Goal: Task Accomplishment & Management: Use online tool/utility

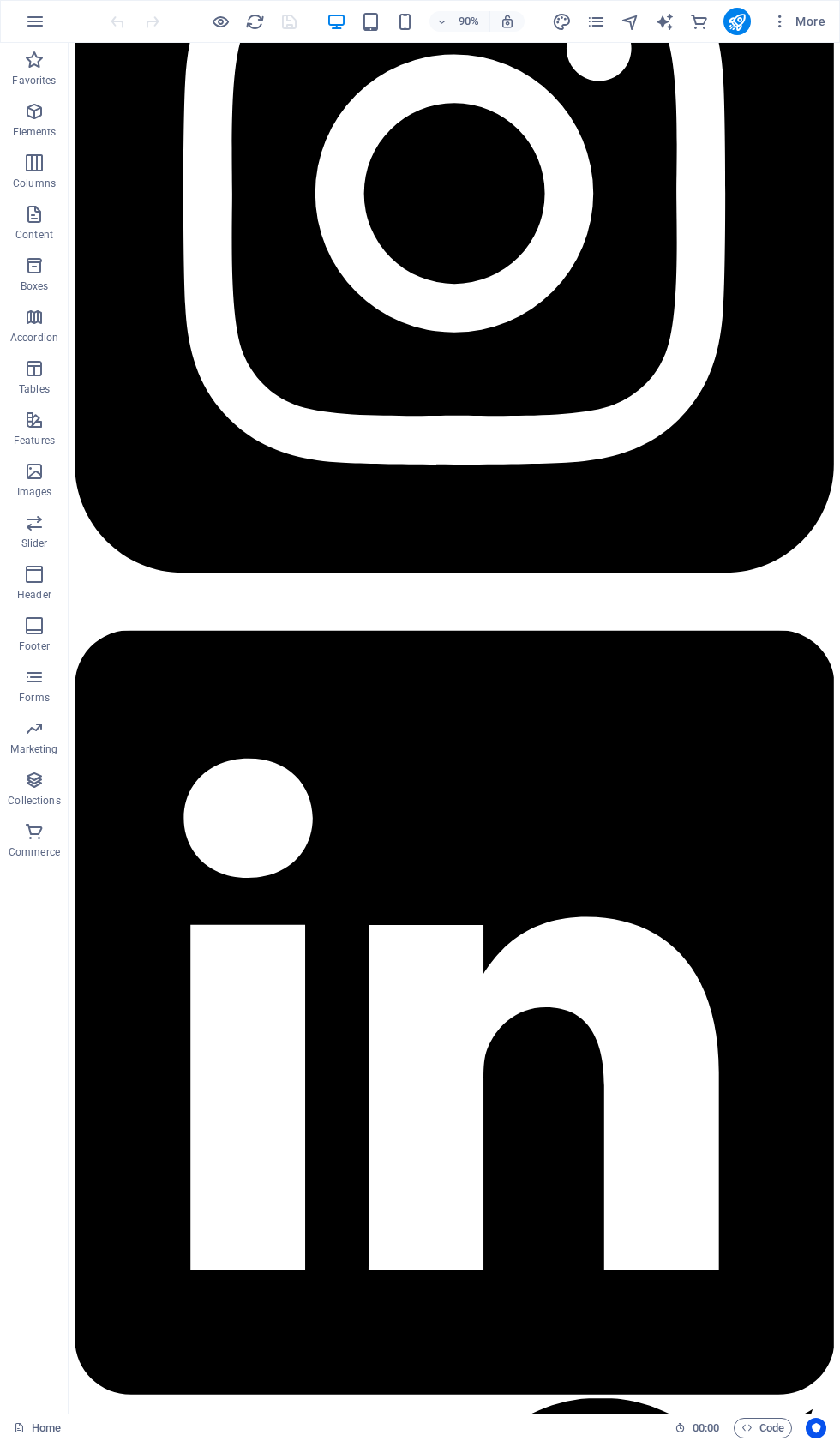
scroll to position [3249, 0]
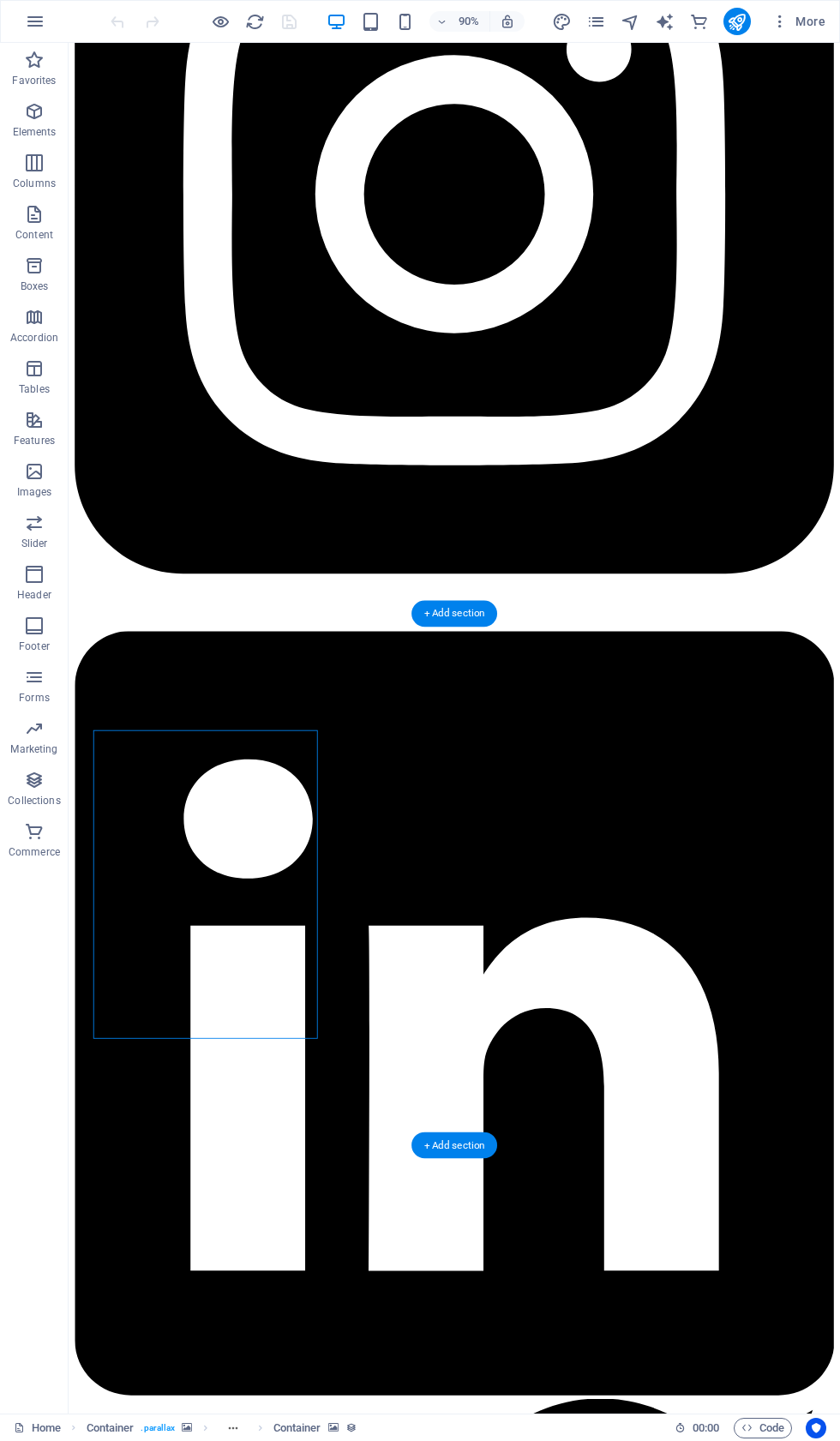
select select "px"
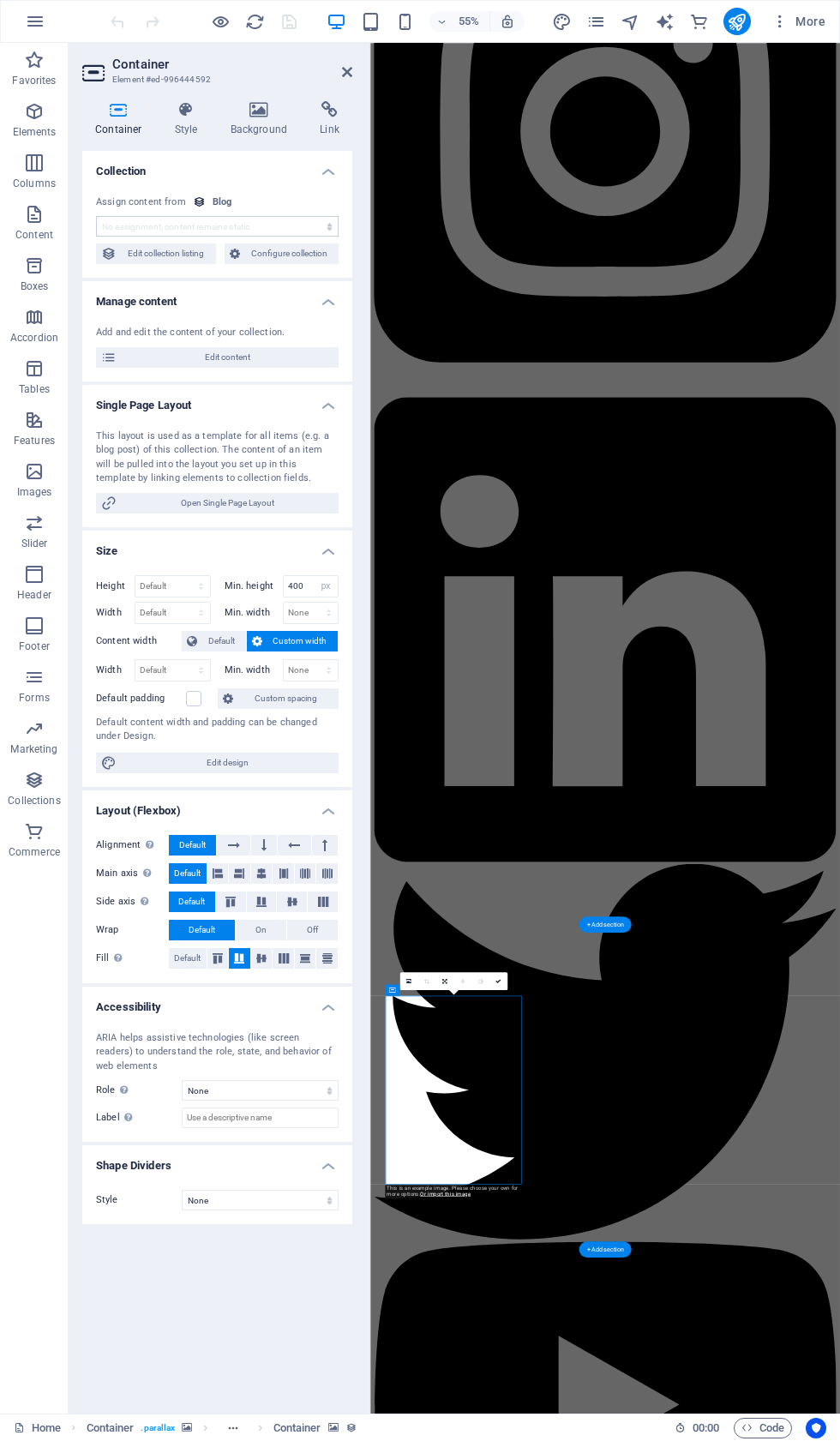
scroll to position [2280, 0]
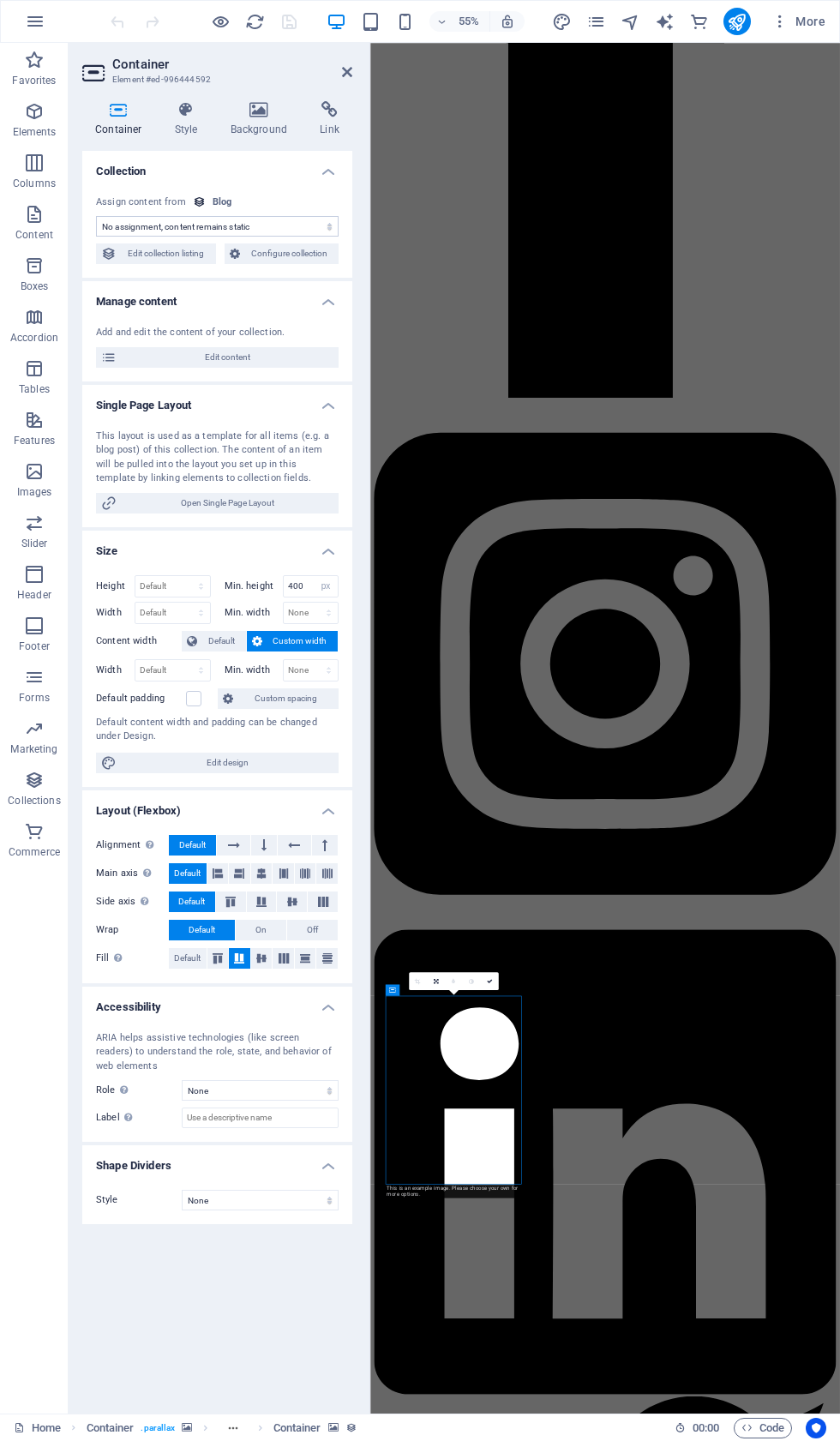
click at [347, 75] on icon at bounding box center [347, 72] width 10 height 14
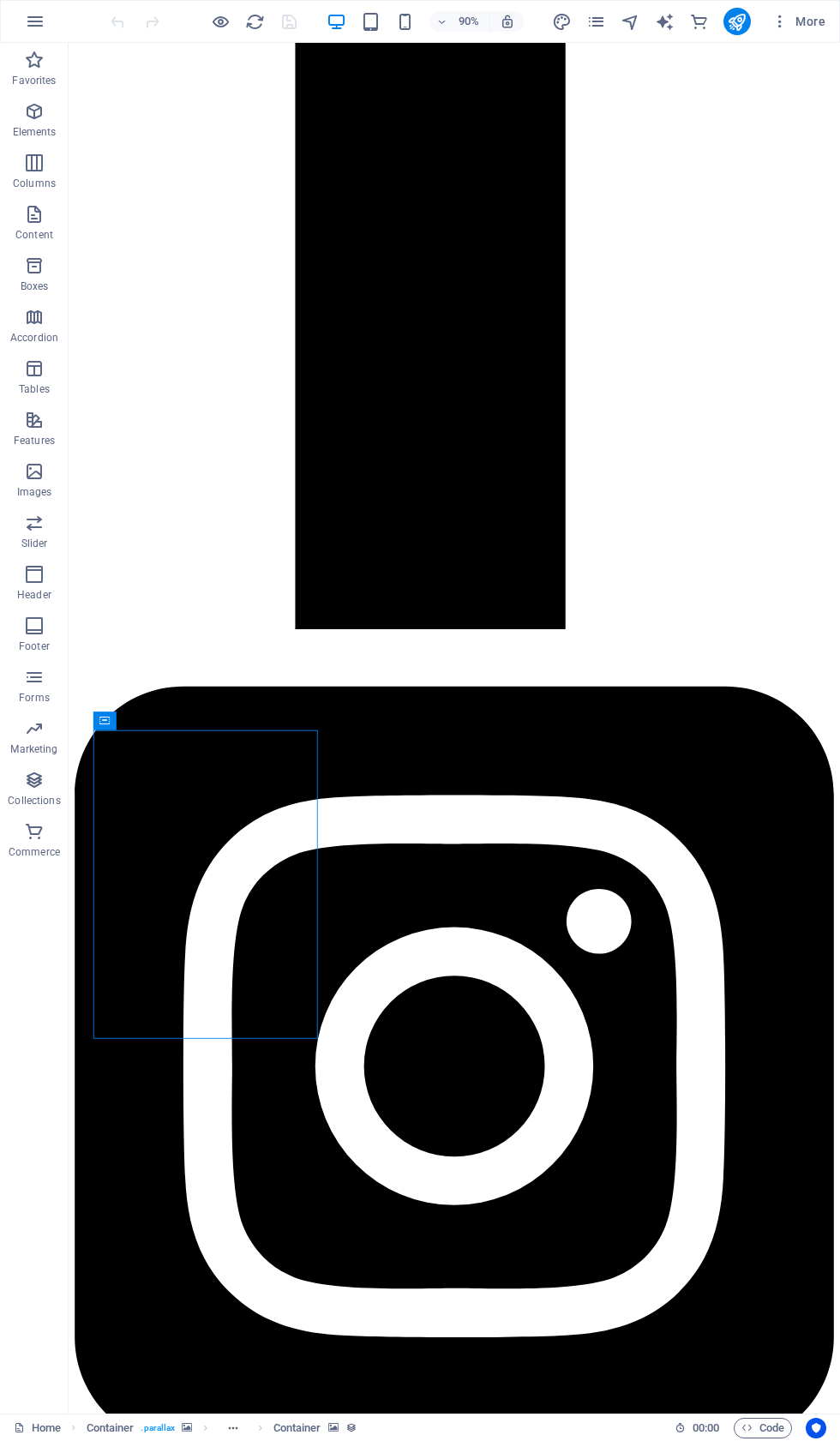
scroll to position [3249, 0]
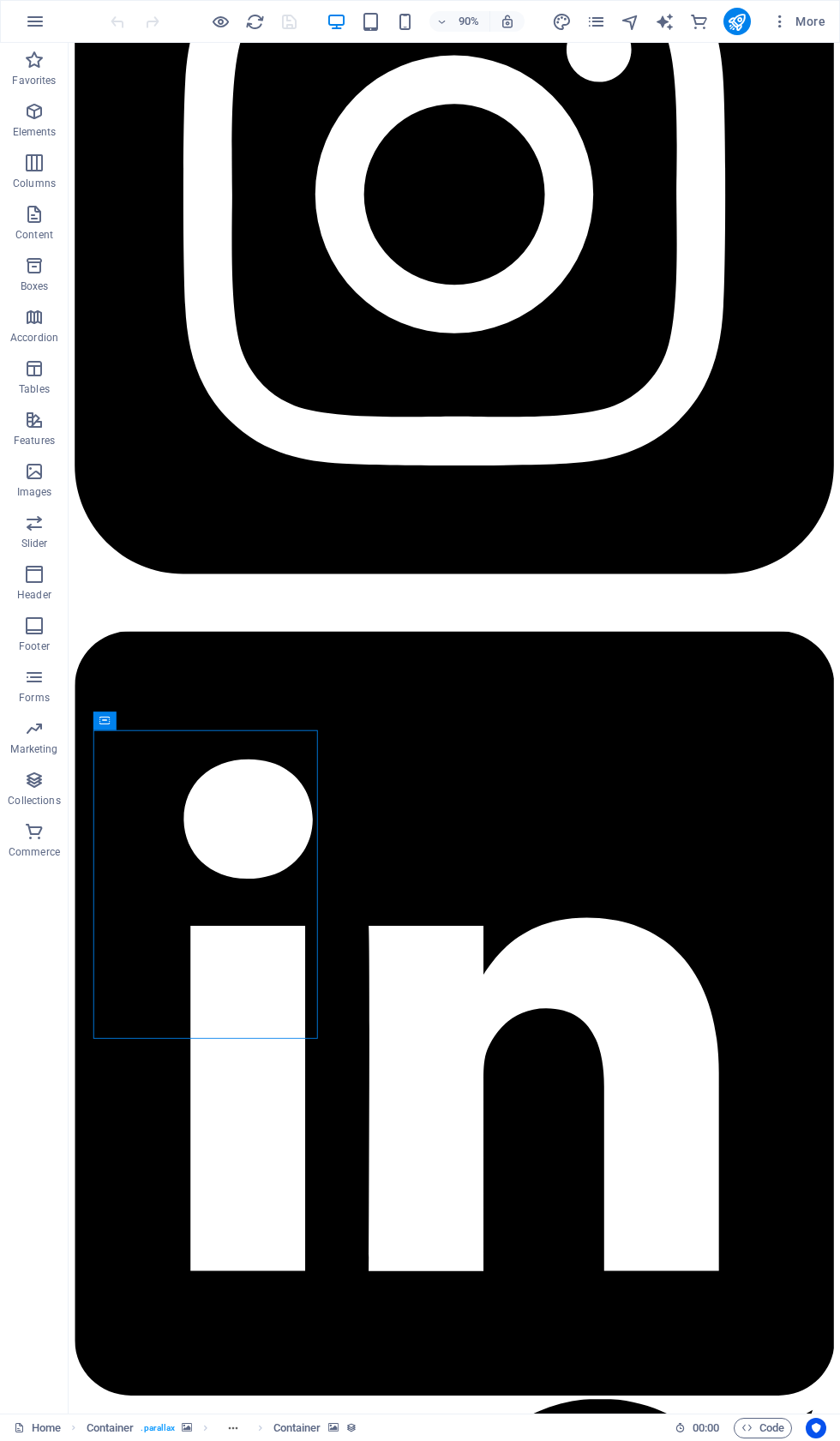
click at [35, 224] on icon "button" at bounding box center [34, 214] width 21 height 21
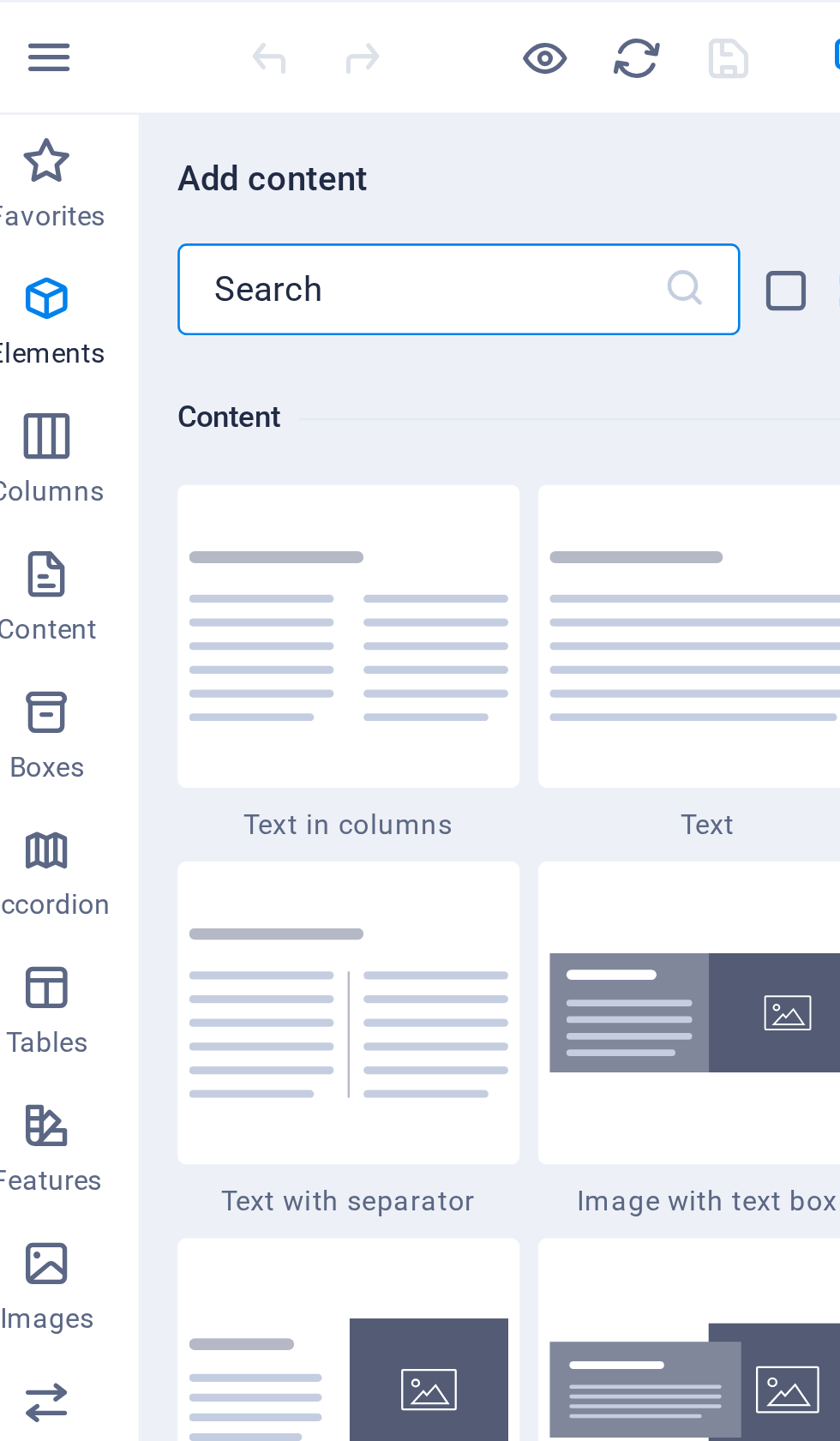
scroll to position [3143, 0]
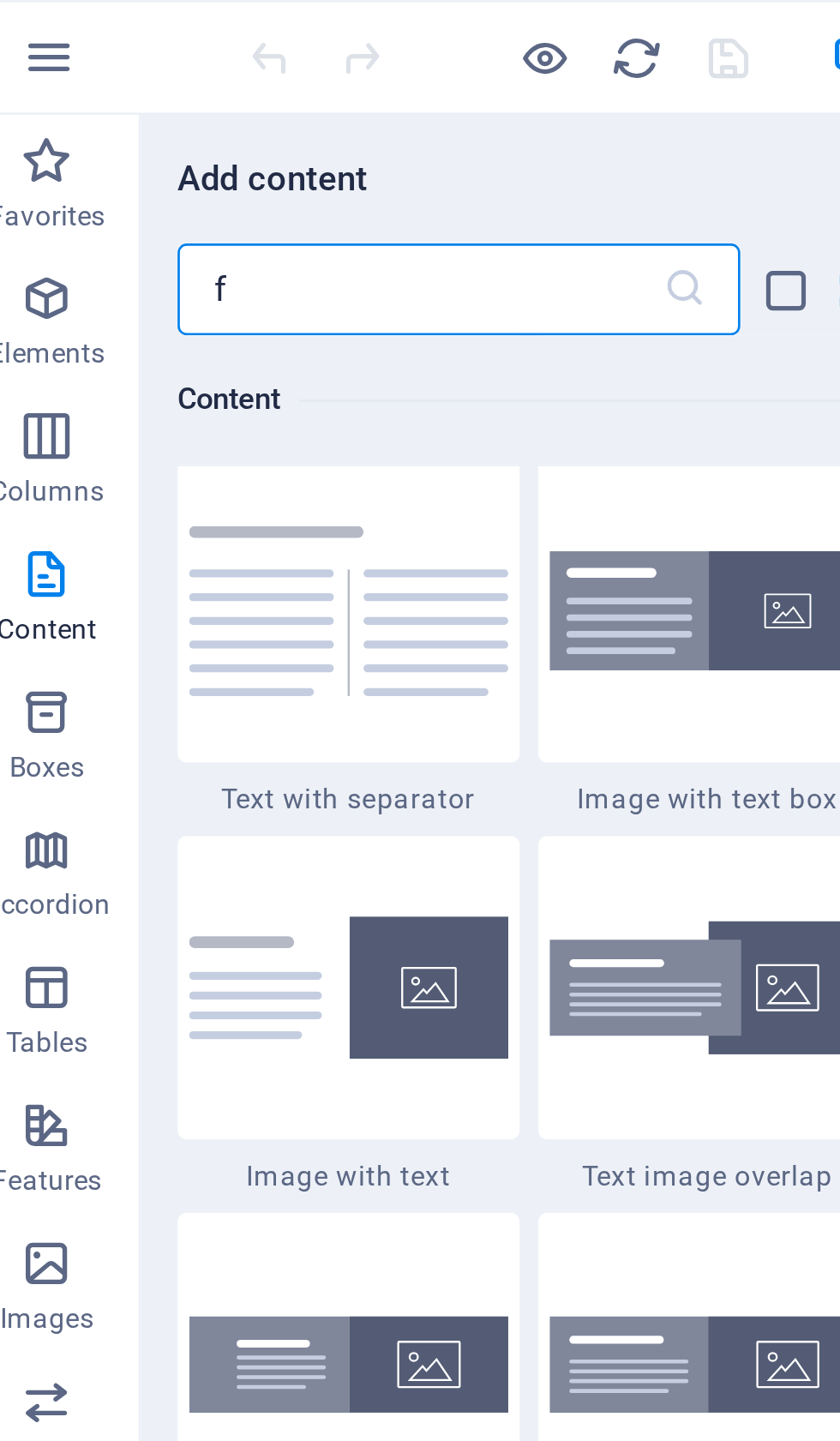
type input "fa"
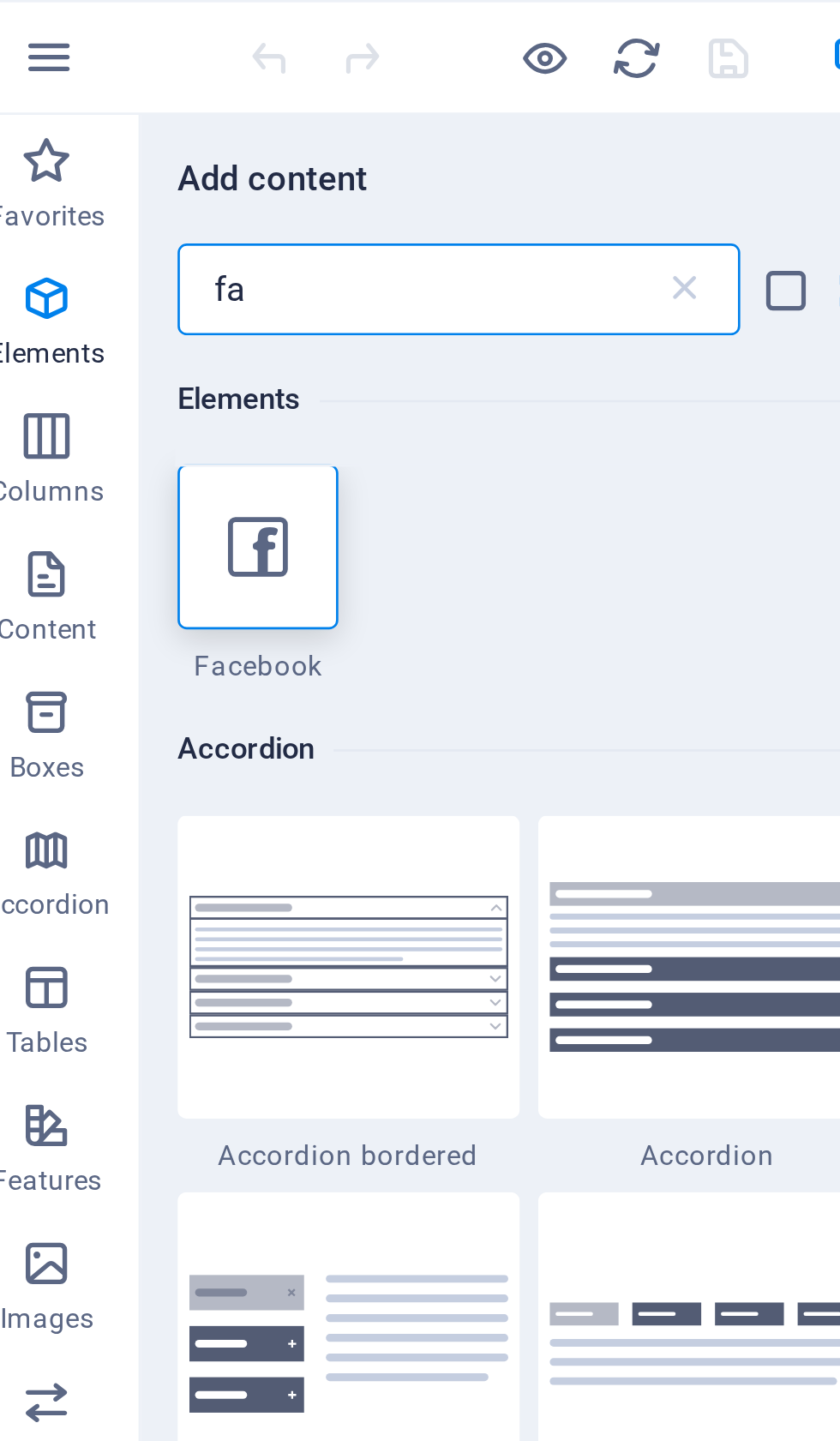
scroll to position [0, 0]
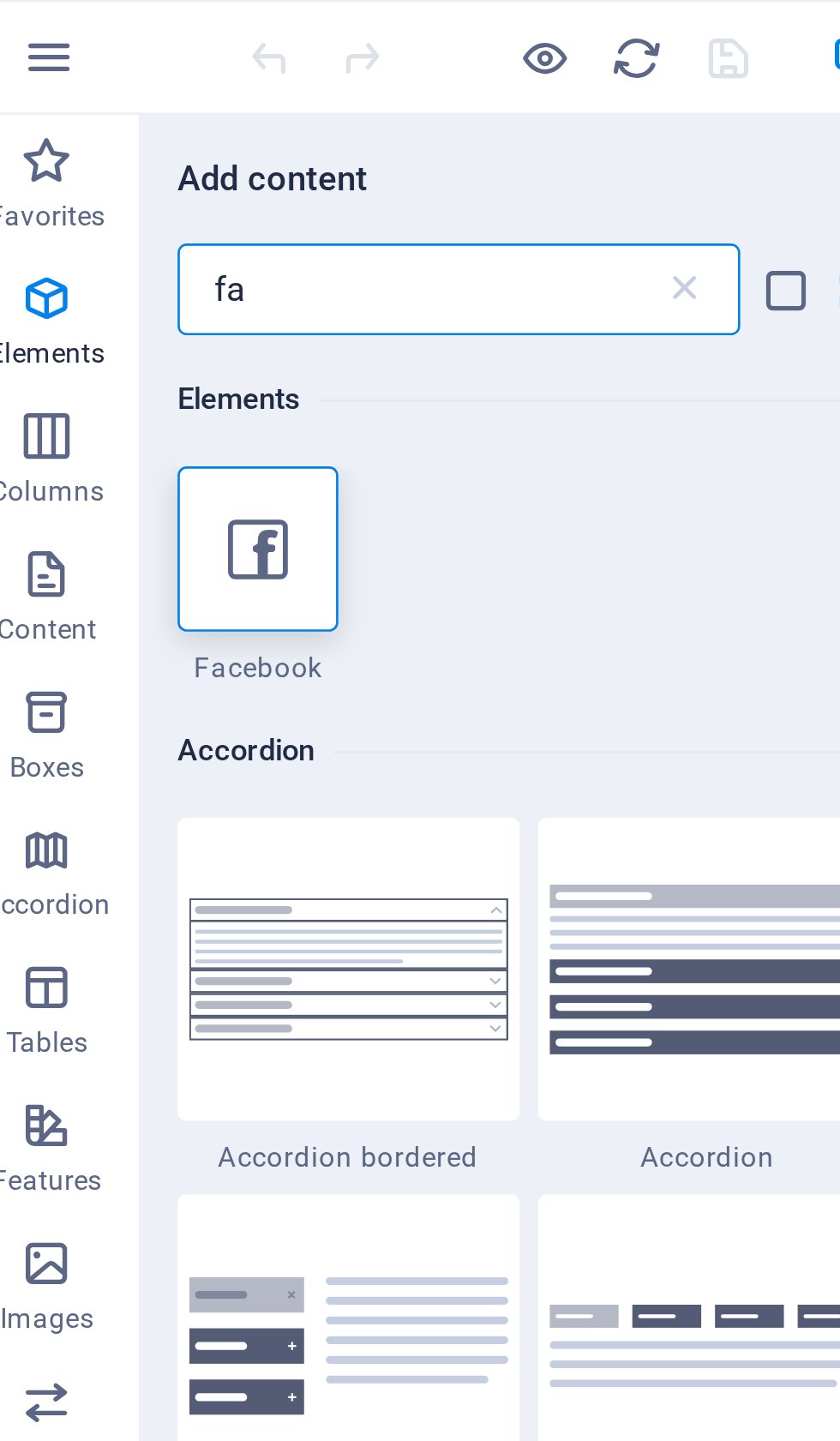
click at [102, 201] on icon at bounding box center [114, 205] width 22 height 22
select select "%"
select select "px"
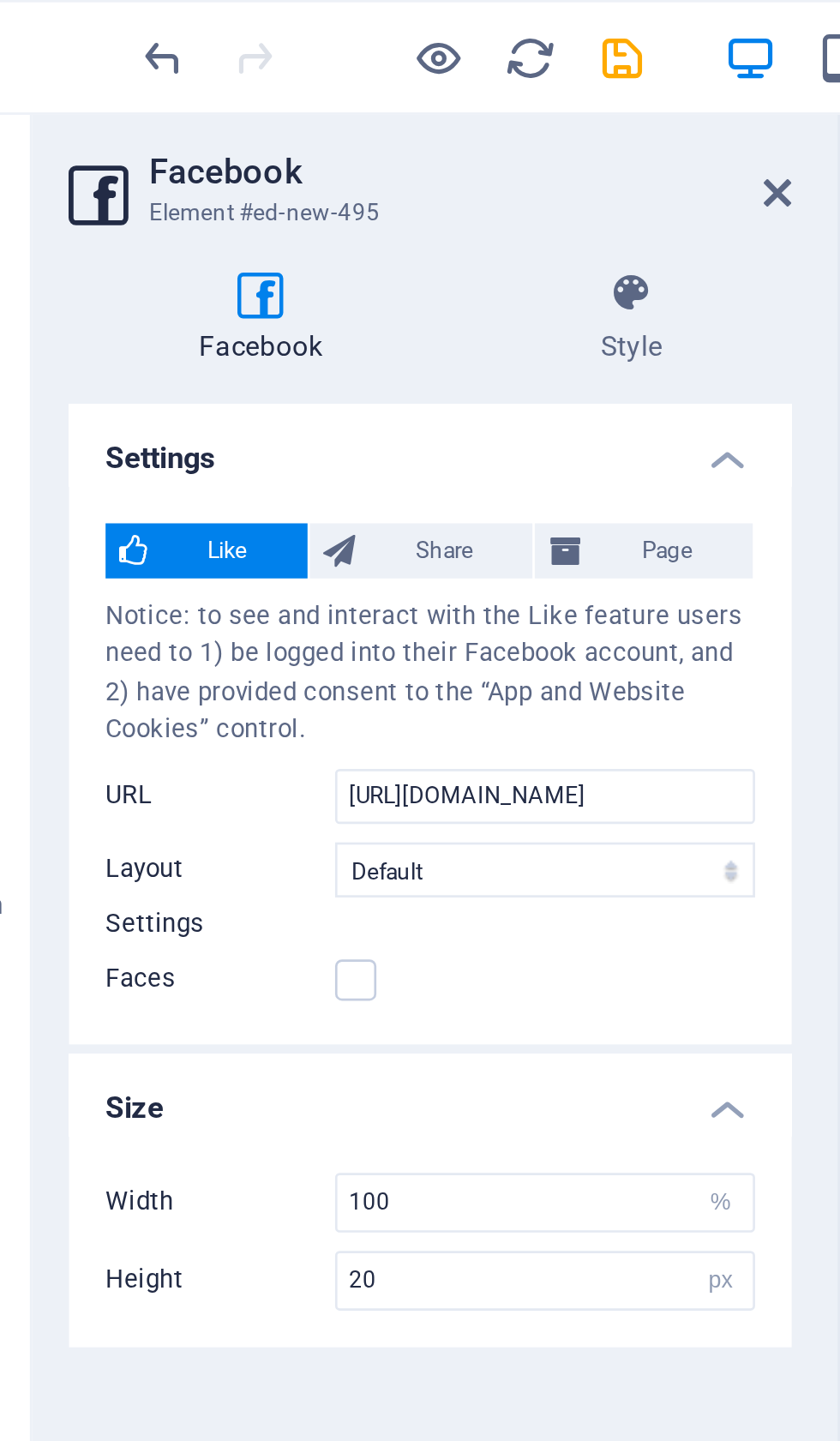
scroll to position [2304, 0]
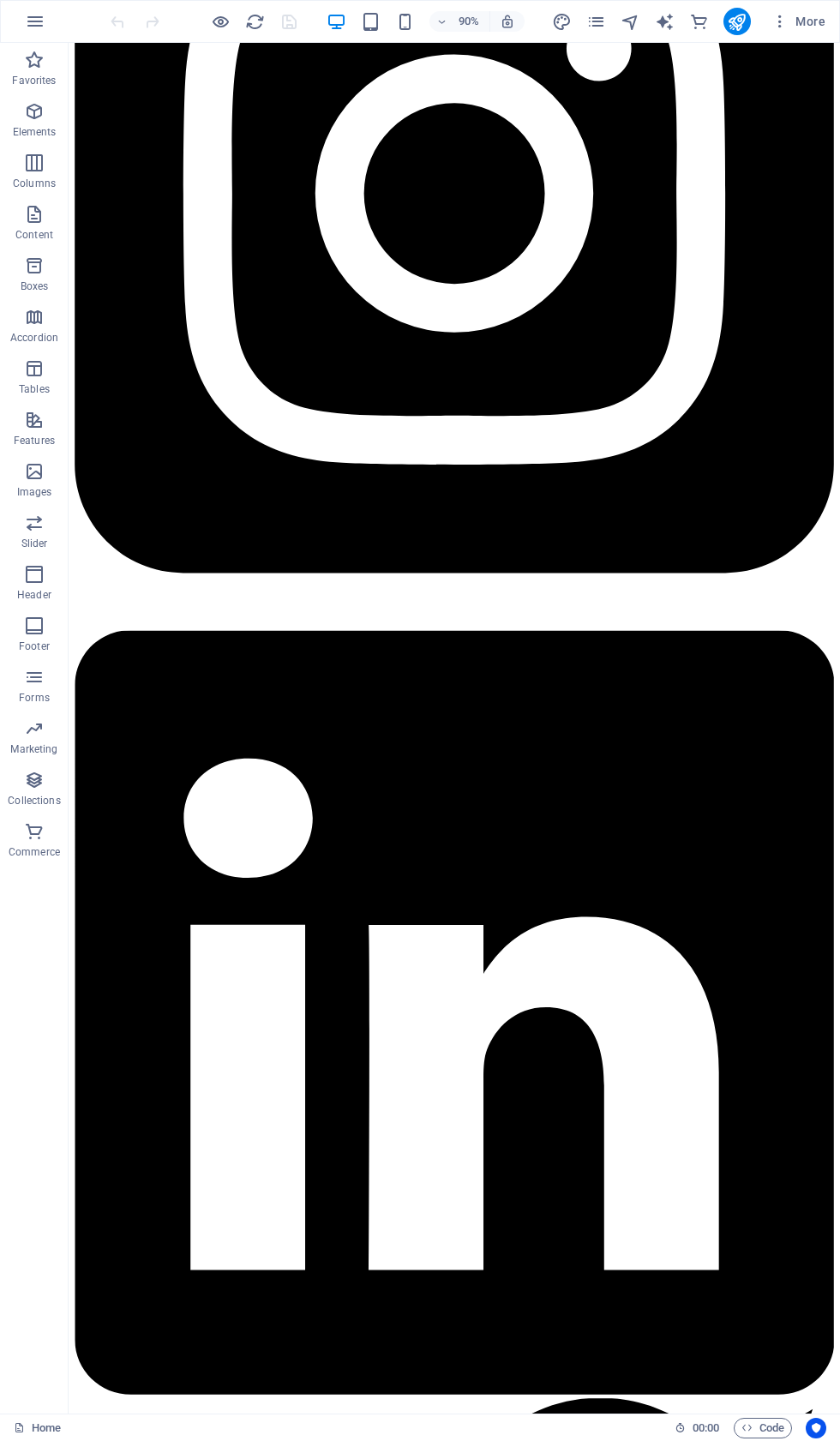
scroll to position [3249, 0]
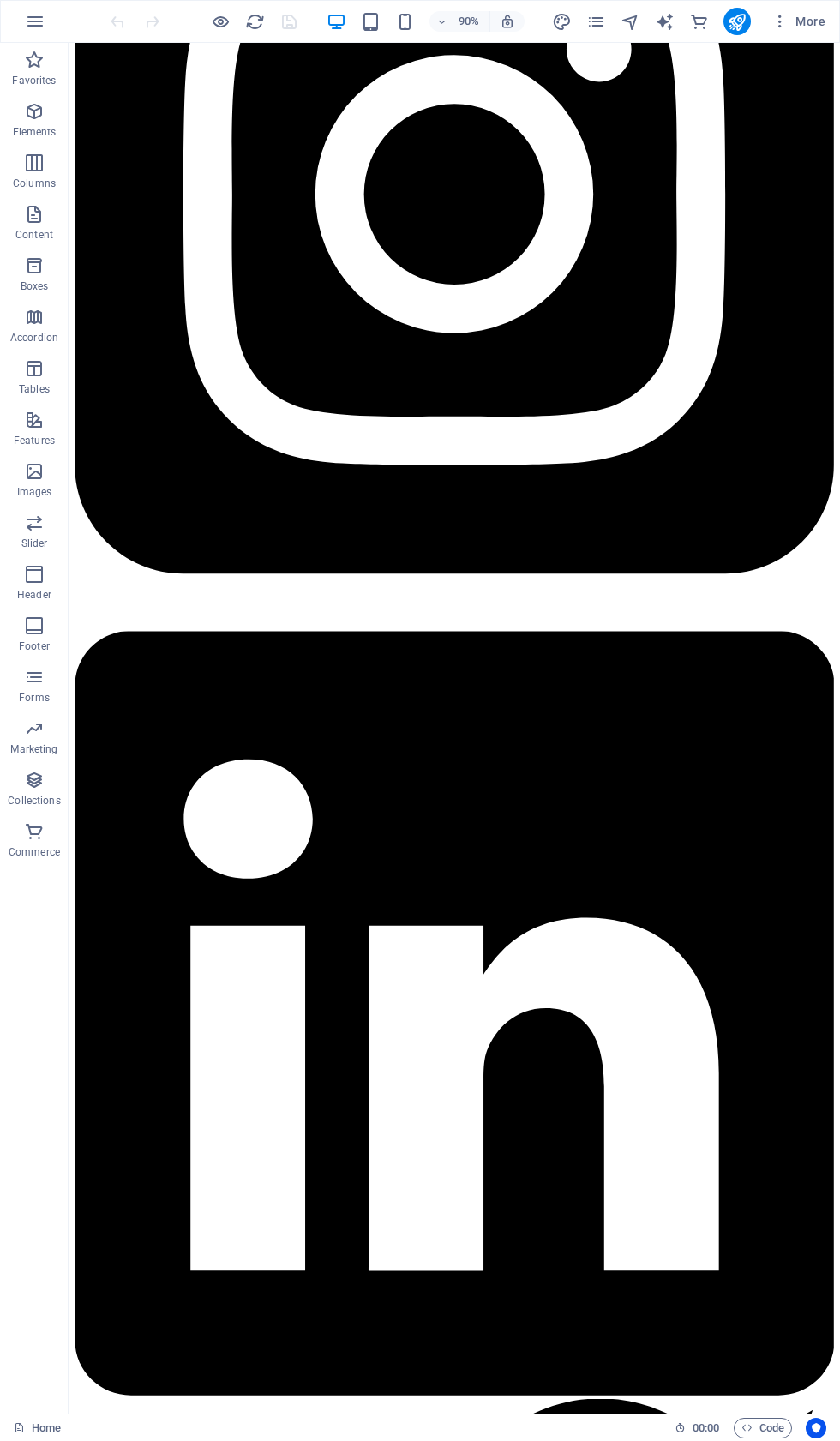
select select "px"
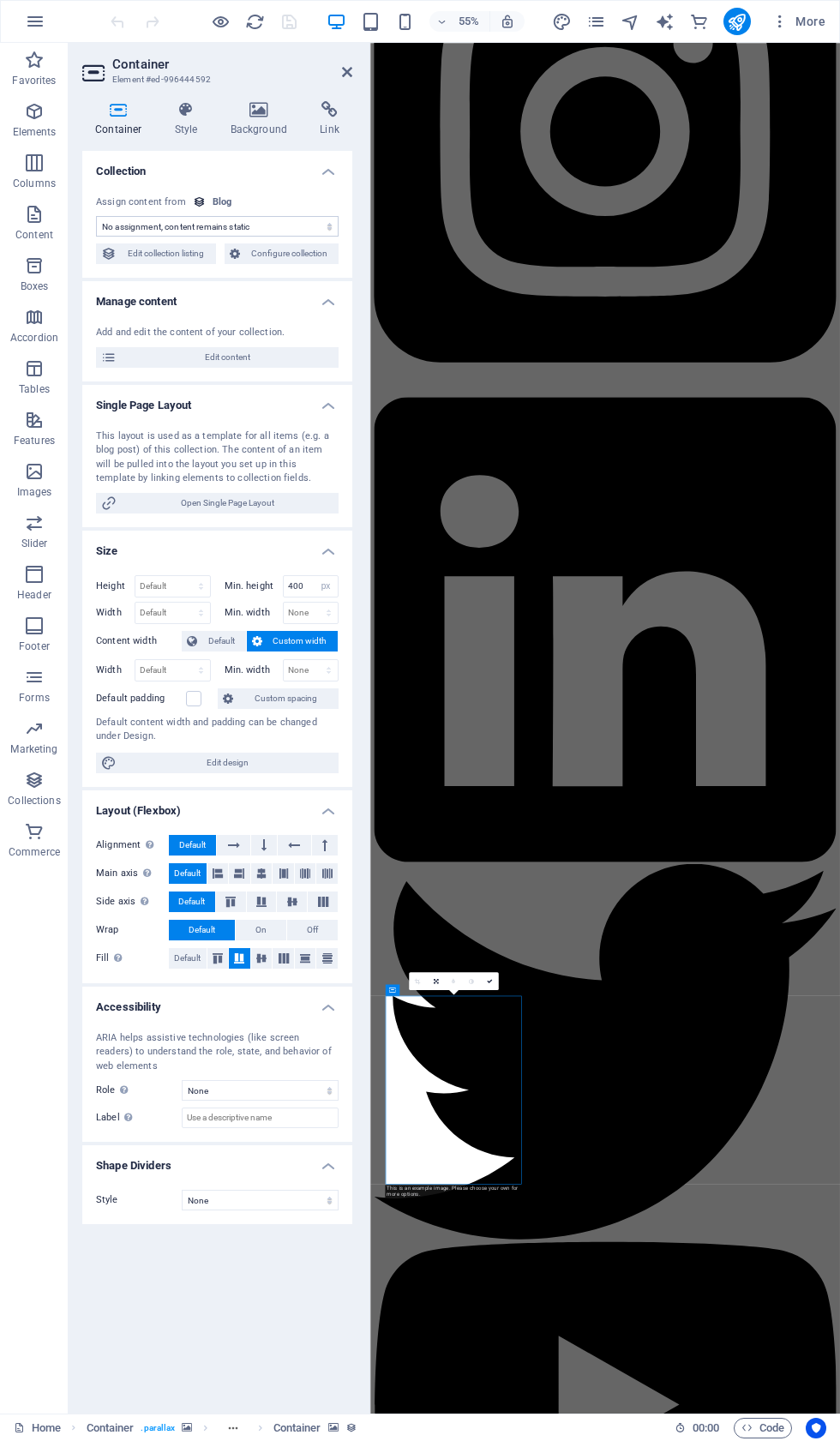
scroll to position [2280, 0]
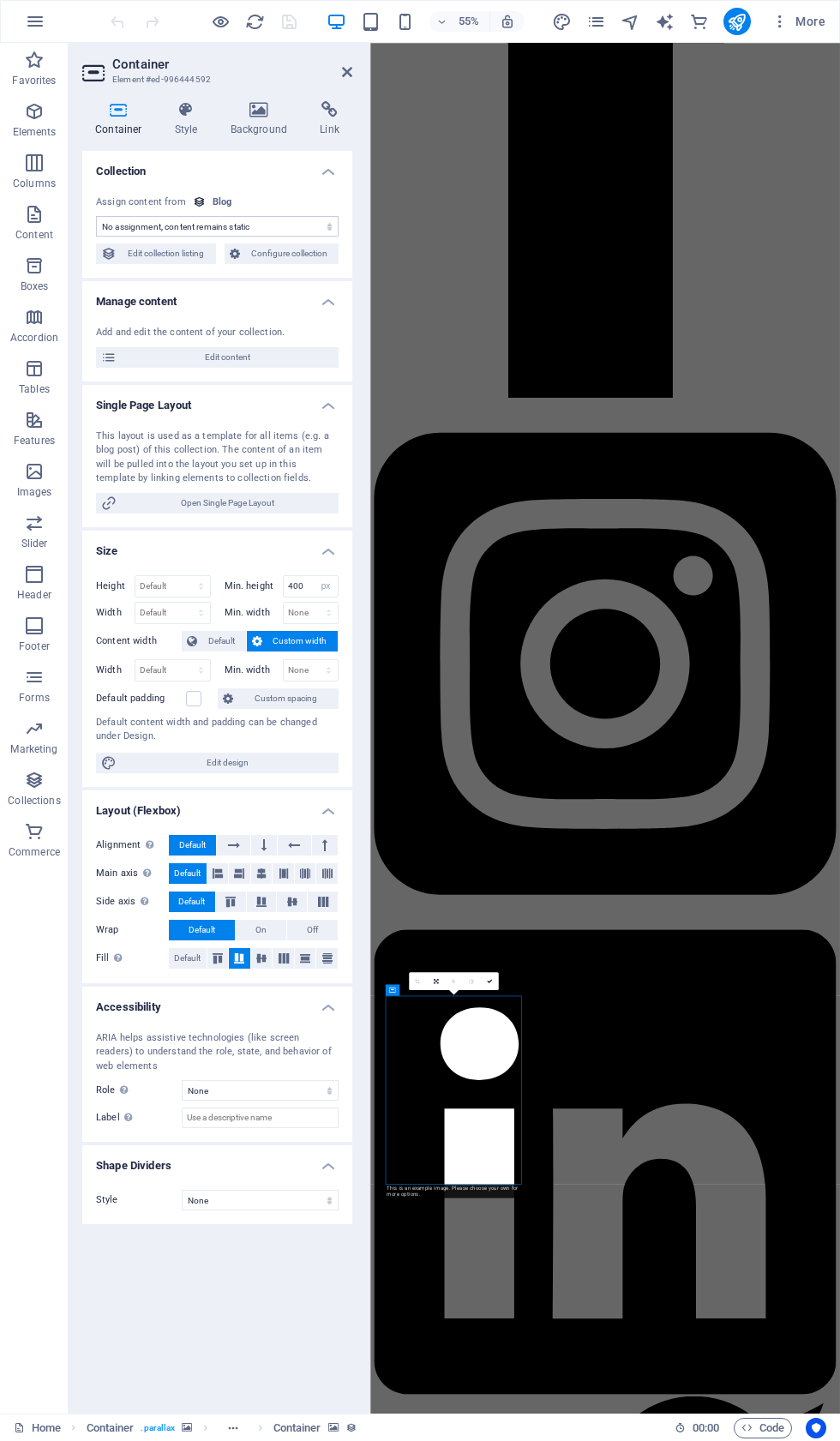
click at [41, 220] on icon "button" at bounding box center [34, 214] width 21 height 21
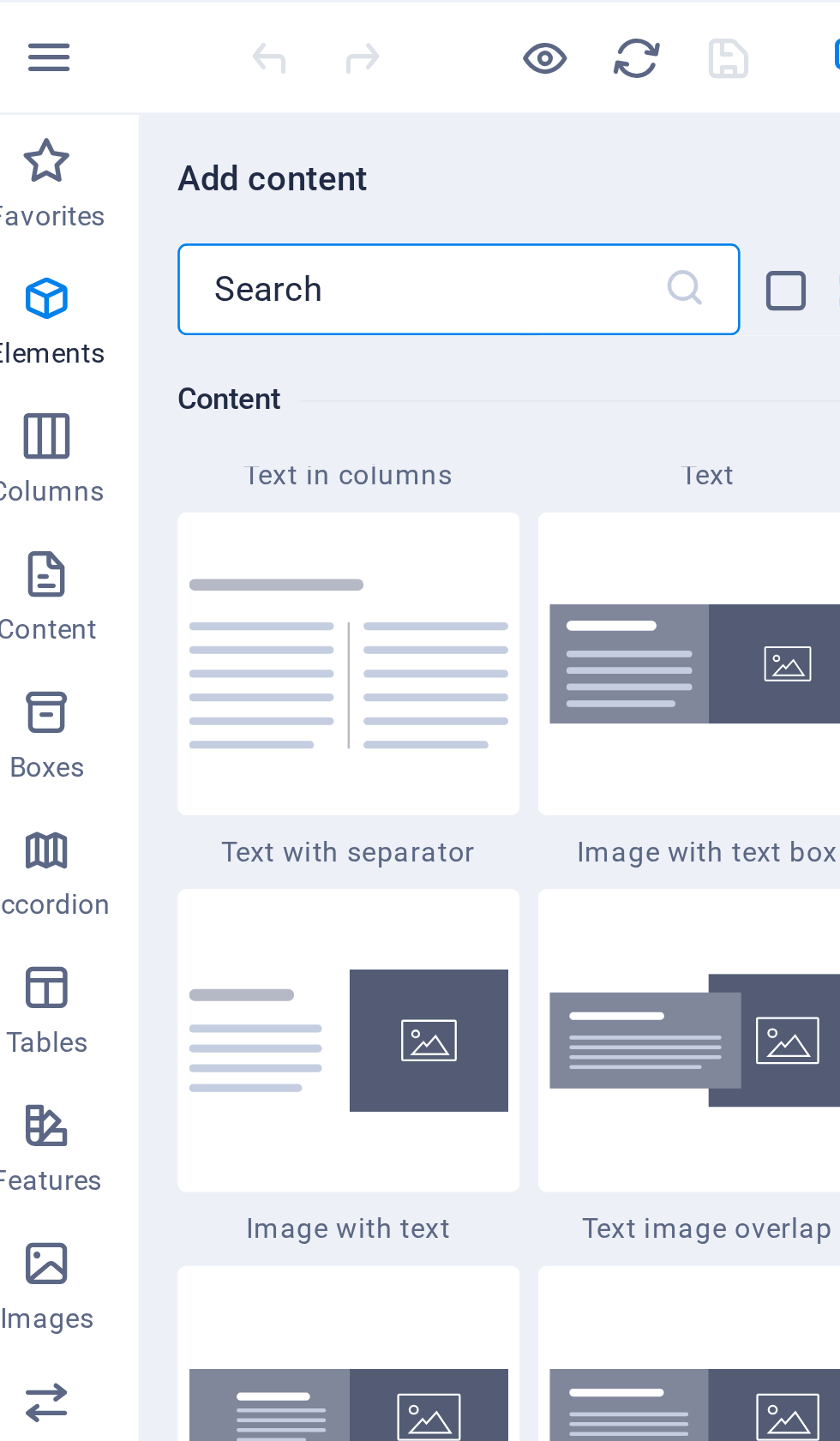
scroll to position [3143, 0]
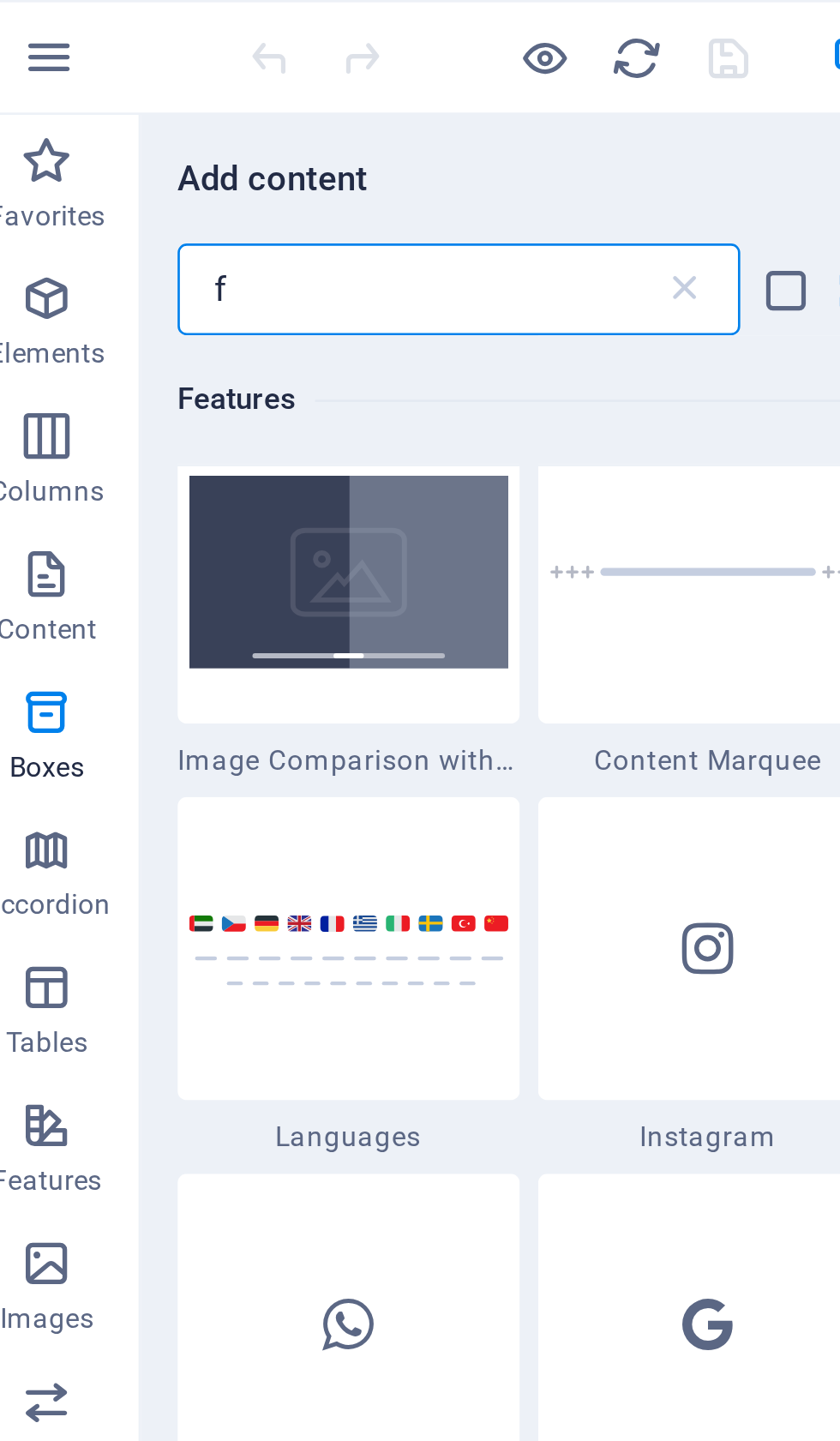
type input "fa"
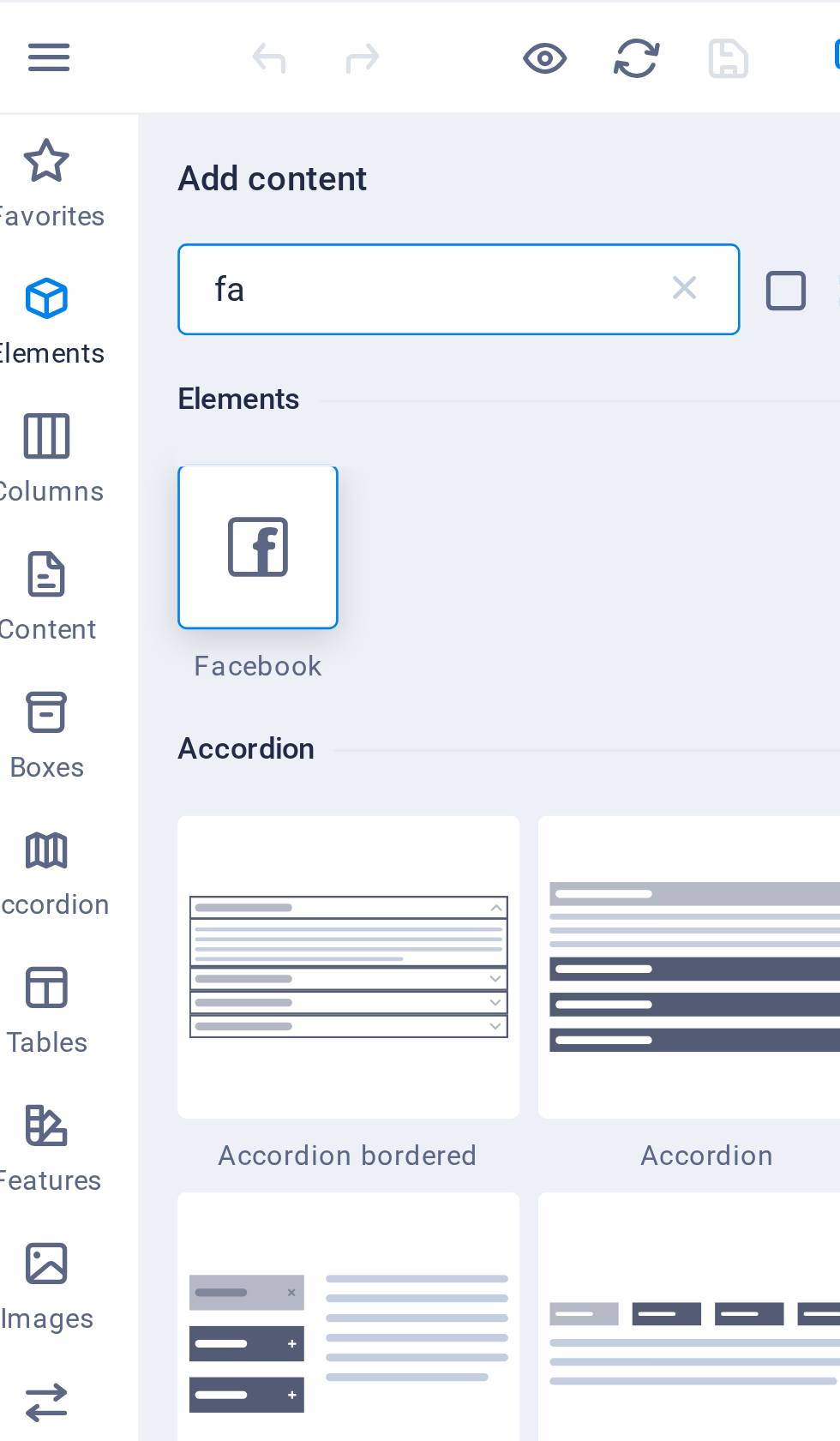
scroll to position [0, 0]
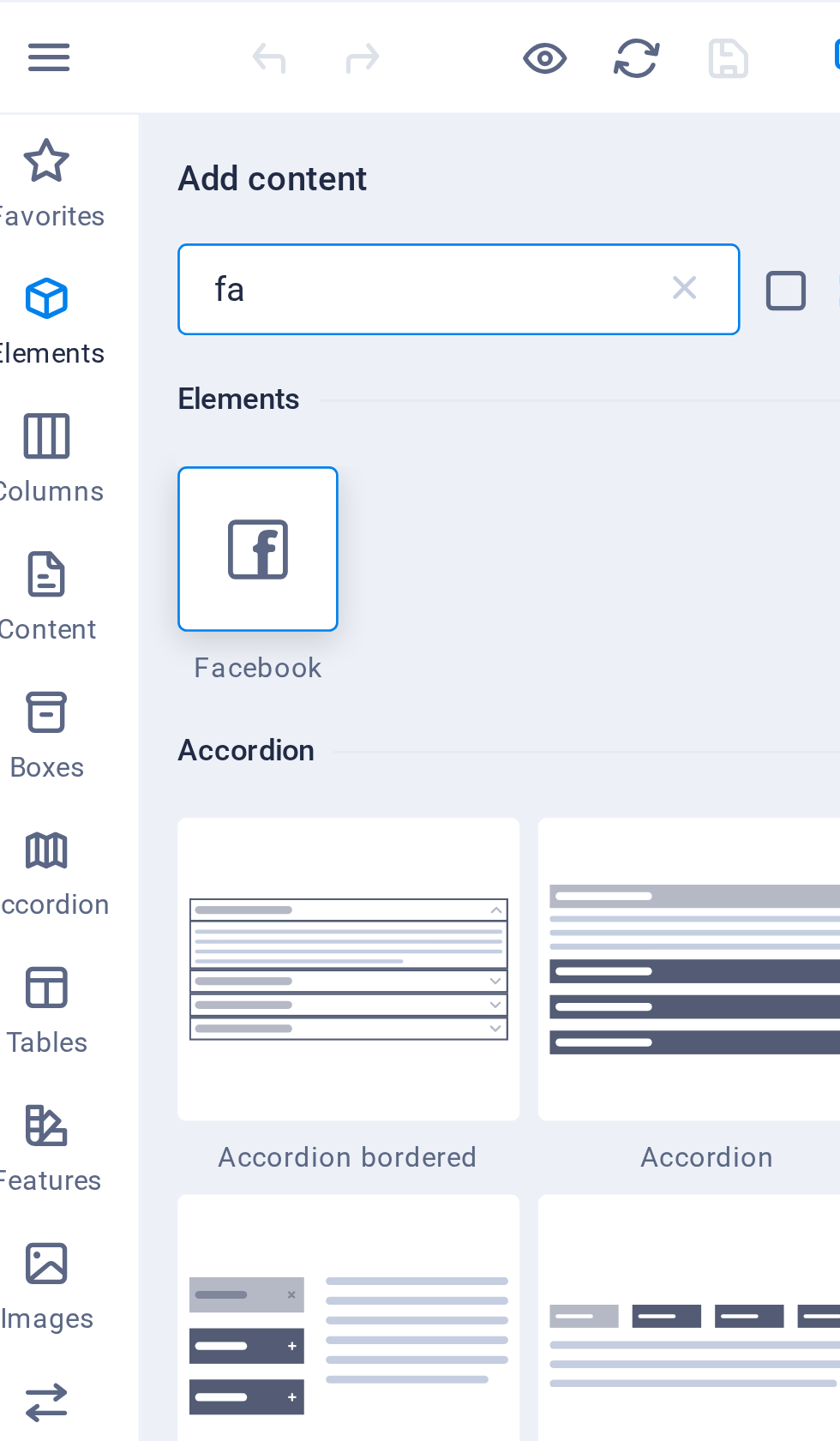
click at [107, 201] on icon at bounding box center [114, 205] width 22 height 22
select select "%"
select select "px"
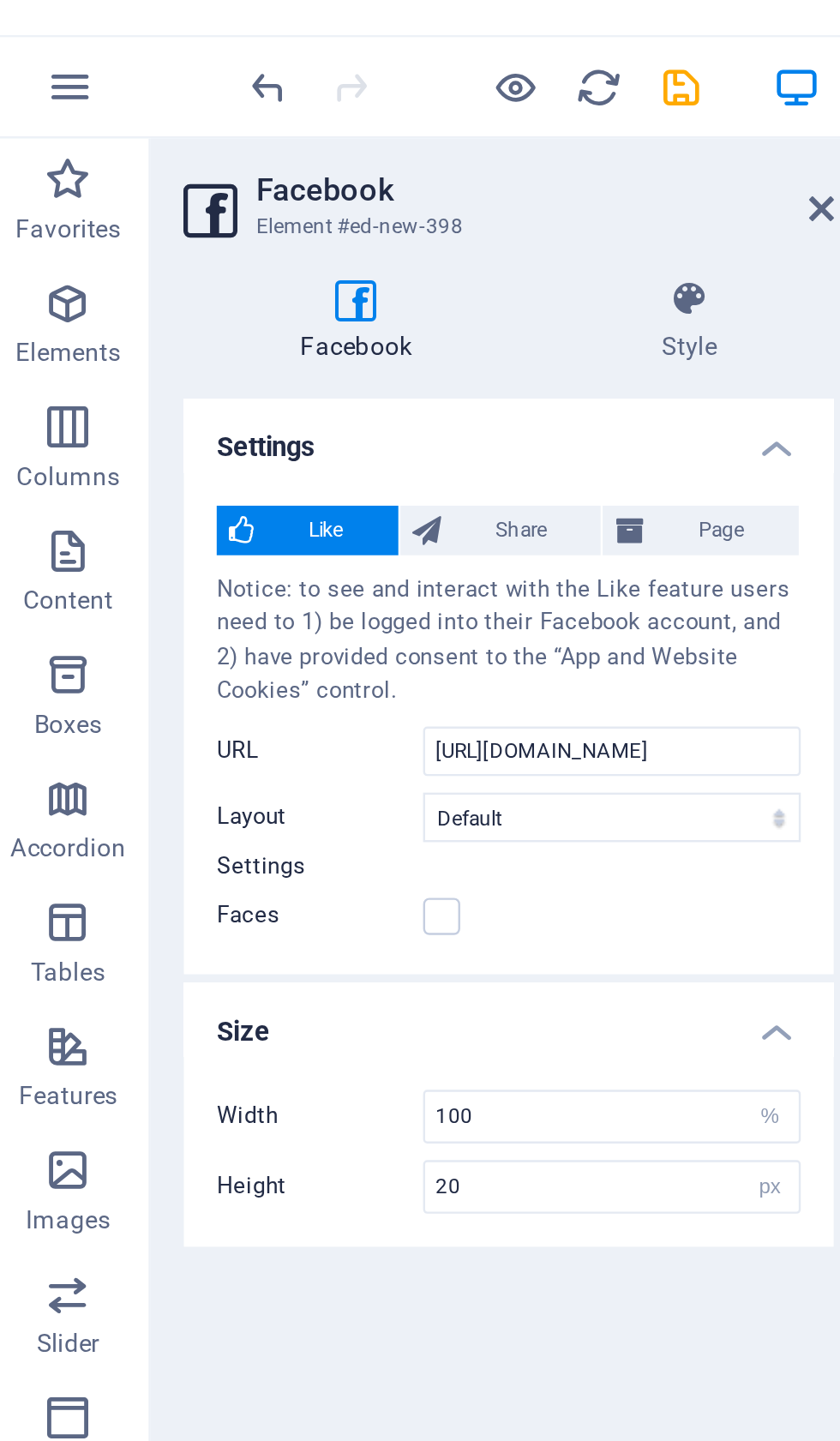
scroll to position [2304, 0]
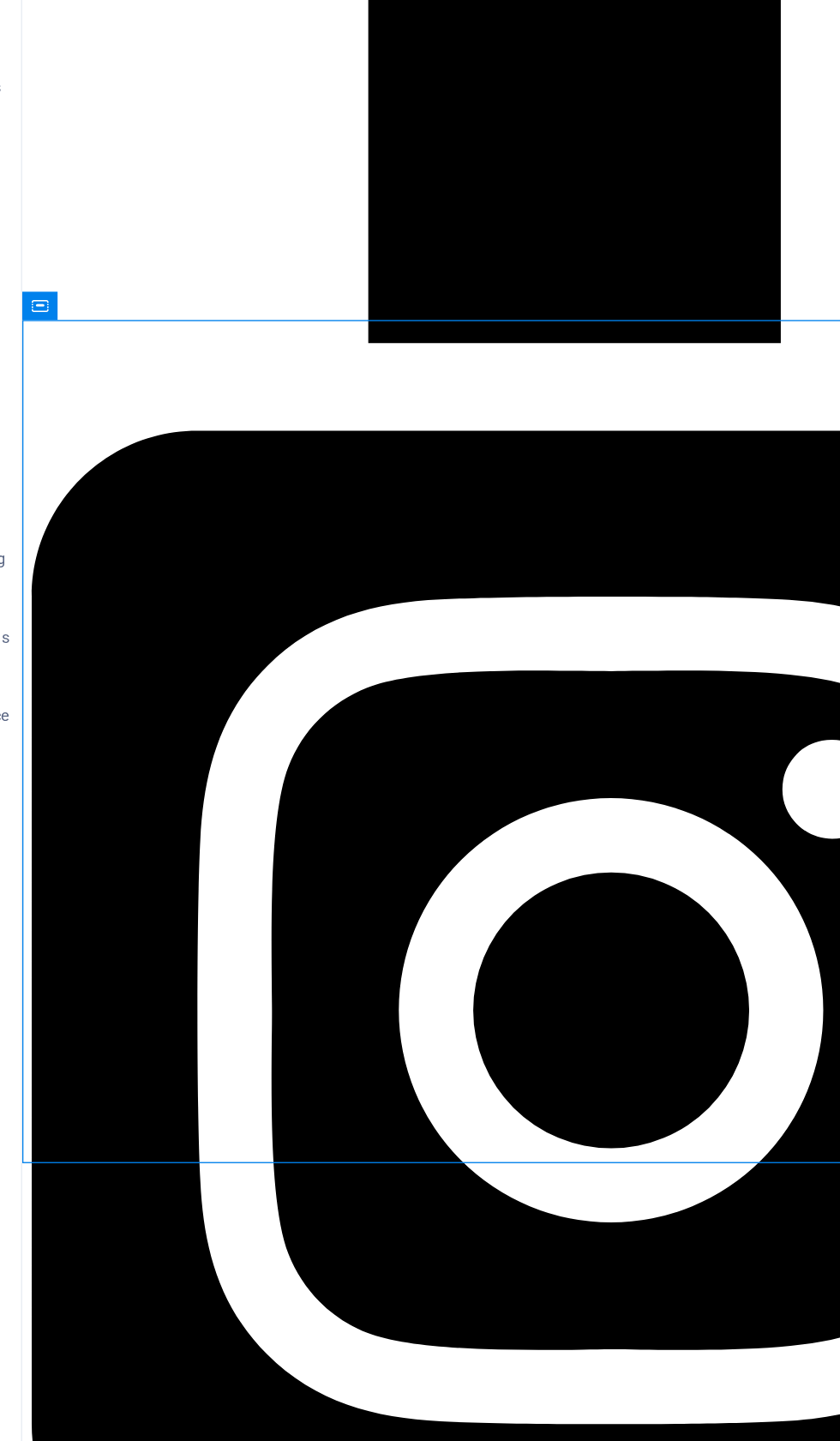
scroll to position [3272, 0]
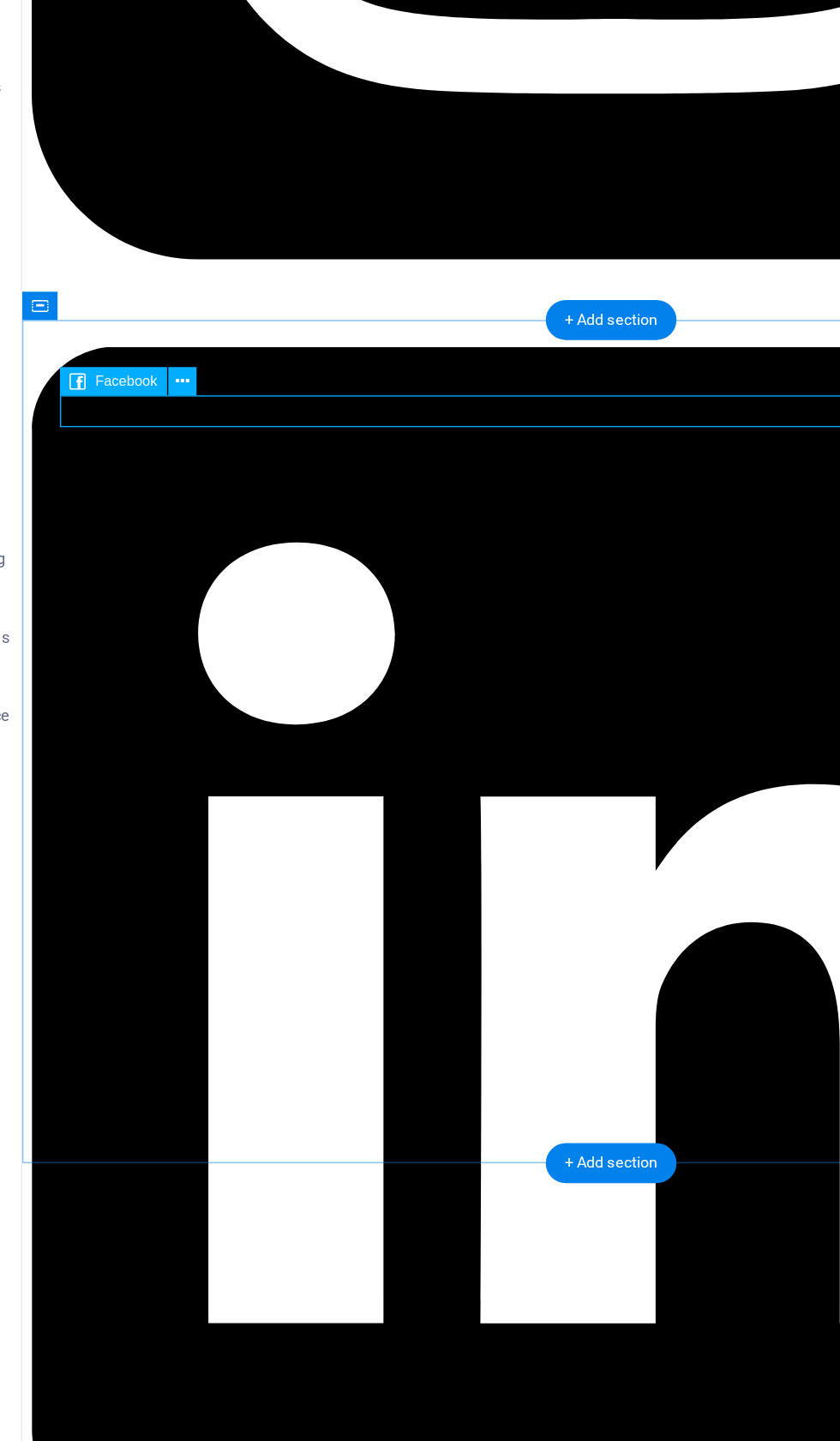
click at [164, 624] on button at bounding box center [173, 634] width 19 height 19
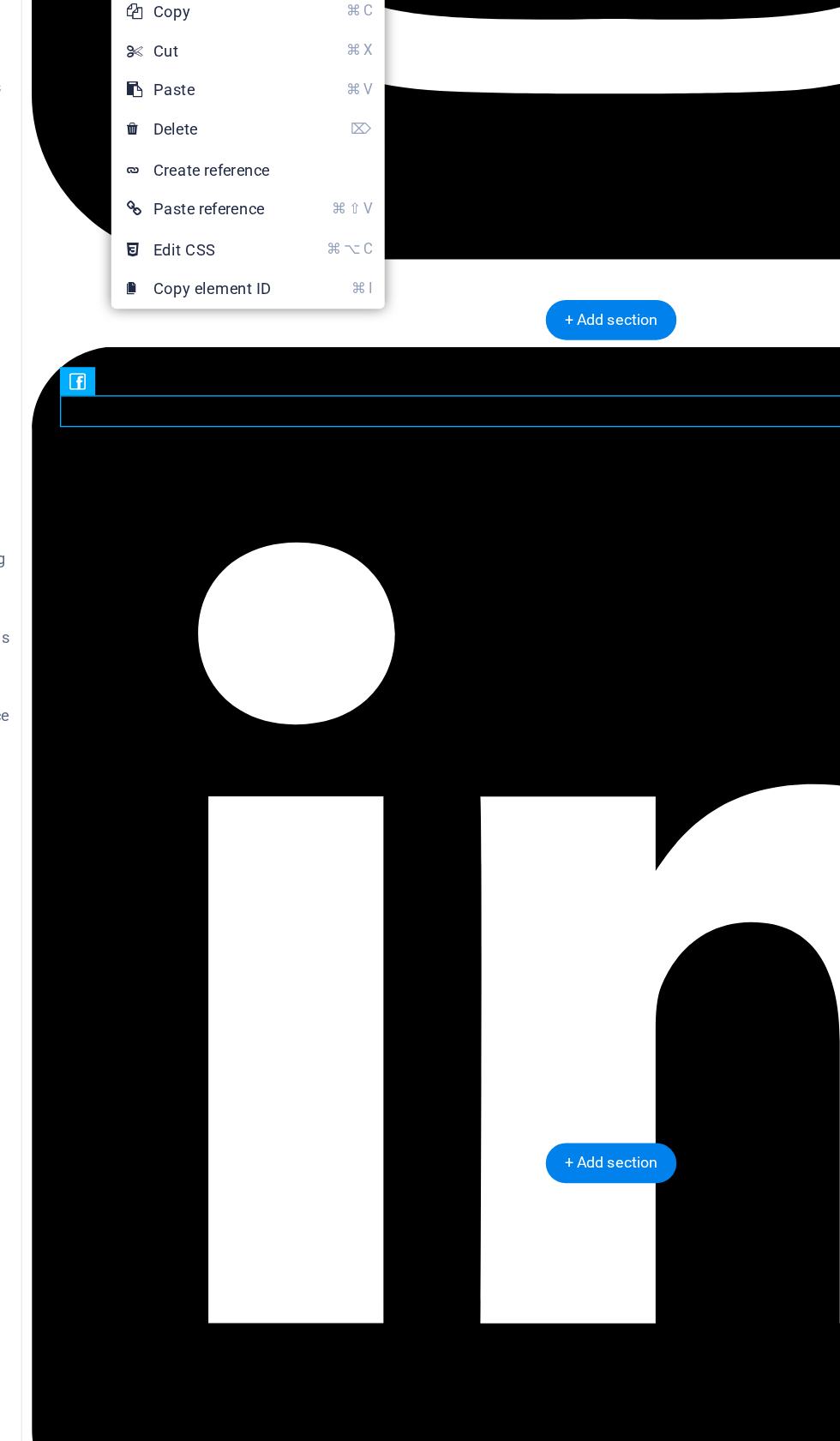
click at [147, 378] on link "⌘ C Copy" at bounding box center [183, 391] width 114 height 26
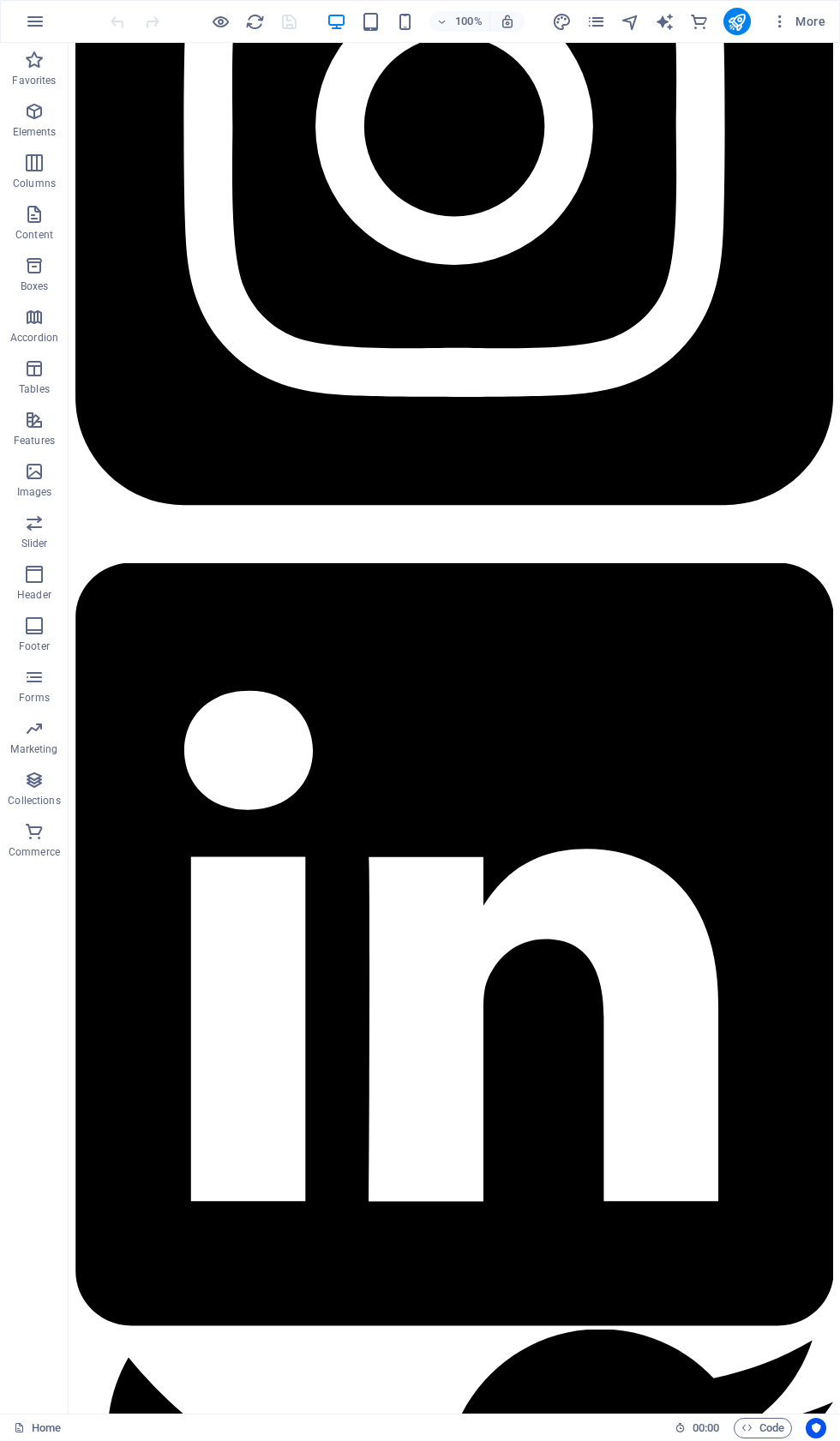
scroll to position [3118, 0]
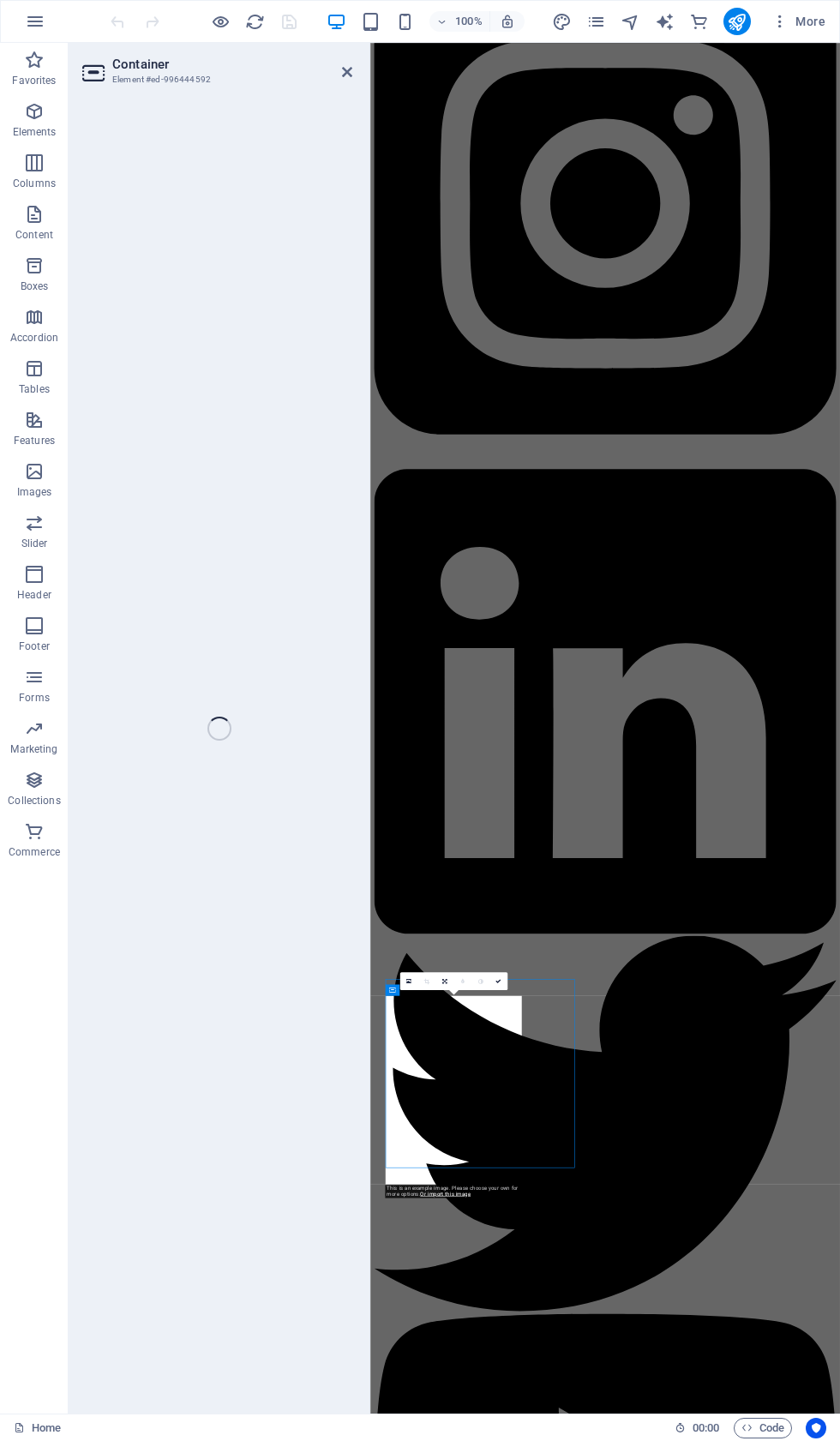
select select "px"
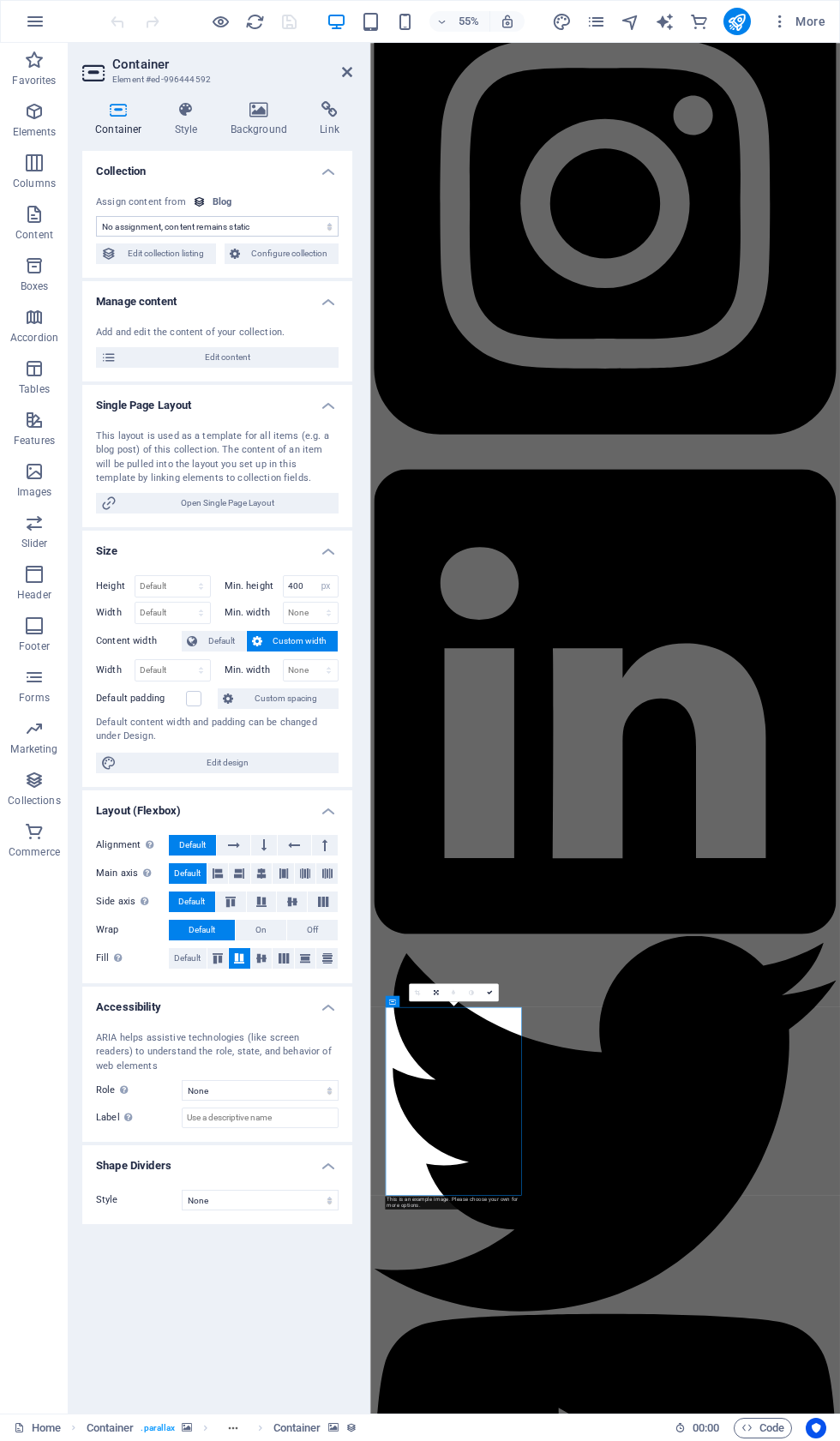
scroll to position [2260, 0]
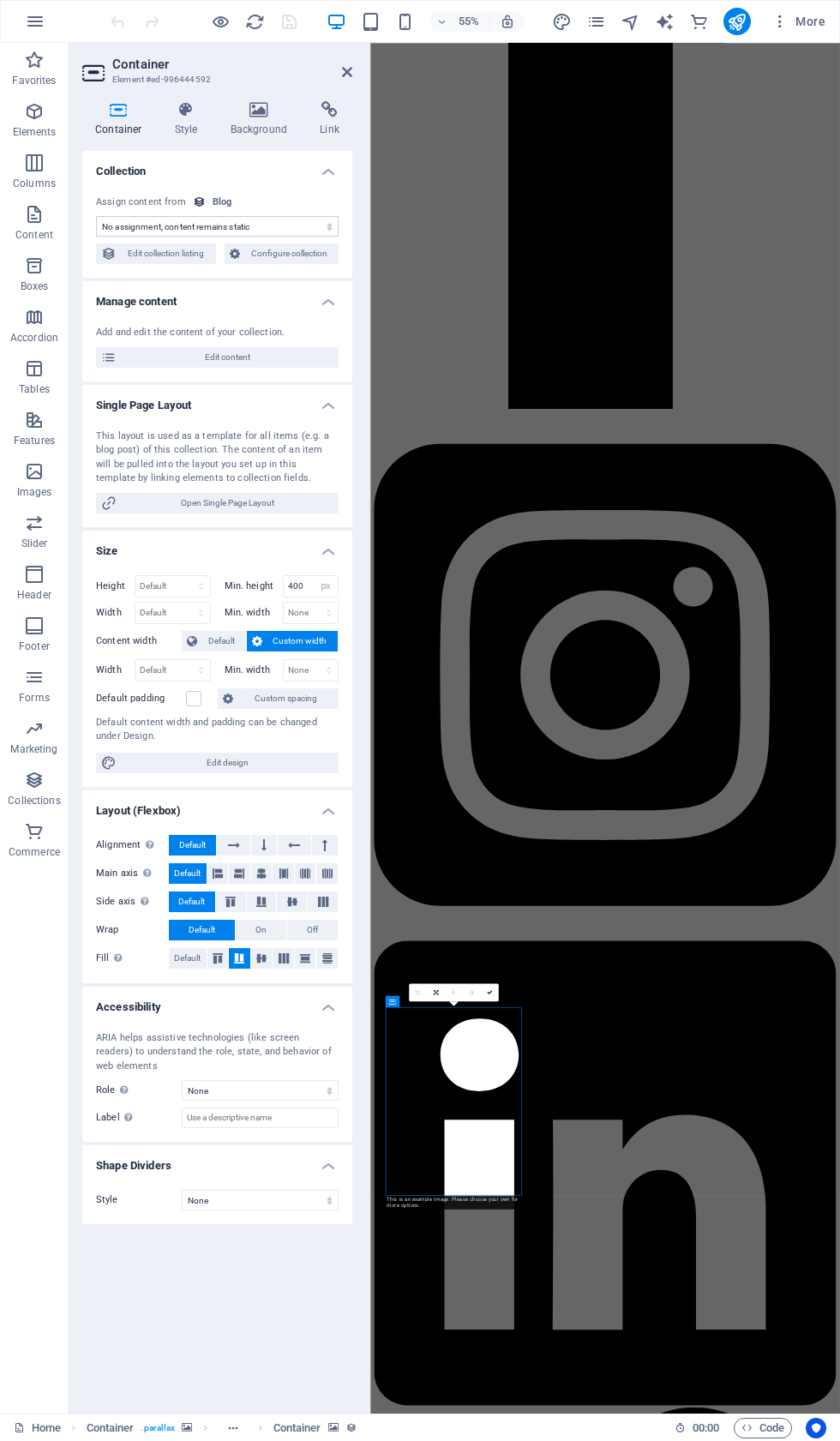
click at [139, 362] on span "Edit content" at bounding box center [227, 357] width 212 height 21
select select "updatedAt_DESC"
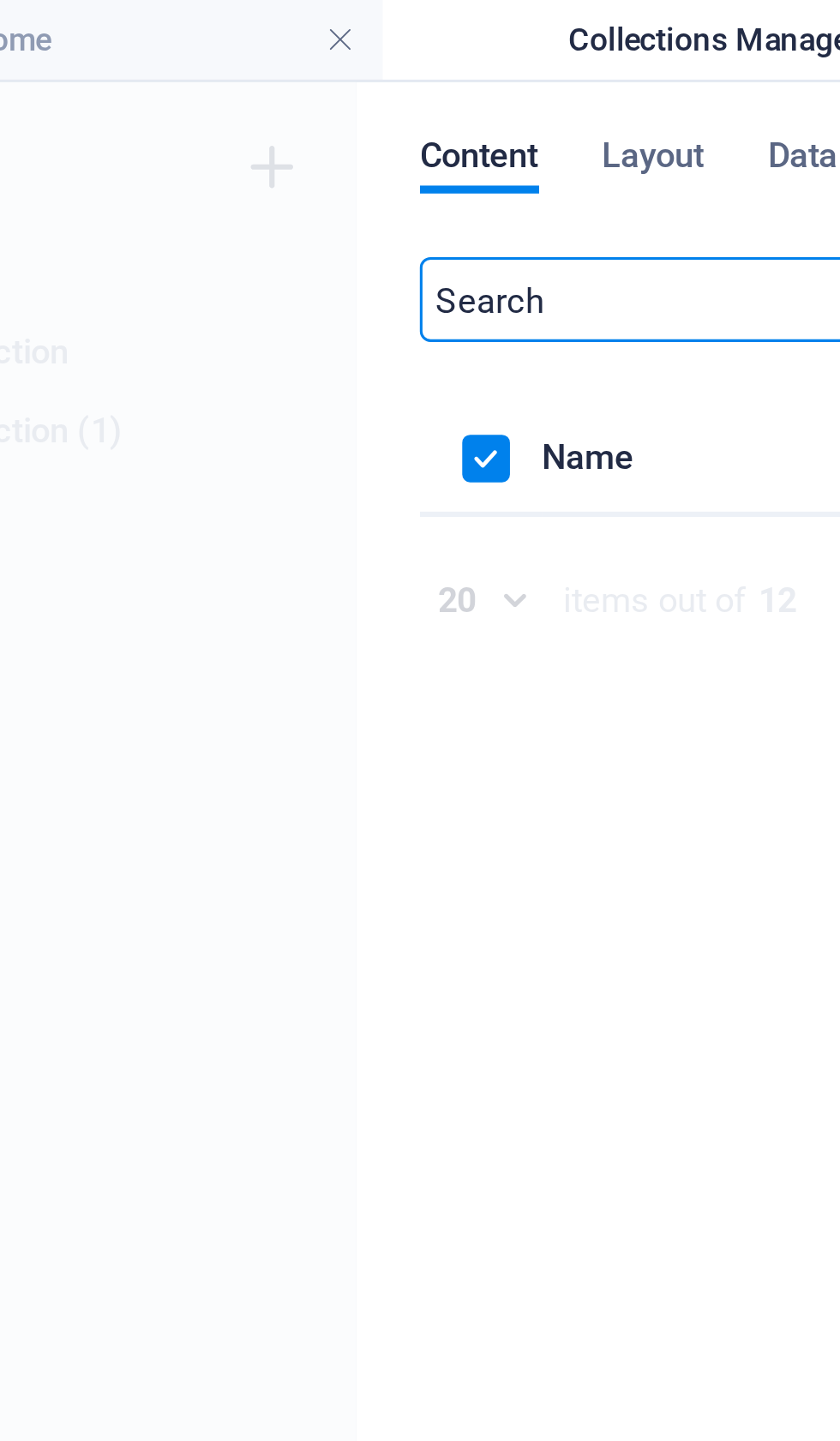
scroll to position [2200, 0]
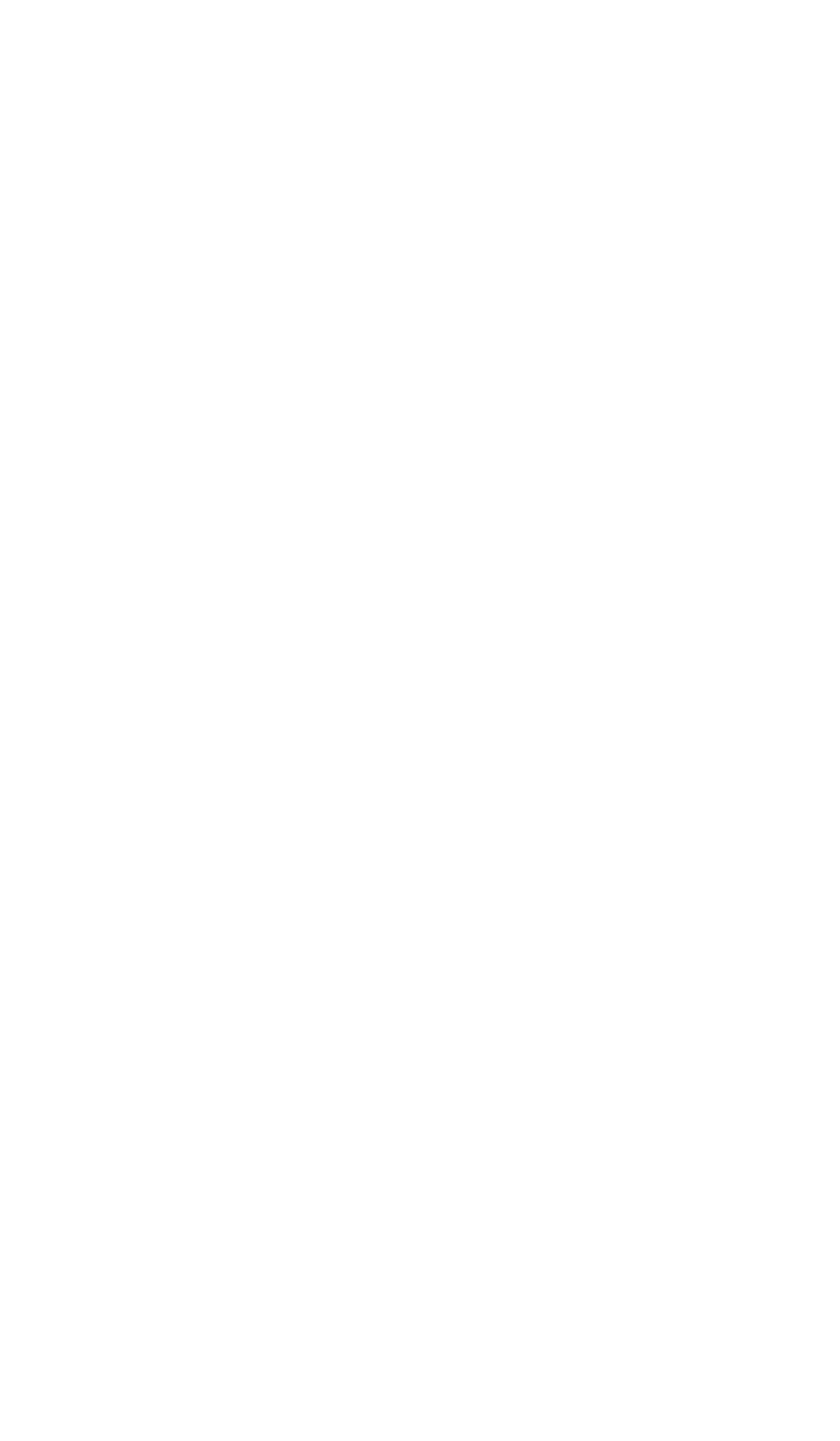
select select "Fashion"
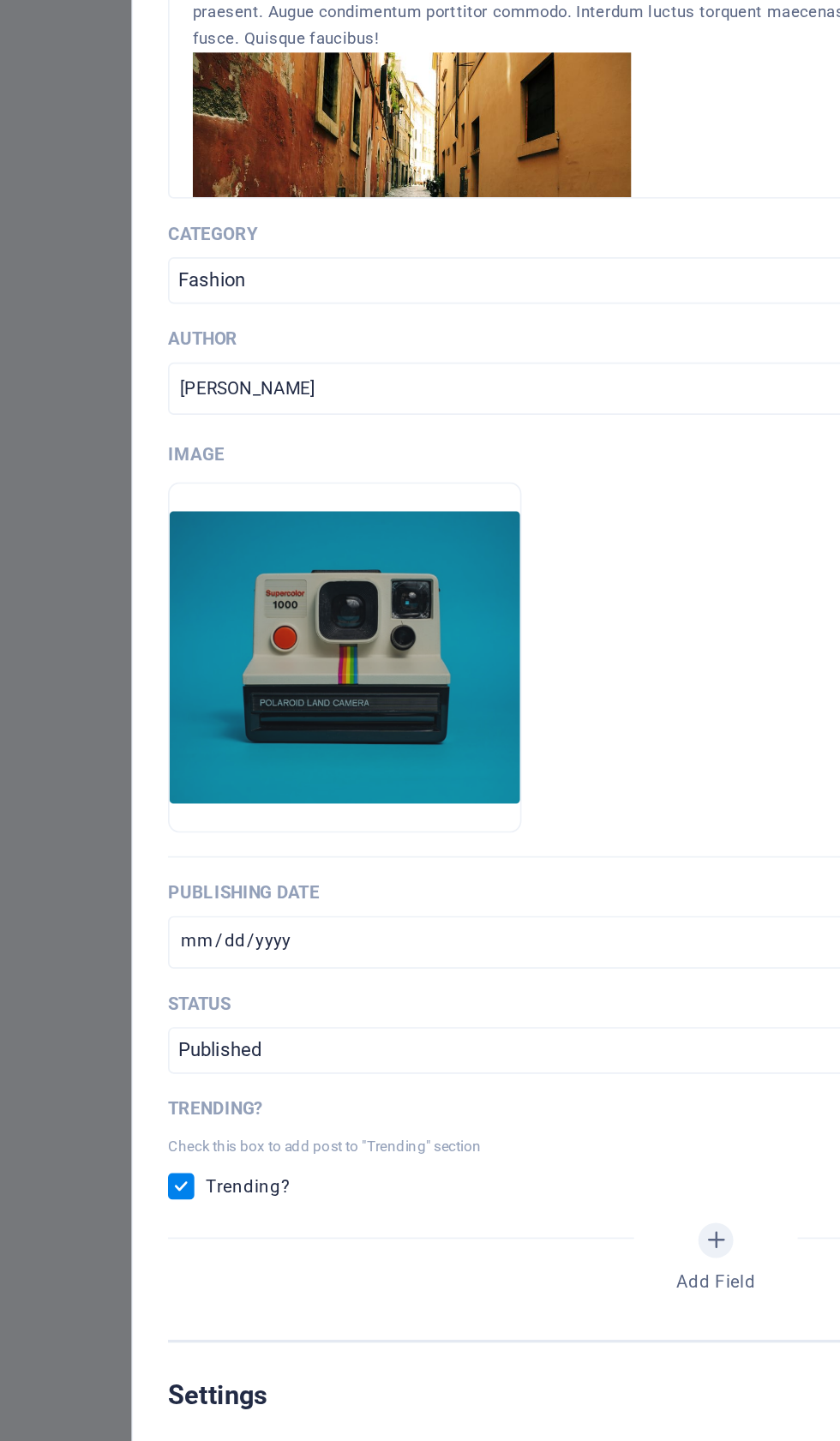
scroll to position [0, 0]
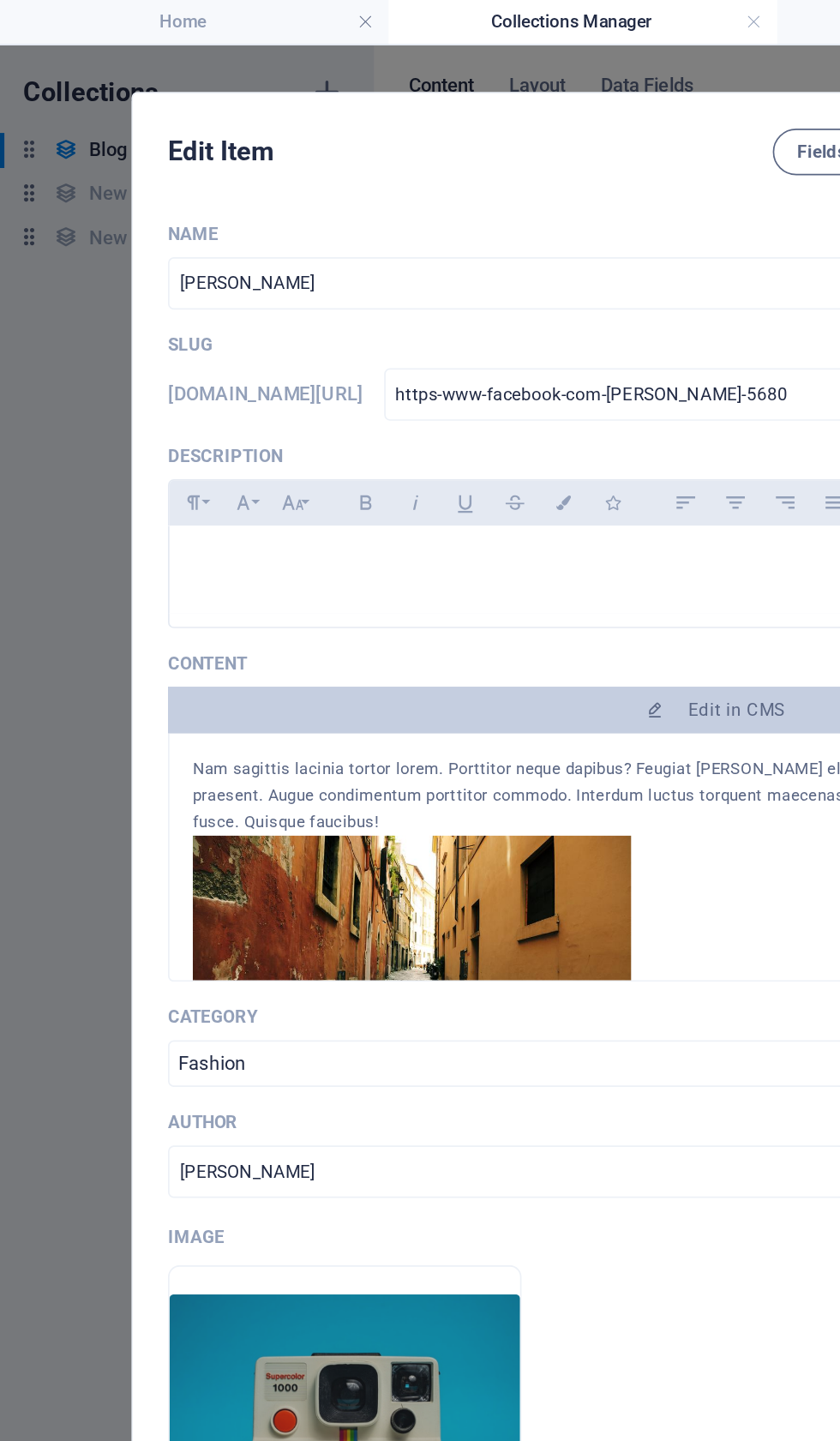
click at [149, 360] on div at bounding box center [420, 335] width 641 height 52
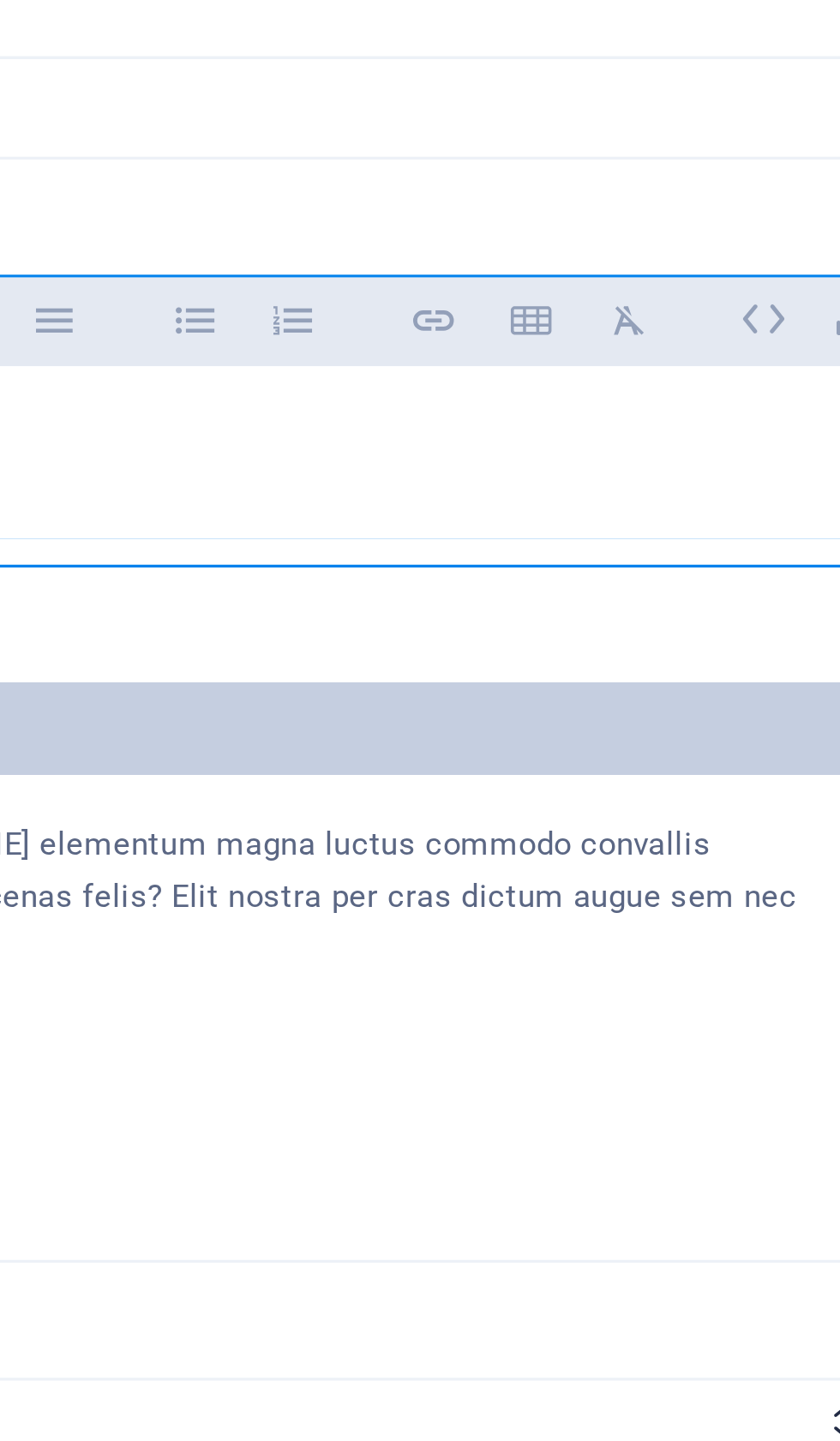
click at [596, 285] on icon "button" at bounding box center [602, 295] width 15 height 21
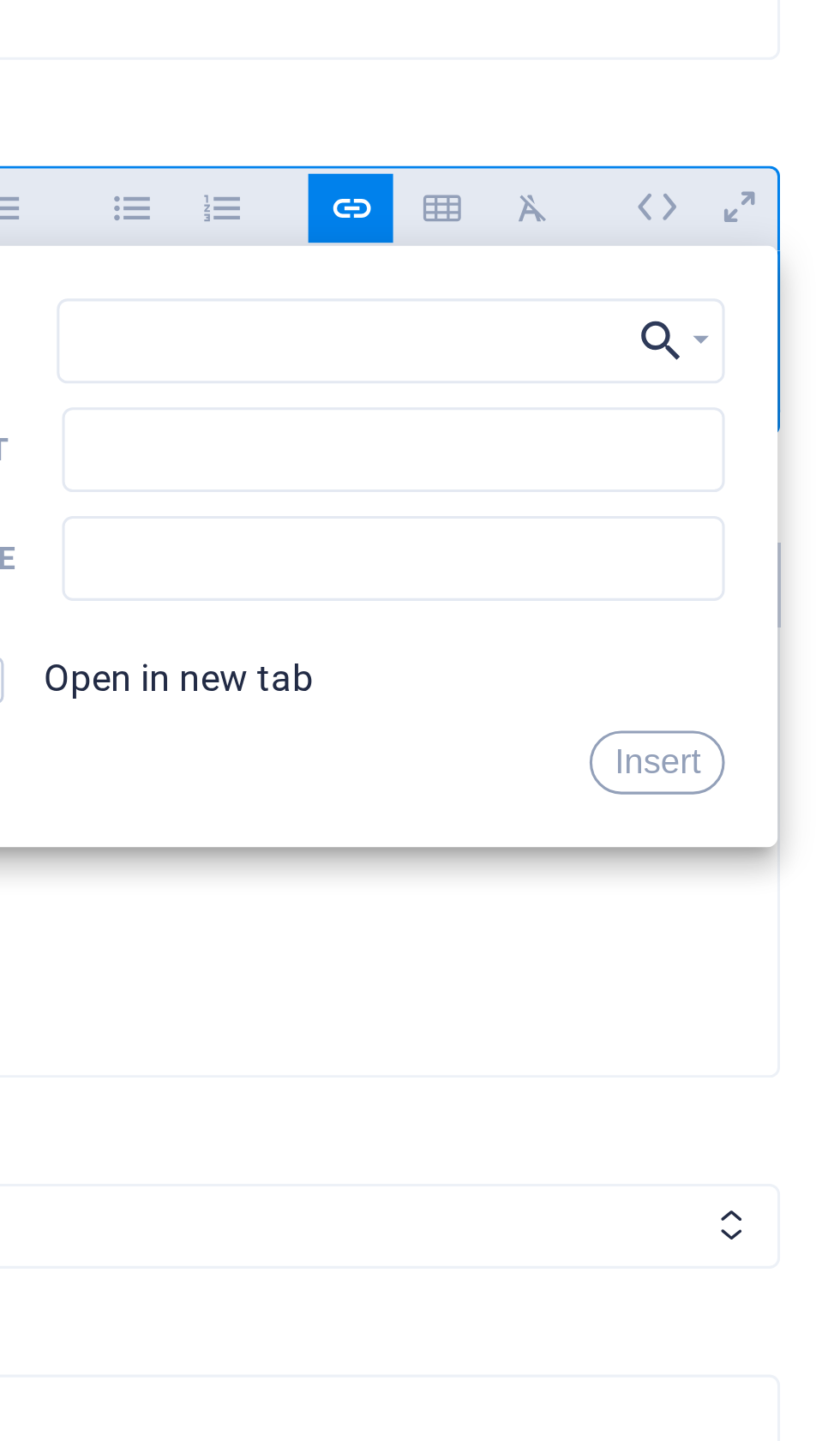
click at [691, 324] on button "Choose Link" at bounding box center [707, 337] width 33 height 28
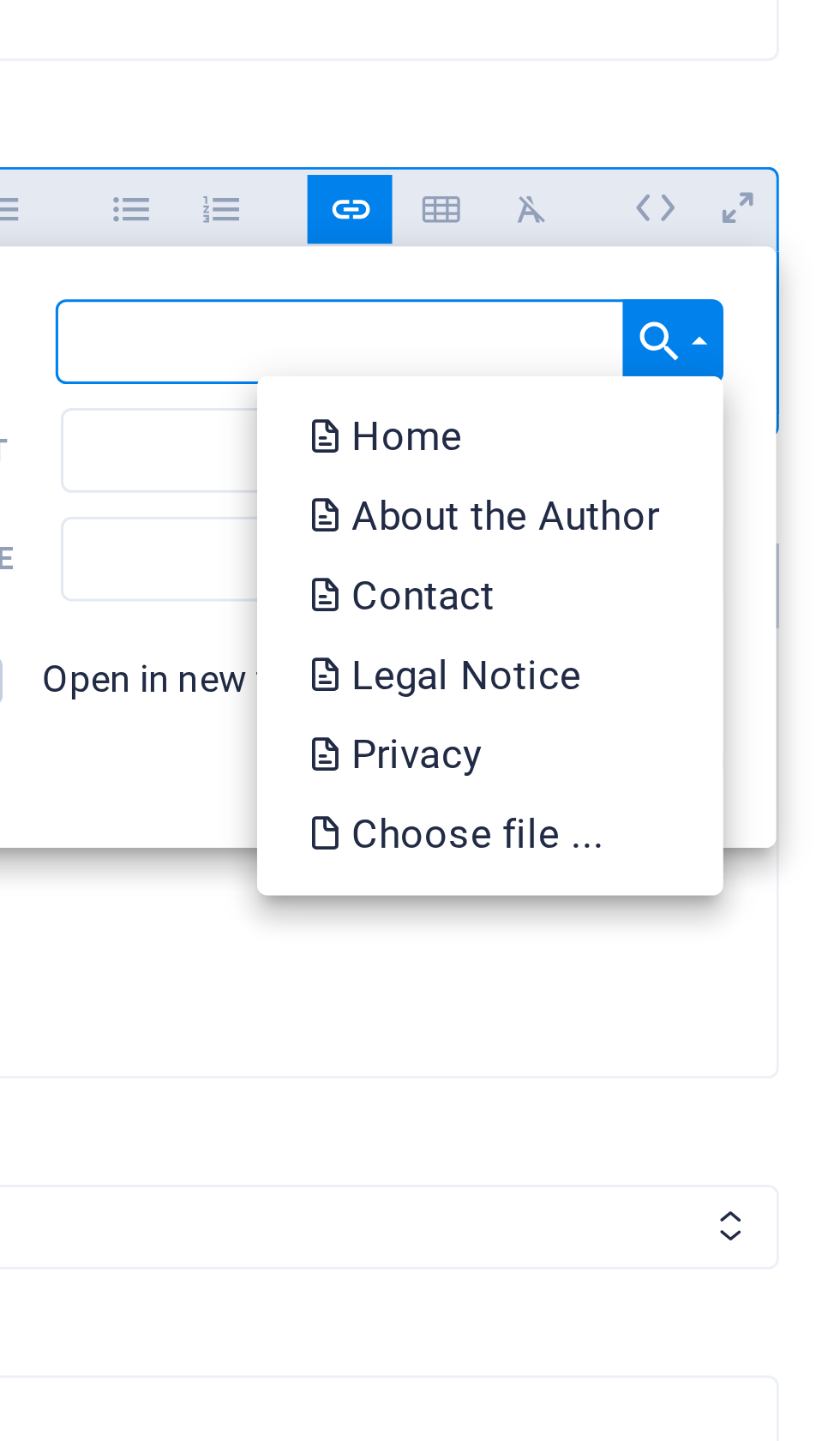
click at [590, 485] on p "Choose file ..." at bounding box center [639, 498] width 99 height 26
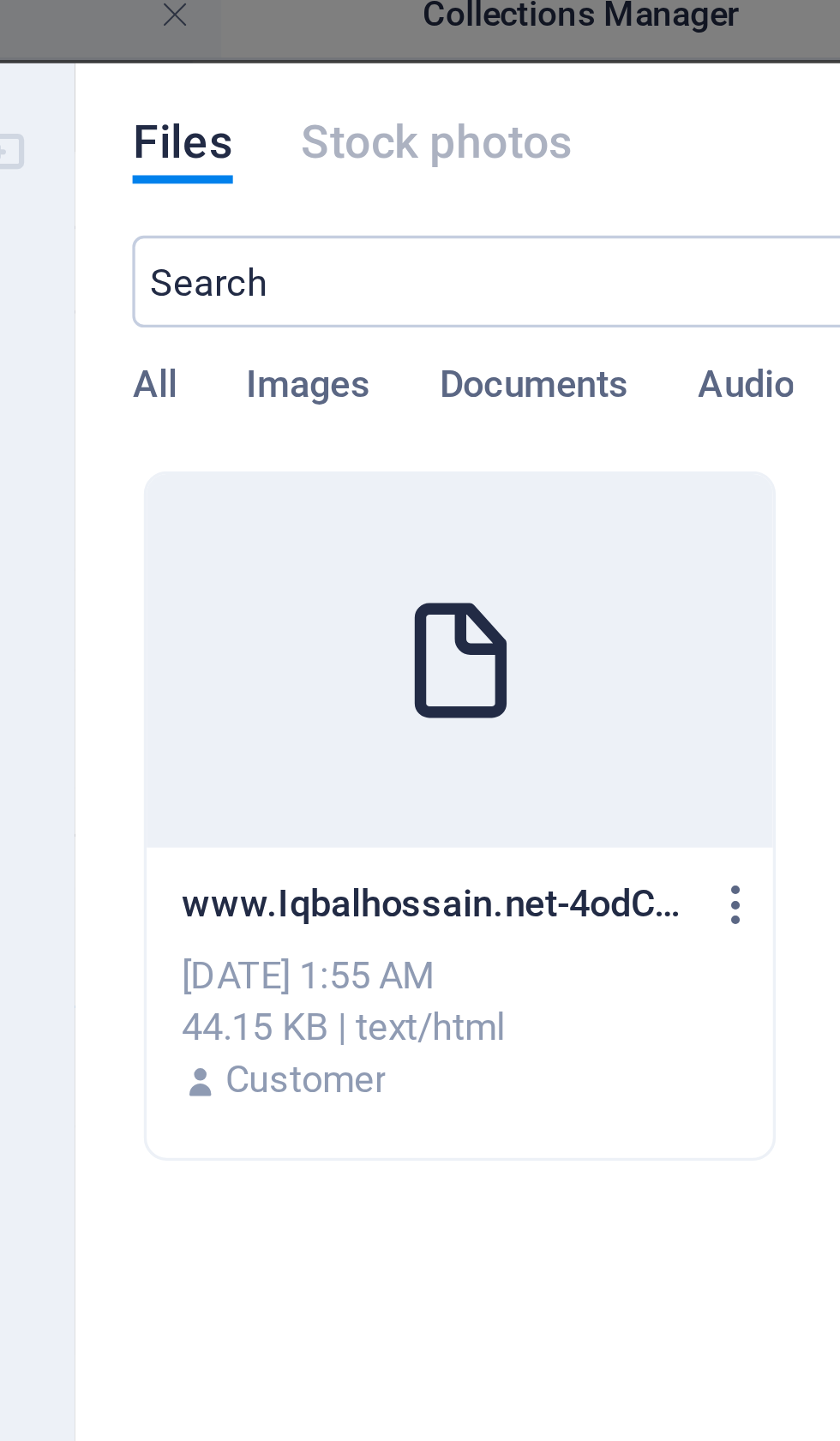
click at [201, 83] on input "text" at bounding box center [355, 93] width 306 height 28
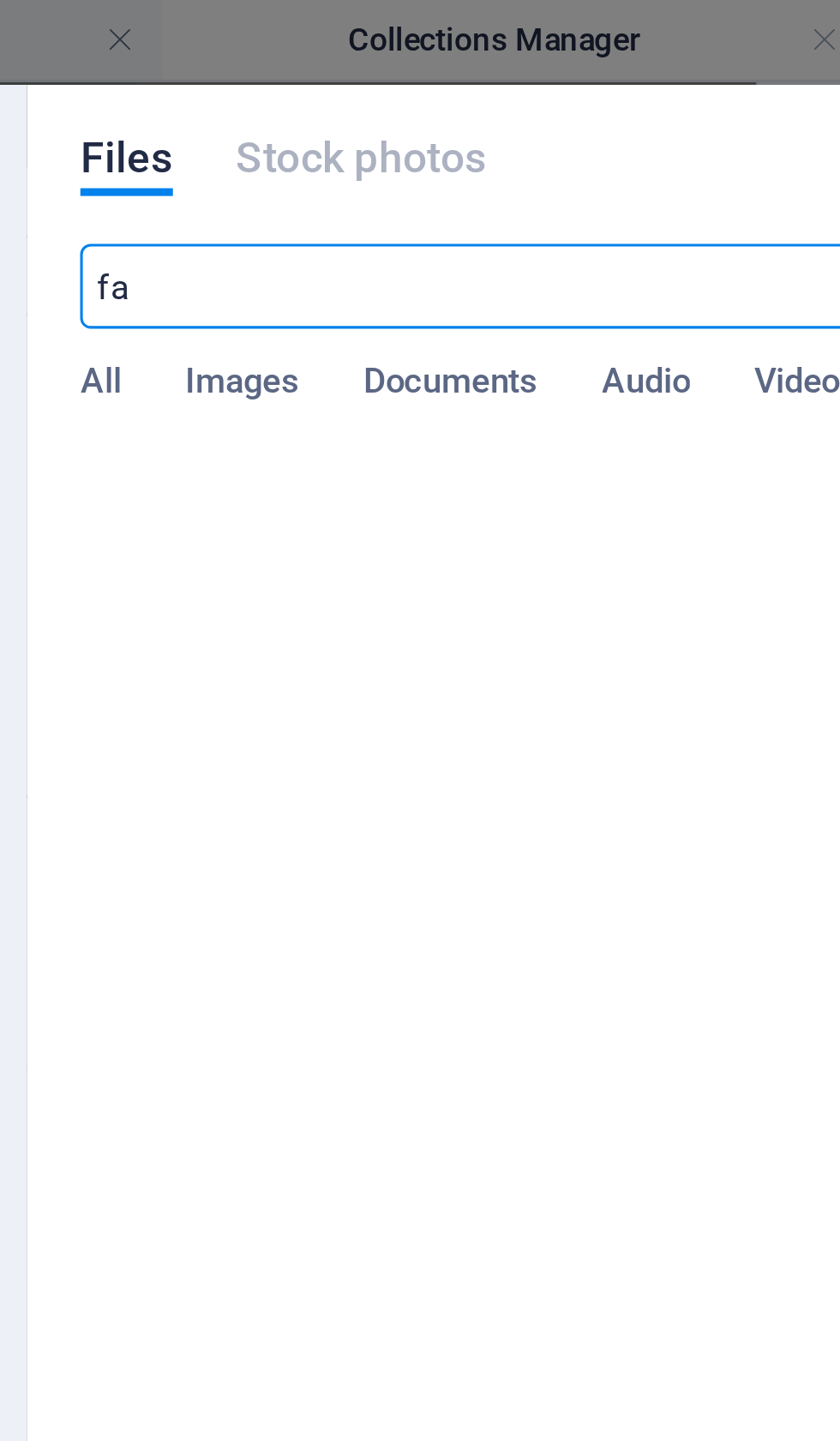
type input "fac"
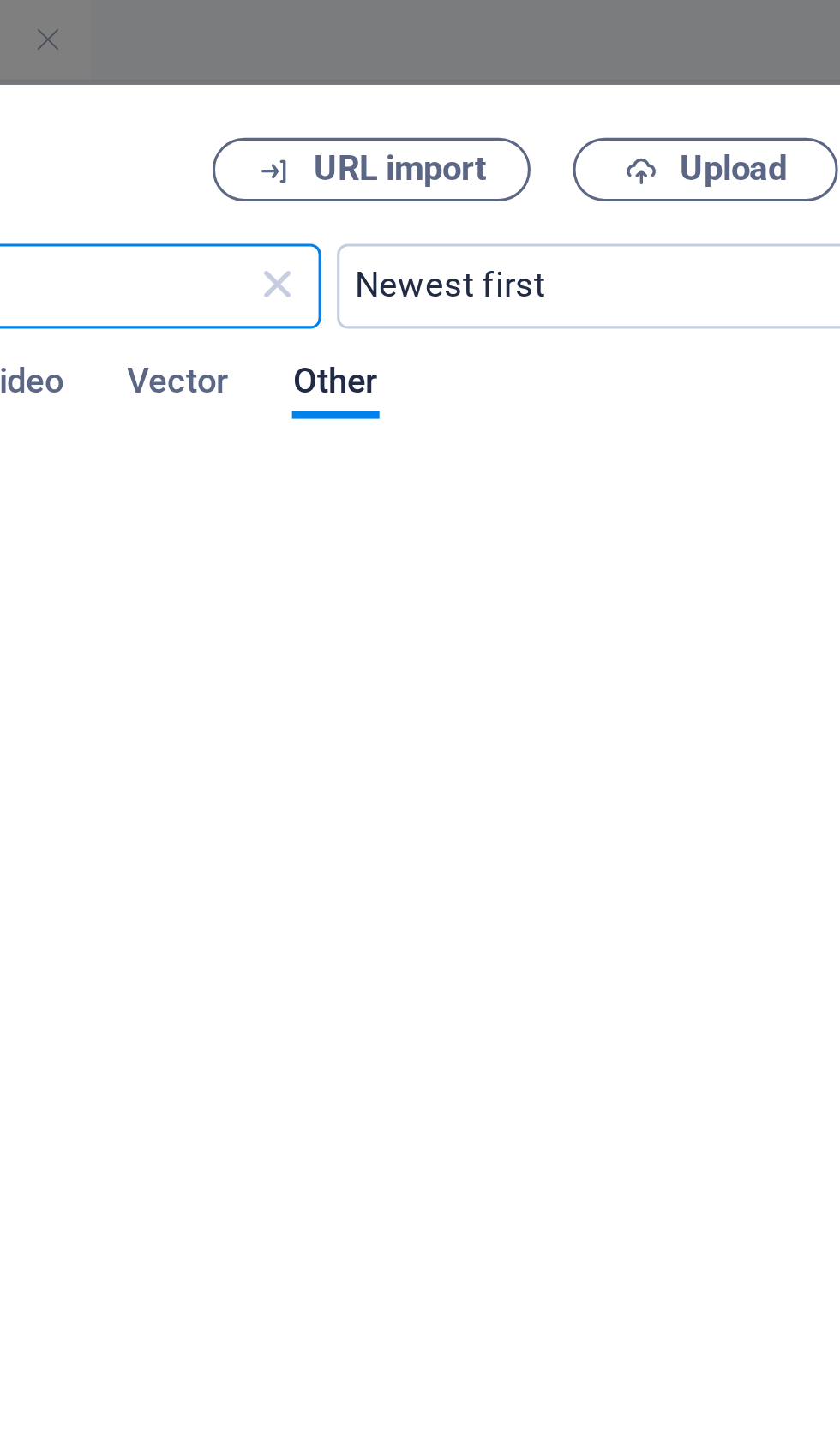
type input "Facebook"
click at [528, 54] on span "URL import" at bounding box center [555, 55] width 56 height 10
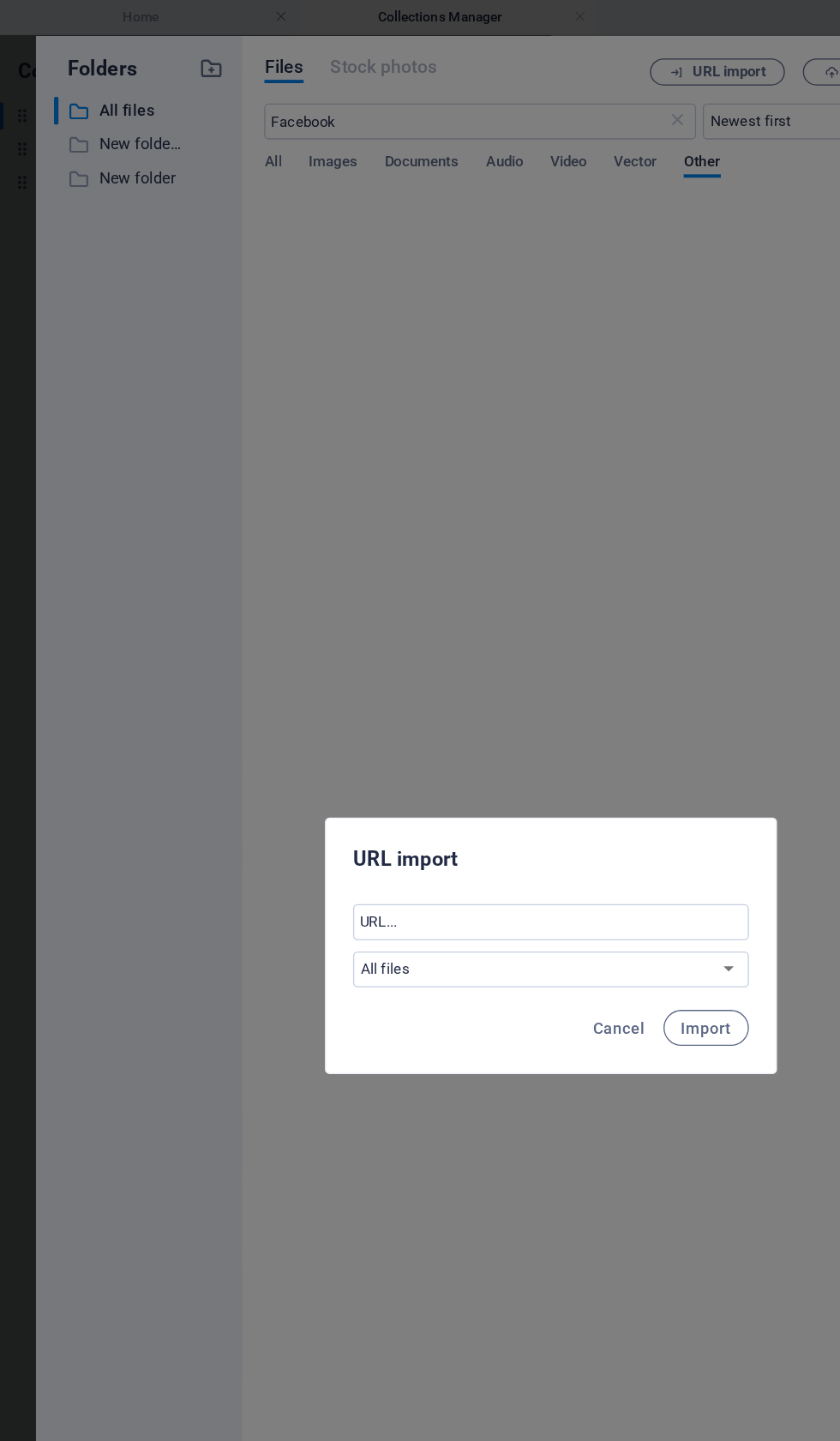
click at [463, 791] on button "Cancel" at bounding box center [472, 783] width 53 height 28
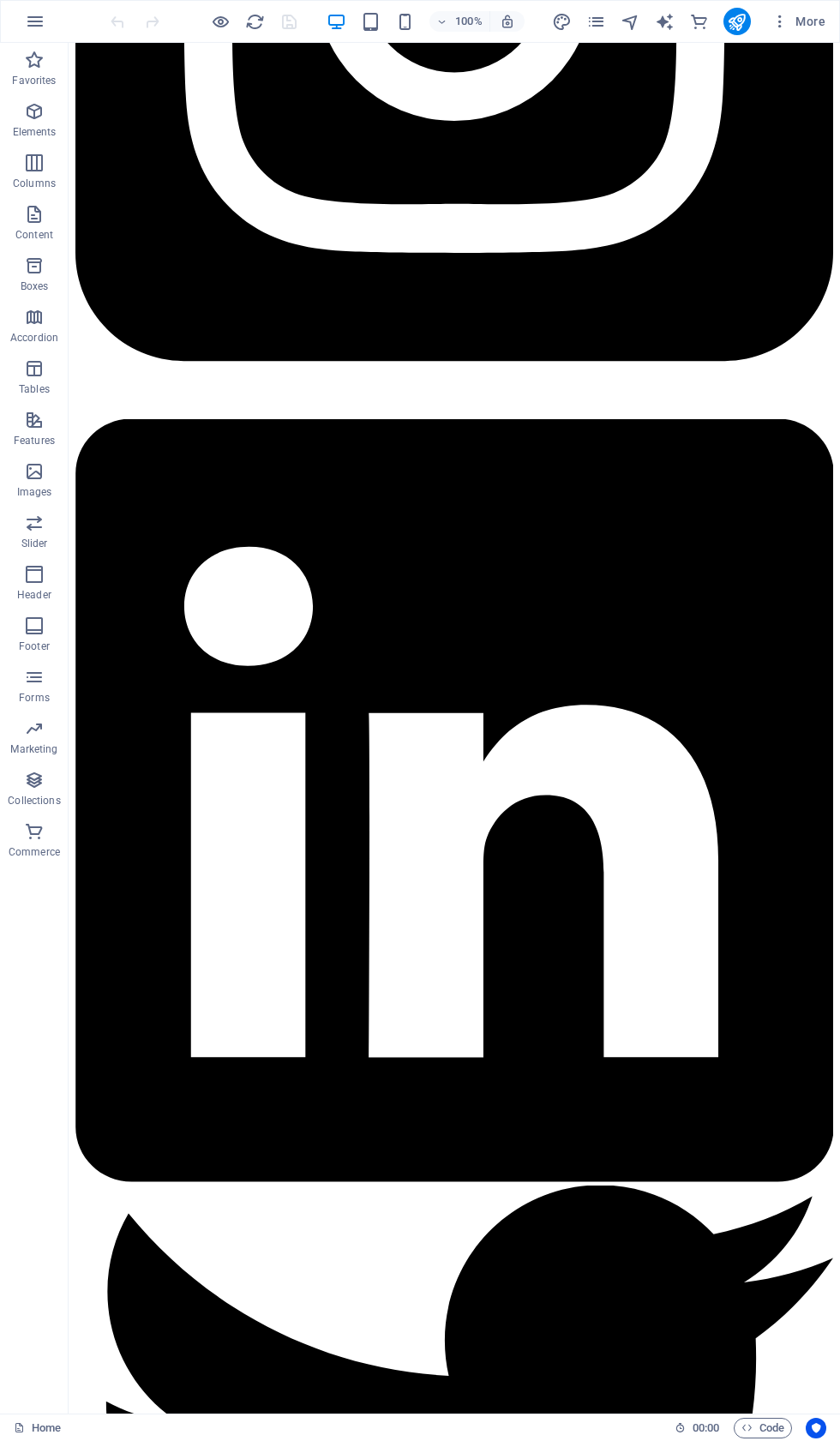
scroll to position [3238, 0]
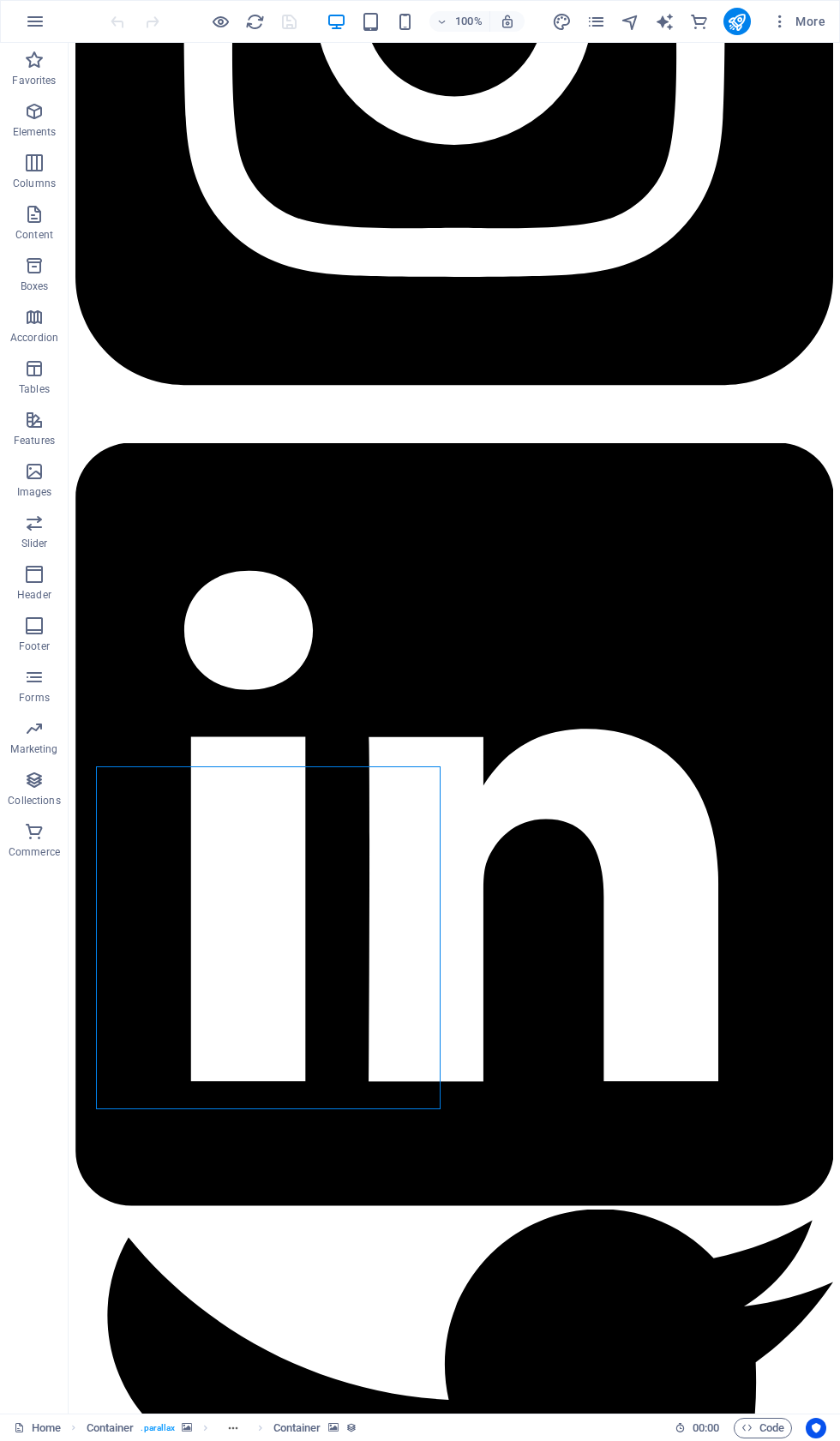
select select "px"
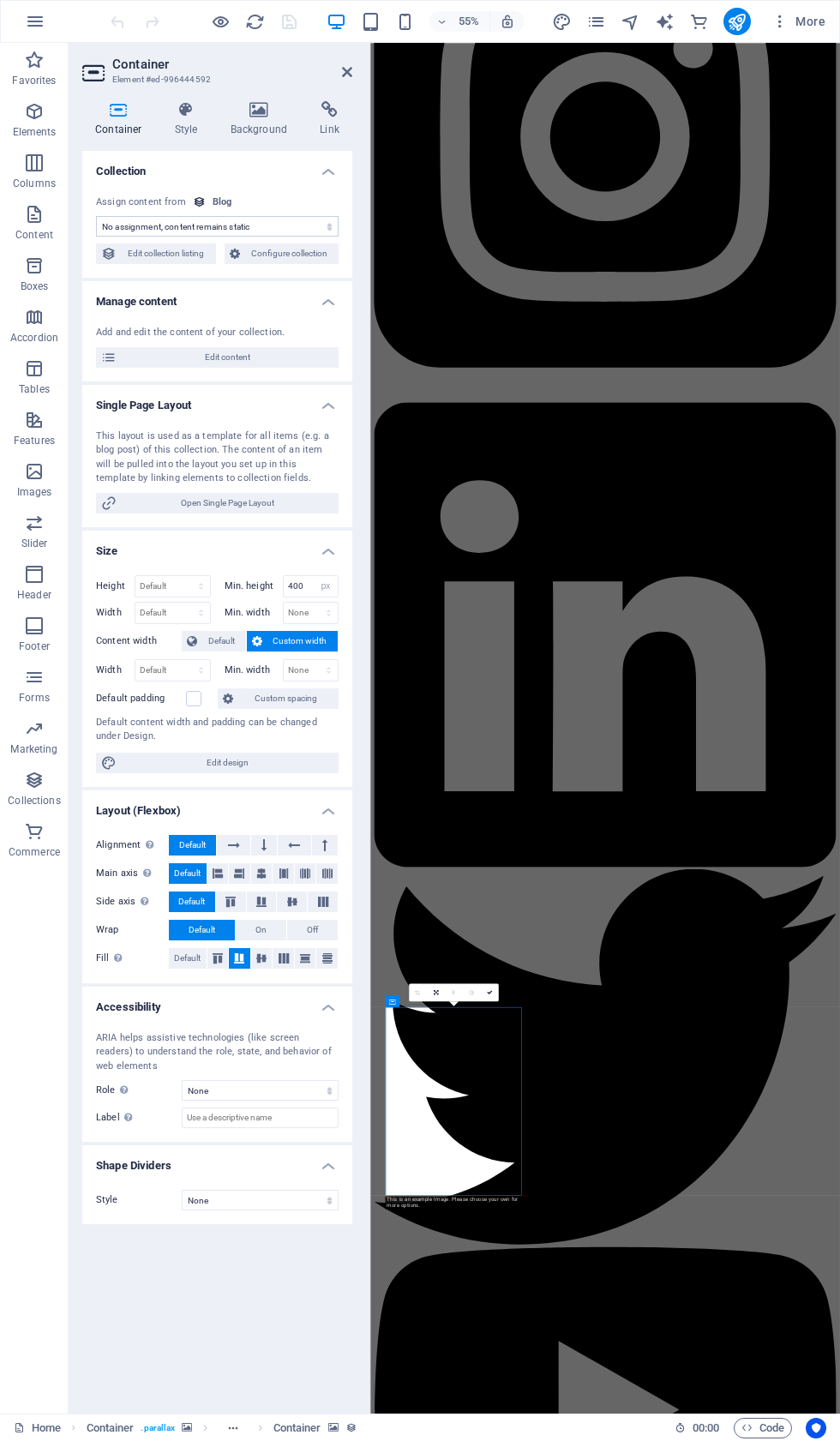
scroll to position [2260, 0]
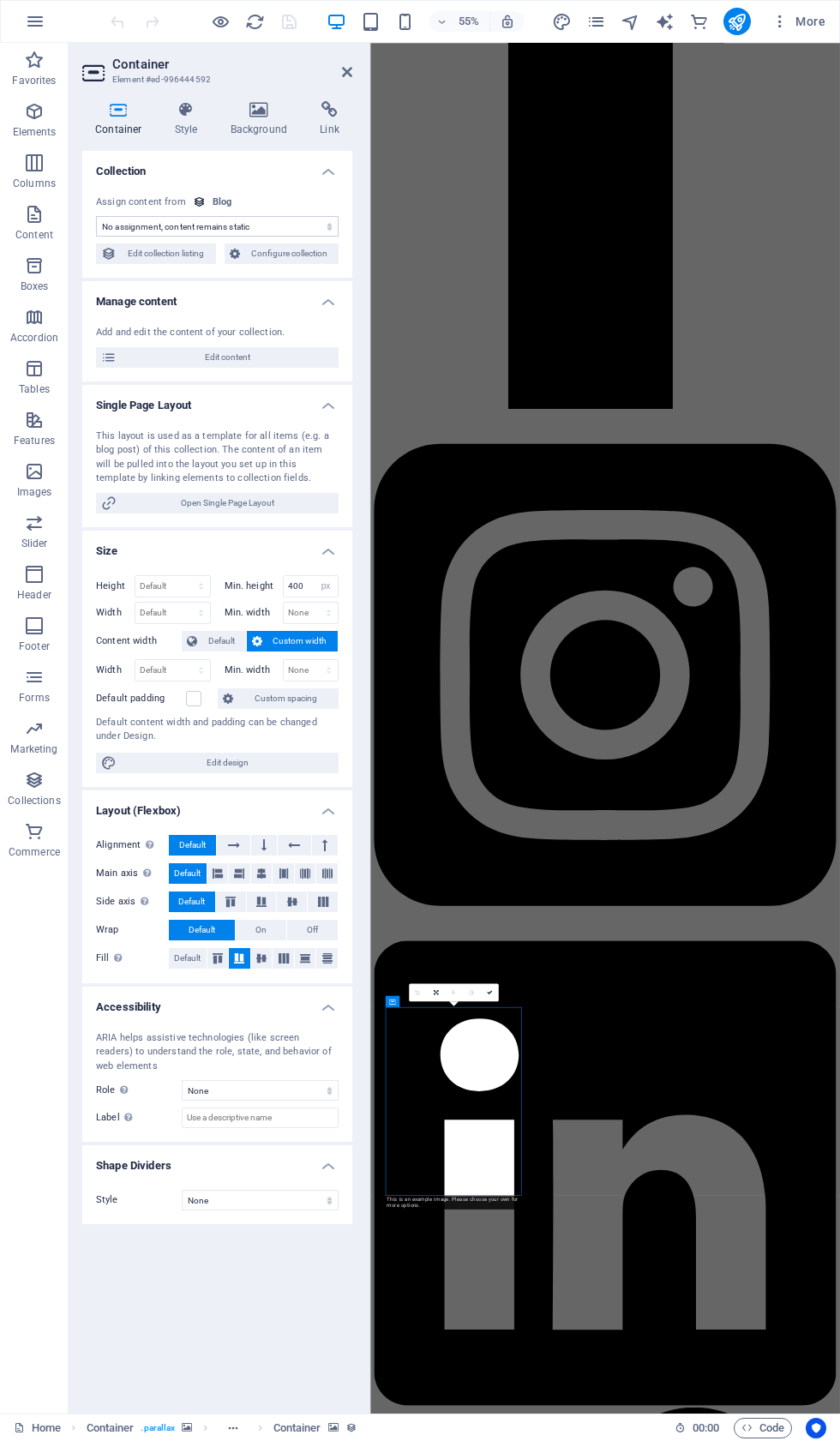
click at [213, 364] on span "Edit content" at bounding box center [227, 357] width 212 height 21
select select "updatedAt_DESC"
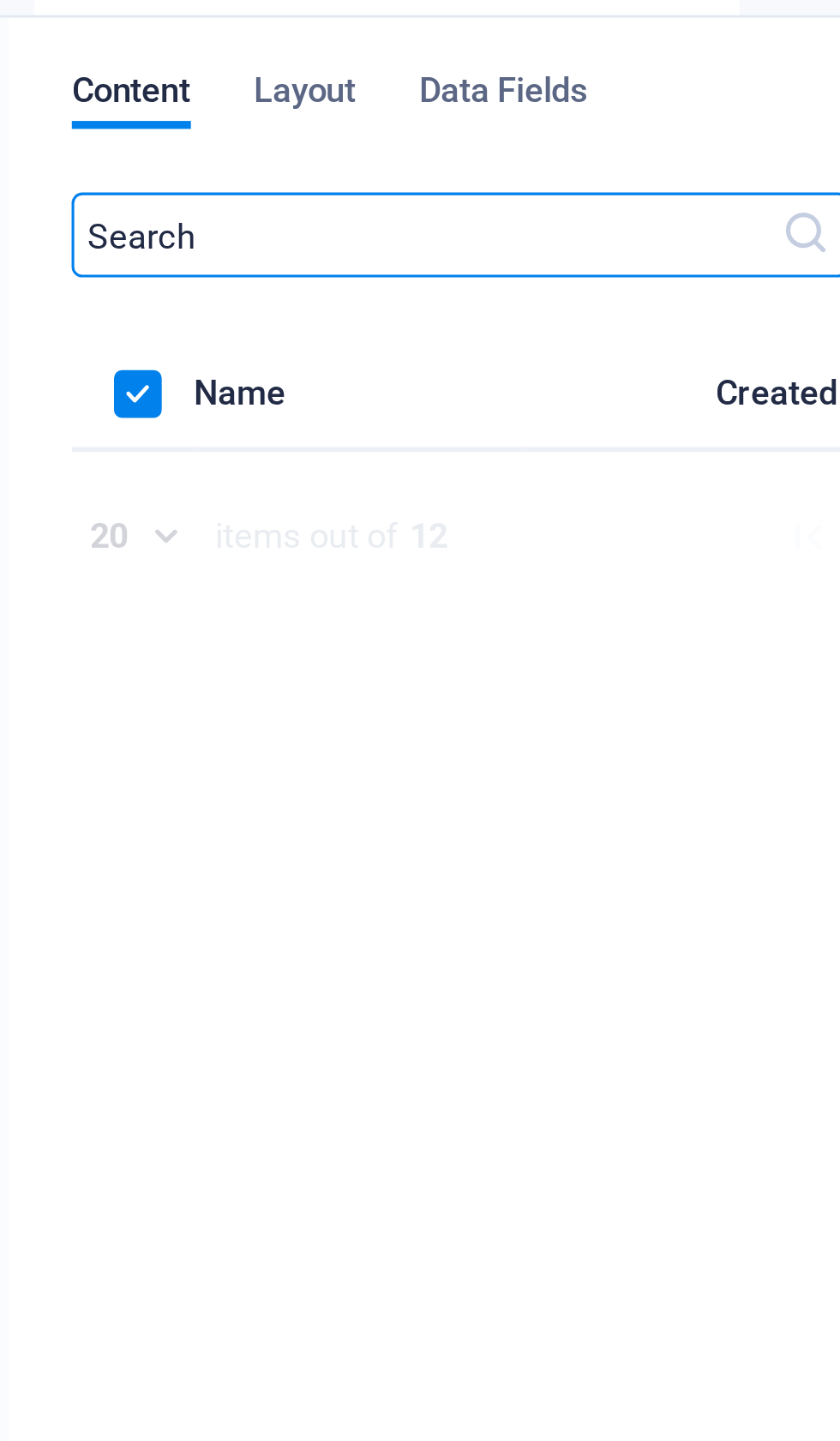
scroll to position [2200, 0]
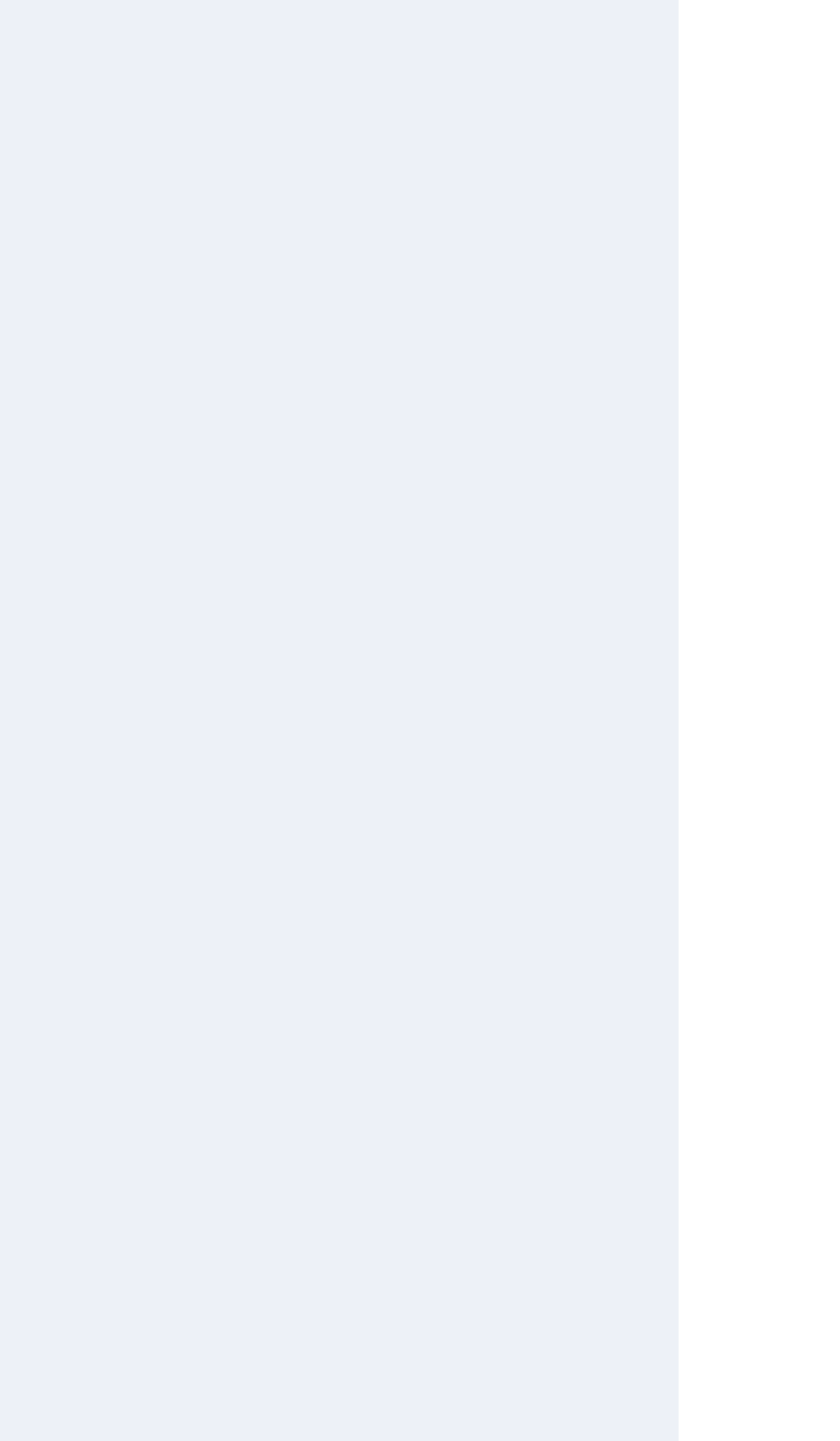
select select "Fashion"
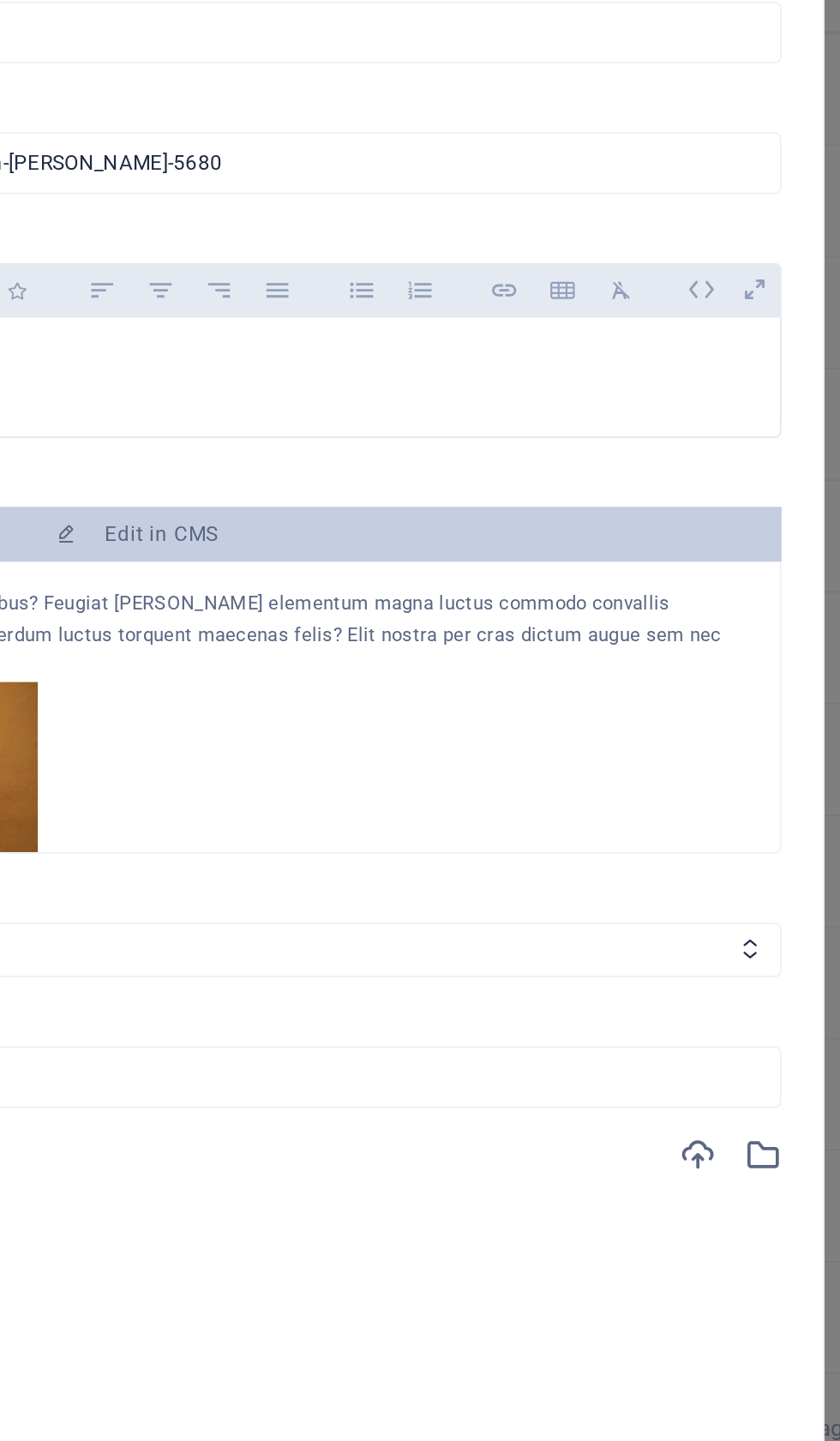
click at [689, 281] on icon at bounding box center [701, 294] width 27 height 27
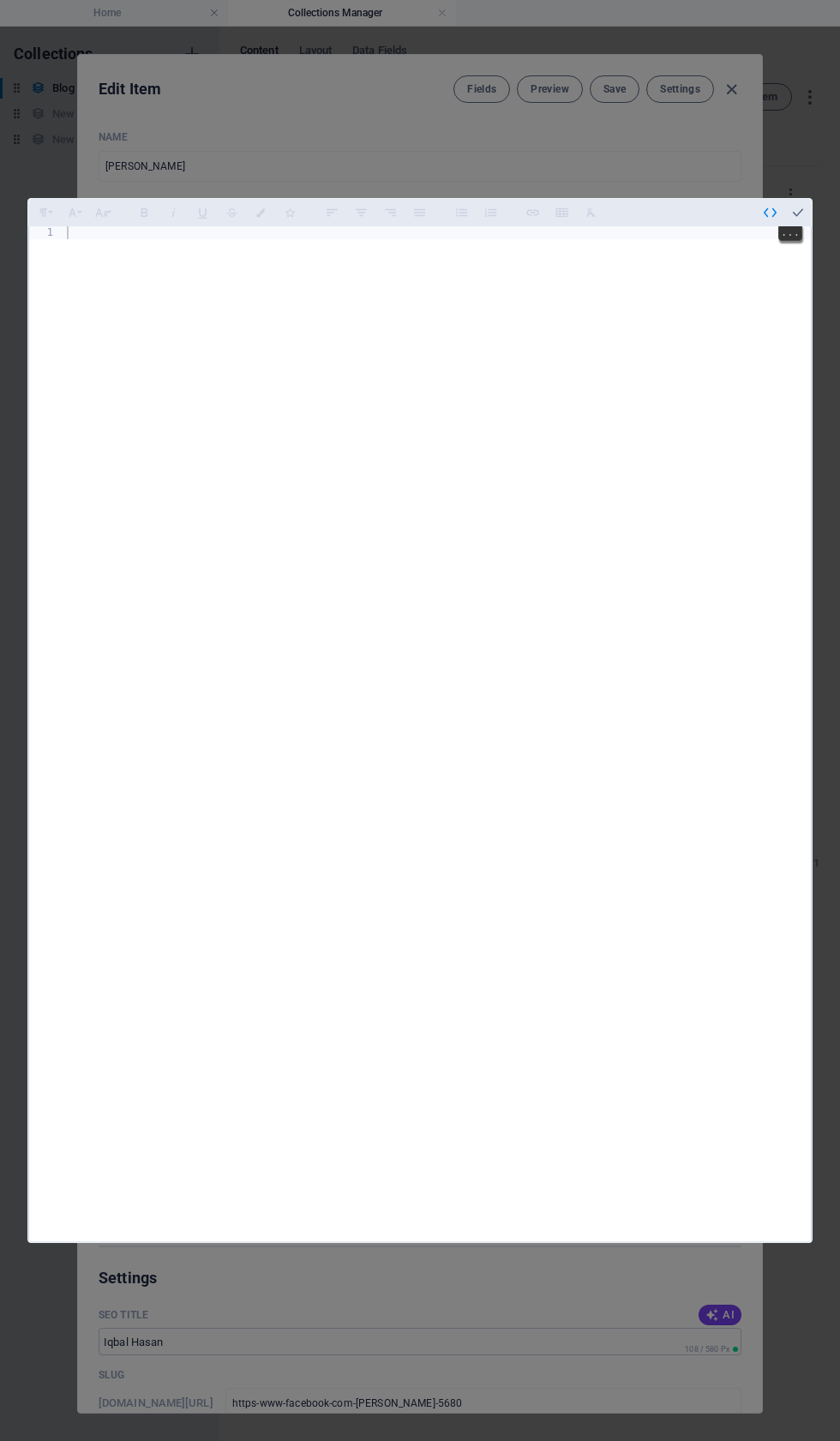
click at [90, 226] on div at bounding box center [437, 828] width 747 height 1204
click at [103, 226] on div at bounding box center [437, 828] width 747 height 1204
click at [71, 226] on div at bounding box center [437, 828] width 747 height 1204
click at [75, 226] on div at bounding box center [437, 828] width 747 height 1204
click at [100, 226] on div at bounding box center [437, 828] width 747 height 1204
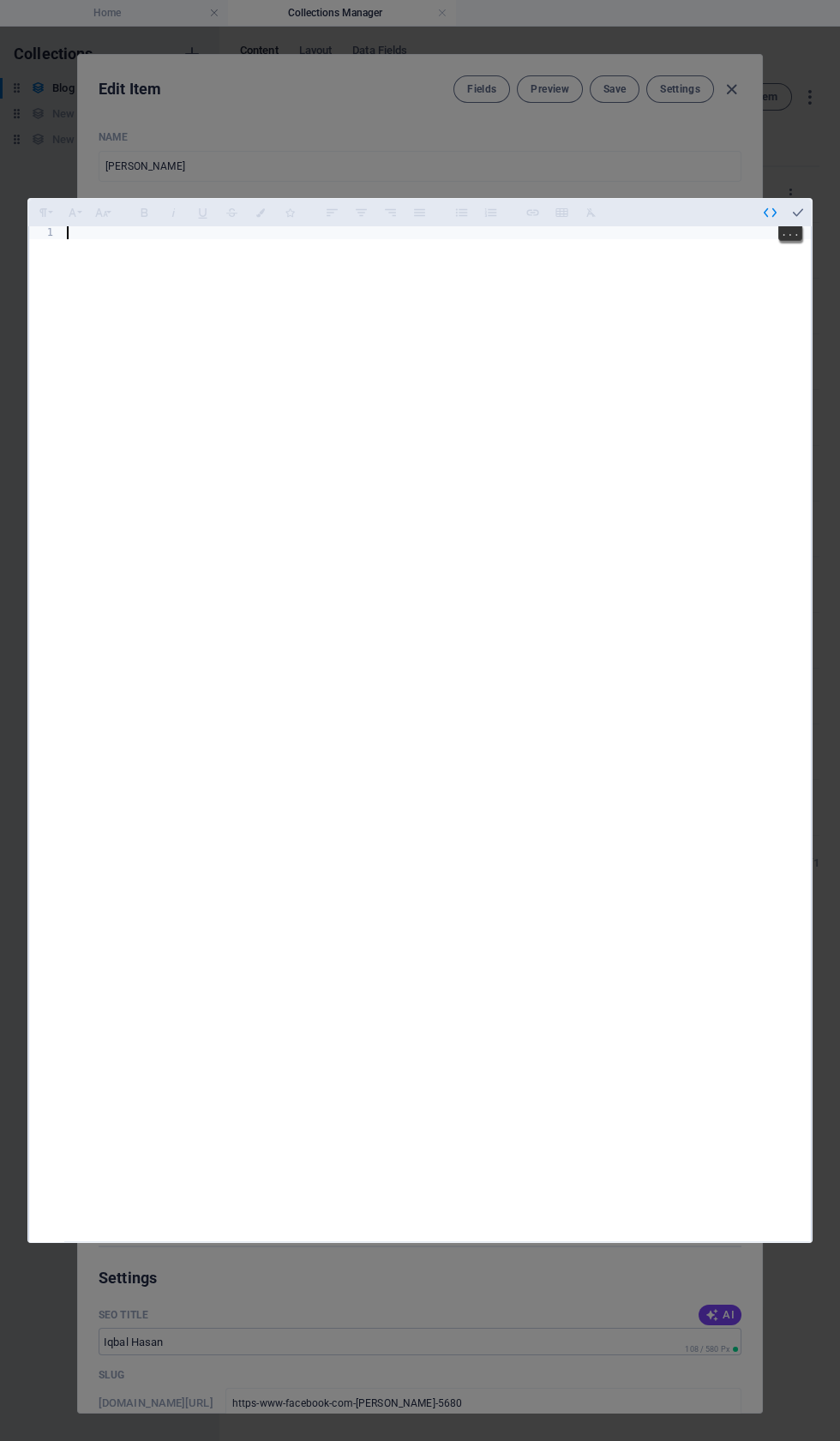
click at [100, 226] on div at bounding box center [437, 828] width 747 height 1204
click at [810, 199] on button "button" at bounding box center [798, 213] width 28 height 28
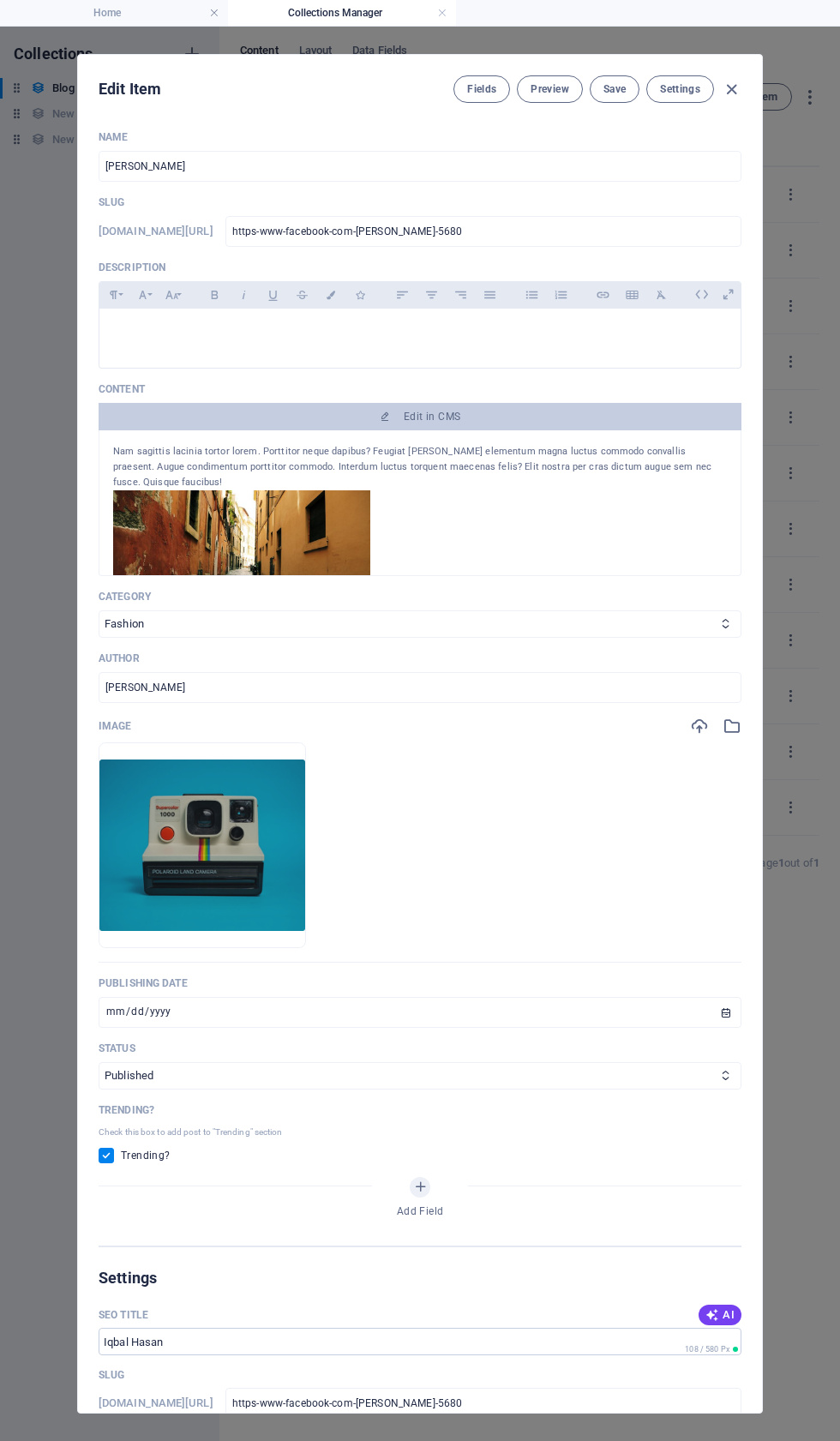
click at [425, 424] on span "Edit in CMS" at bounding box center [432, 417] width 57 height 14
click at [519, 491] on div "Nam sagittis lacinia tortor lorem. Porttitor neque dapibus? Feugiat [PERSON_NAM…" at bounding box center [419, 467] width 614 height 46
click at [502, 430] on button "Edit in CMS" at bounding box center [420, 417] width 643 height 28
click at [413, 430] on button "Edit in CMS" at bounding box center [420, 417] width 643 height 28
click at [391, 424] on span "Edit in CMS" at bounding box center [419, 417] width 629 height 14
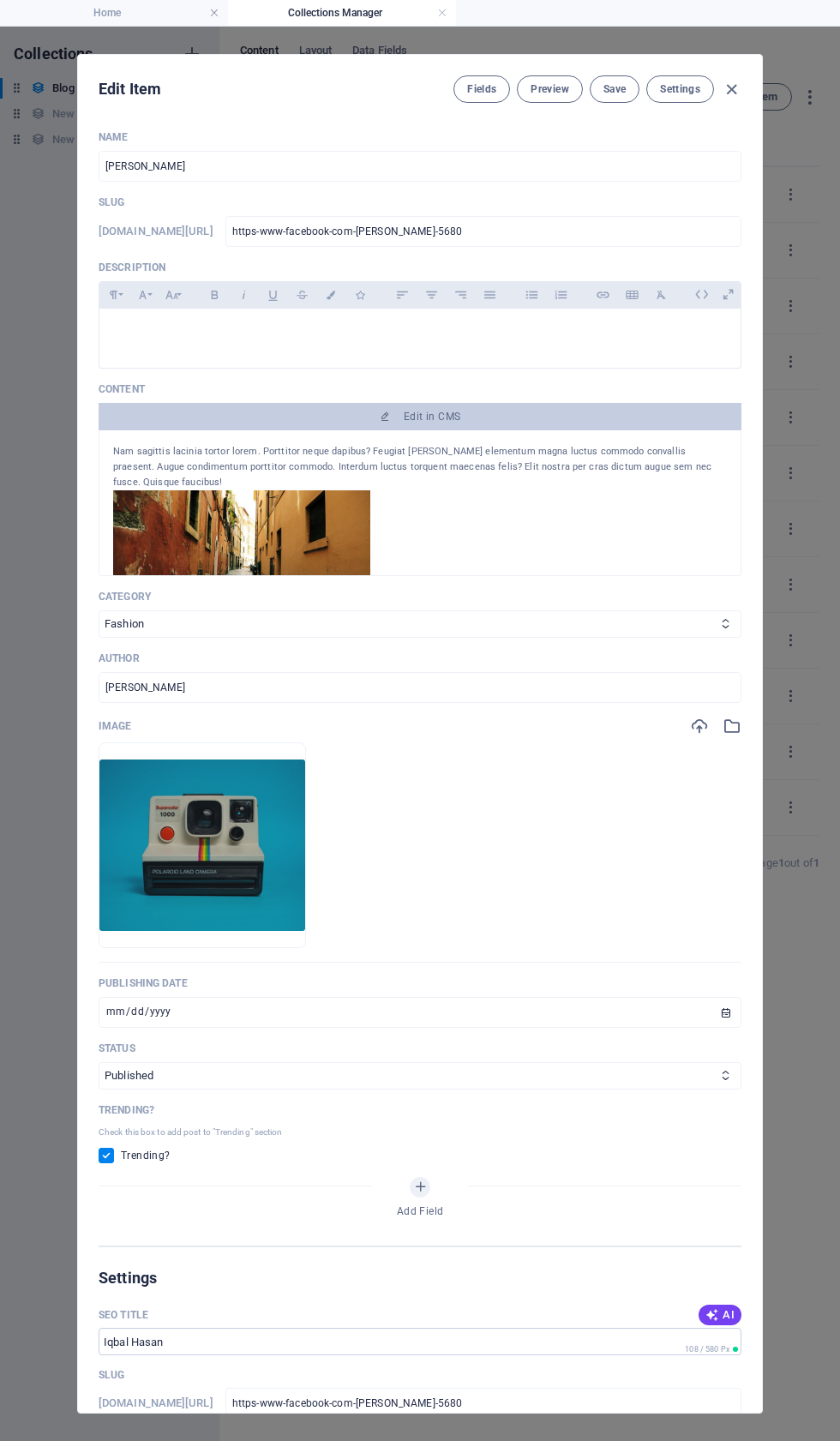
click at [374, 468] on div "Nam sagittis lacinia tortor lorem. Porttitor neque dapibus? Feugiat [PERSON_NAM…" at bounding box center [420, 503] width 643 height 145
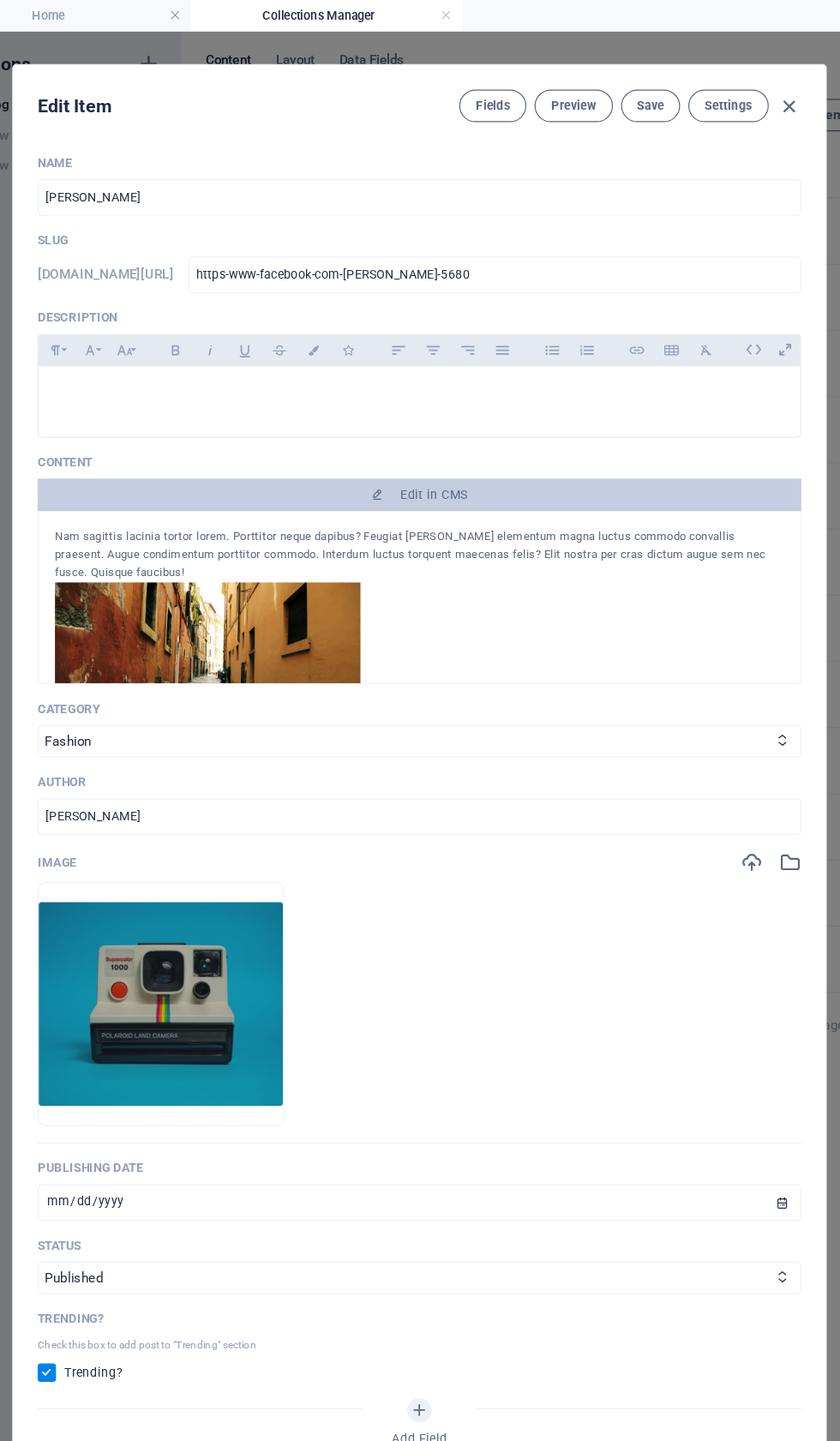
click at [318, 430] on button "Edit in CMS" at bounding box center [420, 417] width 643 height 28
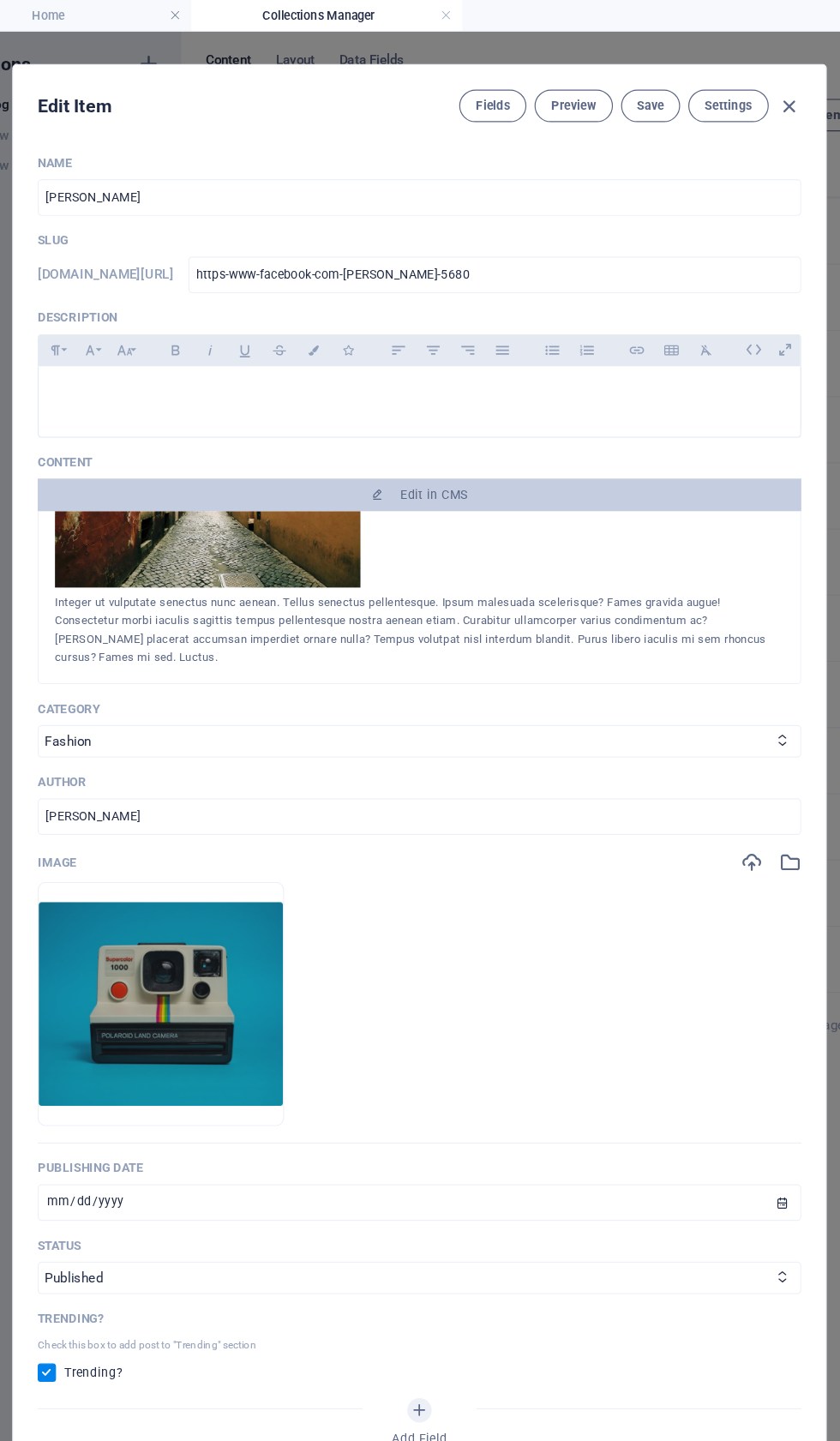
scroll to position [751, 0]
click at [186, 576] on div "Nam sagittis lacinia tortor lorem. Porttitor neque dapibus? Feugiat [PERSON_NAM…" at bounding box center [420, 503] width 643 height 145
click at [221, 561] on div "Integer ut vulputate senectus nunc aenean. Tellus senectus pellentesque. Ipsum …" at bounding box center [419, 531] width 614 height 62
click at [404, 424] on span "Edit in CMS" at bounding box center [432, 417] width 57 height 14
click at [204, 561] on div "Integer ut vulputate senectus nunc aenean. Tellus senectus pellentesque. Ipsum …" at bounding box center [419, 531] width 614 height 62
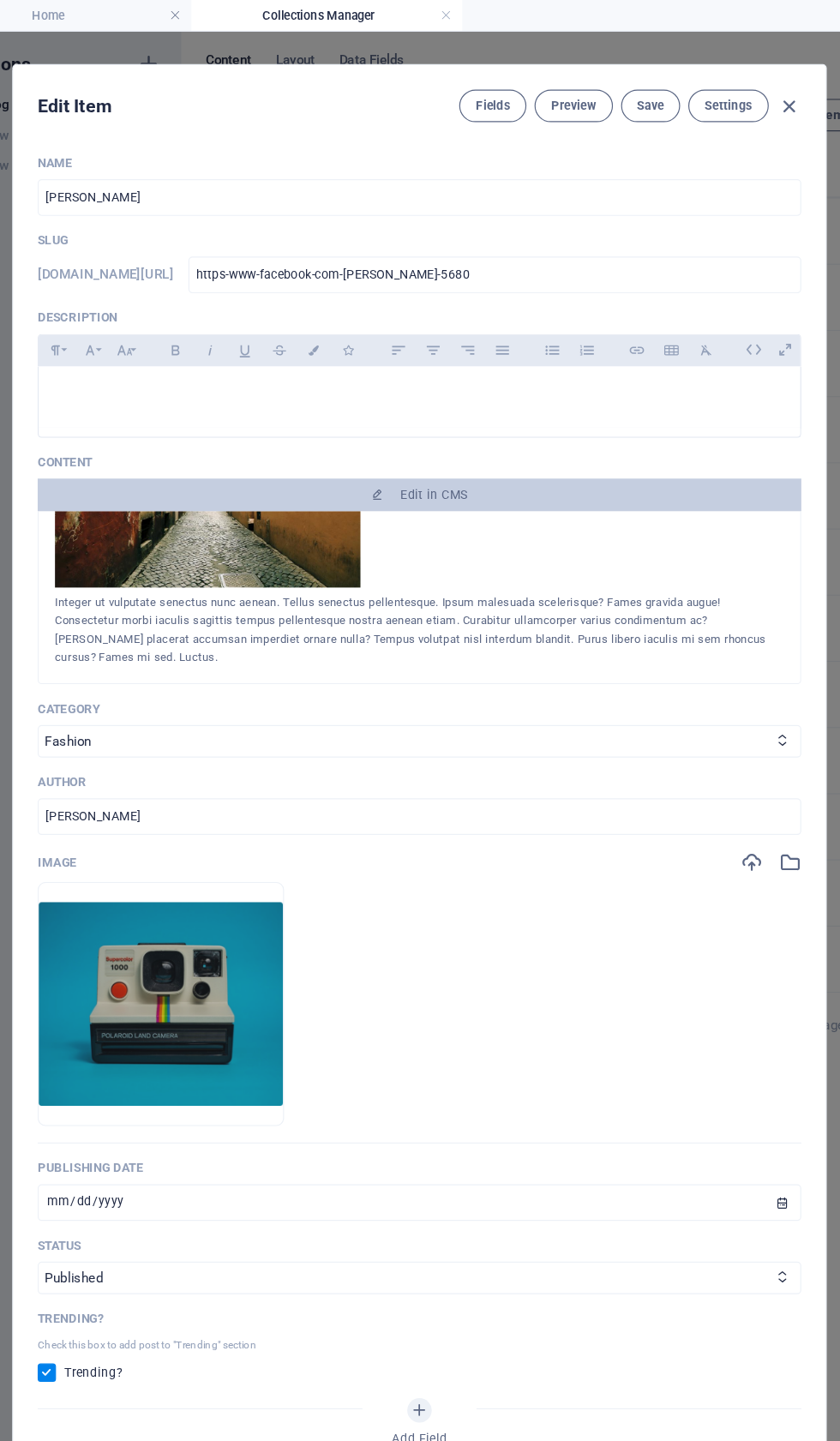
click at [232, 556] on div "Integer ut vulputate senectus nunc aenean. Tellus senectus pellentesque. Ipsum …" at bounding box center [419, 531] width 614 height 62
click at [237, 561] on div "Integer ut vulputate senectus nunc aenean. Tellus senectus pellentesque. Ipsum …" at bounding box center [419, 531] width 614 height 62
click at [186, 561] on div "Integer ut vulputate senectus nunc aenean. Tellus senectus pellentesque. Ipsum …" at bounding box center [419, 531] width 614 height 62
click at [222, 561] on div "Integer ut vulputate senectus nunc aenean. Tellus senectus pellentesque. Ipsum …" at bounding box center [419, 531] width 614 height 62
click at [199, 561] on div "Integer ut vulputate senectus nunc aenean. Tellus senectus pellentesque. Ipsum …" at bounding box center [419, 531] width 614 height 62
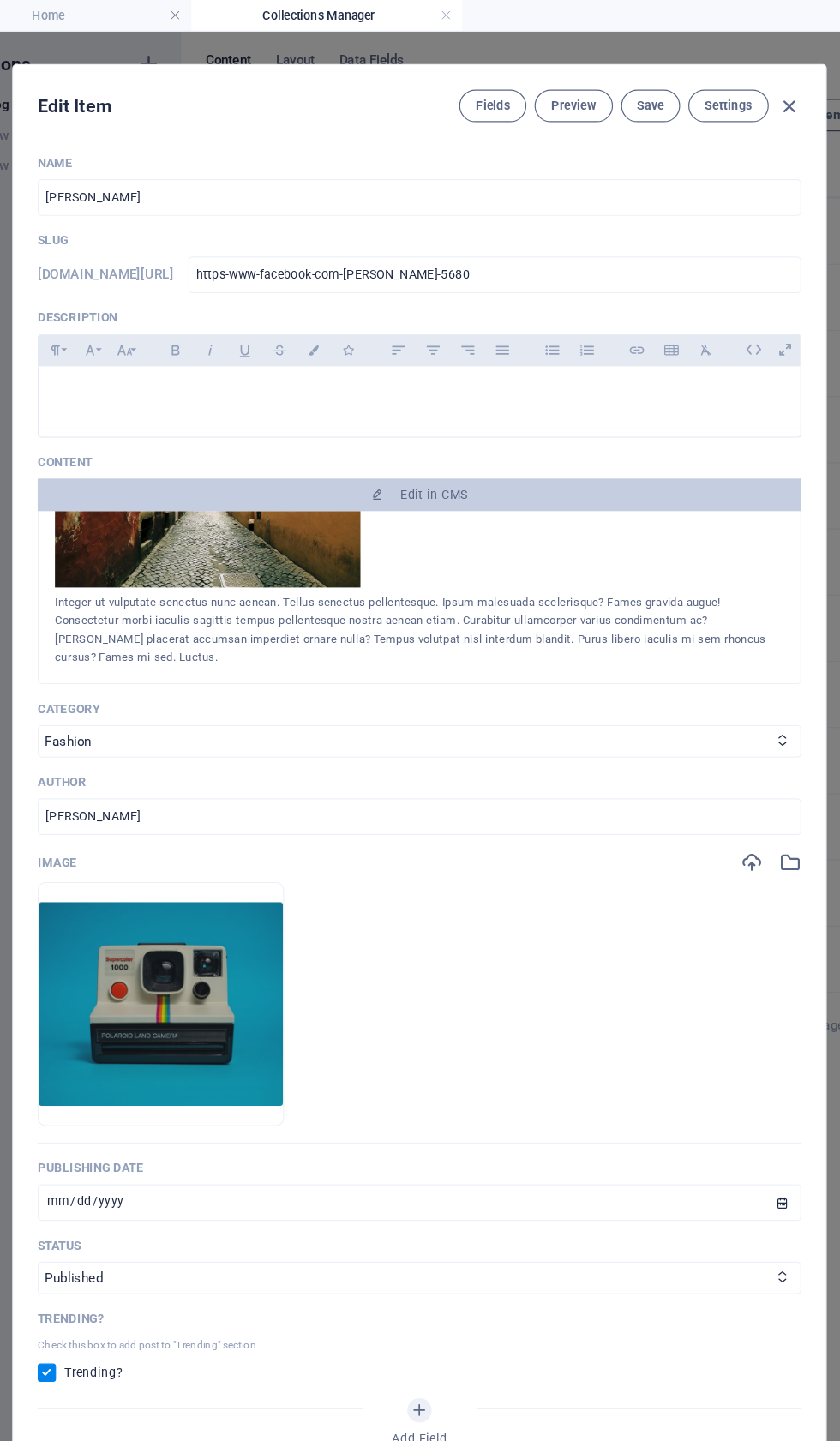
click at [177, 576] on div "Nam sagittis lacinia tortor lorem. Porttitor neque dapibus? Feugiat [PERSON_NAM…" at bounding box center [420, 503] width 643 height 145
click at [200, 561] on div "Integer ut vulputate senectus nunc aenean. Tellus senectus pellentesque. Ipsum …" at bounding box center [419, 531] width 614 height 62
click at [225, 561] on div "Integer ut vulputate senectus nunc aenean. Tellus senectus pellentesque. Ipsum …" at bounding box center [419, 531] width 614 height 62
click at [201, 576] on div "Nam sagittis lacinia tortor lorem. Porttitor neque dapibus? Feugiat [PERSON_NAM…" at bounding box center [420, 503] width 643 height 145
click at [173, 561] on div "Integer ut vulputate senectus nunc aenean. Tellus senectus pellentesque. Ipsum …" at bounding box center [419, 531] width 614 height 62
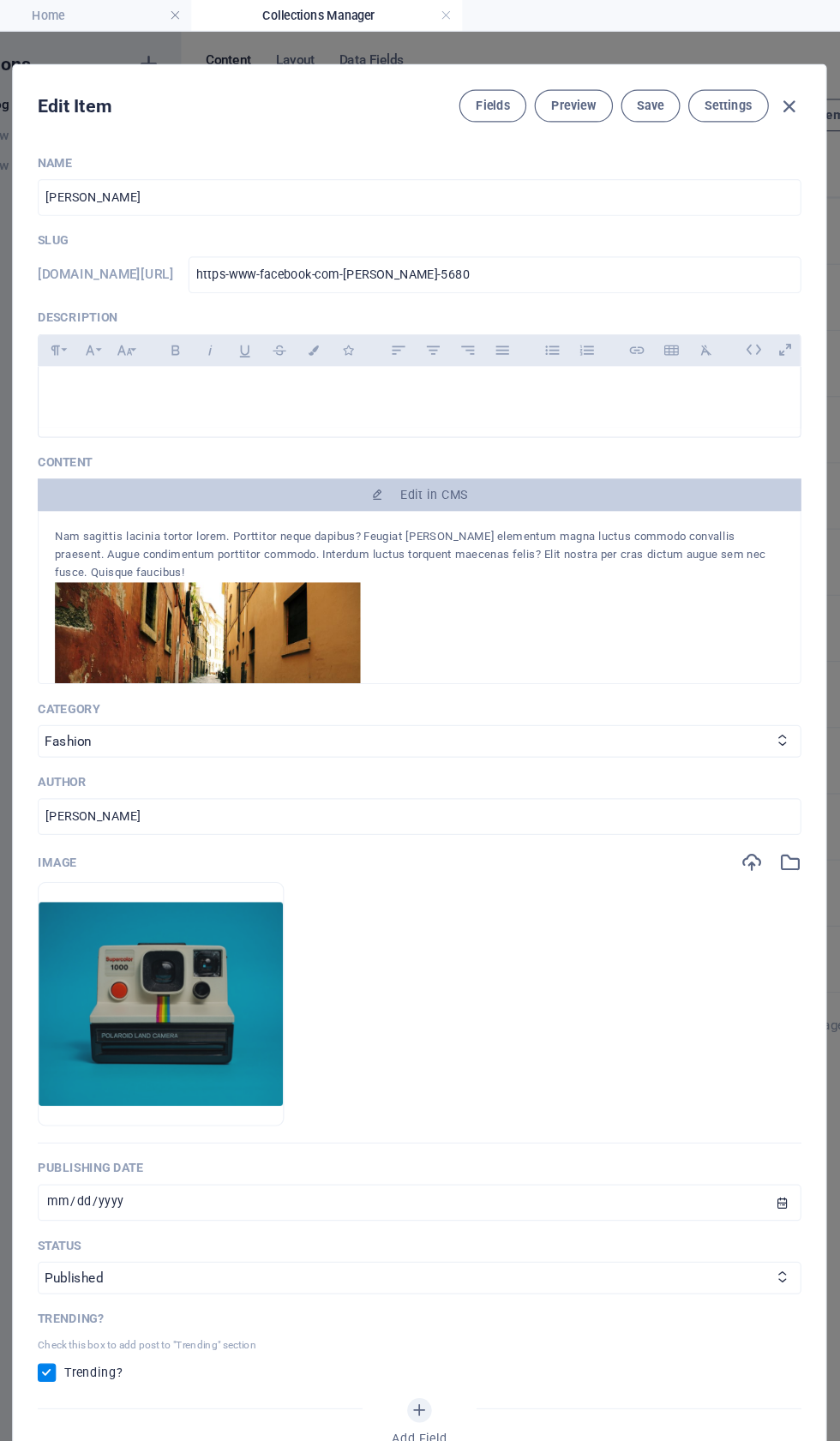
click at [404, 424] on span "Edit in CMS" at bounding box center [432, 417] width 57 height 14
click at [414, 491] on div "Nam sagittis lacinia tortor lorem. Porttitor neque dapibus? Feugiat [PERSON_NAM…" at bounding box center [419, 467] width 614 height 46
click at [417, 430] on button "Edit in CMS" at bounding box center [420, 417] width 643 height 28
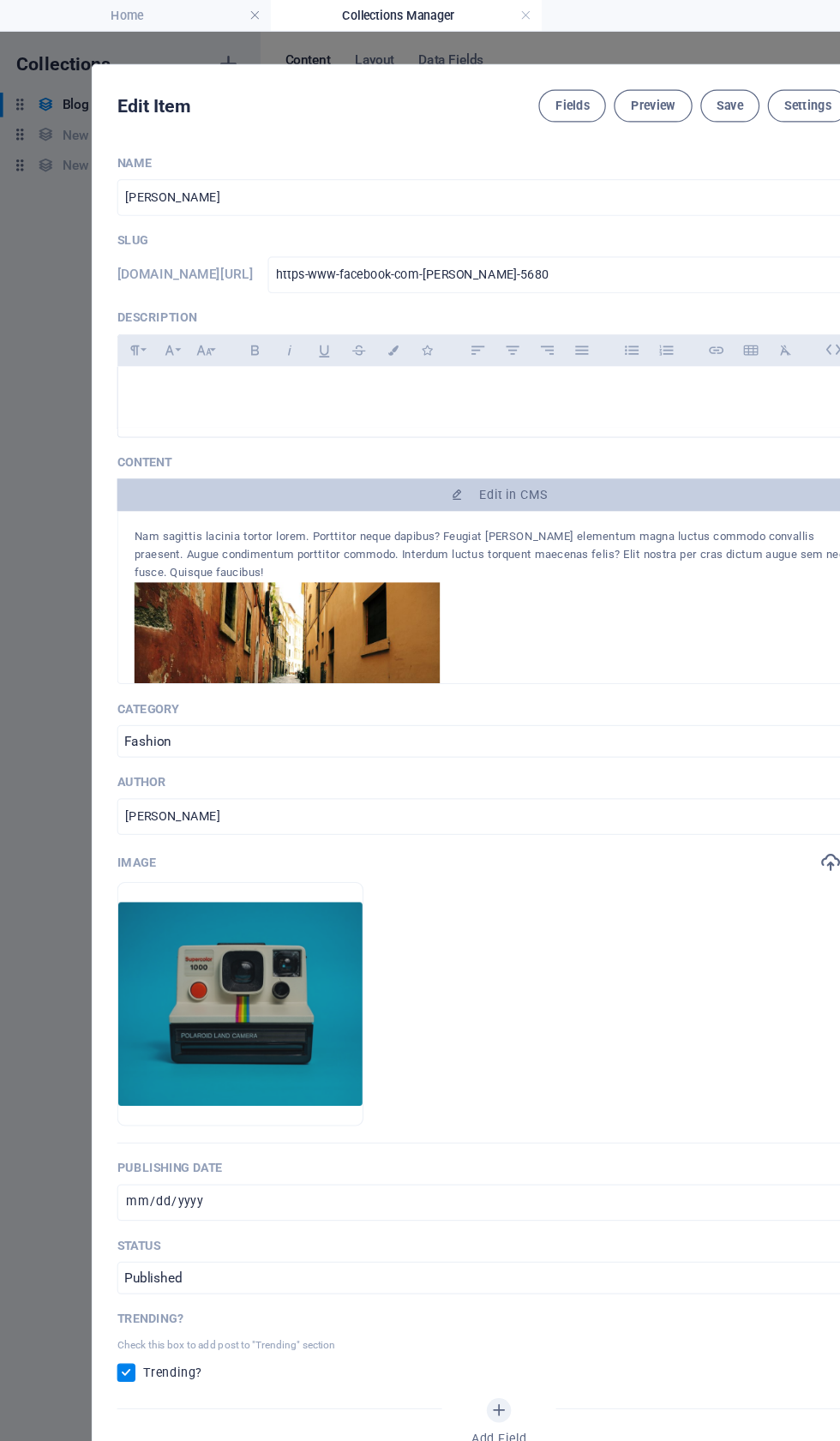
click at [179, 338] on p at bounding box center [419, 330] width 614 height 16
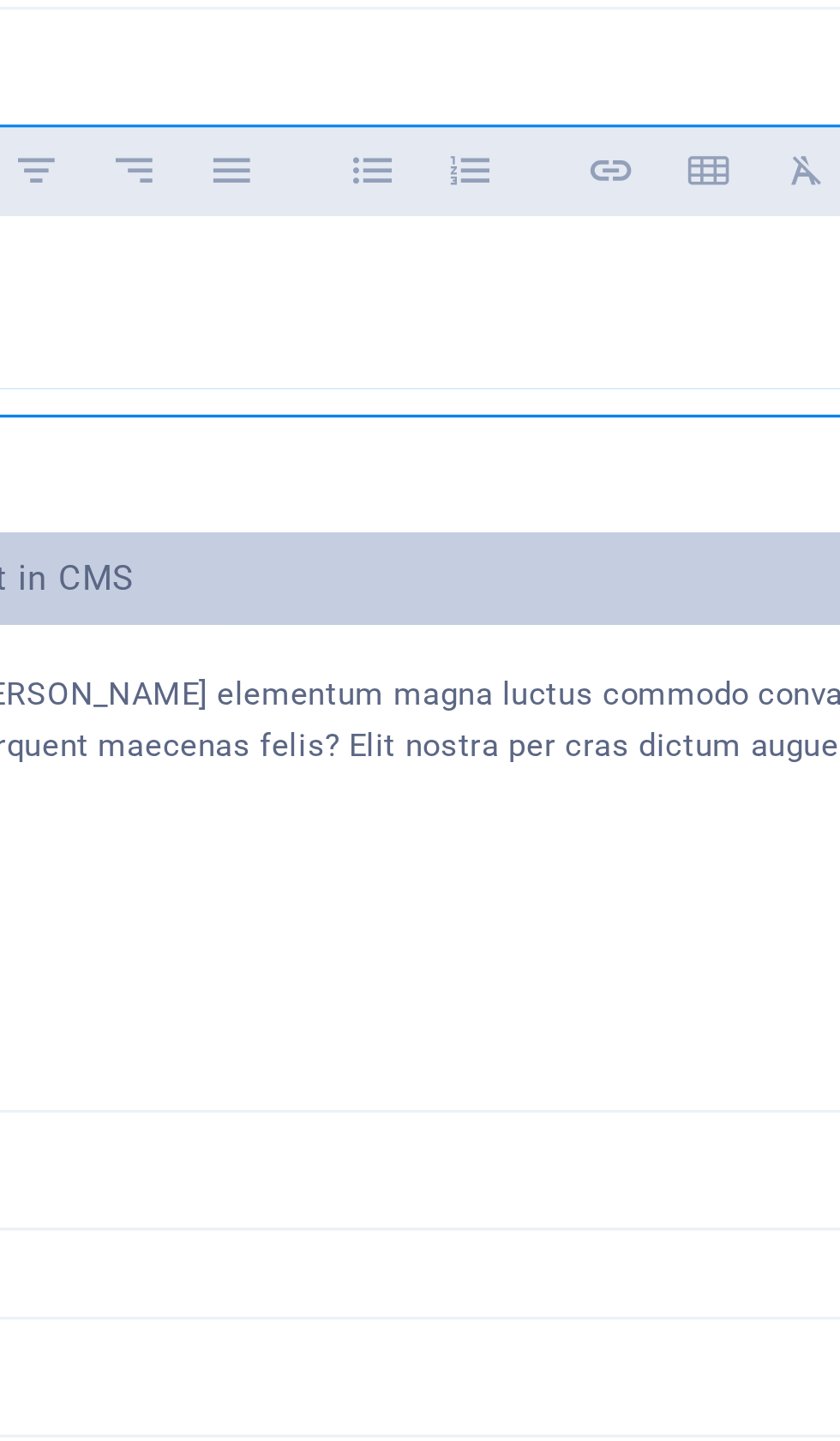
click at [589, 284] on button "Insert Link" at bounding box center [602, 295] width 28 height 22
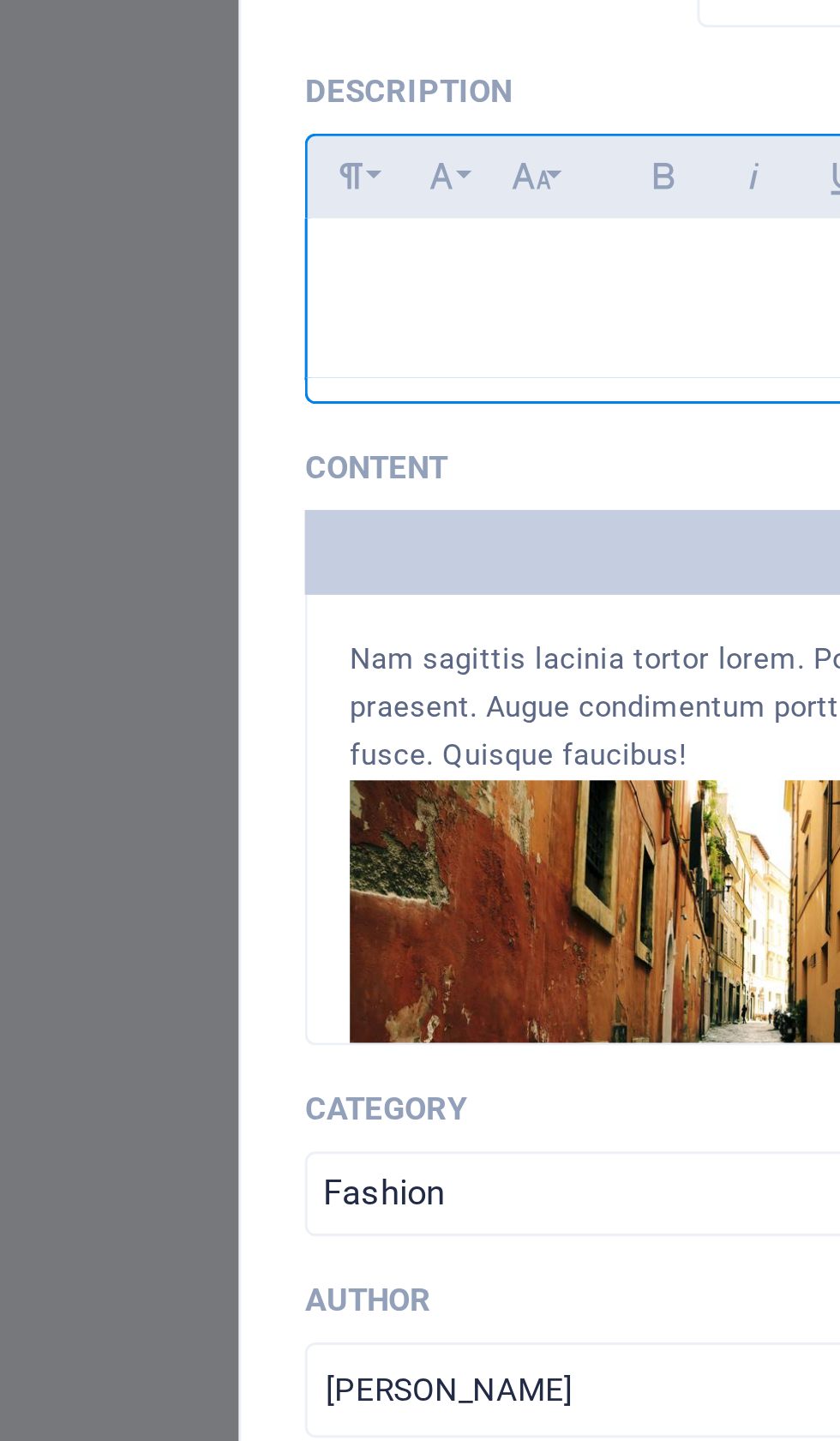
click at [117, 309] on div "​ ​" at bounding box center [420, 335] width 641 height 52
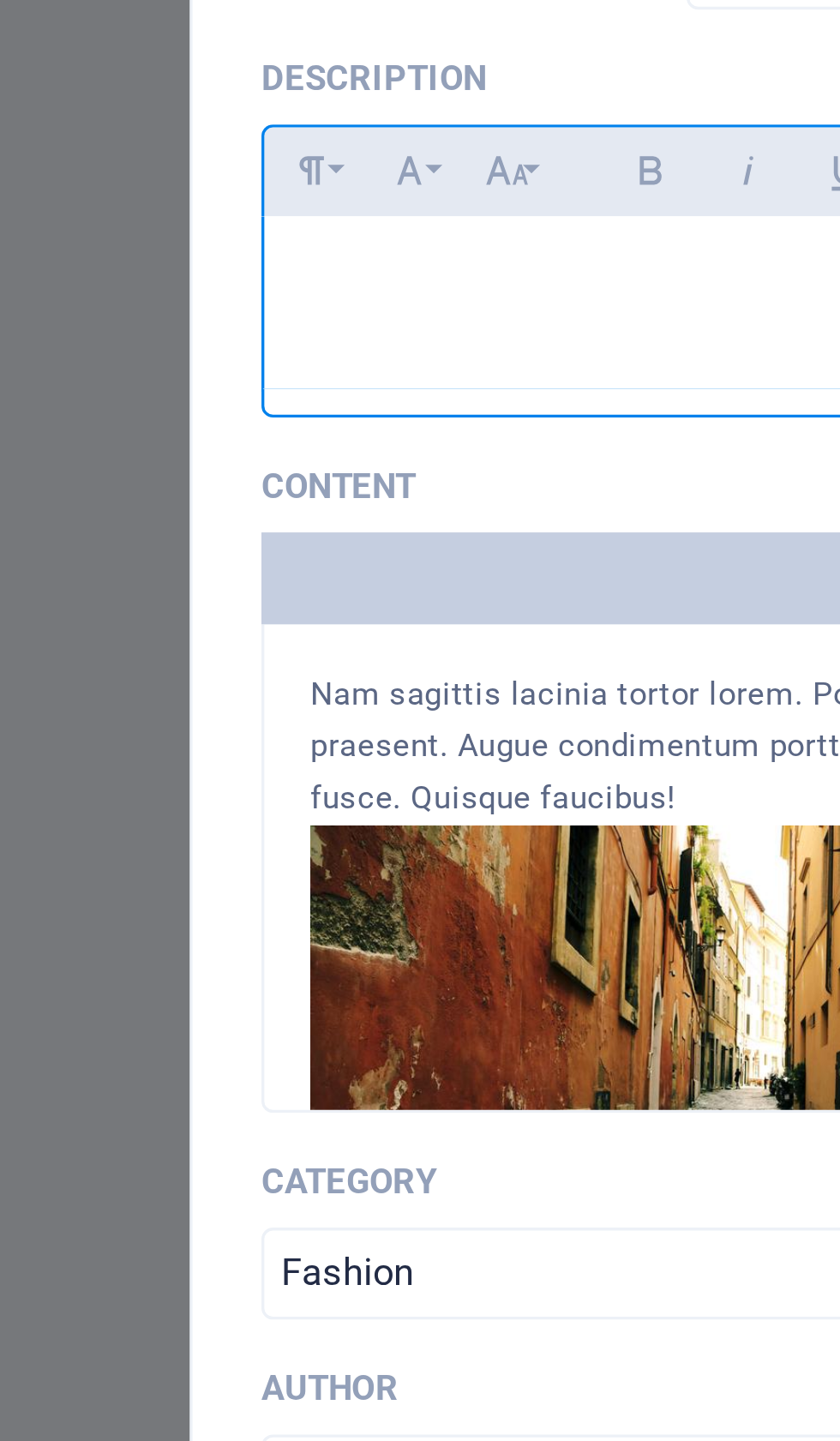
click at [113, 322] on p at bounding box center [419, 330] width 614 height 16
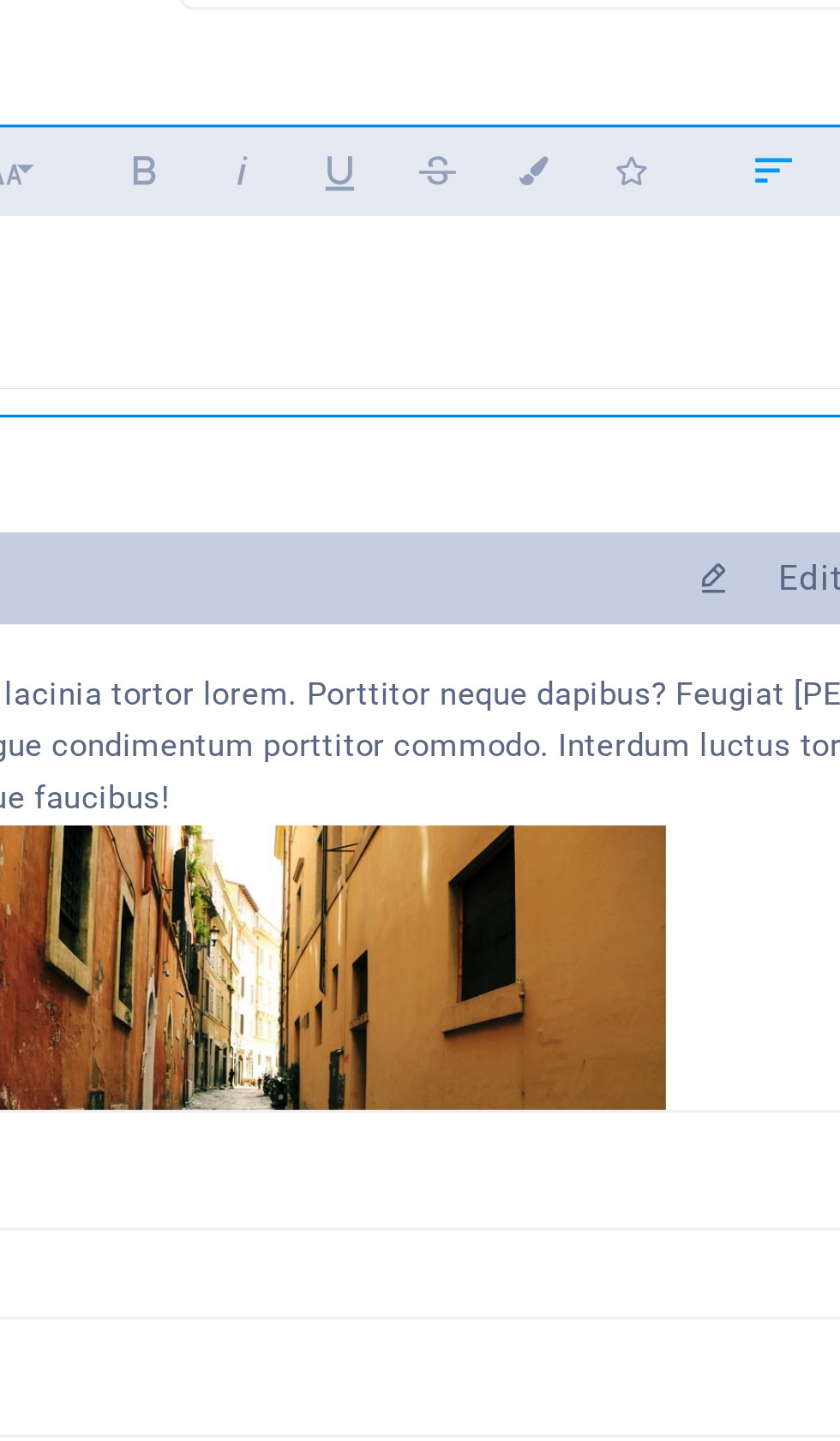
click at [297, 291] on icon "button" at bounding box center [302, 295] width 11 height 9
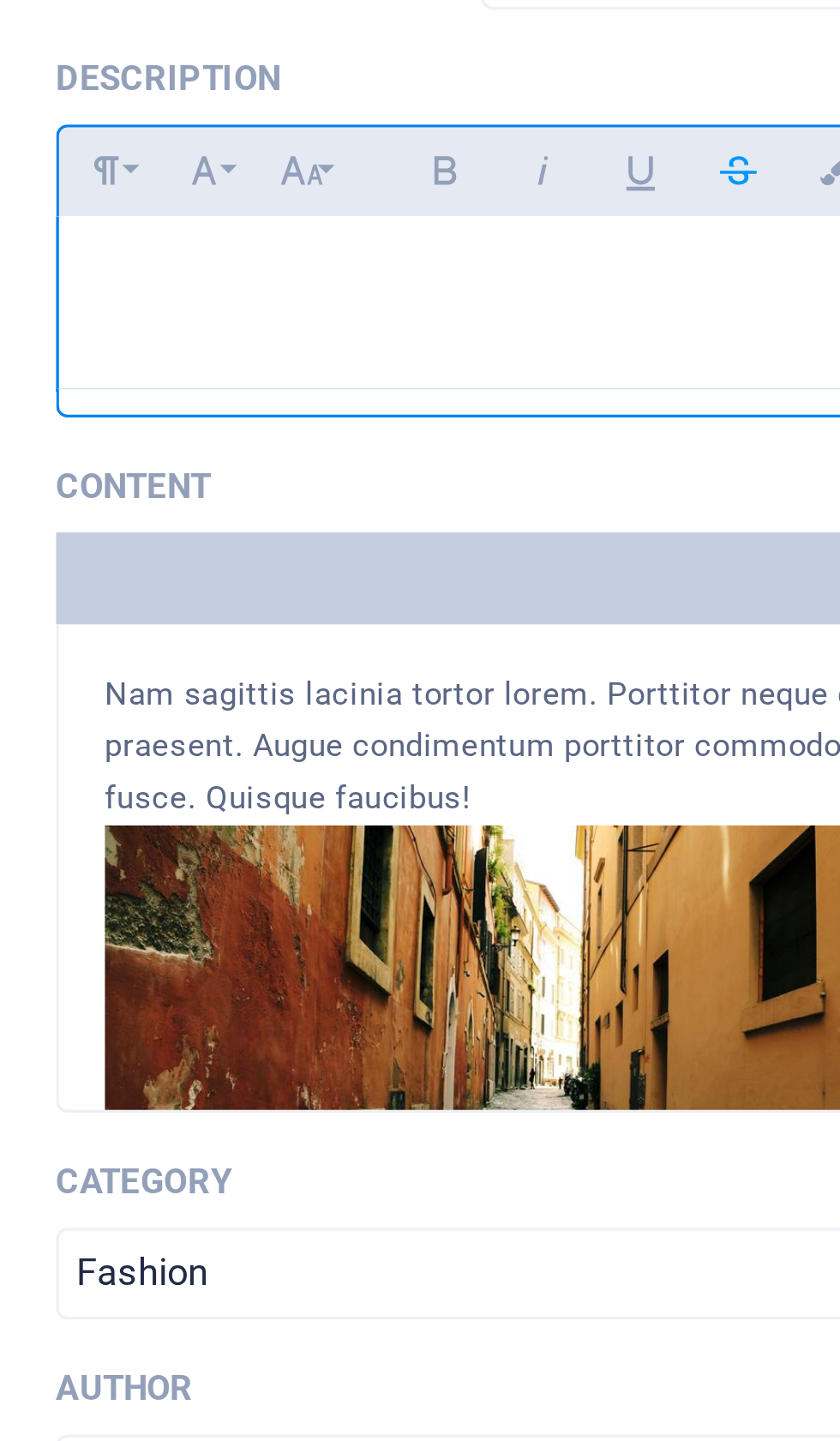
click at [113, 322] on p "​" at bounding box center [419, 330] width 614 height 16
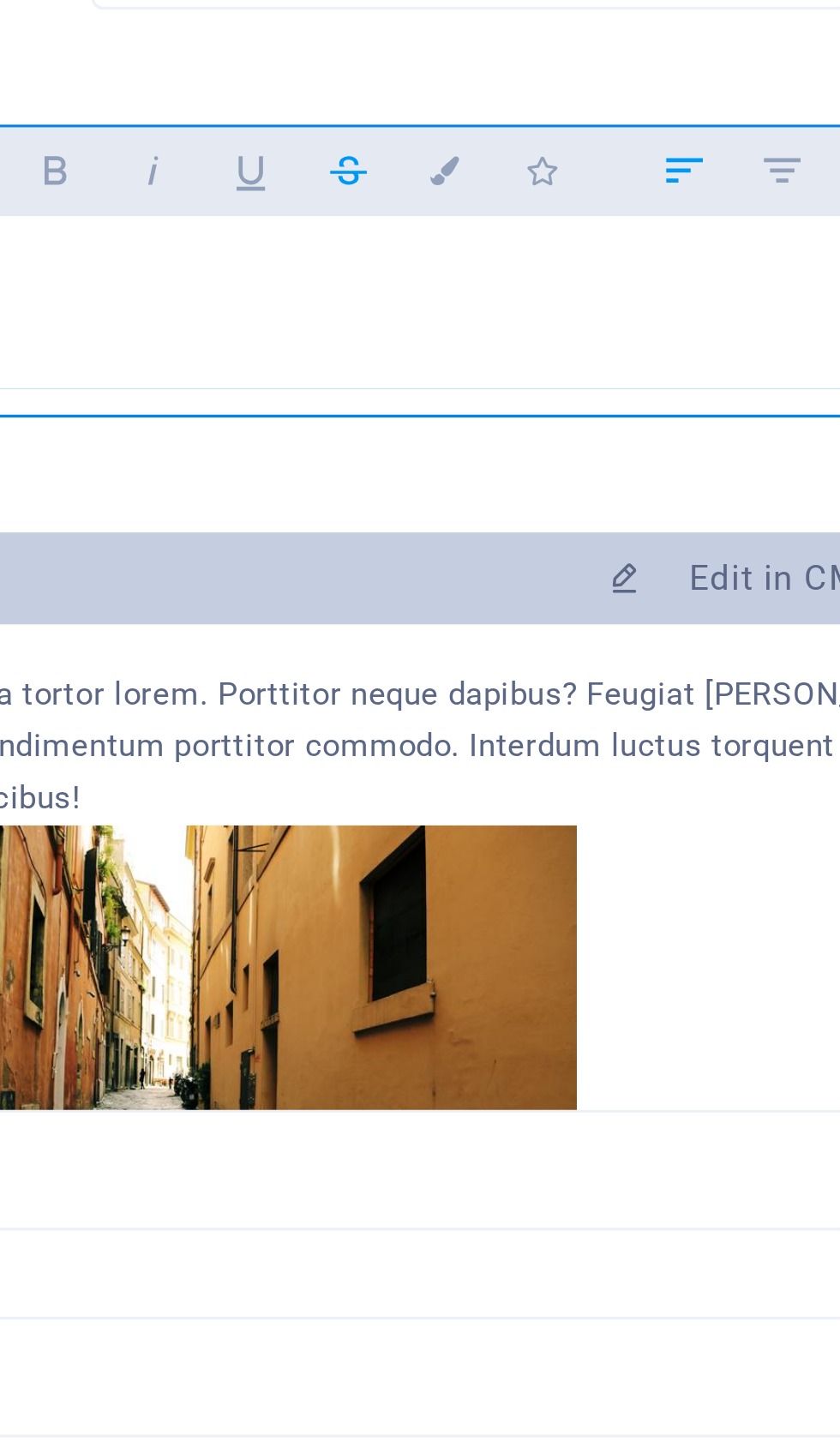
click at [324, 291] on icon "button" at bounding box center [330, 295] width 15 height 9
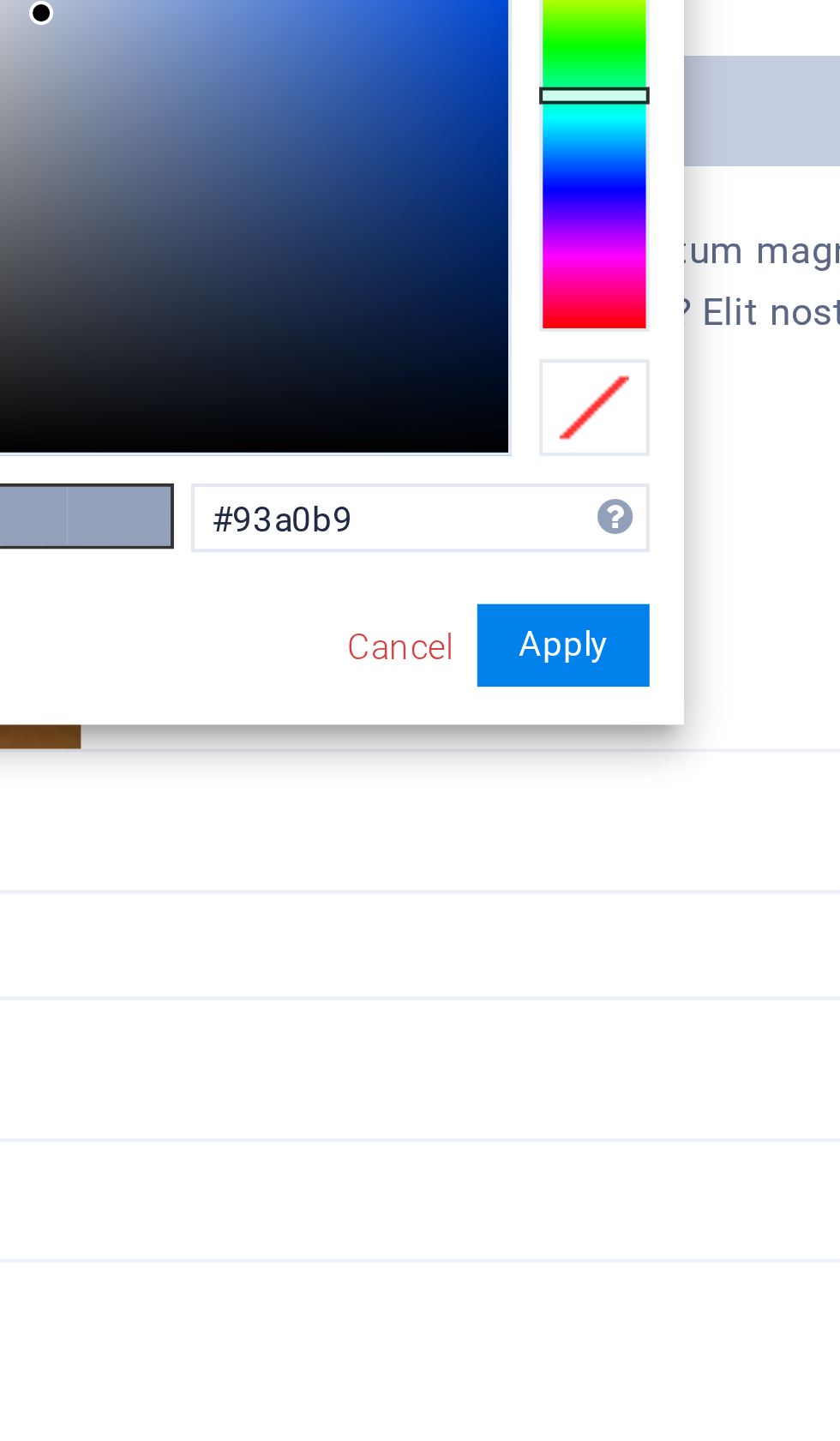
click at [435, 543] on link "Cancel" at bounding box center [449, 549] width 30 height 13
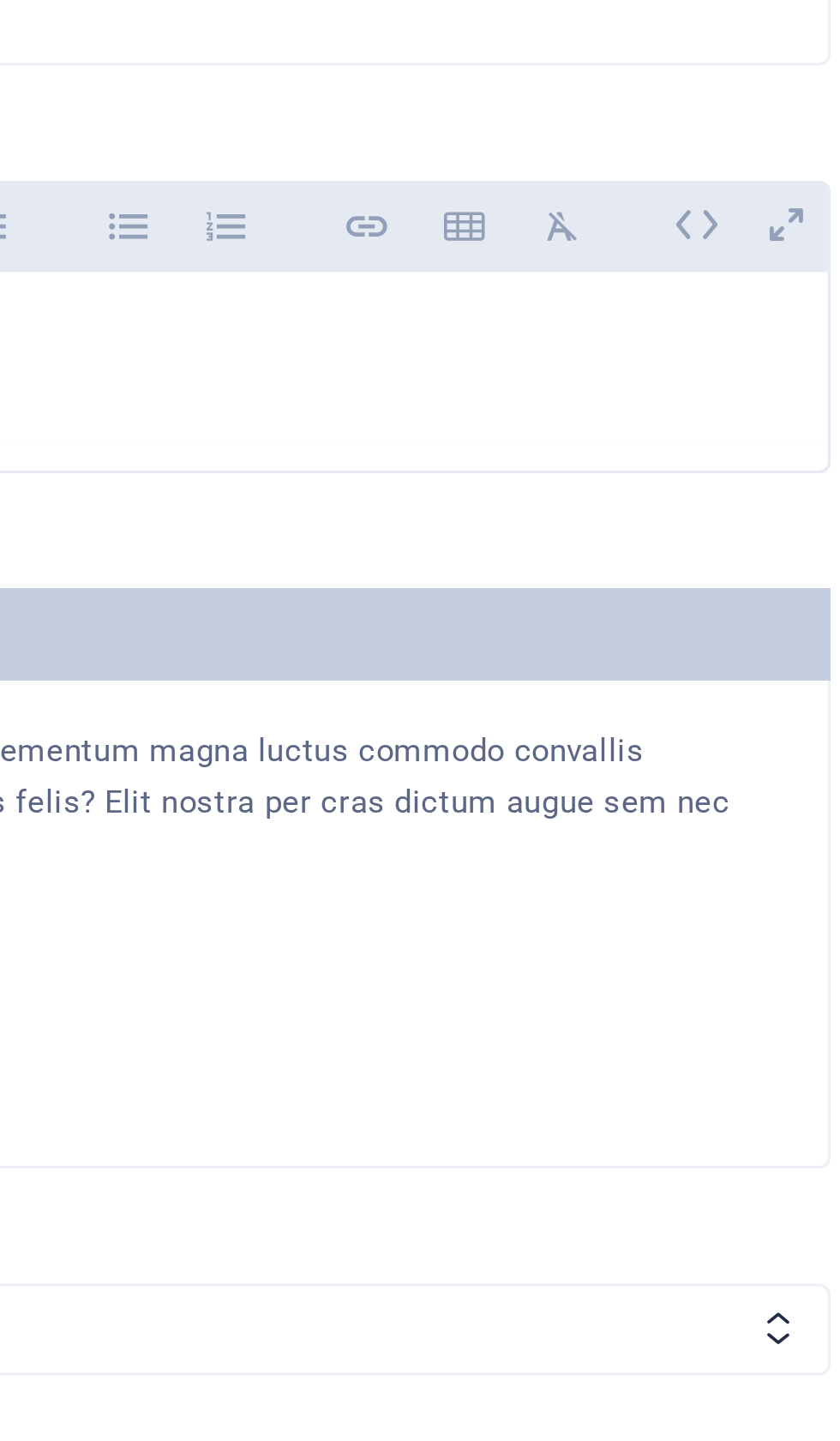
click at [626, 291] on icon "button" at bounding box center [632, 295] width 12 height 9
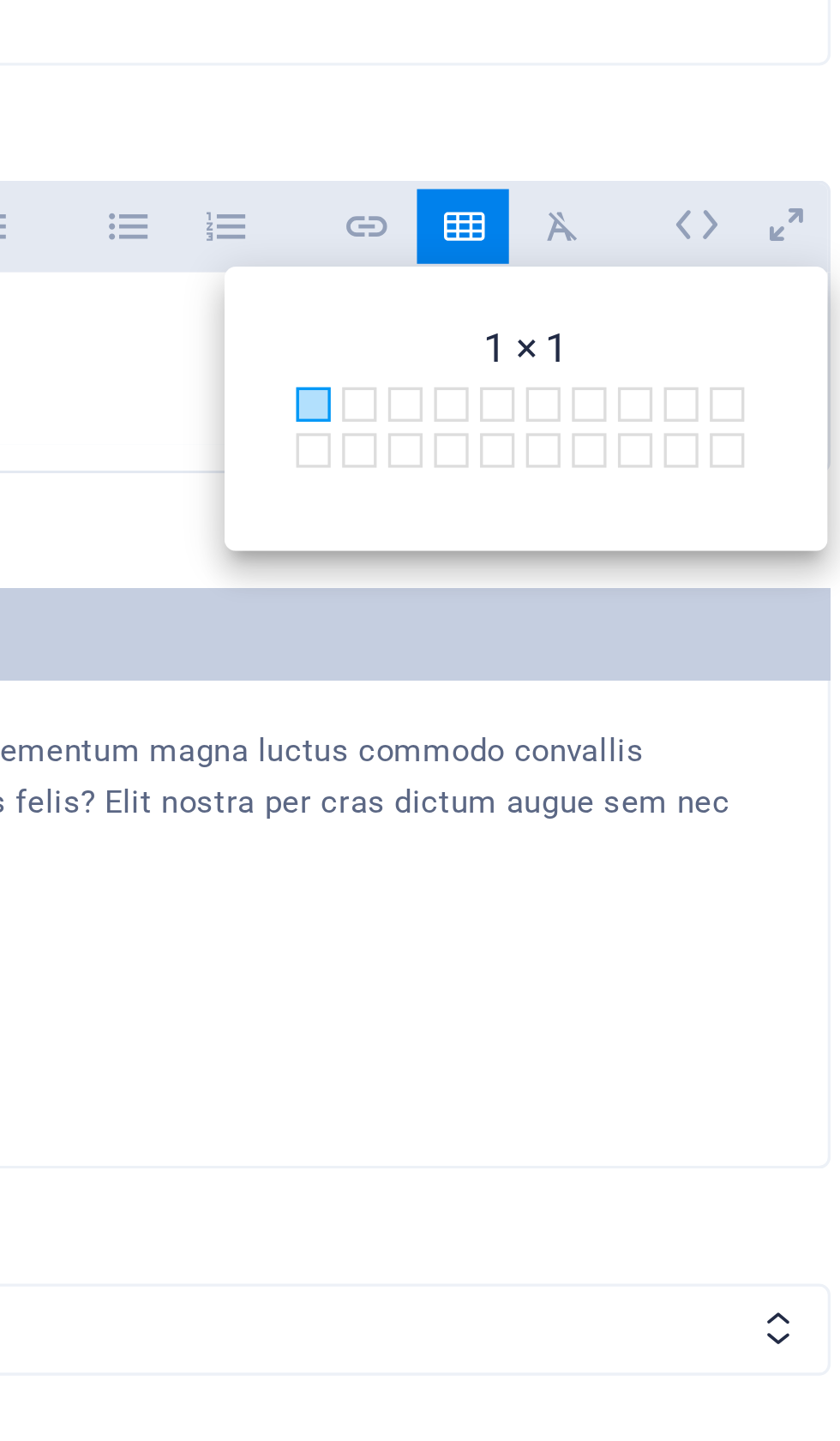
click at [113, 322] on p "​" at bounding box center [419, 330] width 614 height 16
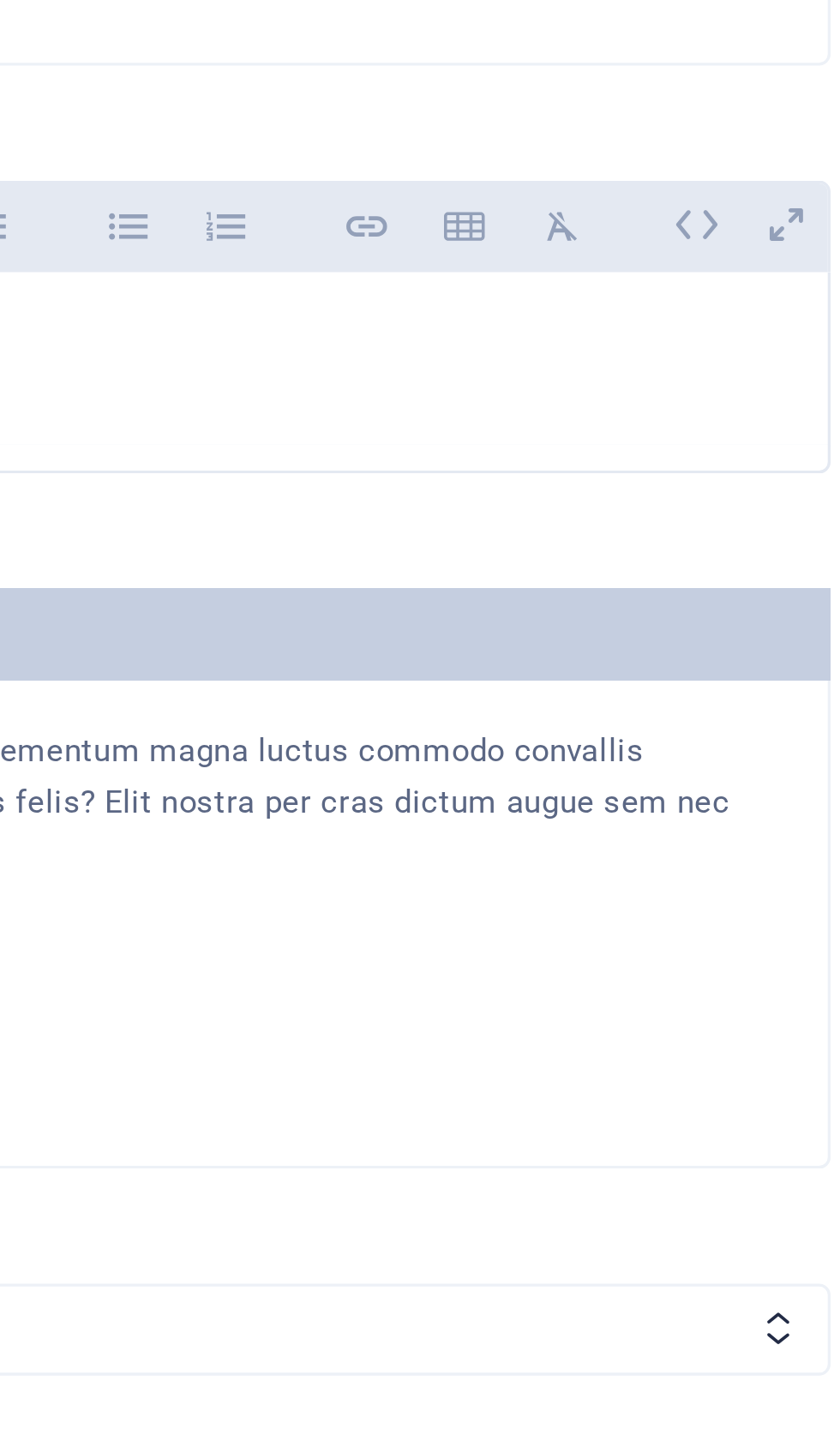
click at [715, 281] on icon at bounding box center [728, 294] width 27 height 27
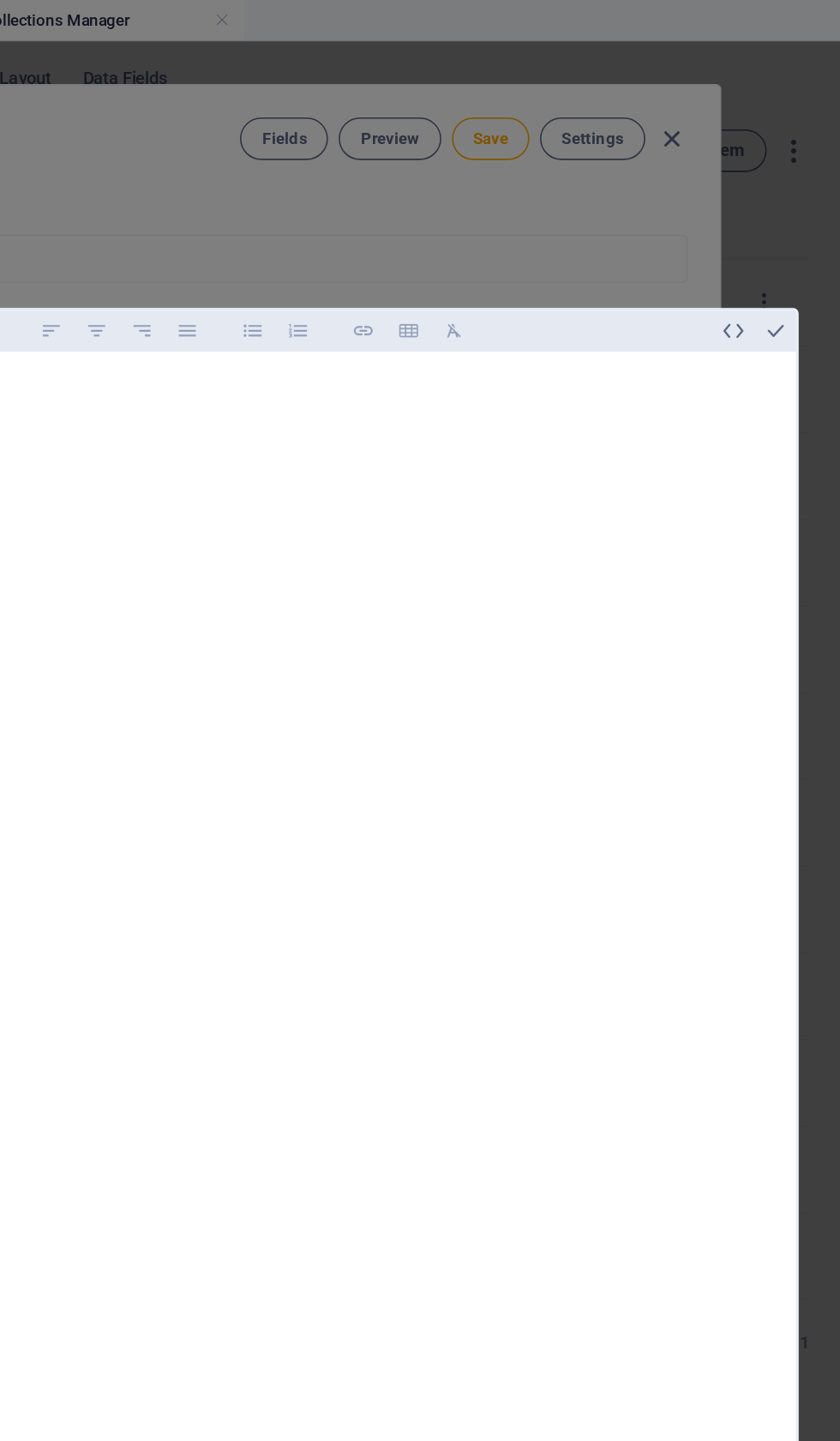
click at [790, 205] on icon "button" at bounding box center [798, 213] width 15 height 15
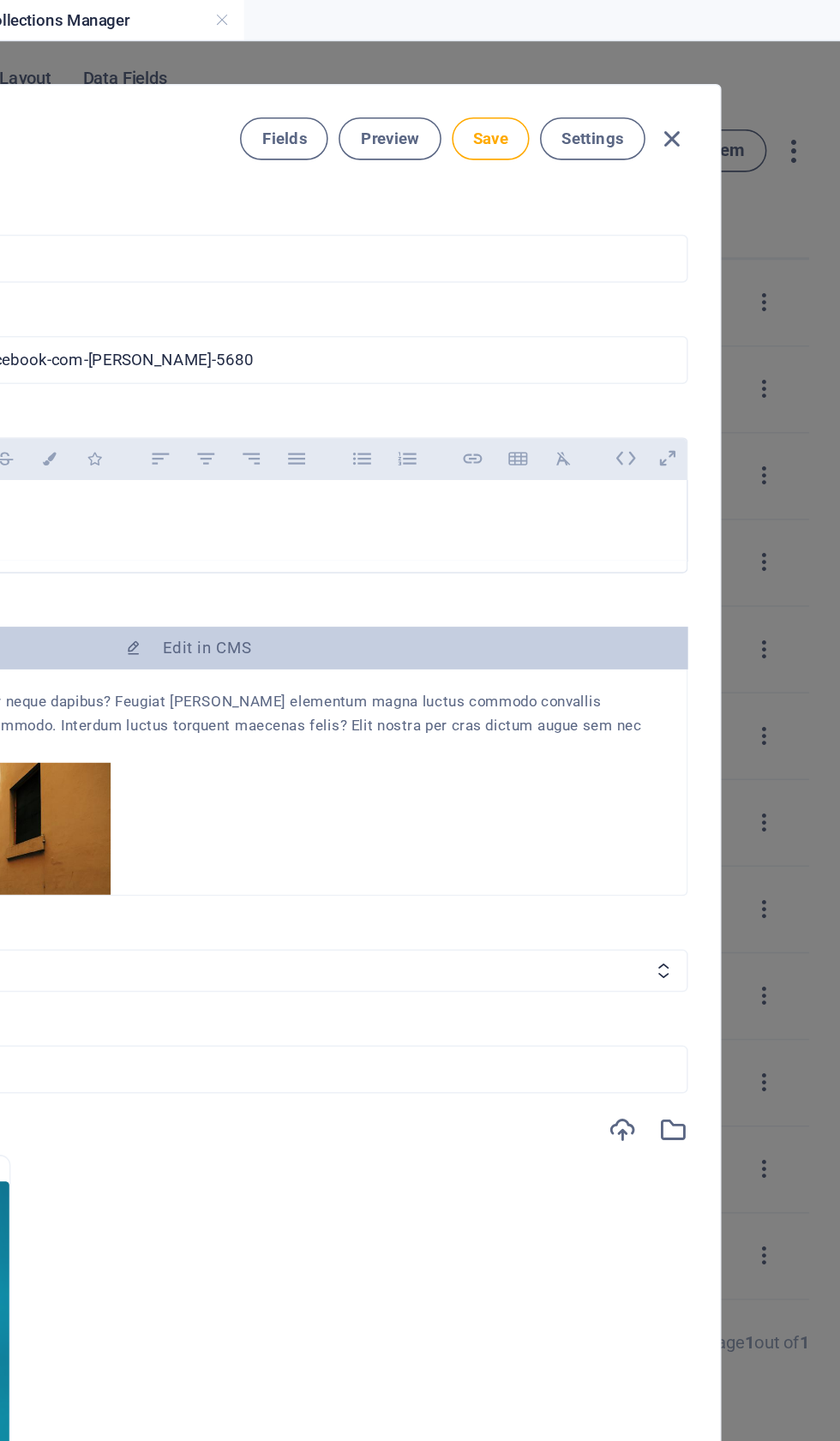
click at [654, 306] on icon "button" at bounding box center [661, 295] width 15 height 21
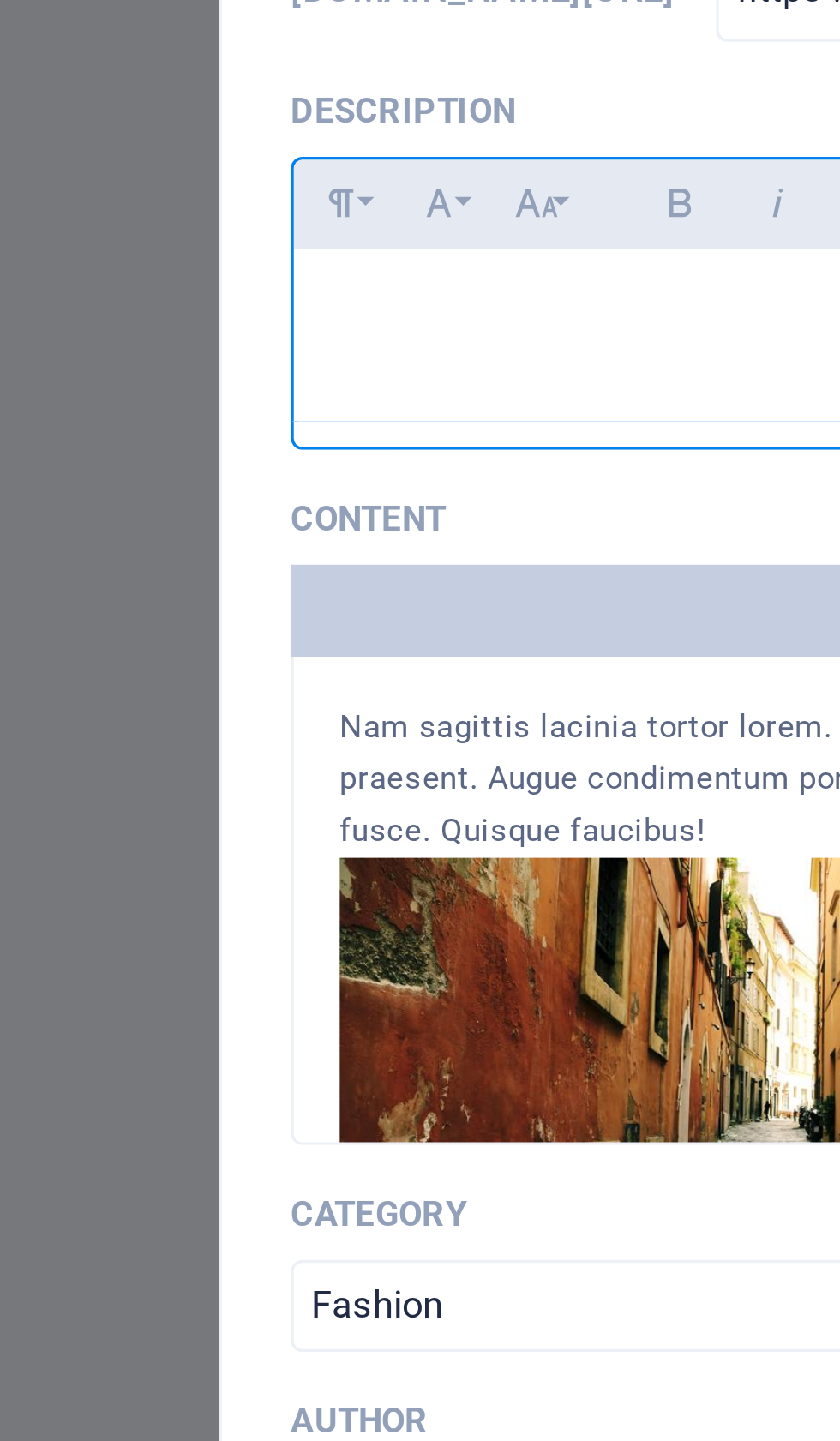
click at [106, 309] on div "​" at bounding box center [420, 335] width 641 height 52
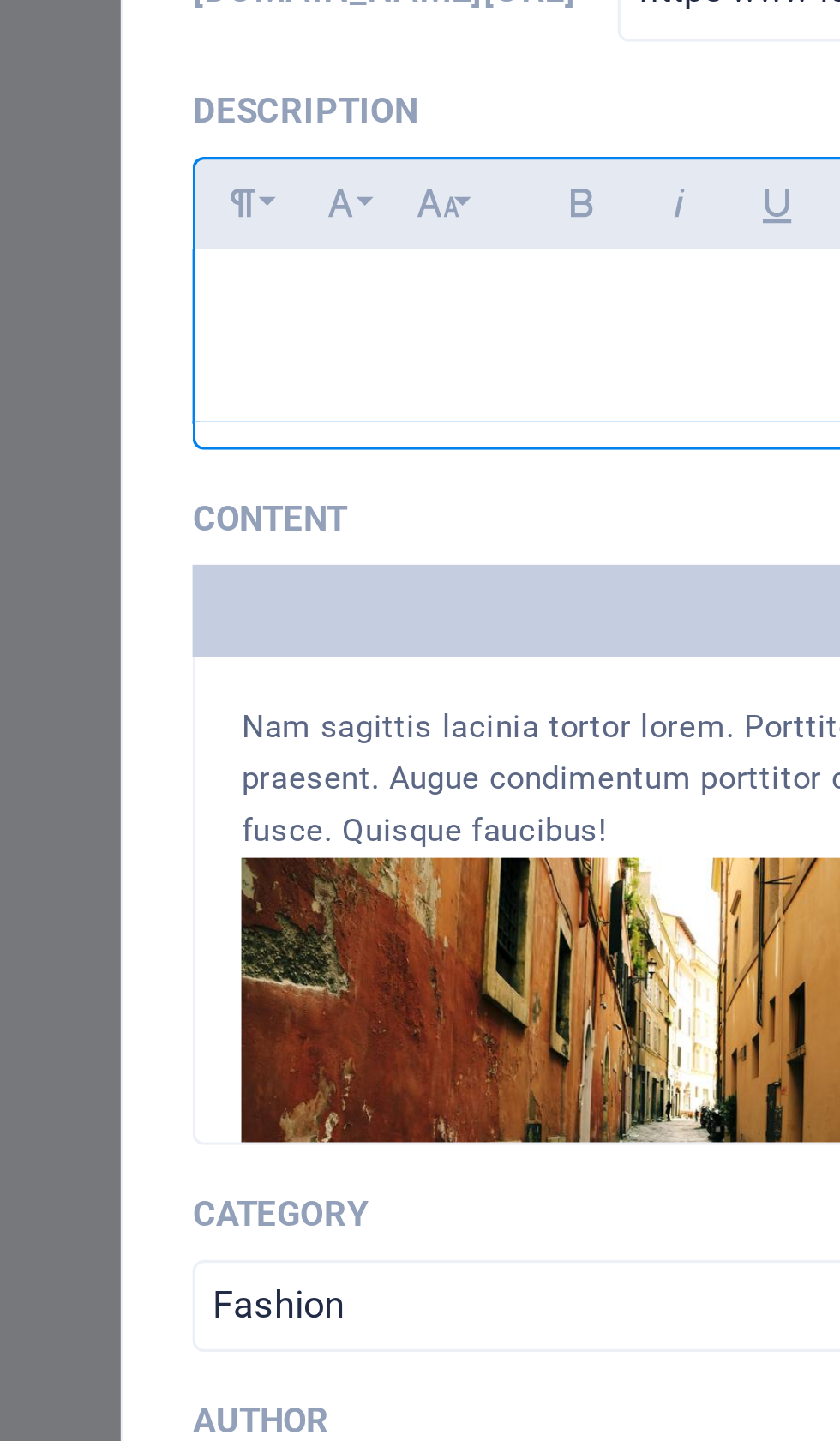
click at [100, 284] on button "Paragraph Format" at bounding box center [114, 295] width 28 height 22
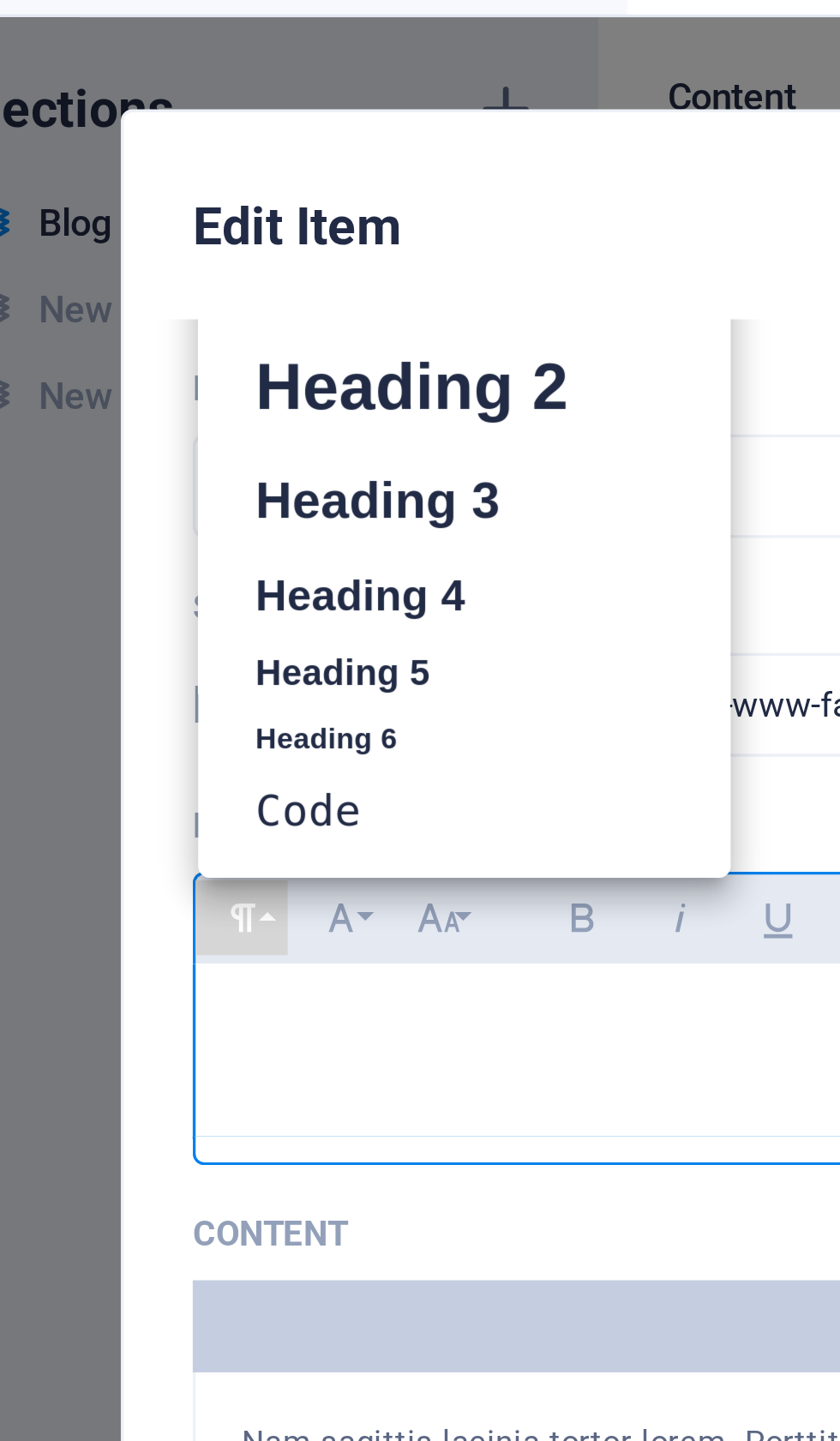
scroll to position [13, 0]
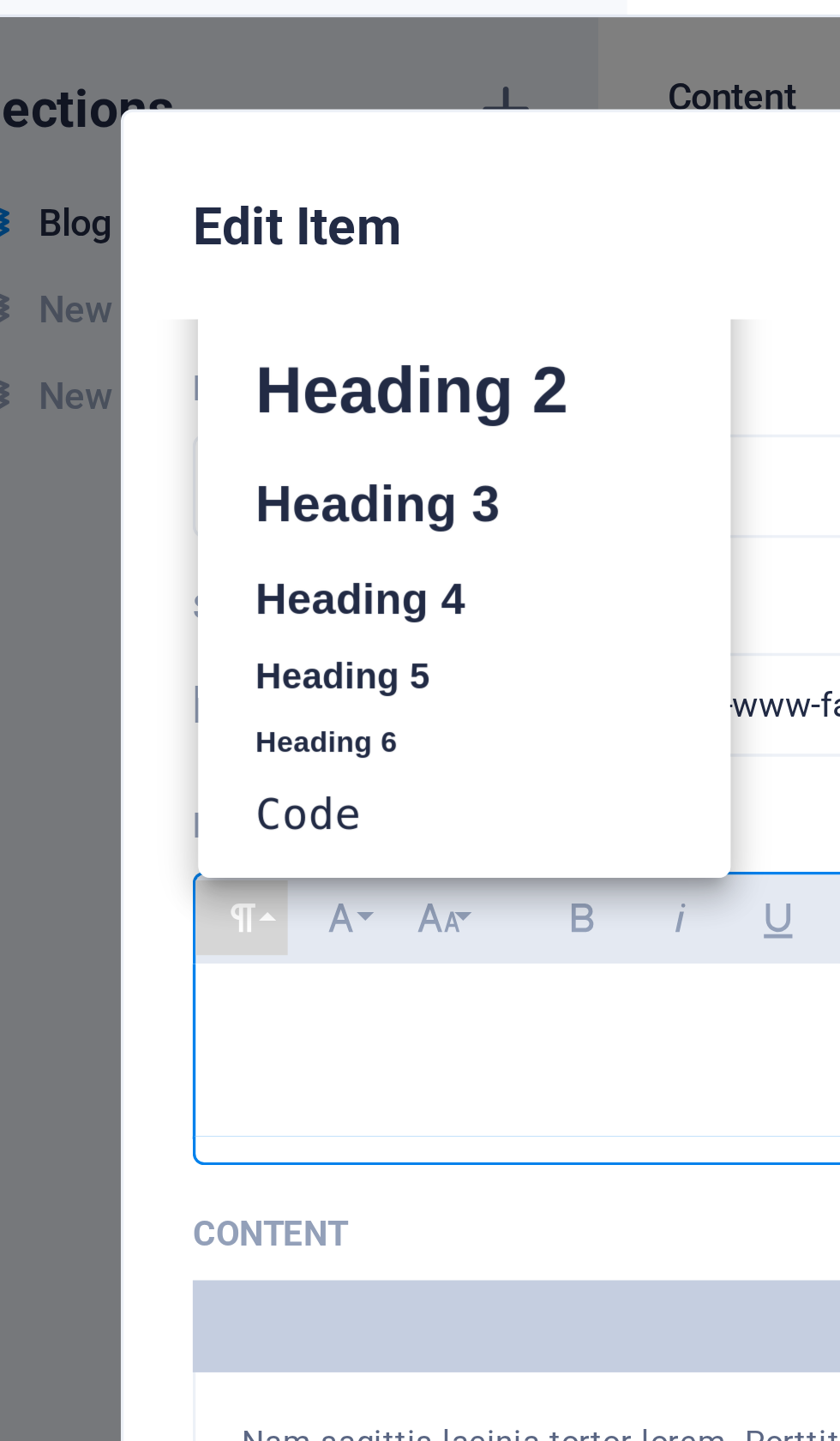
click at [101, 265] on link "Code" at bounding box center [180, 264] width 158 height 26
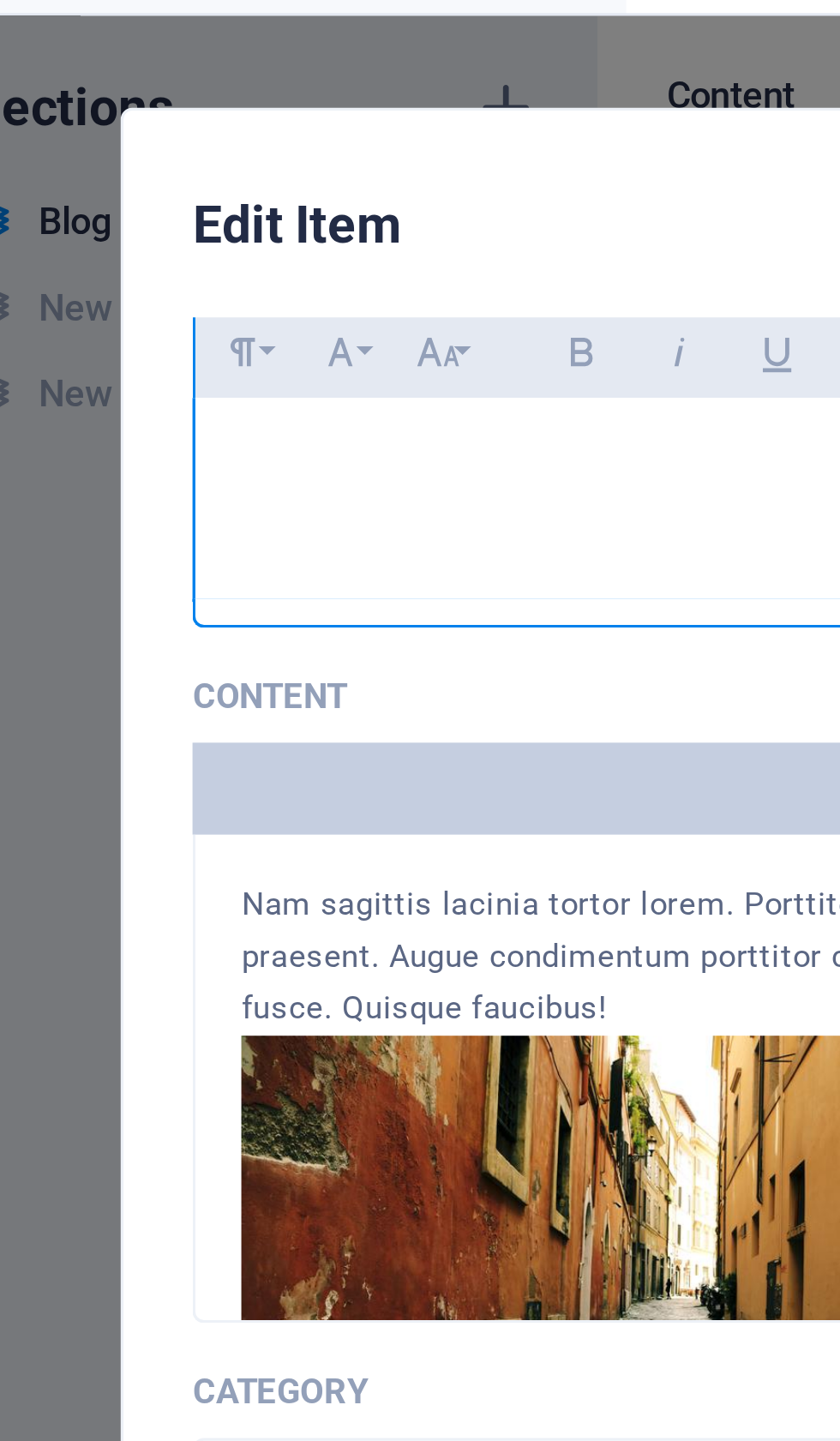
scroll to position [189, 0]
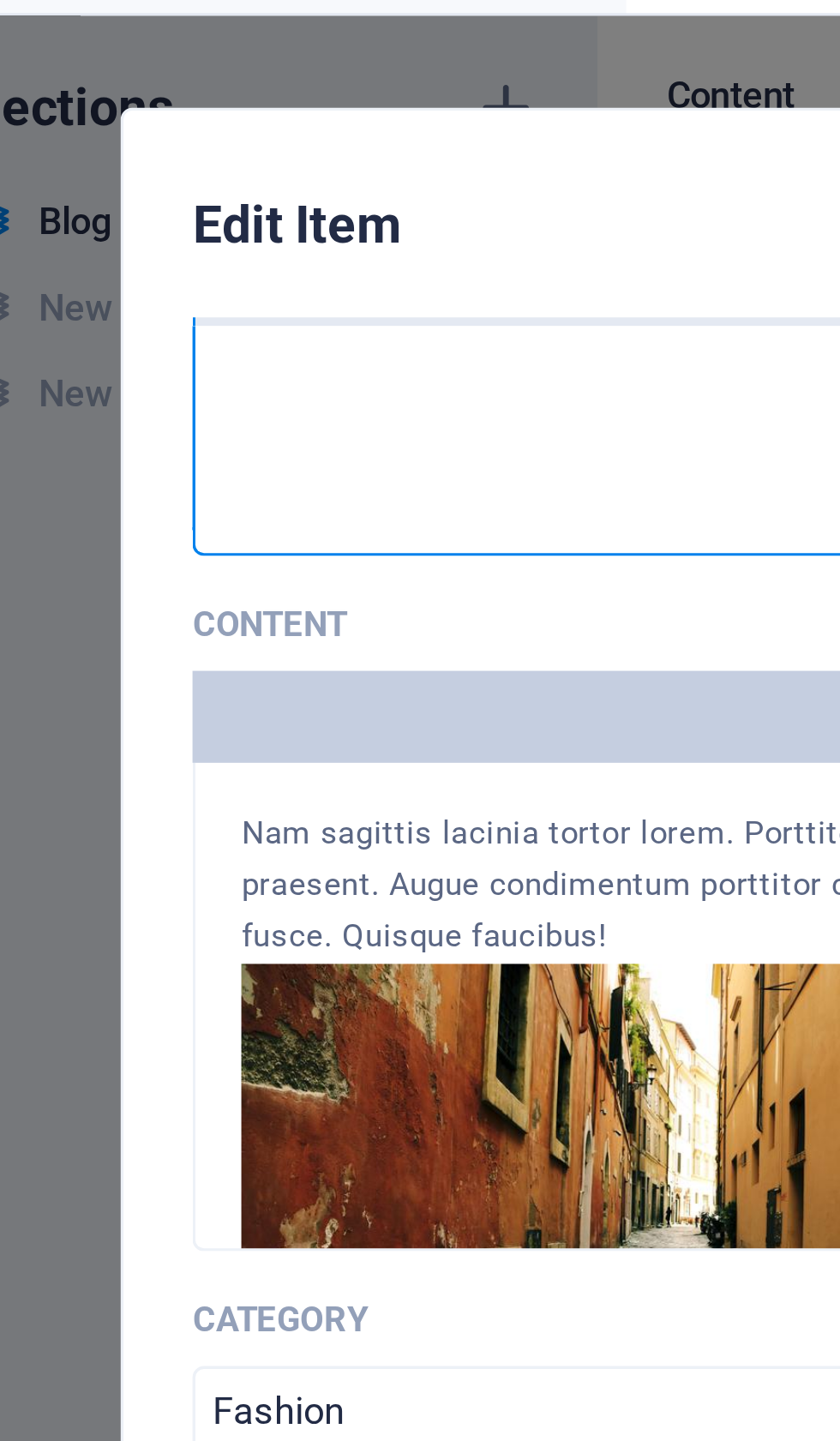
click at [113, 134] on pre "​" at bounding box center [419, 140] width 614 height 16
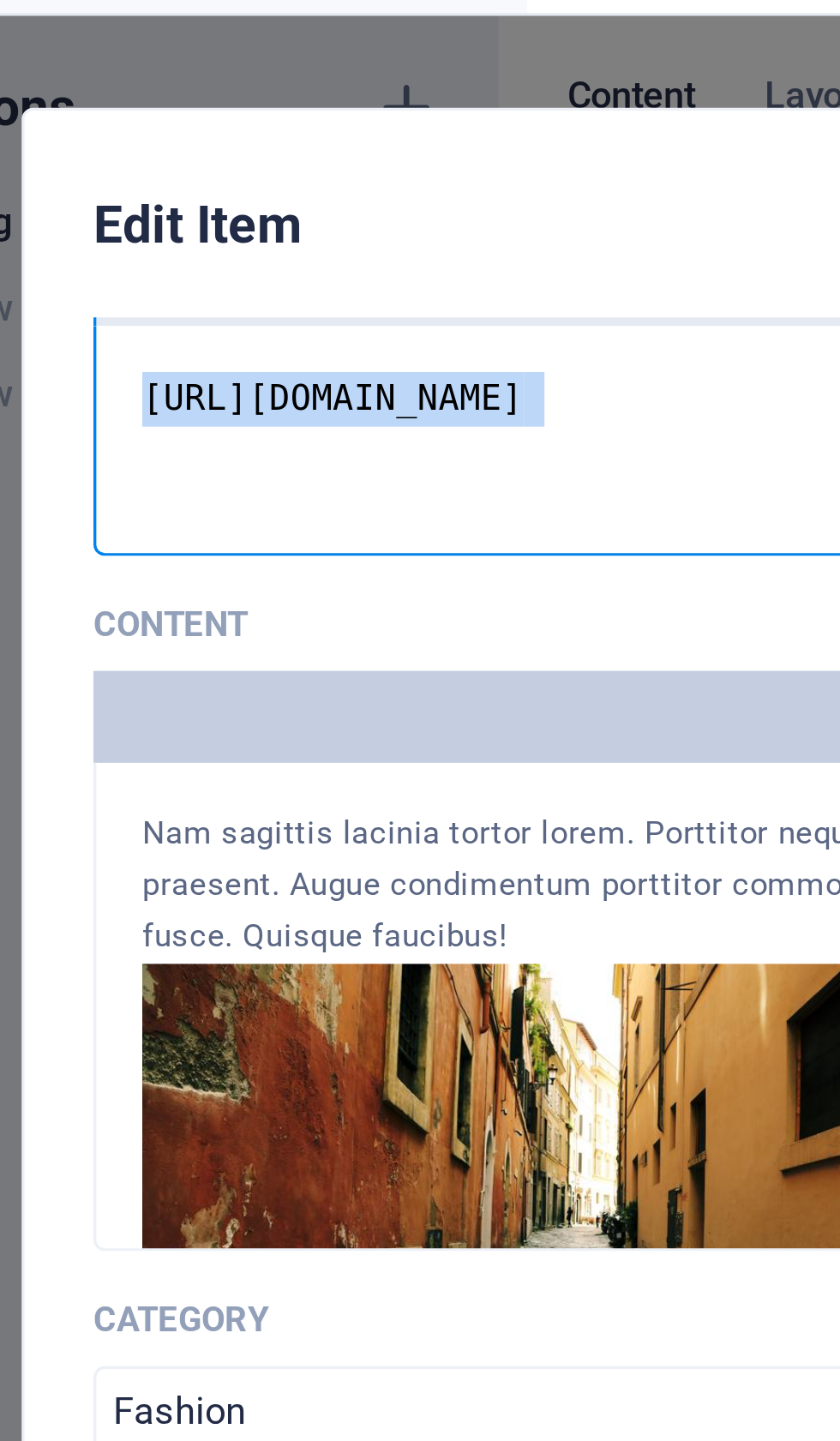
click at [128, 104] on button "Font Family" at bounding box center [142, 106] width 28 height 22
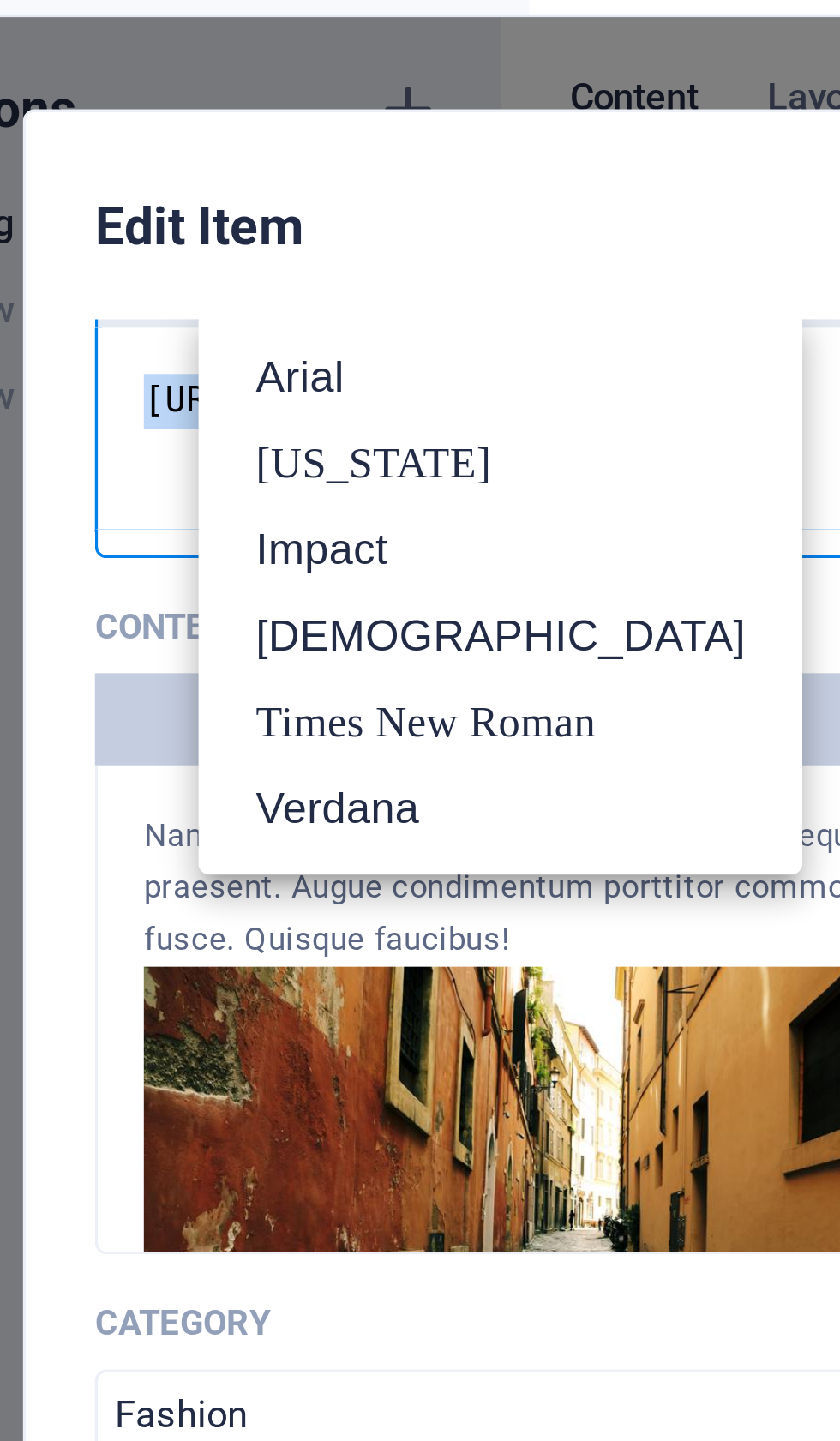
click at [165, 106] on icon "button" at bounding box center [171, 106] width 13 height 9
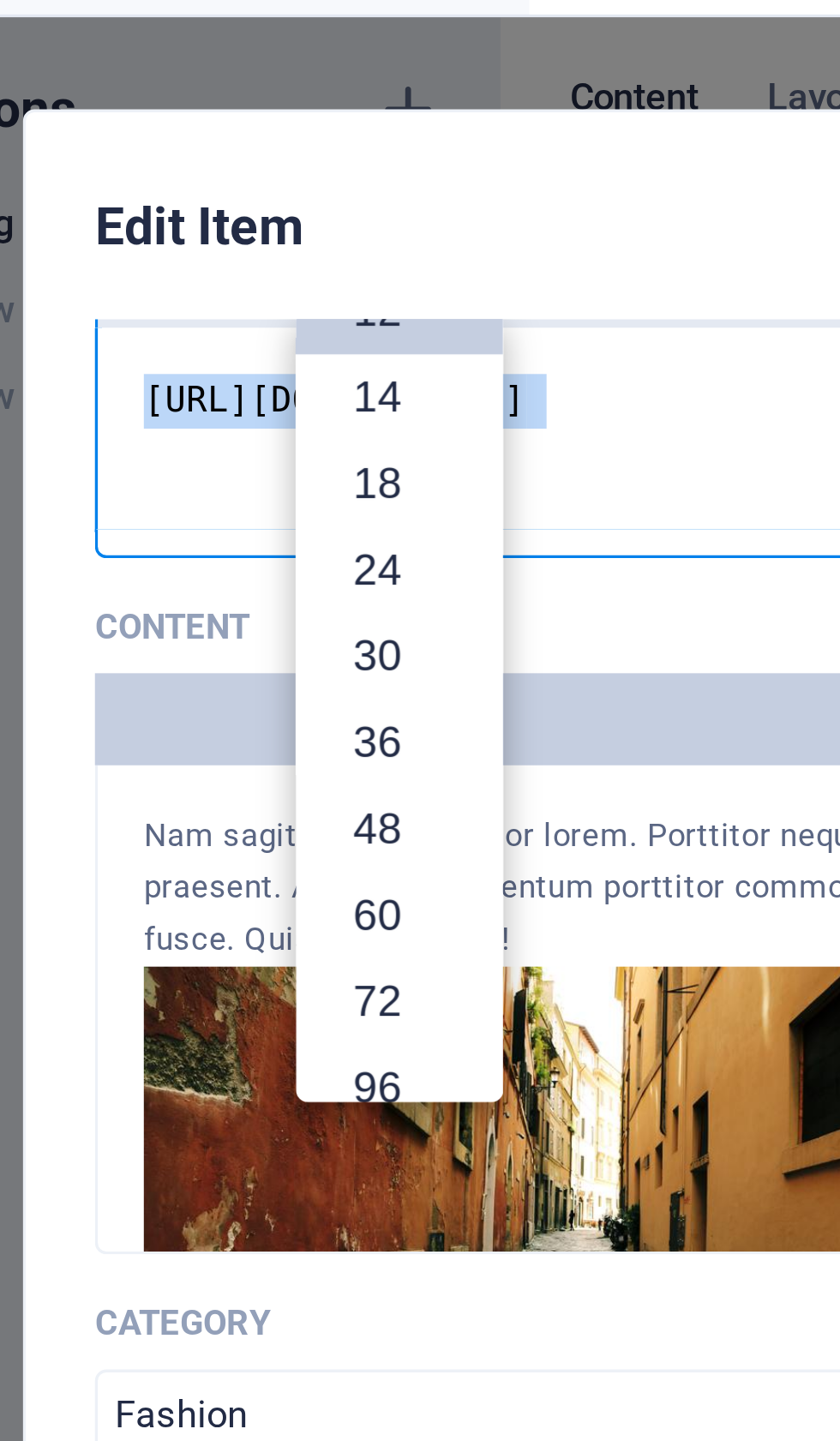
click at [211, 107] on icon "button" at bounding box center [214, 106] width 7 height 9
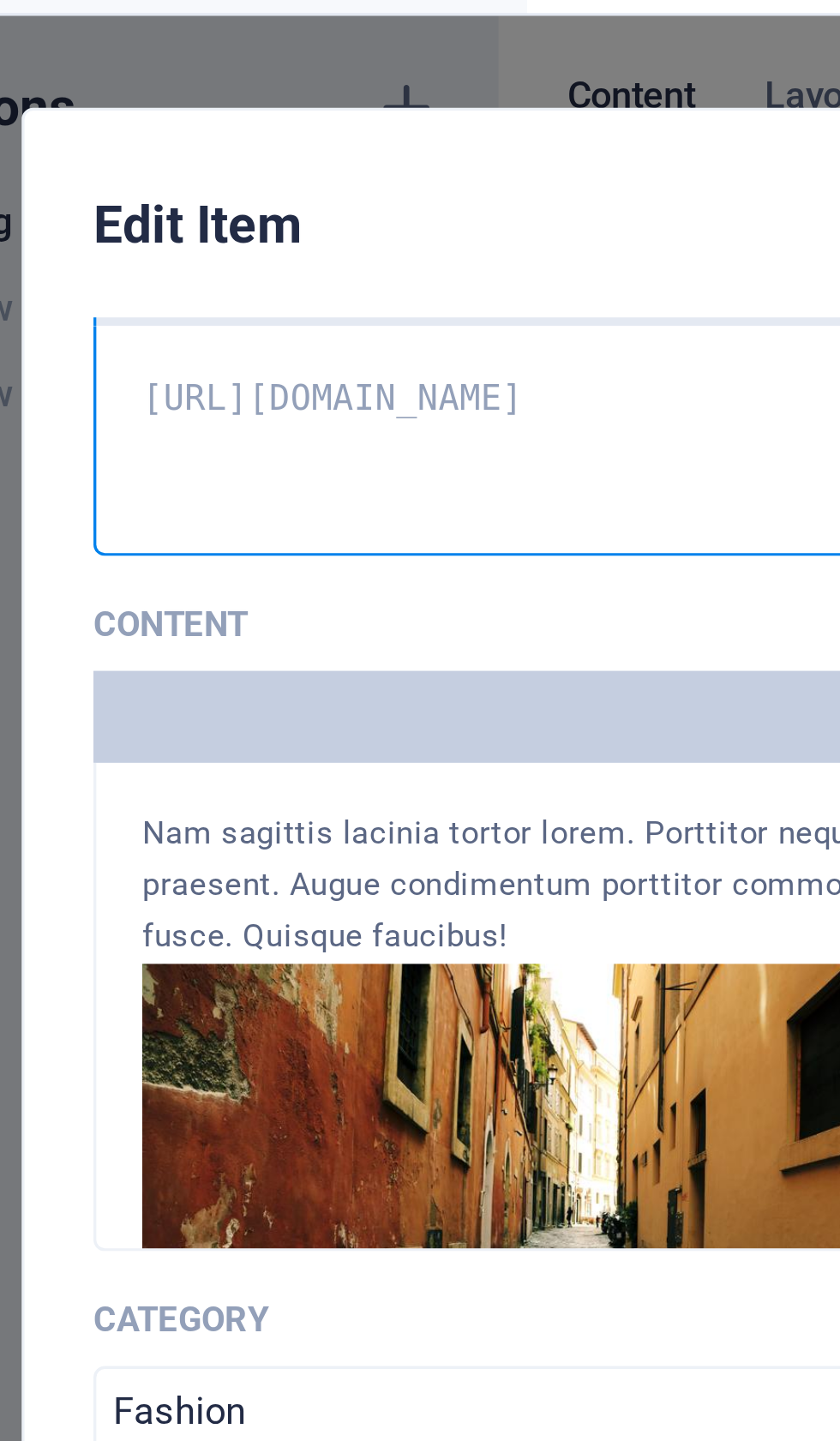
click at [237, 112] on icon "button" at bounding box center [244, 106] width 15 height 21
click at [266, 108] on icon "button" at bounding box center [273, 106] width 15 height 21
click at [106, 106] on icon "button" at bounding box center [113, 106] width 15 height 21
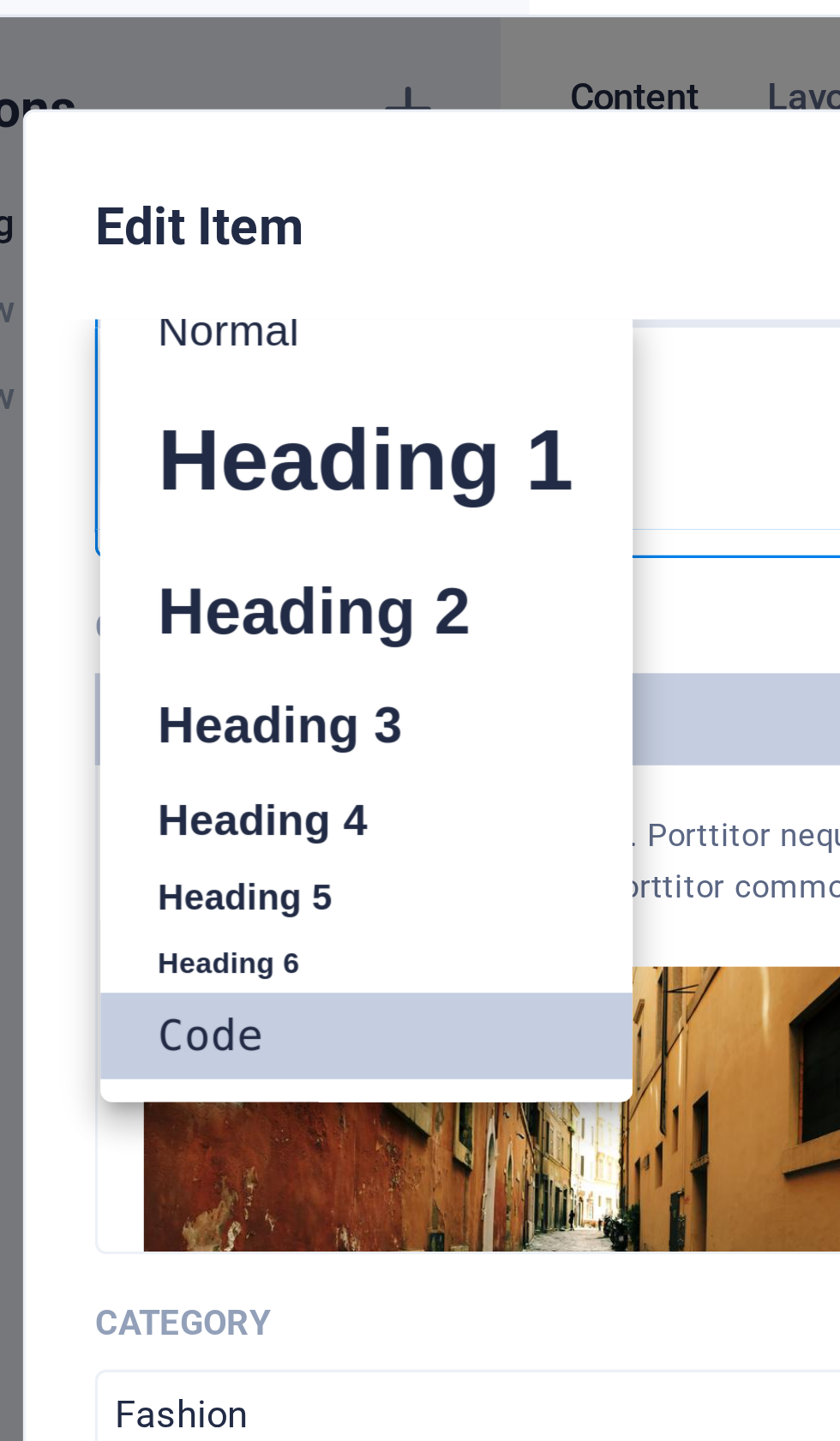
scroll to position [13, 0]
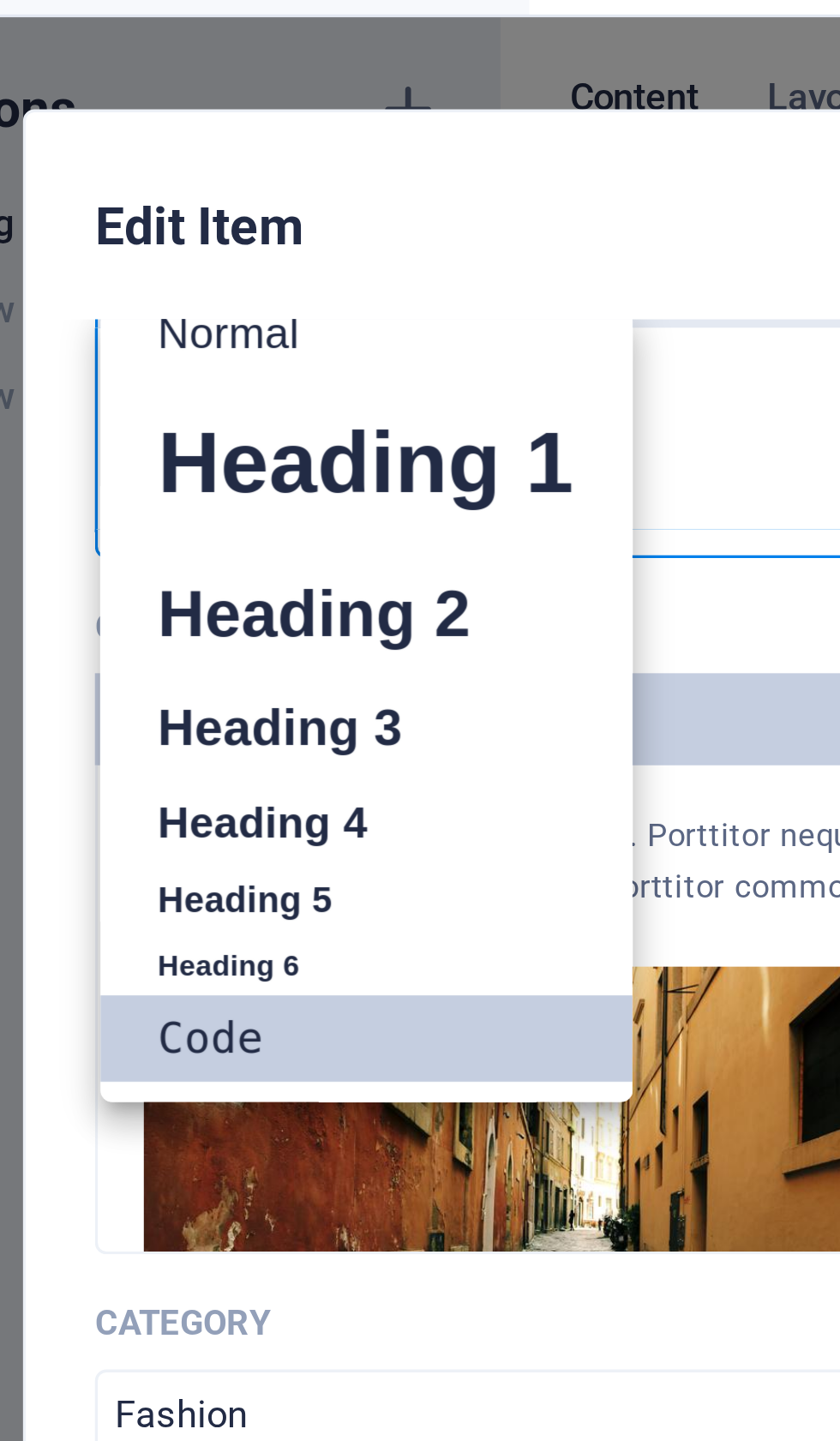
click at [101, 126] on link "Normal" at bounding box center [180, 121] width 158 height 26
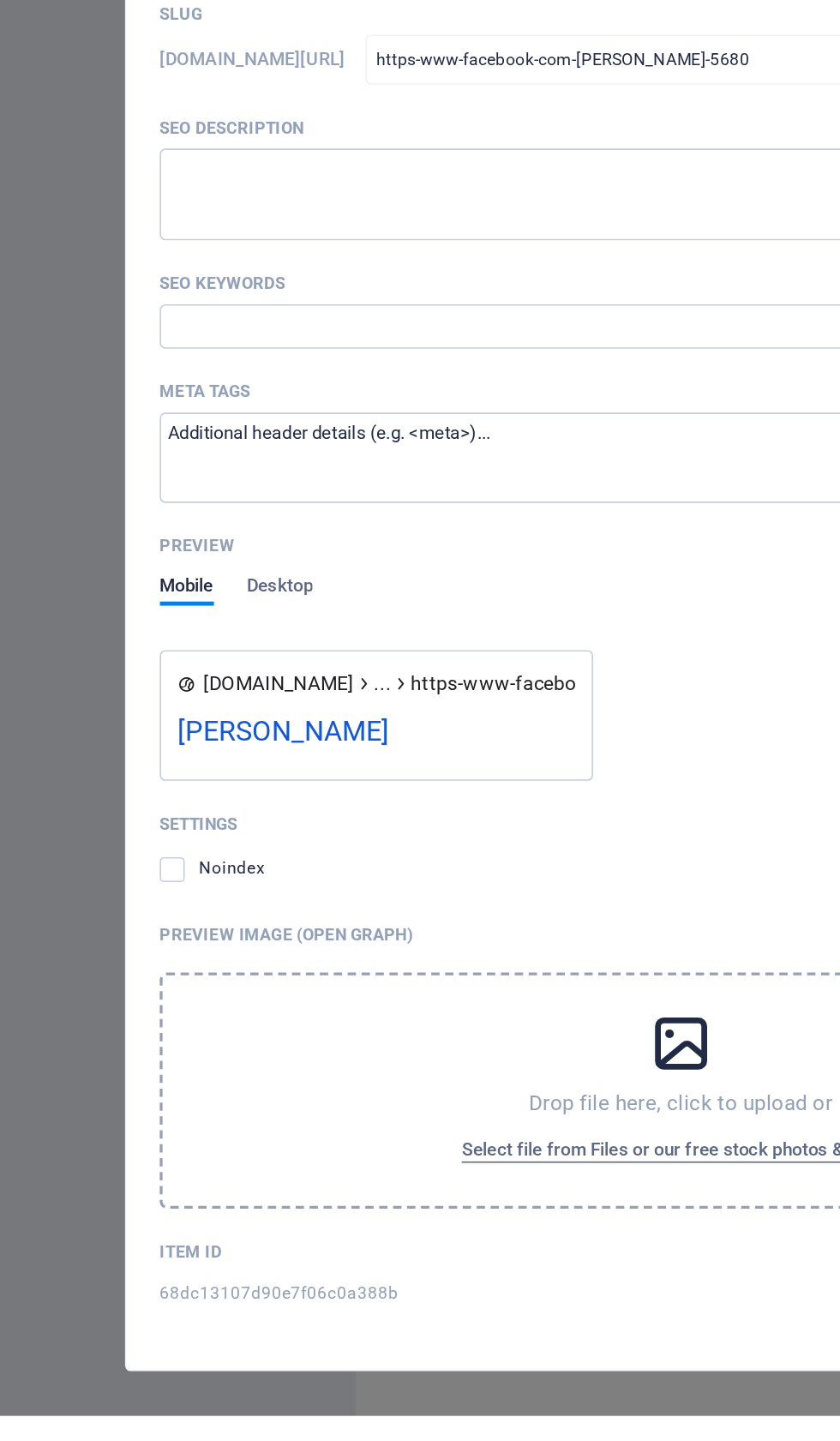
scroll to position [794, 0]
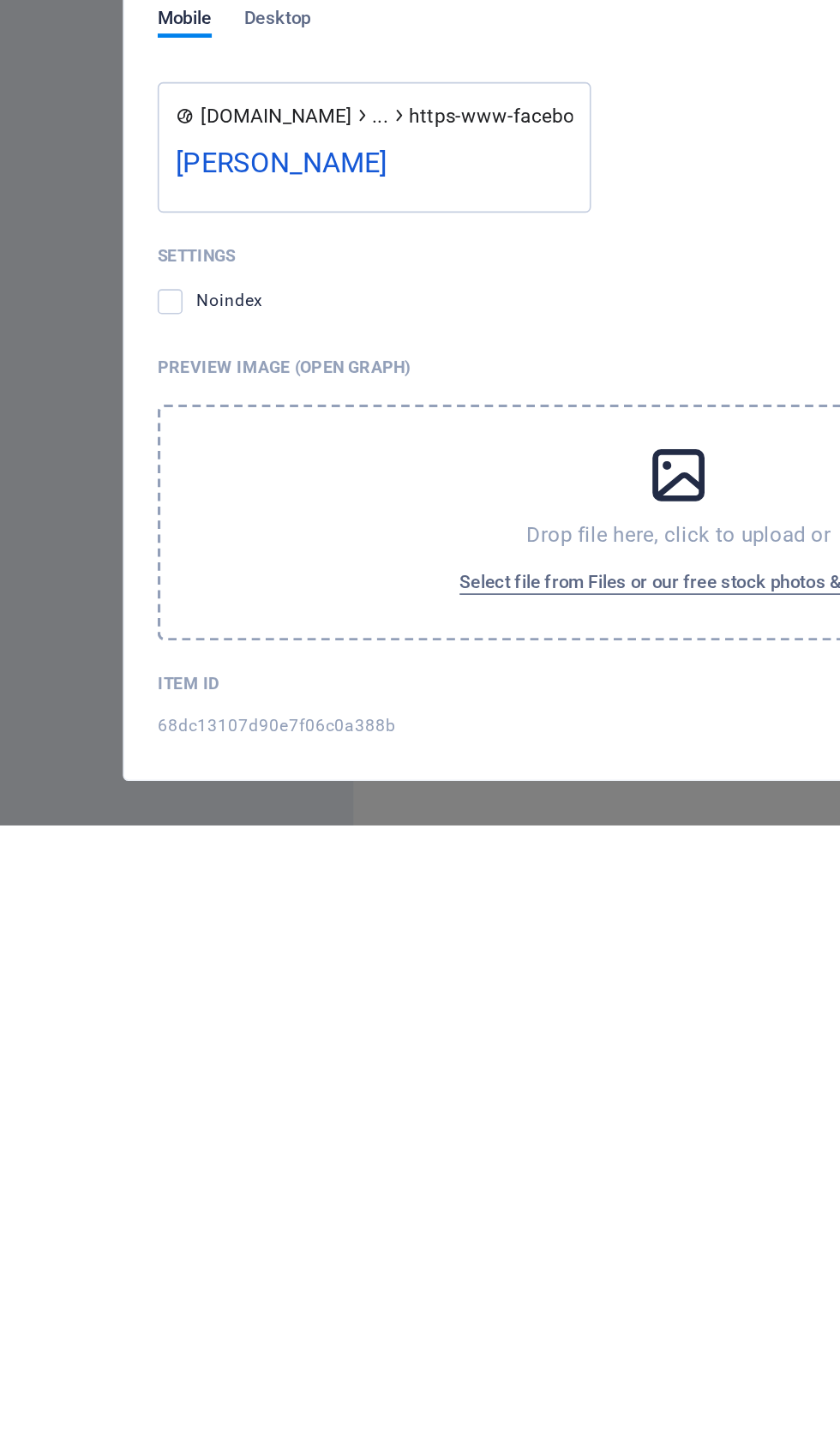
click at [111, 1346] on p "Item ID" at bounding box center [118, 1353] width 39 height 14
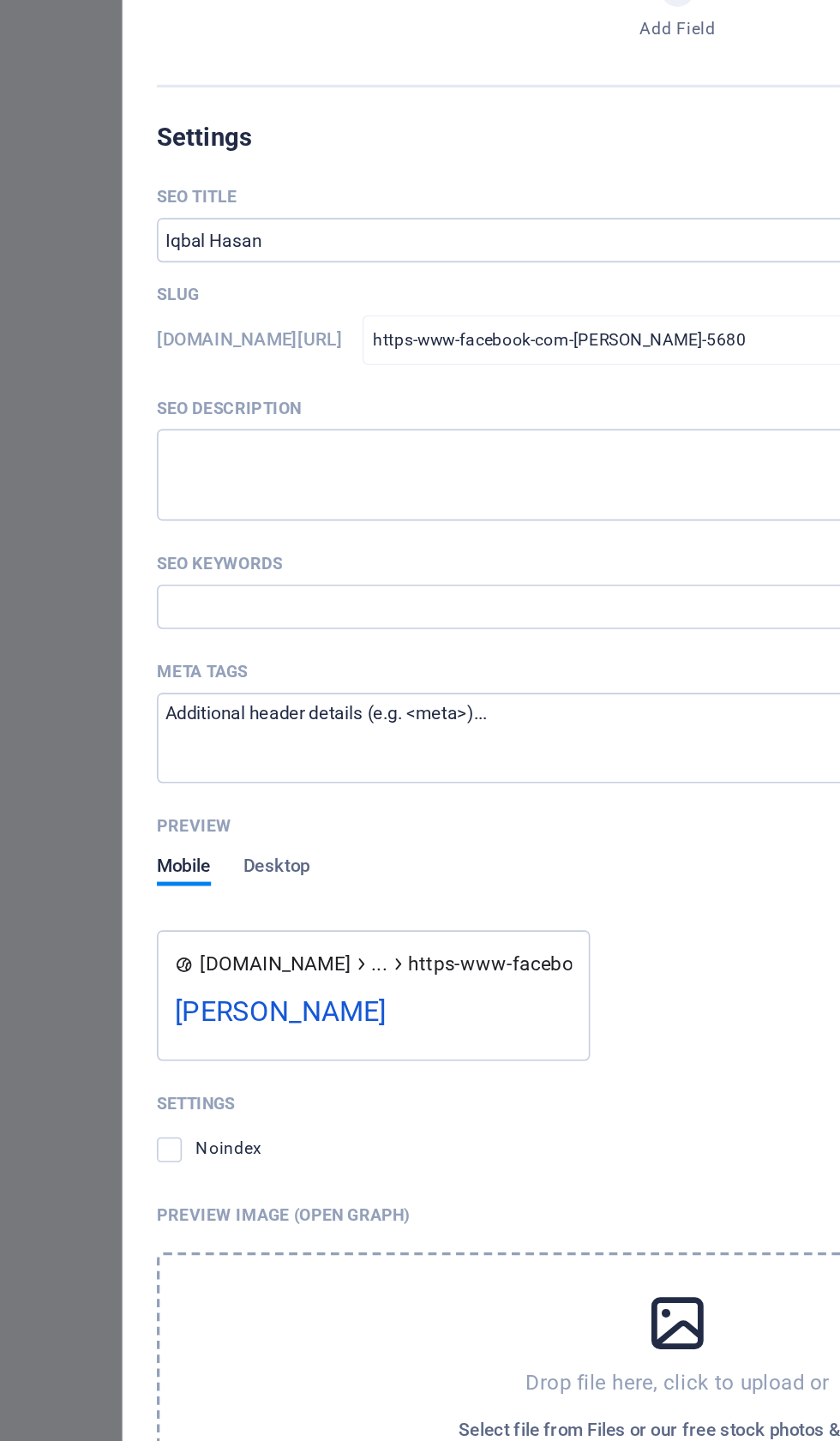
scroll to position [824, 0]
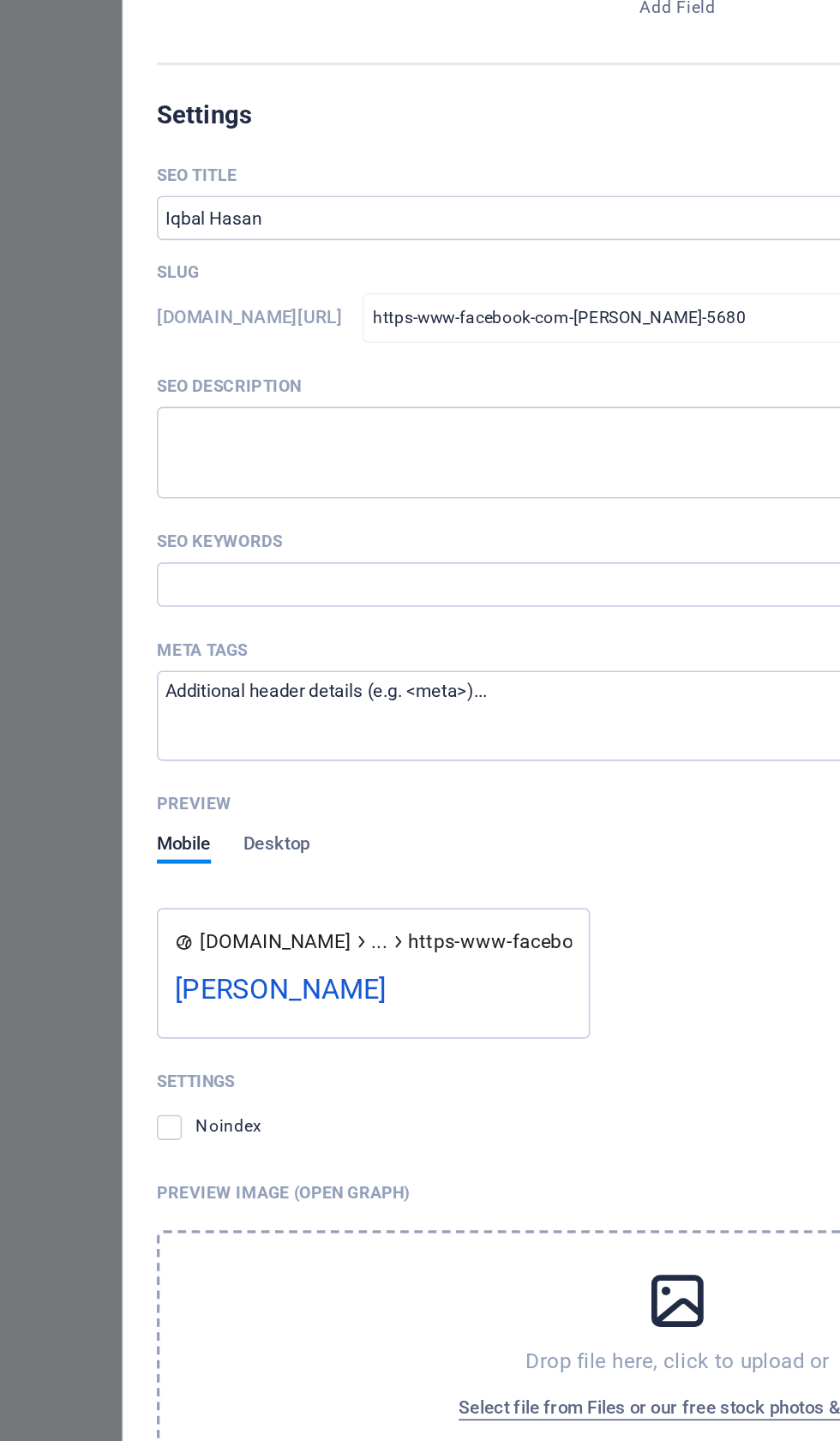
click at [124, 1358] on span "68dc13107d90e7f06c0a388b" at bounding box center [172, 1365] width 147 height 14
click at [122, 1327] on div "Item ID" at bounding box center [420, 1340] width 643 height 26
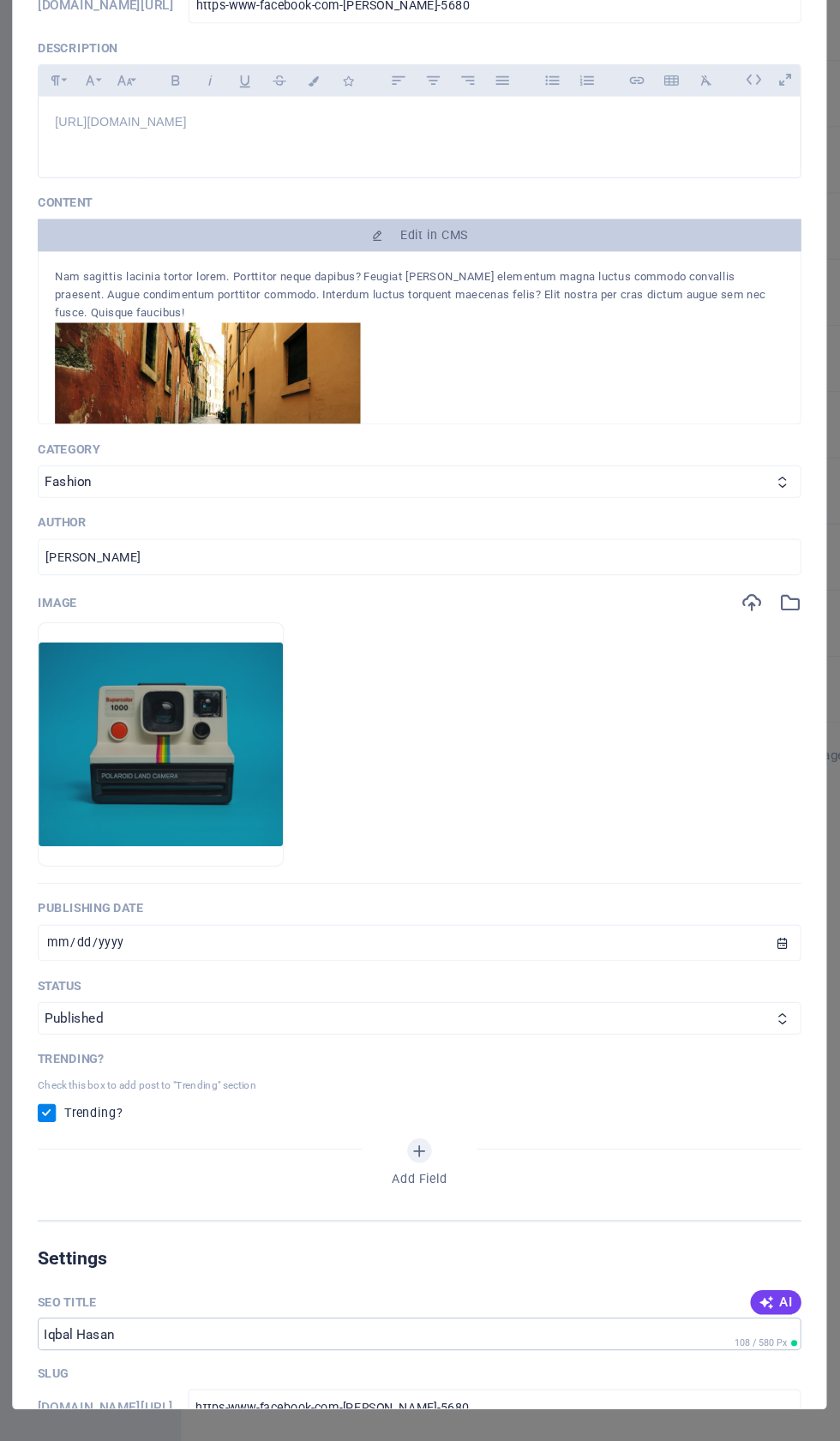
scroll to position [0, 0]
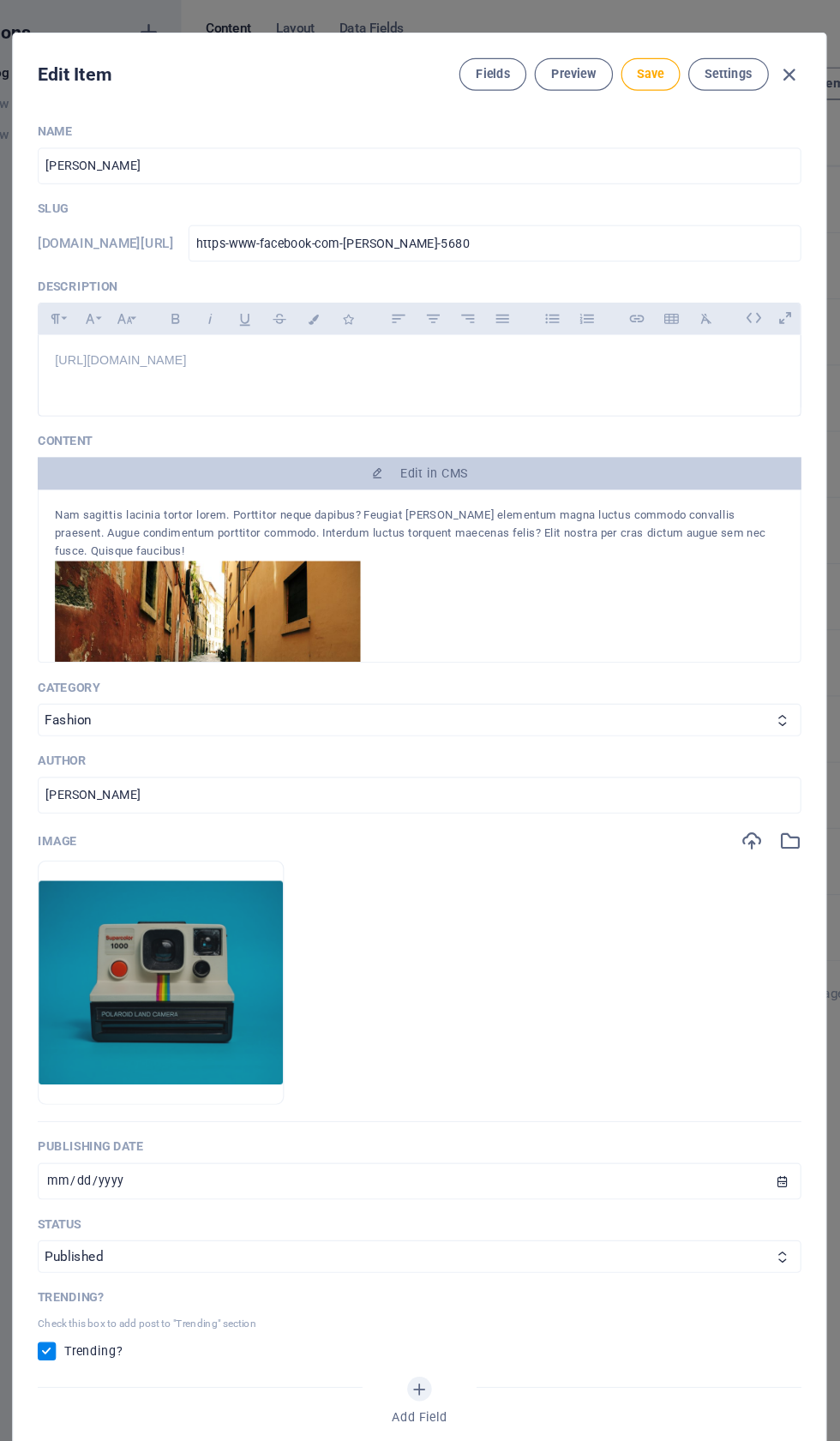
click at [349, 437] on button "Edit in CMS" at bounding box center [420, 425] width 643 height 28
click at [331, 439] on button "Edit in CMS" at bounding box center [420, 425] width 643 height 28
click at [320, 432] on span "Edit in CMS" at bounding box center [419, 425] width 629 height 14
click at [310, 424] on span "Edit in CMS" at bounding box center [419, 425] width 629 height 14
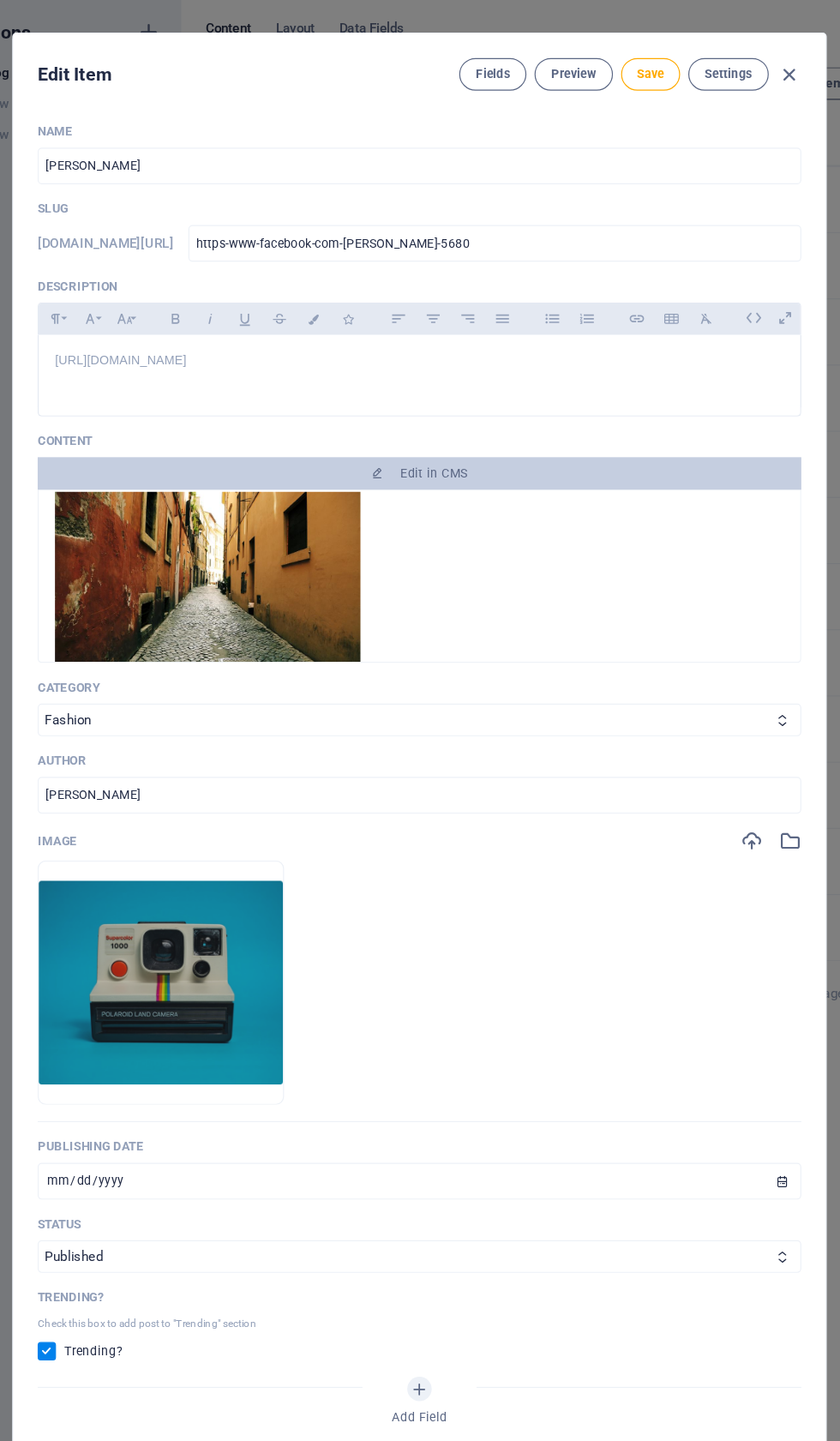
click at [99, 391] on p "Content" at bounding box center [420, 398] width 643 height 14
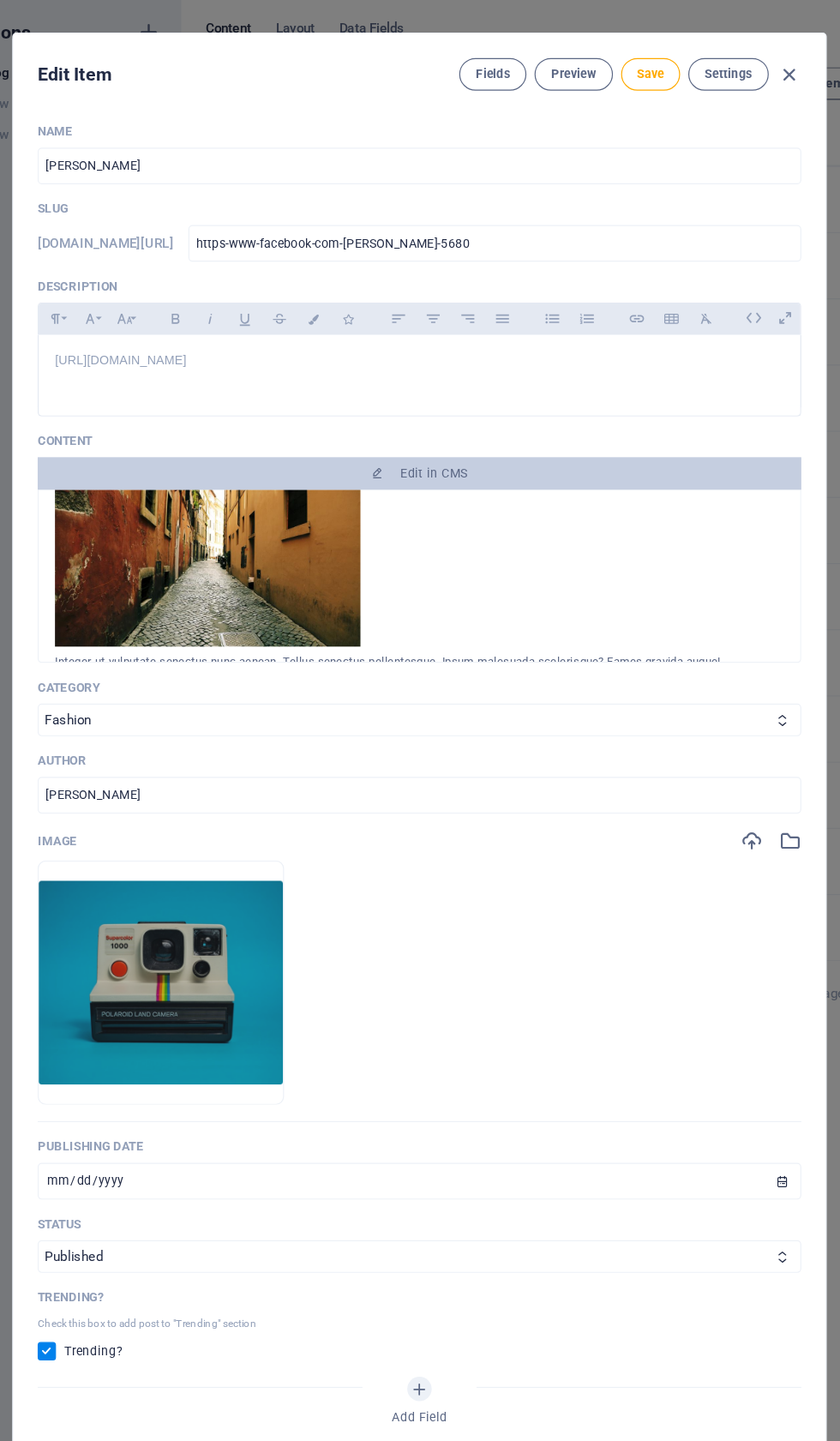
click at [99, 391] on p "Content" at bounding box center [420, 398] width 643 height 14
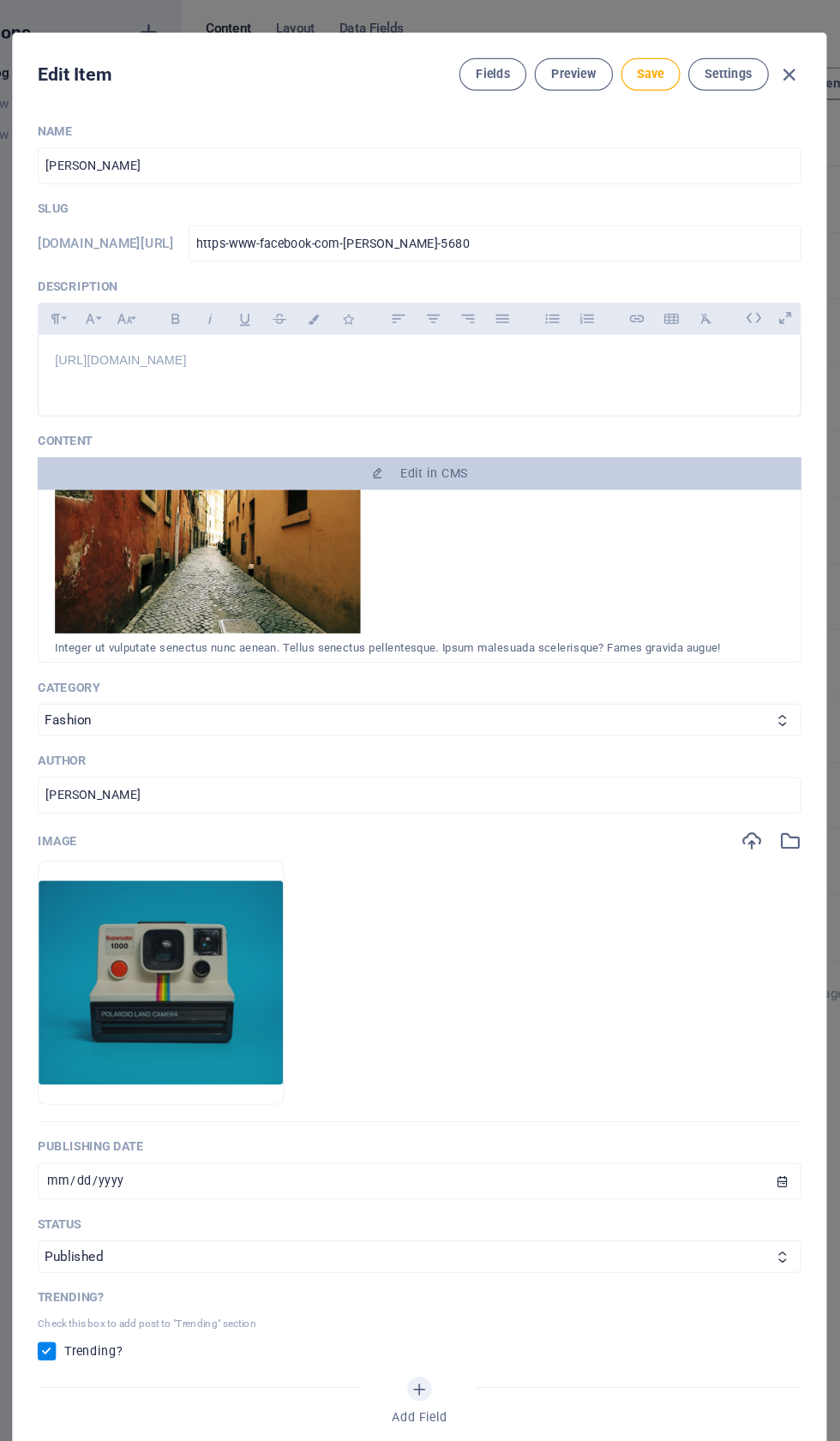
click at [99, 403] on p "Content" at bounding box center [420, 398] width 643 height 14
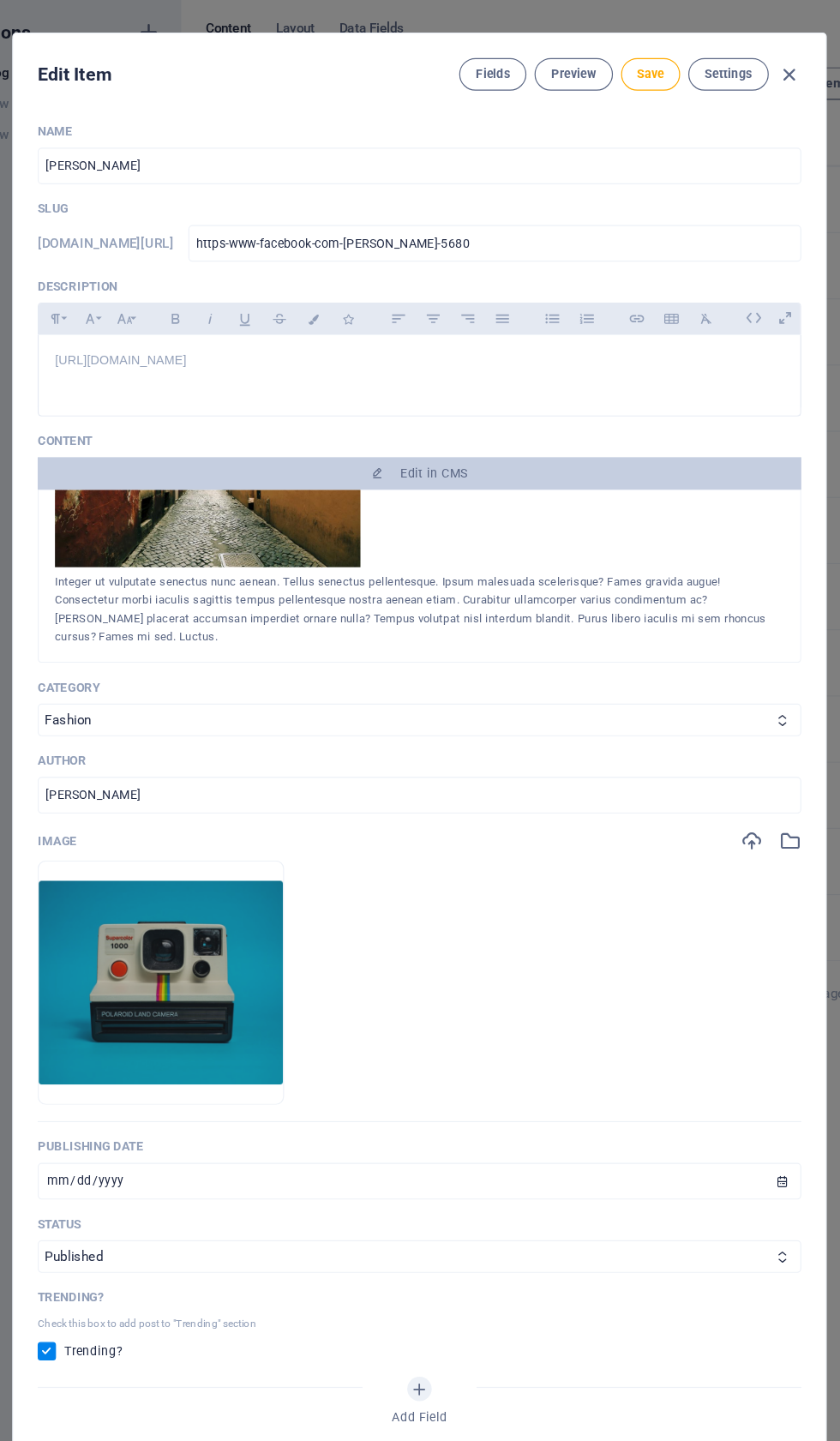
click at [660, 83] on span "Settings" at bounding box center [680, 90] width 40 height 14
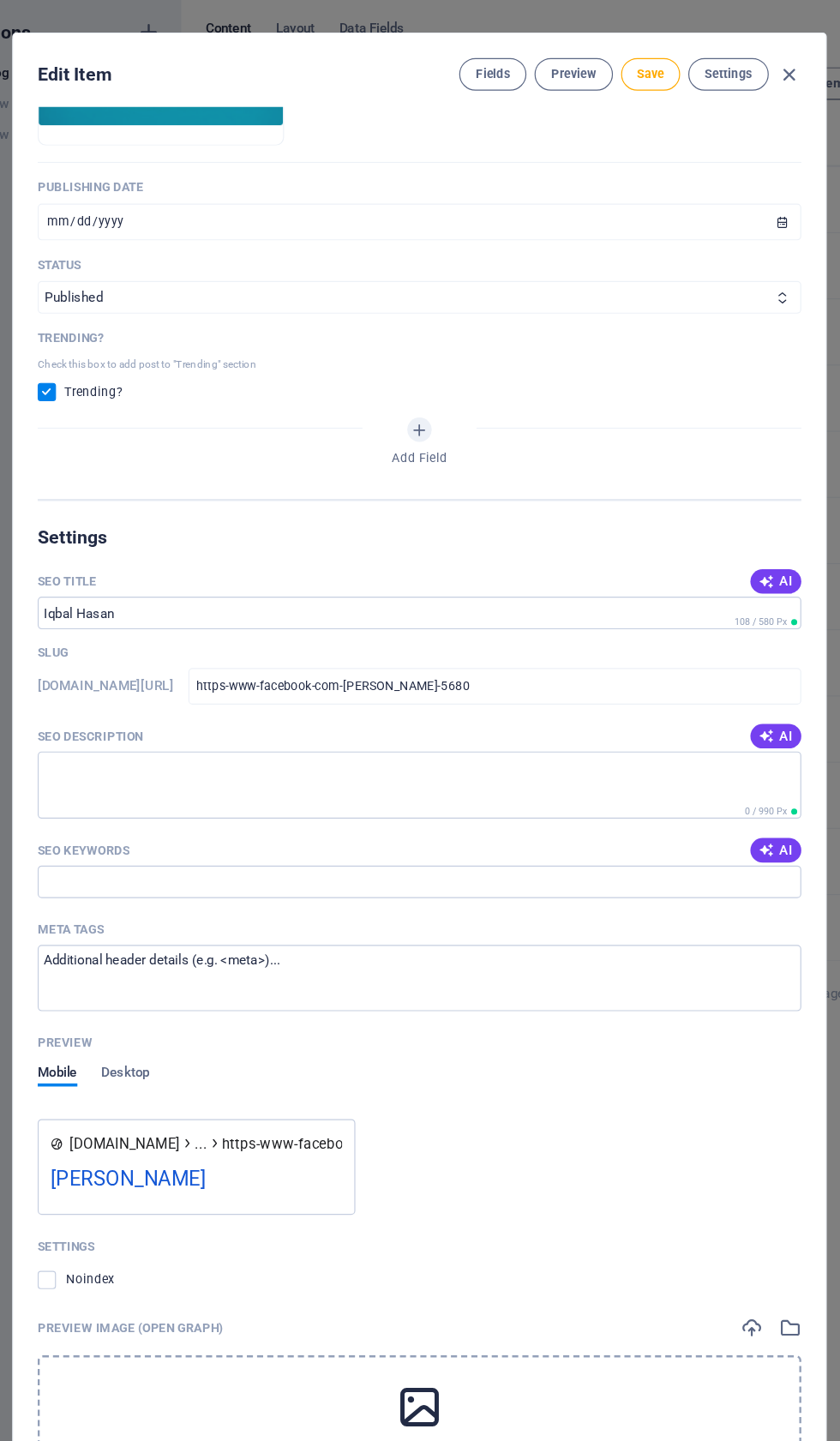
scroll to position [863, 0]
click at [467, 83] on span "Fields" at bounding box center [482, 90] width 29 height 14
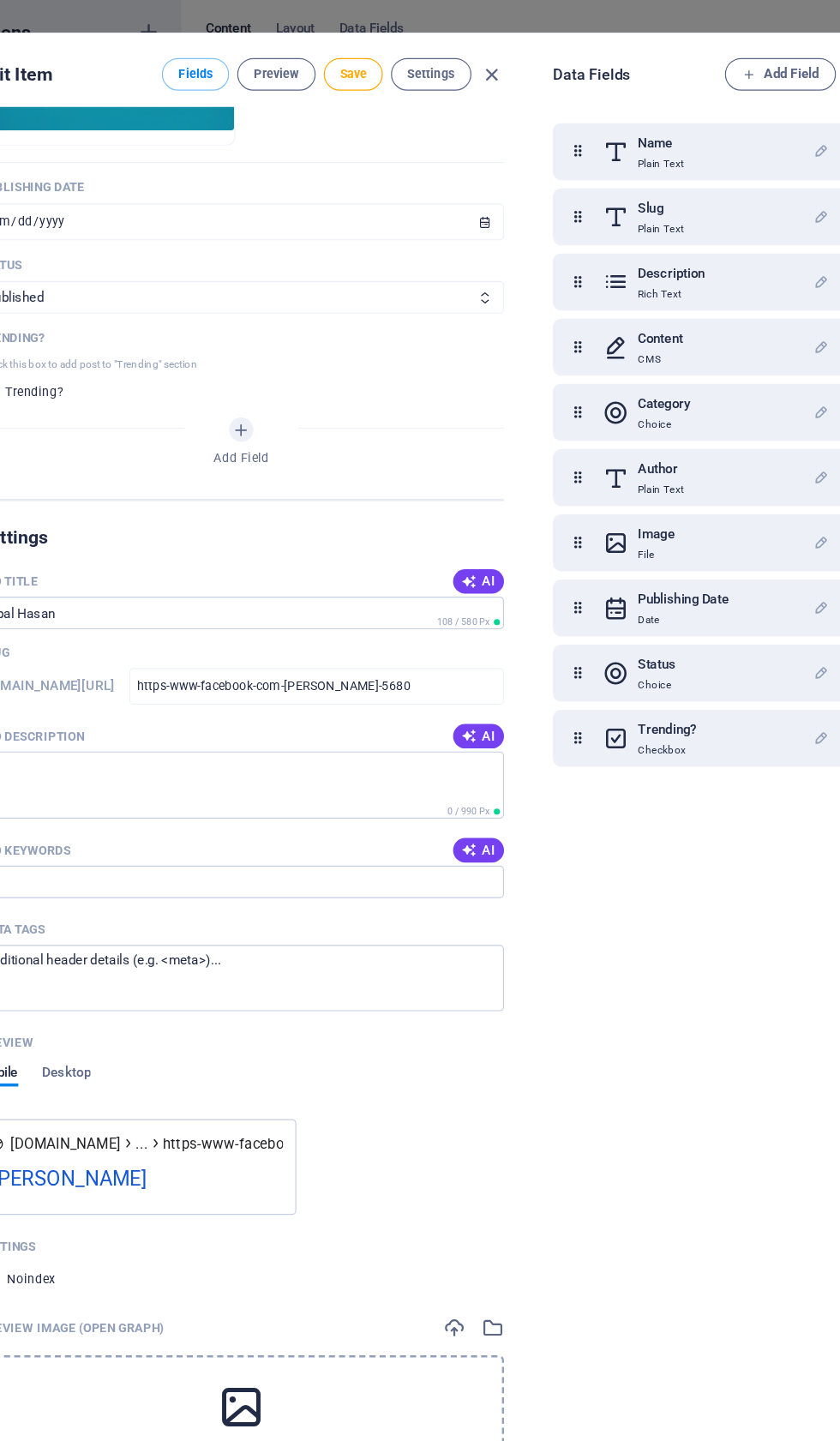
scroll to position [455, 0]
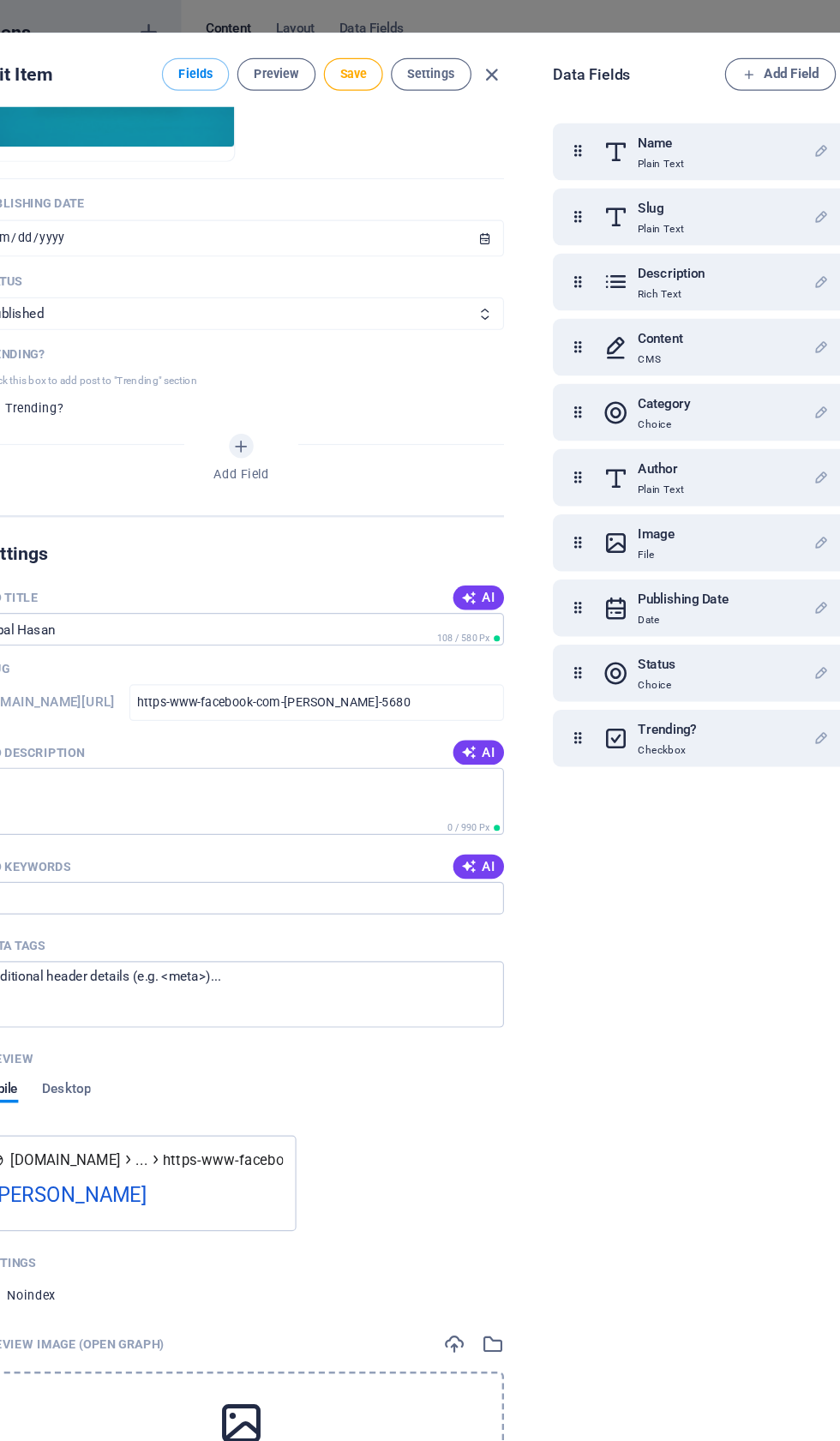
click at [574, 302] on icon at bounding box center [585, 319] width 22 height 34
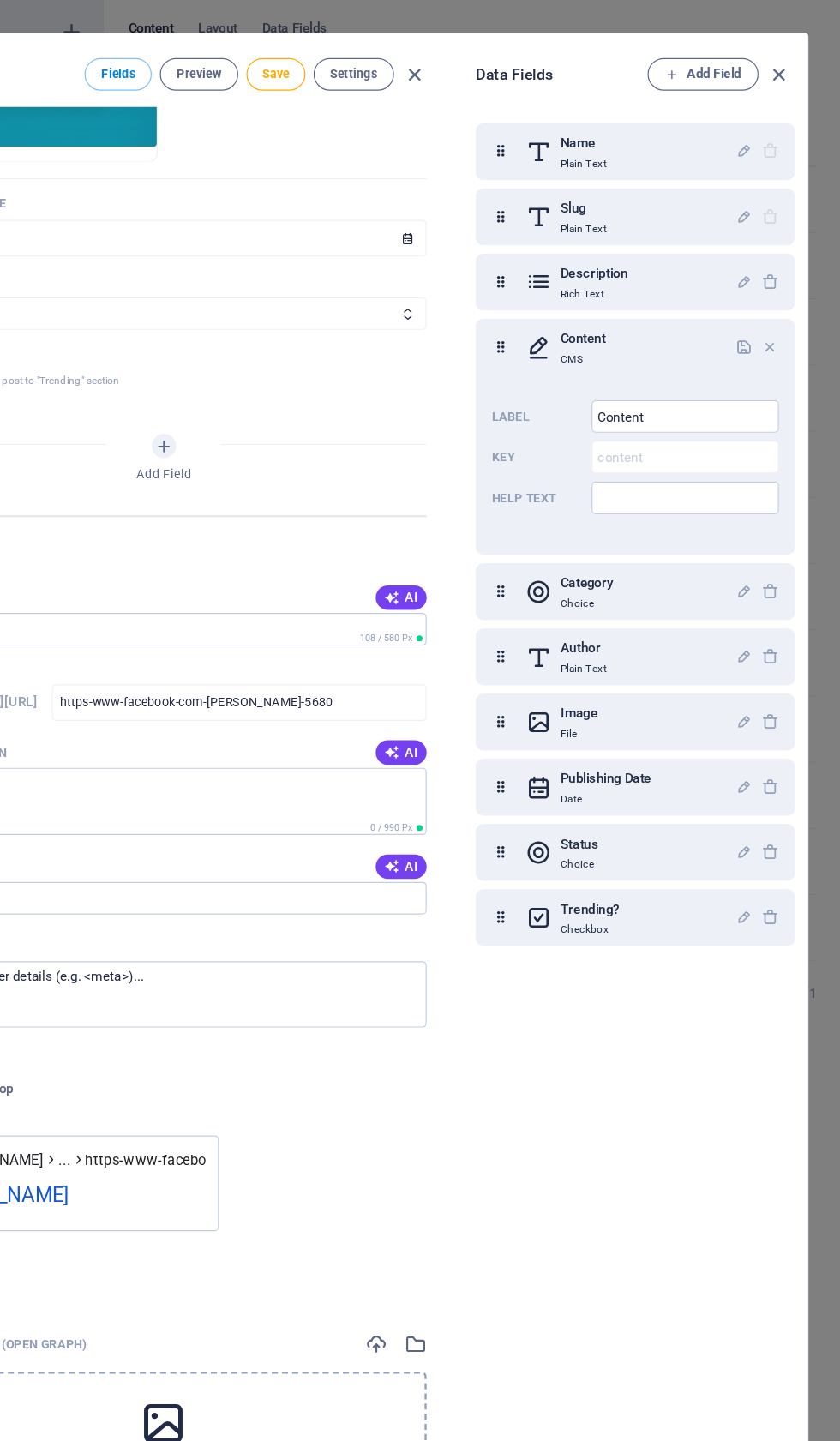
click at [630, 432] on input "Help text" at bounding box center [708, 446] width 158 height 28
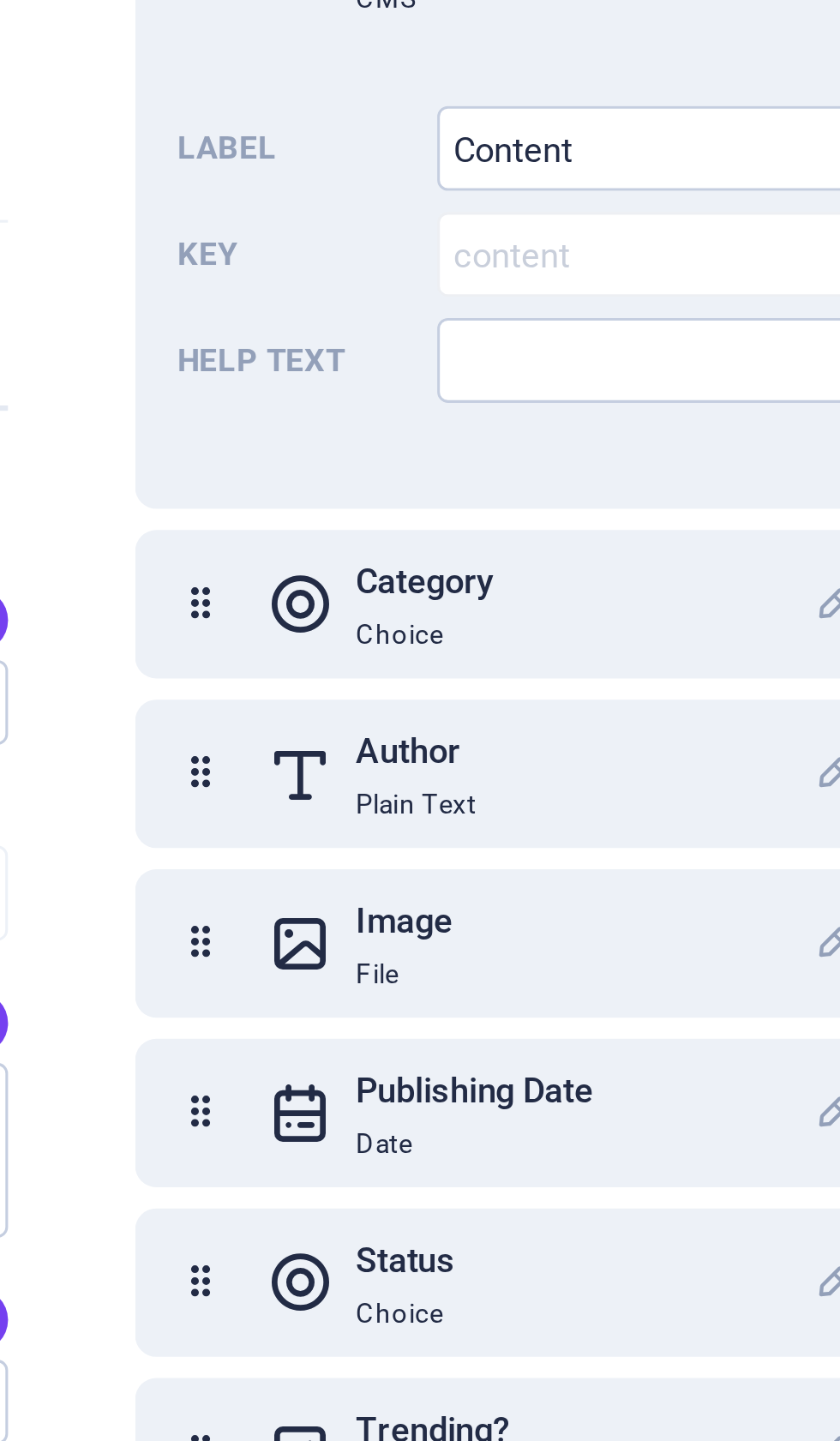
click at [630, 363] on input "Content" at bounding box center [708, 377] width 158 height 28
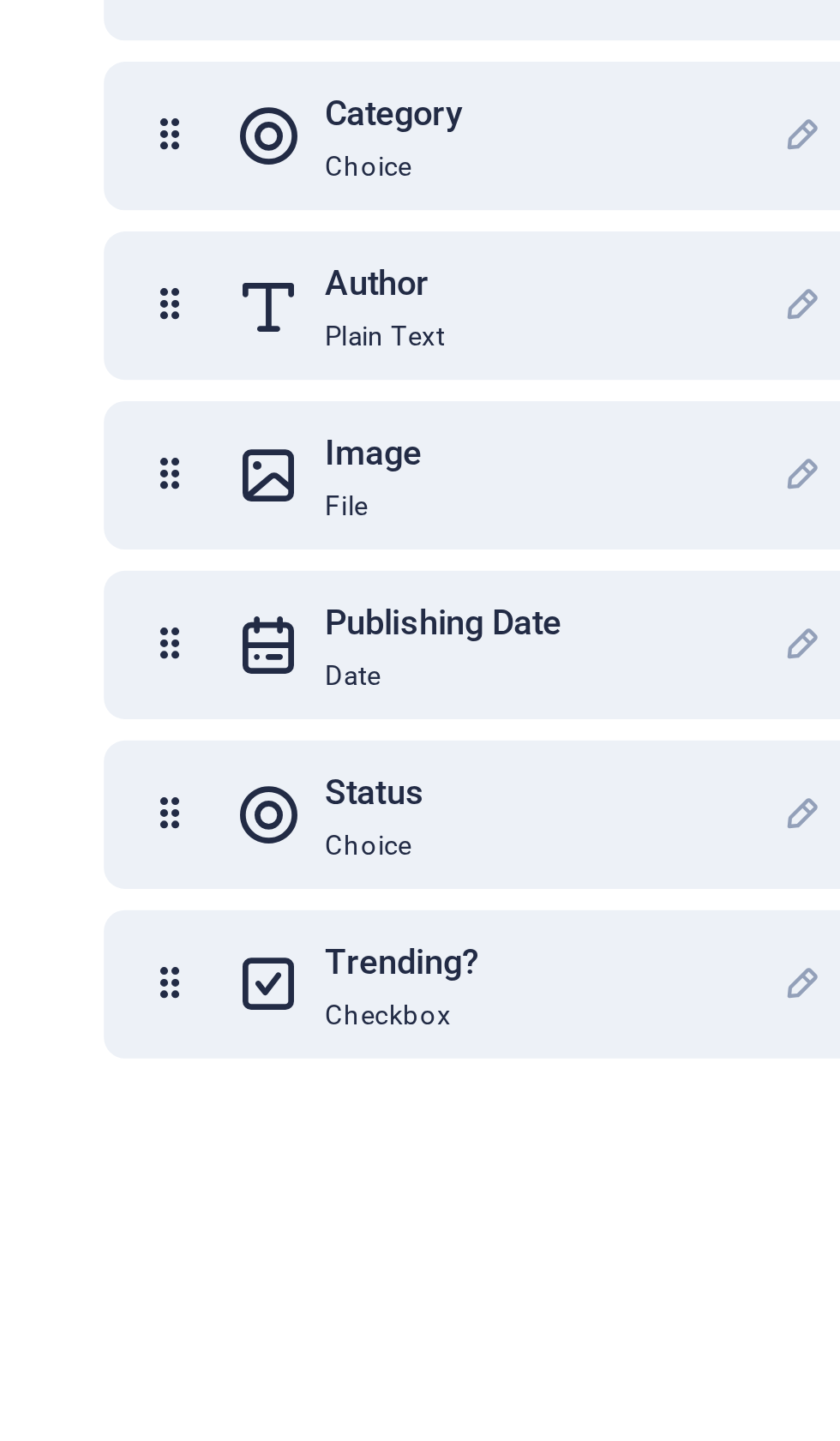
click at [546, 562] on icon at bounding box center [553, 579] width 15 height 34
click at [750, 572] on div "button" at bounding box center [757, 579] width 15 height 16
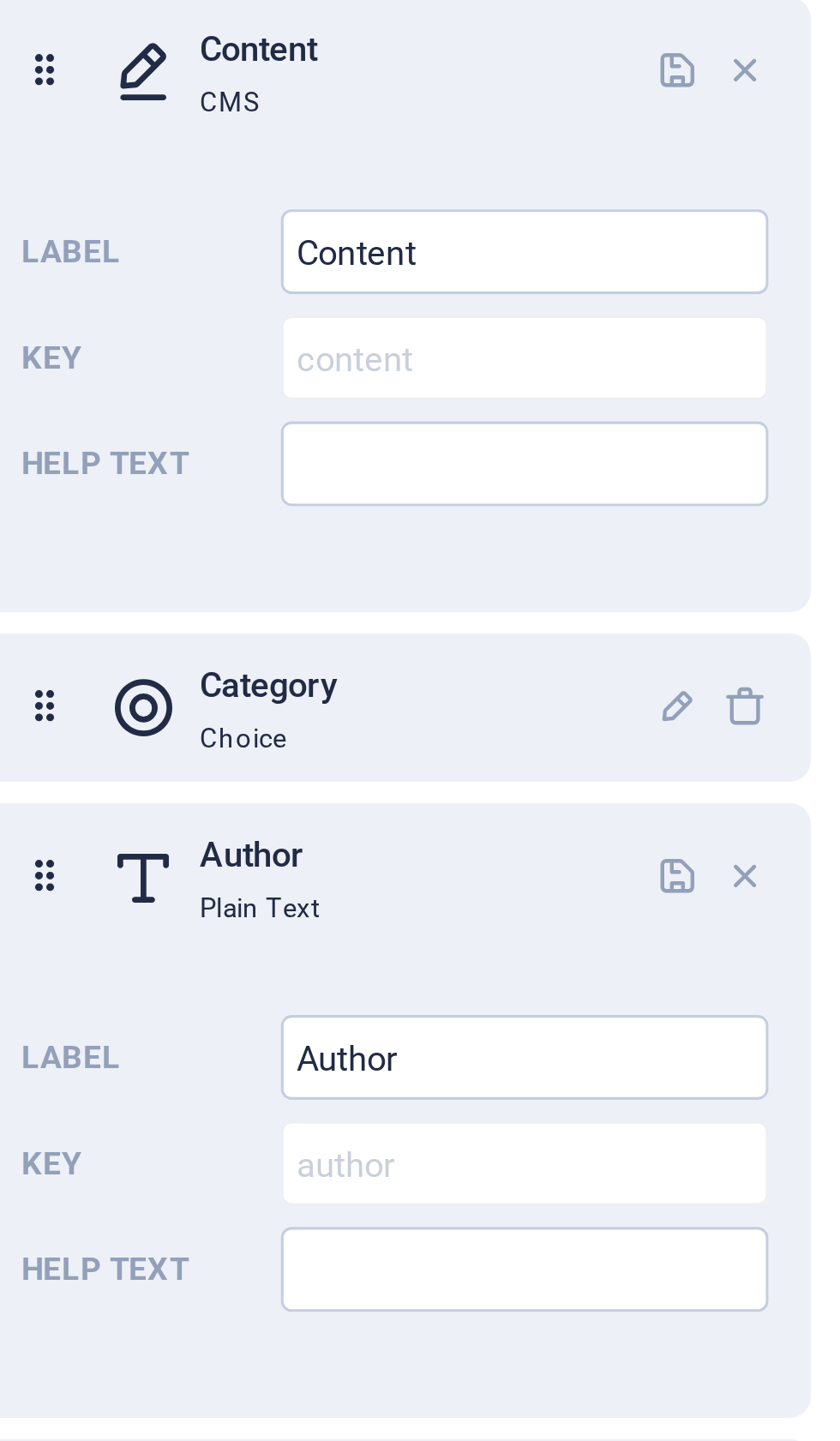
click at [750, 516] on icon "button" at bounding box center [757, 523] width 15 height 15
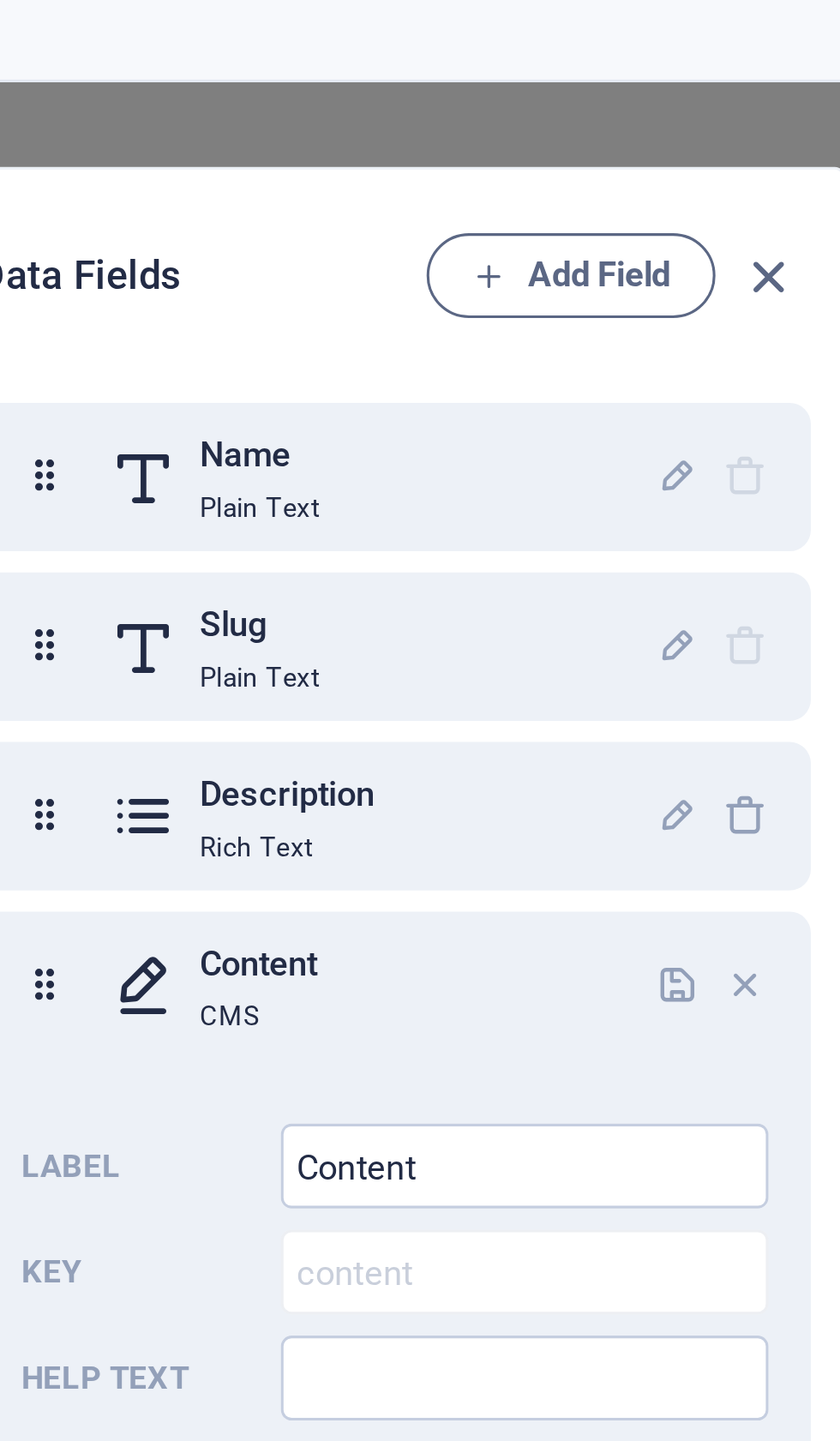
click at [546, 265] on icon at bounding box center [553, 264] width 15 height 34
click at [546, 257] on icon at bounding box center [553, 264] width 15 height 34
click at [546, 261] on icon at bounding box center [553, 264] width 15 height 34
click at [574, 266] on icon at bounding box center [585, 264] width 22 height 34
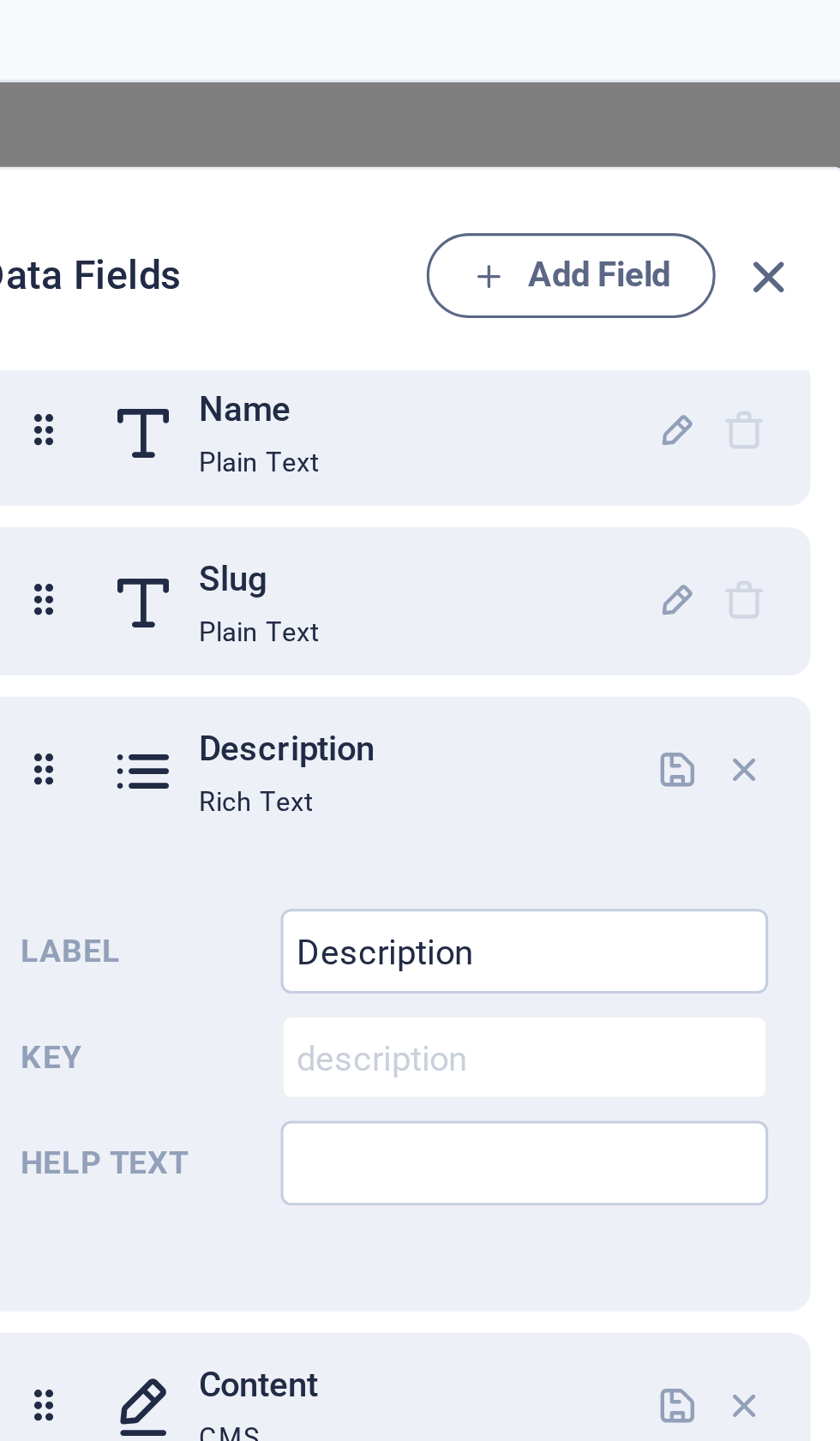
scroll to position [27, 0]
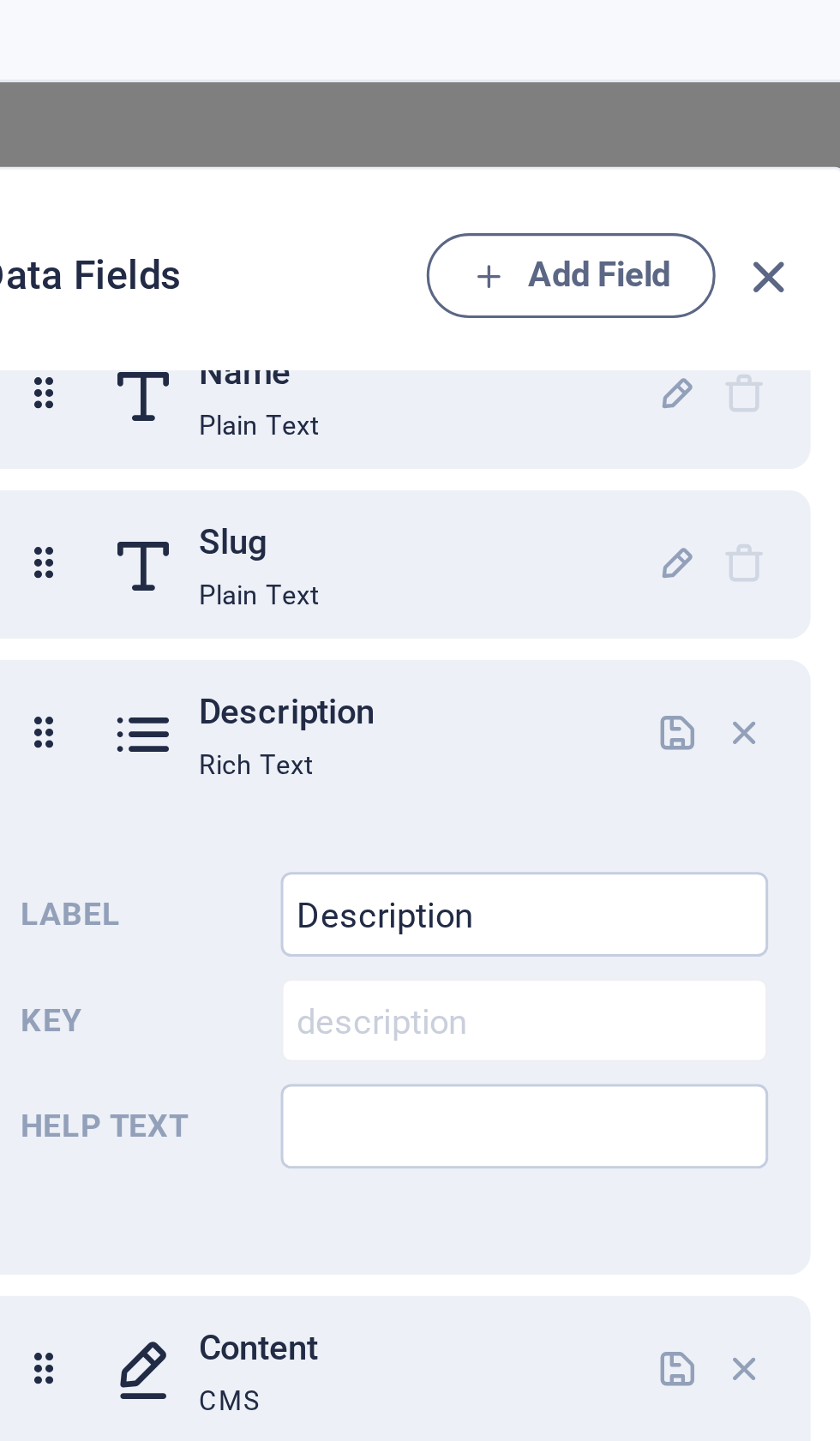
click at [630, 299] on input "Description" at bounding box center [708, 296] width 158 height 28
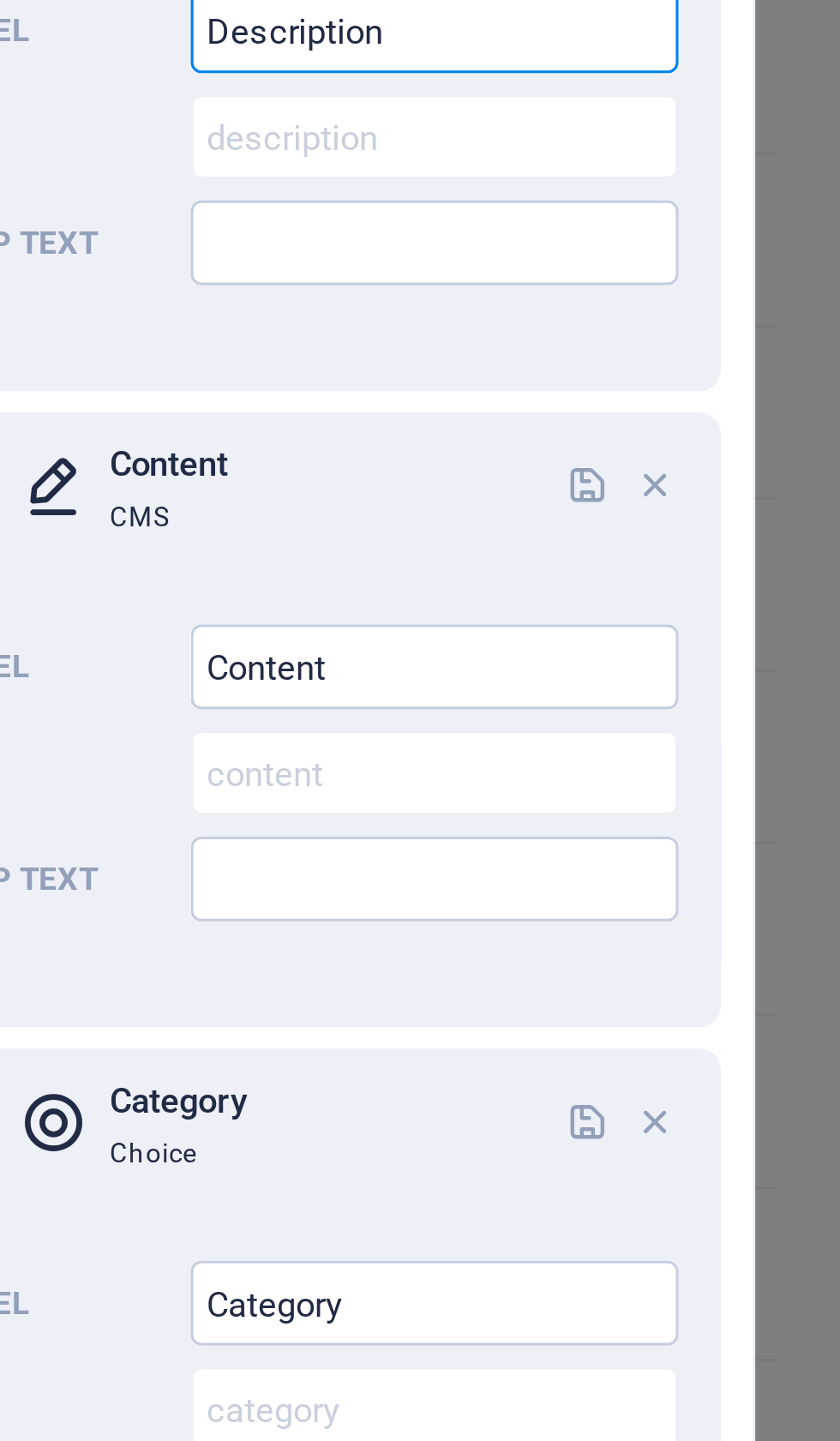
scroll to position [139, 0]
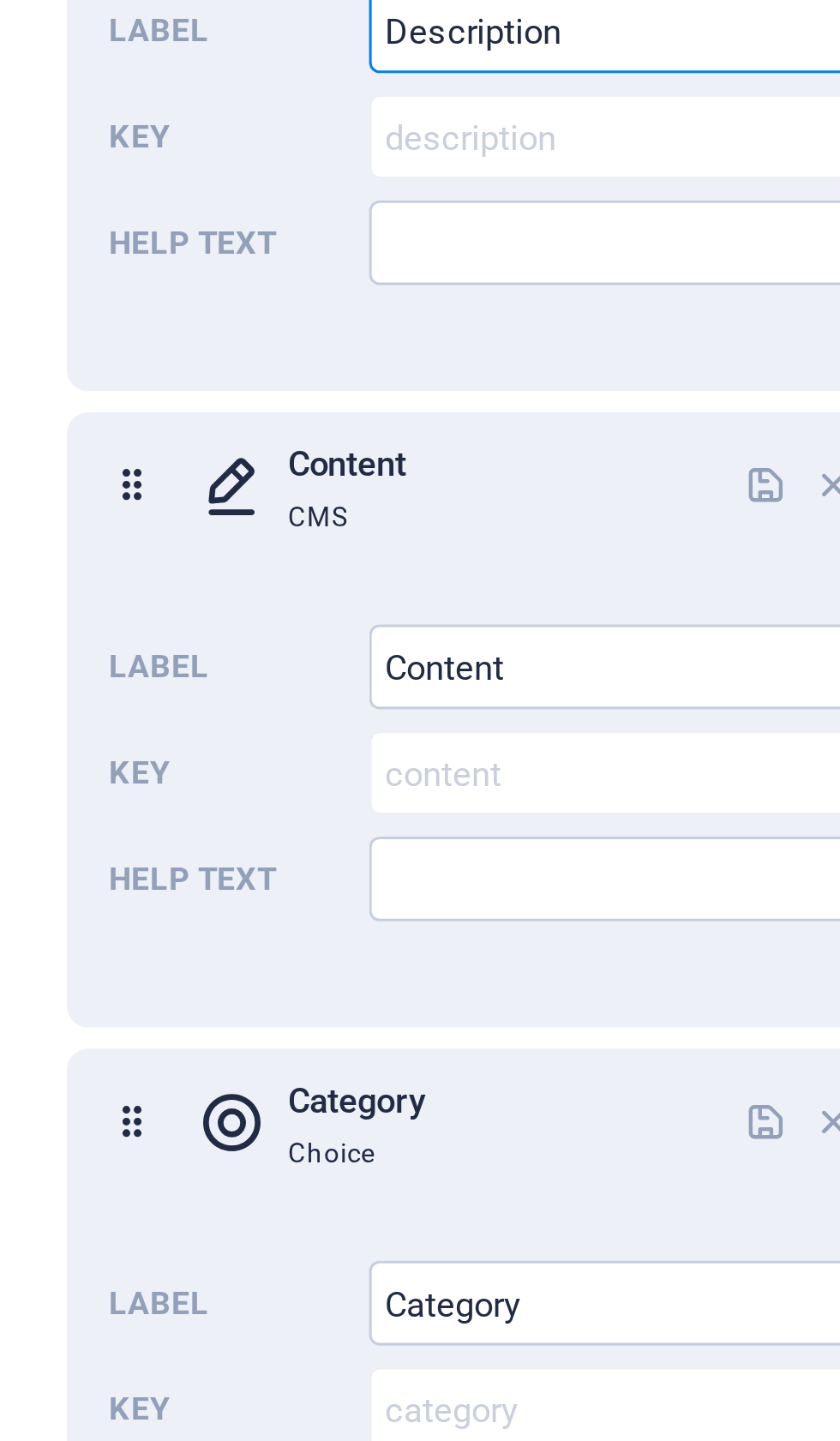
click at [574, 312] on icon at bounding box center [585, 330] width 22 height 34
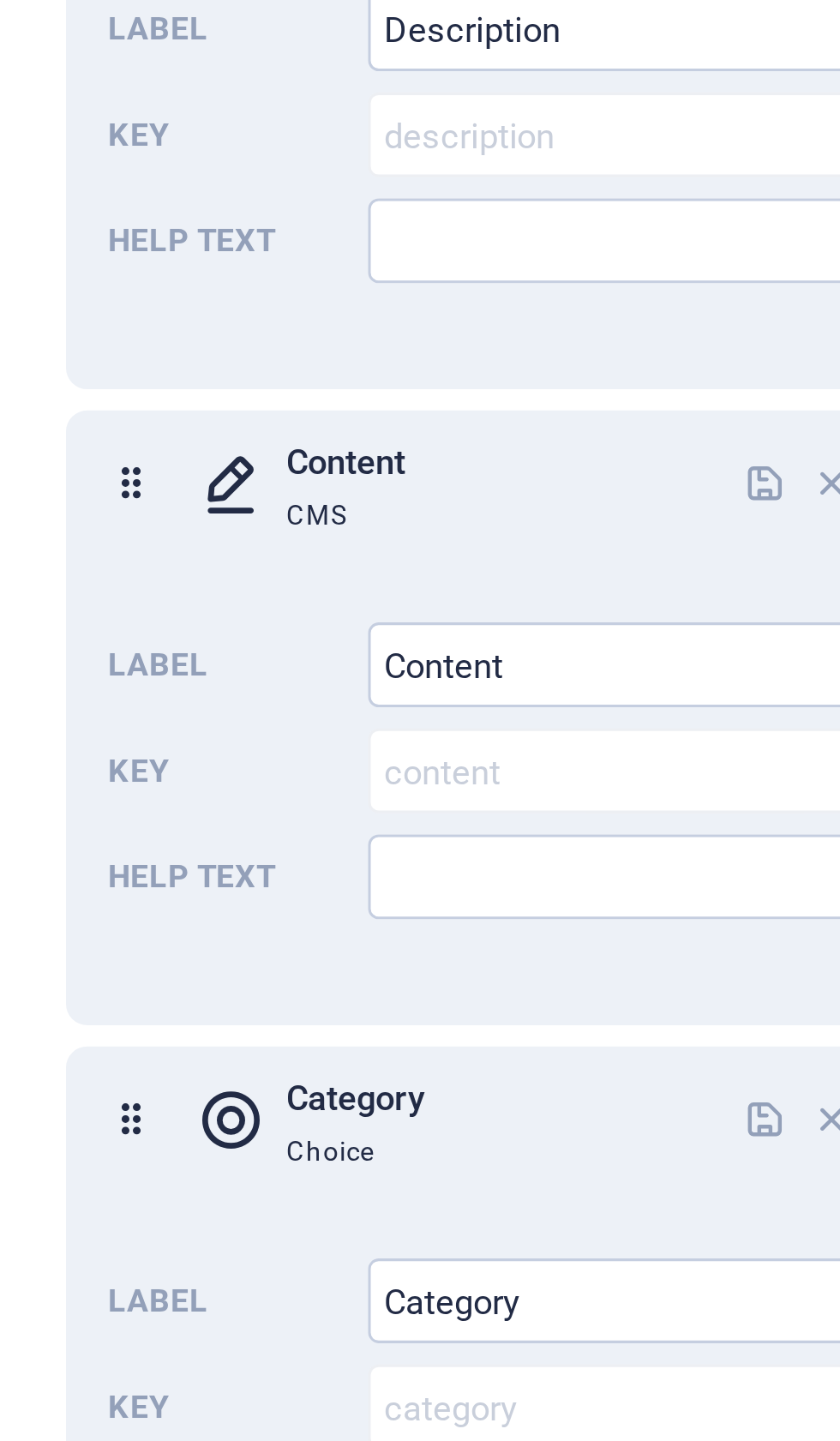
click at [574, 312] on icon at bounding box center [585, 330] width 22 height 34
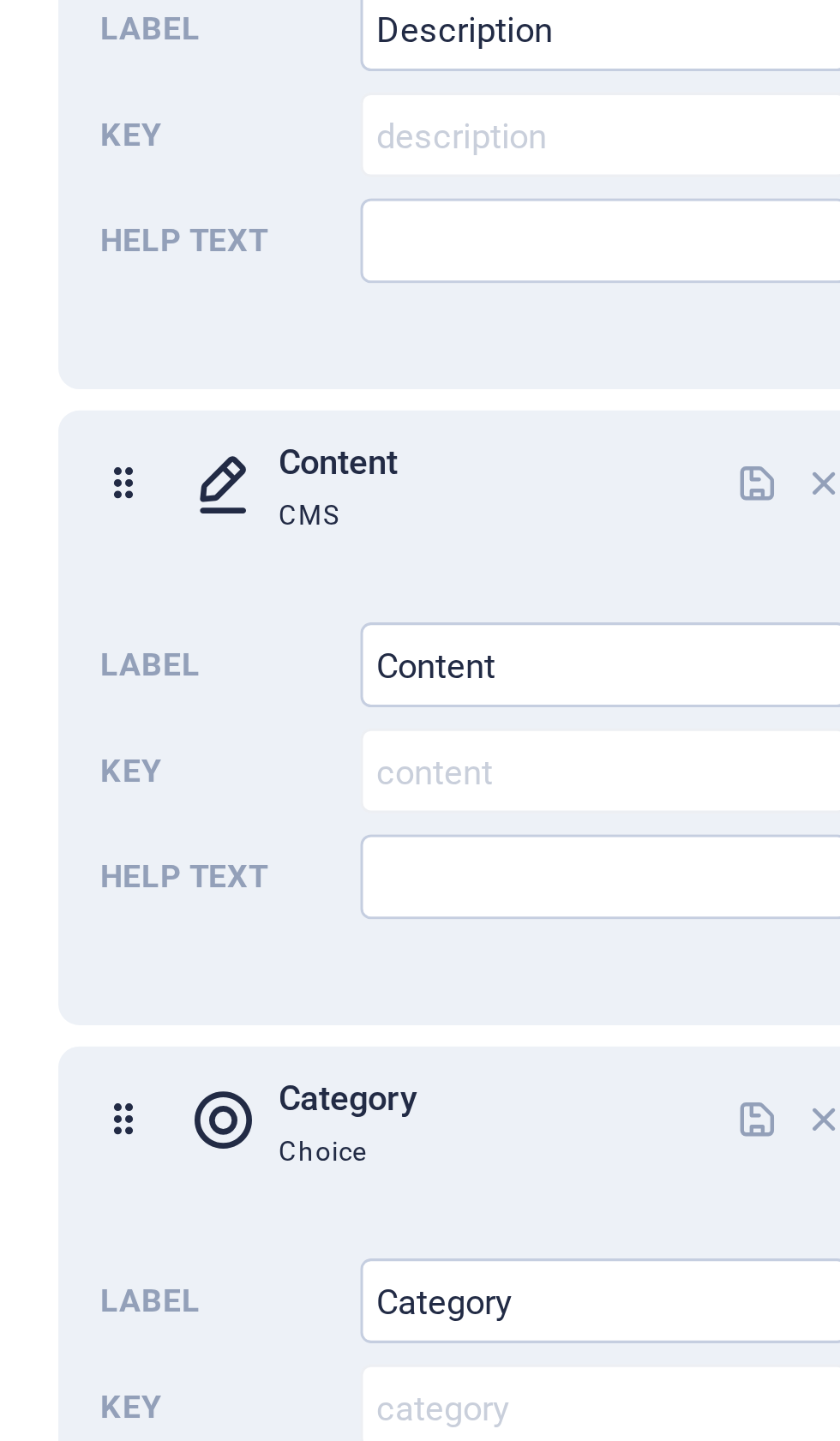
click at [630, 374] on input "Content" at bounding box center [708, 388] width 158 height 28
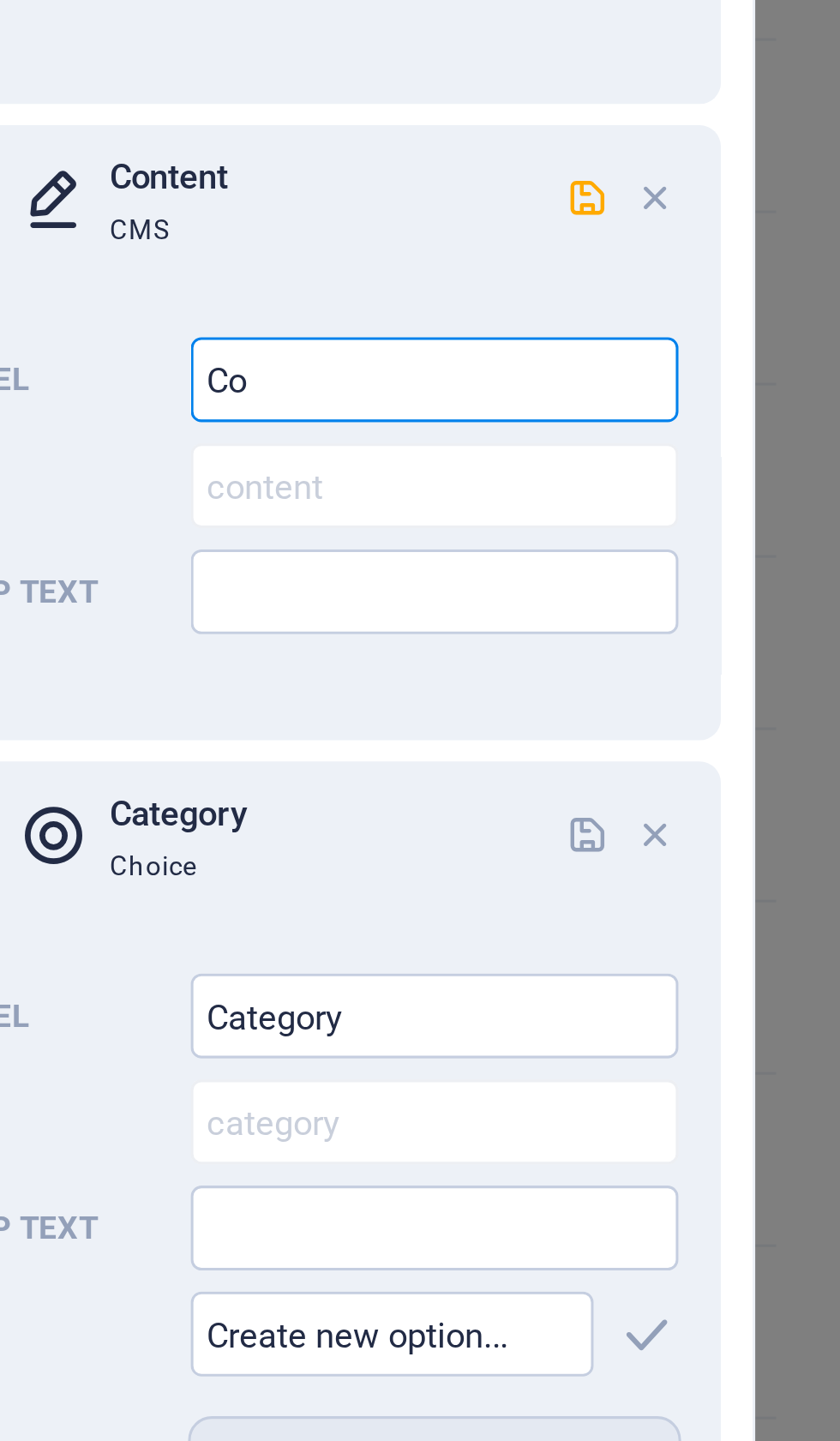
type input "C"
type input "Fac"
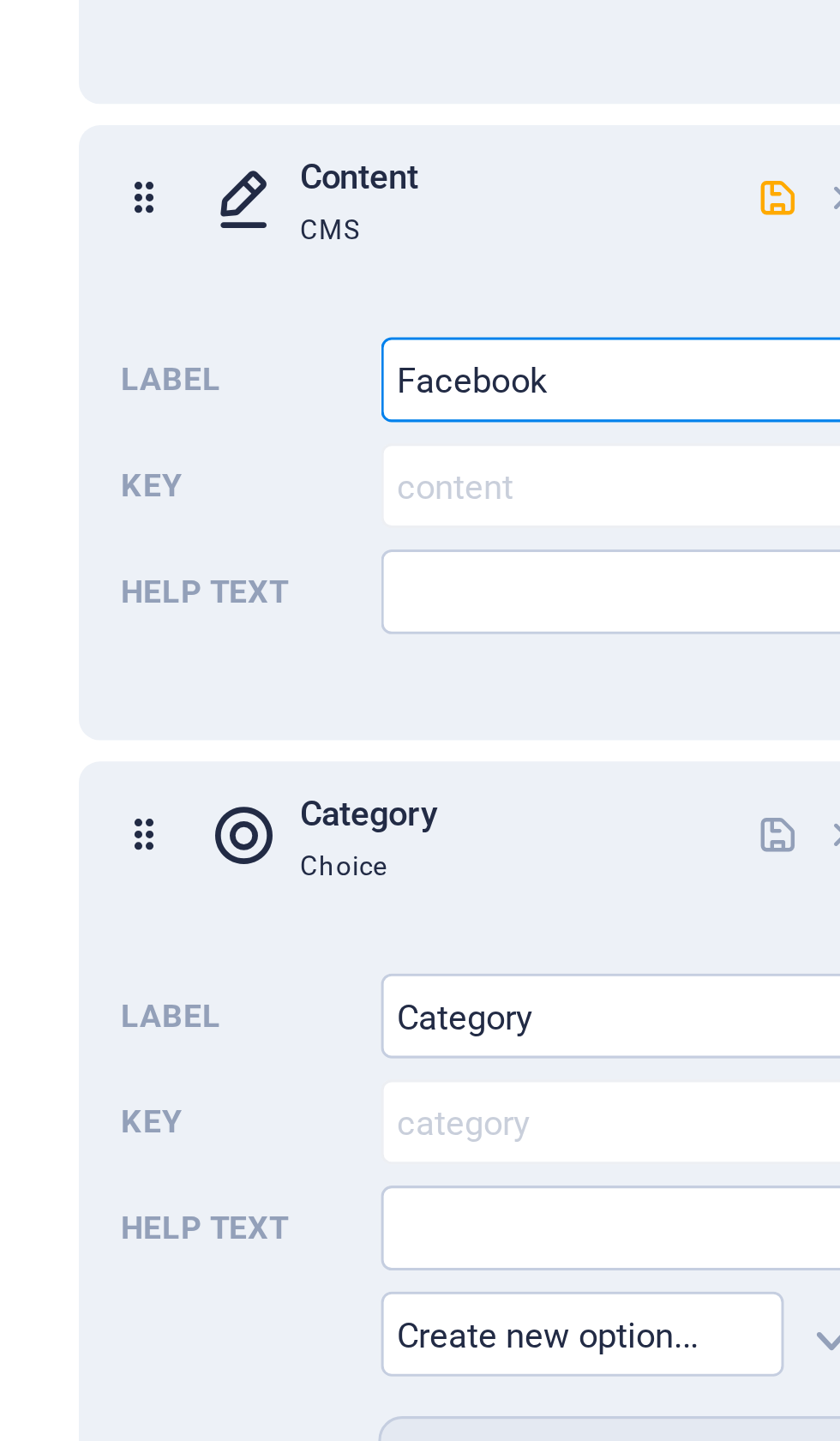
type input "Facebook"
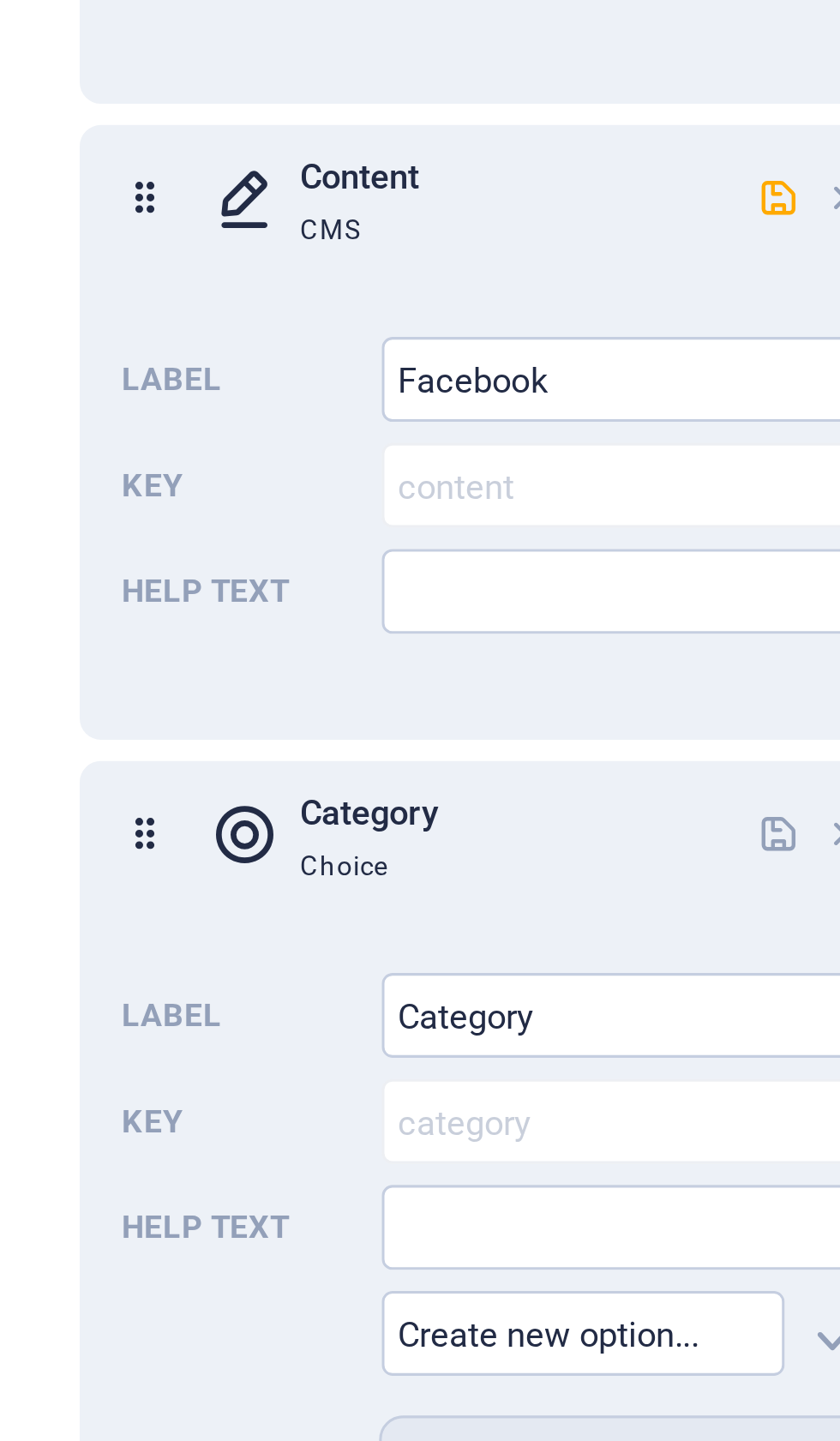
click at [630, 443] on input "Help text" at bounding box center [708, 457] width 158 height 28
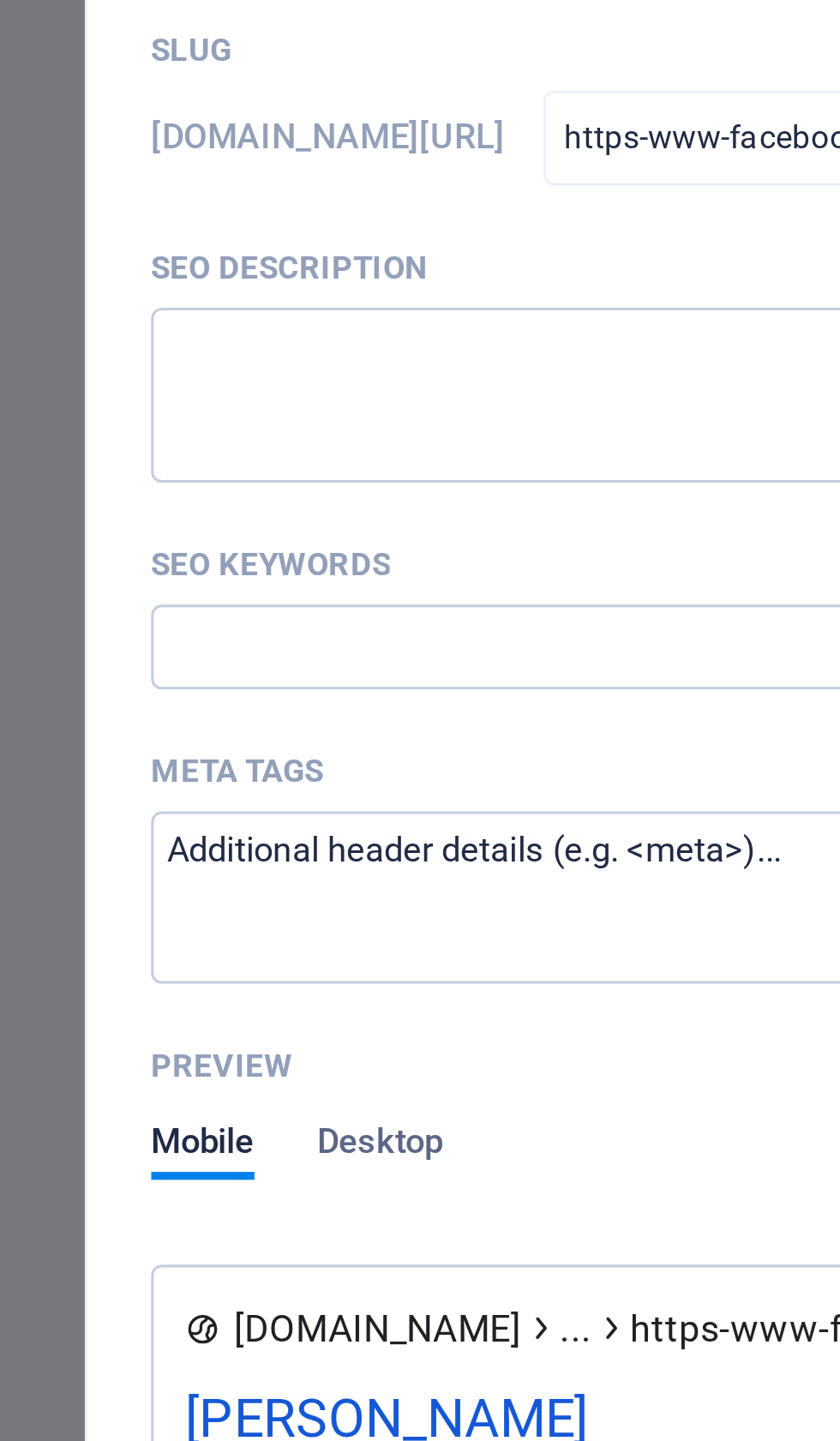
scroll to position [668, 0]
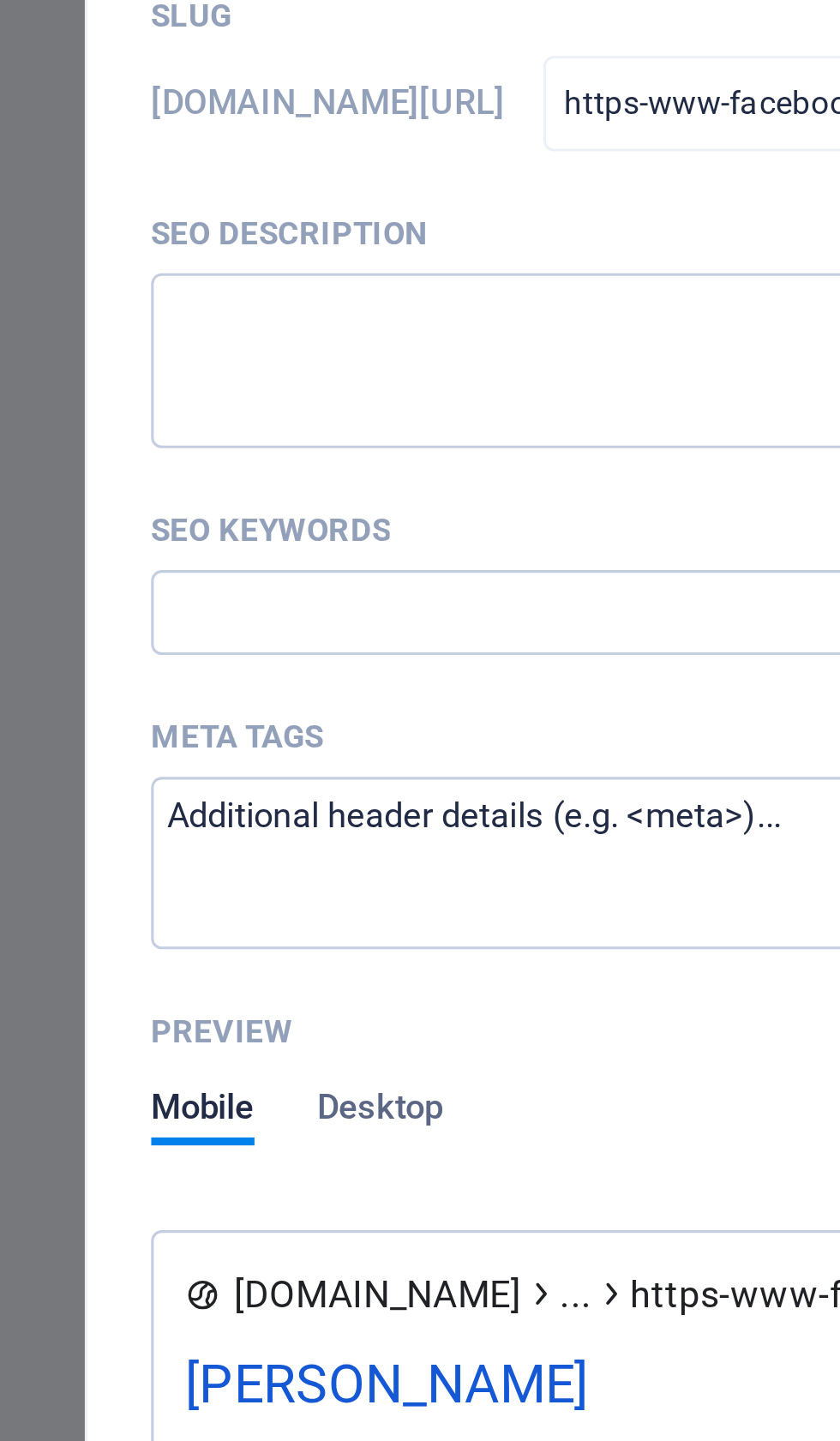
click at [151, 825] on textarea "SEO Description" at bounding box center [270, 852] width 442 height 56
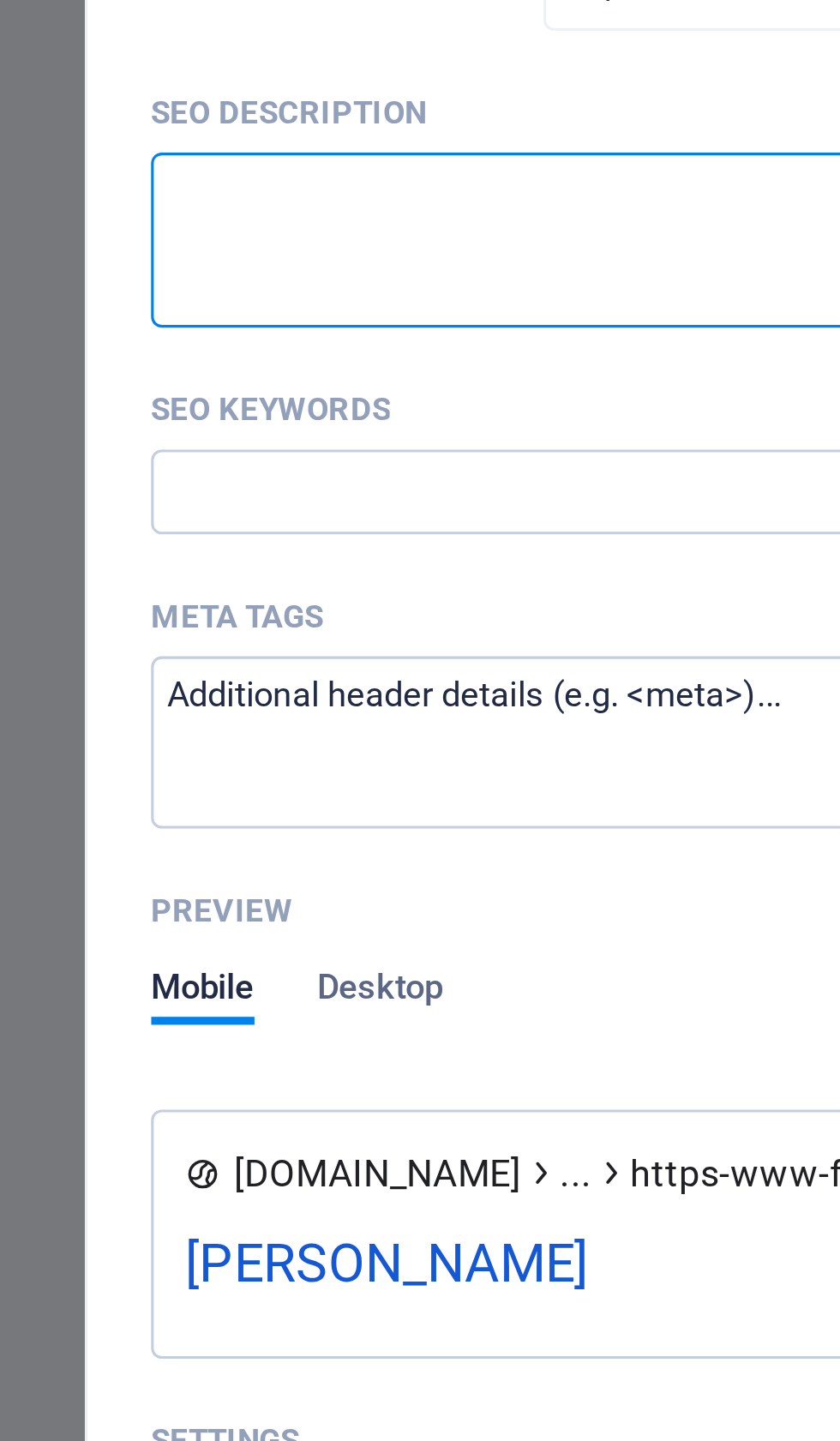
click at [89, 825] on textarea "SEO Description" at bounding box center [270, 852] width 442 height 56
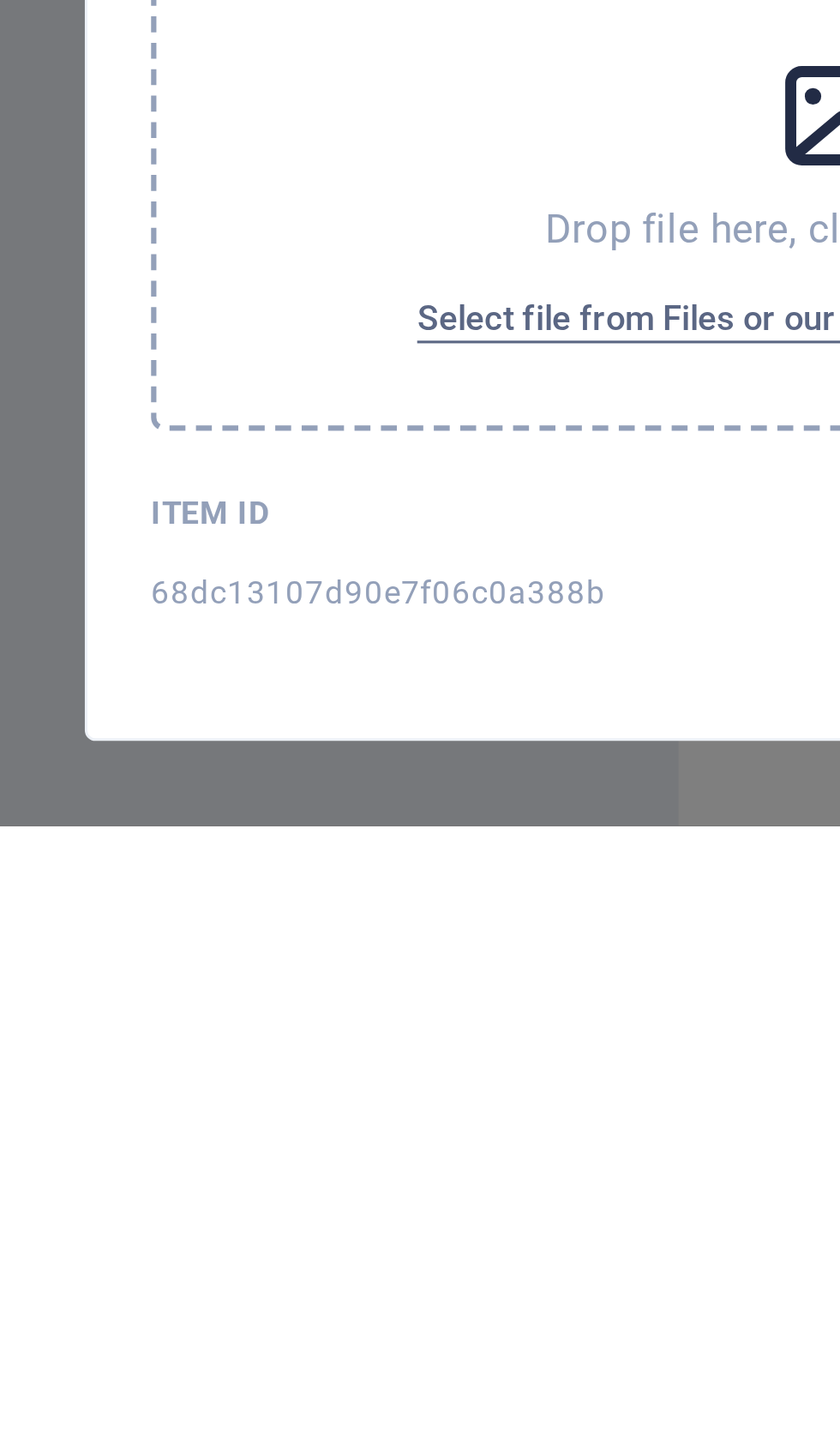
scroll to position [889, 0]
click at [65, 504] on div "SEO Title AI ​ 108 / 580 Px Slug [DOMAIN_NAME][URL] https-www-facebook-com-[PER…" at bounding box center [270, 948] width 442 height 889
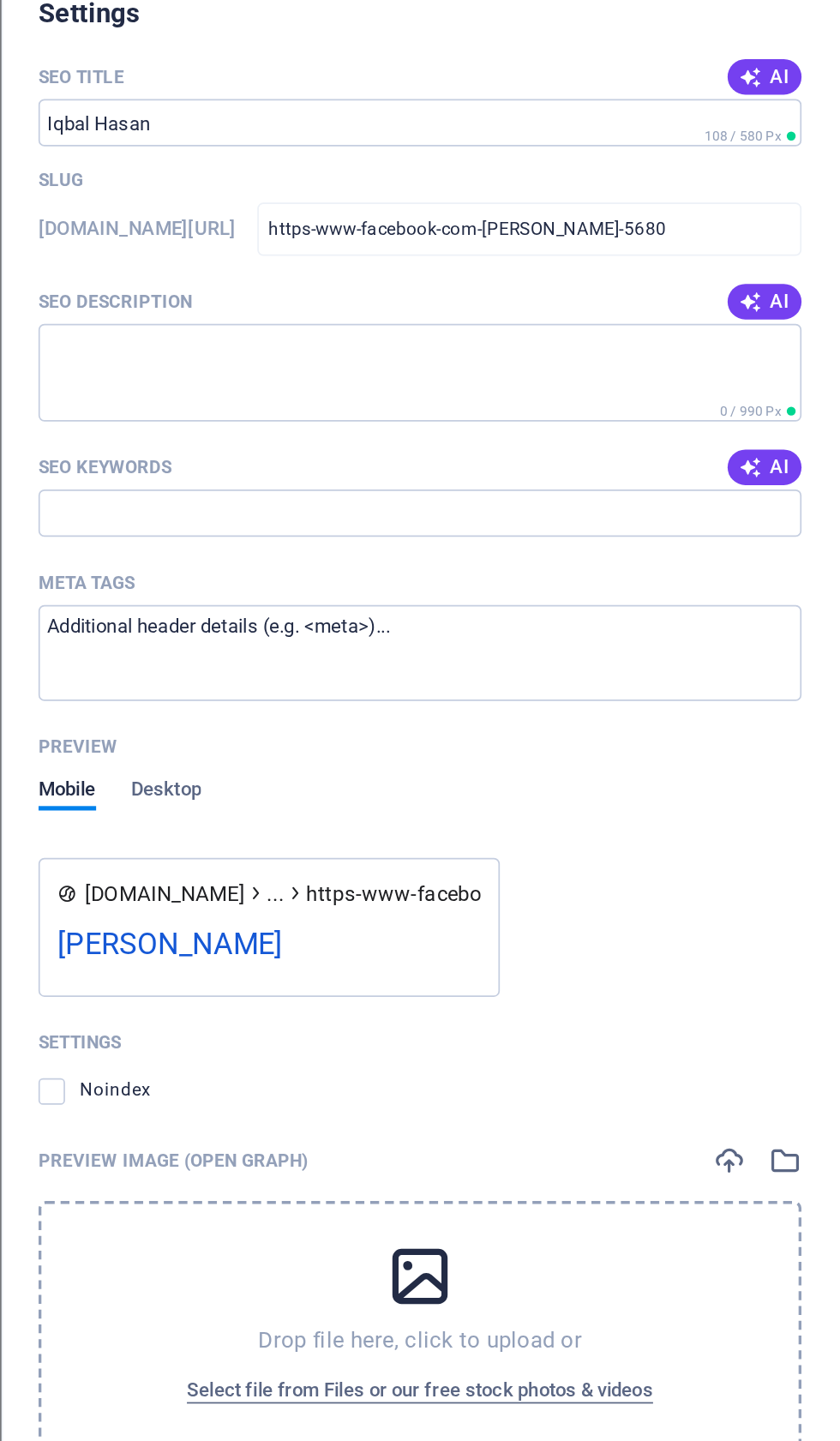
click at [131, 1358] on span "68dc13107d90e7f06c0a388b" at bounding box center [122, 1365] width 147 height 14
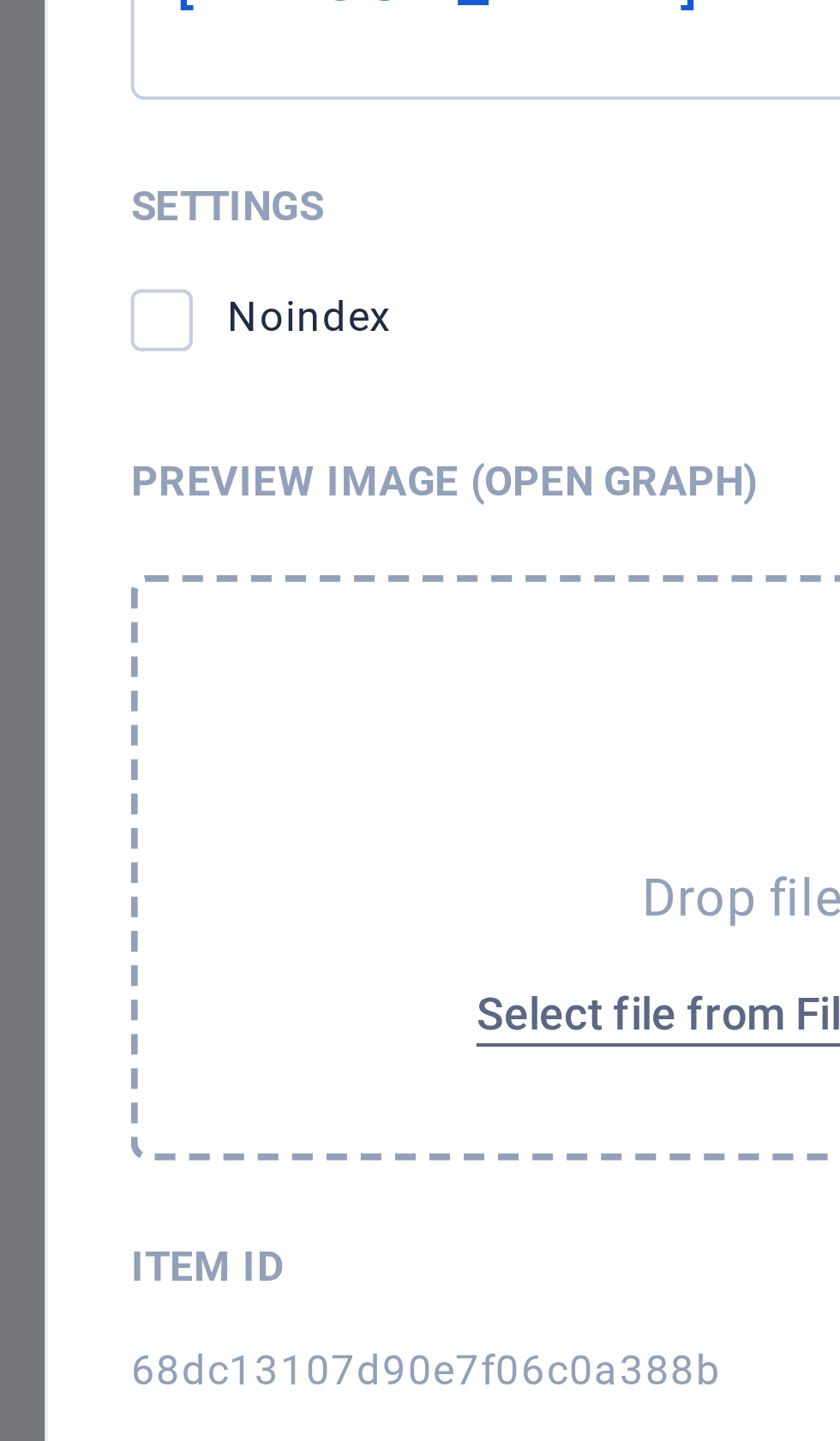
click at [92, 1358] on span "68dc13107d90e7f06c0a388b" at bounding box center [122, 1365] width 147 height 14
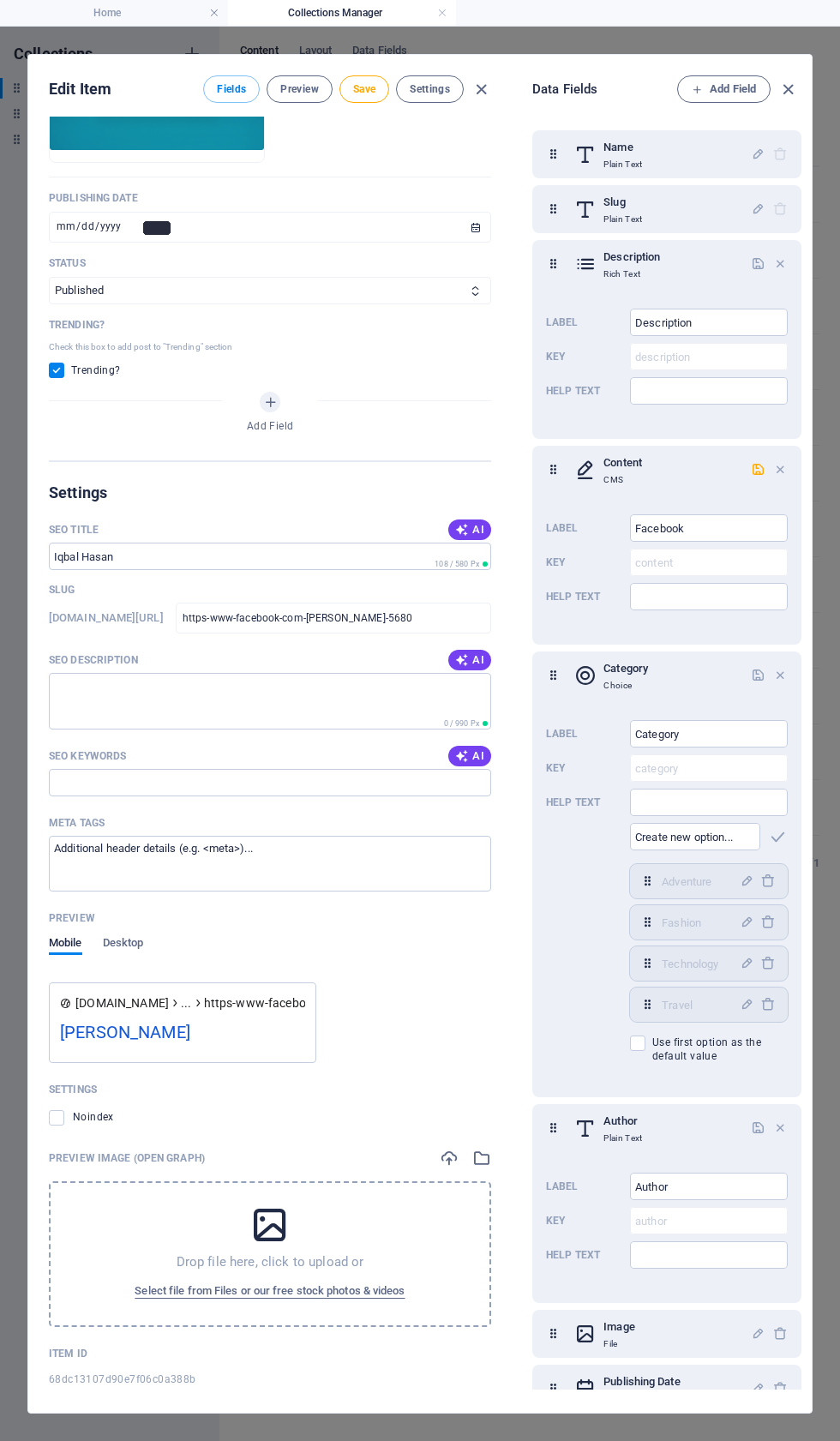
click at [807, 80] on div "Data Fields Add Field Name Plain Text Slug Plain Text Description Rich Text Lab…" at bounding box center [662, 733] width 300 height 1358
click at [794, 89] on icon "button" at bounding box center [788, 90] width 20 height 20
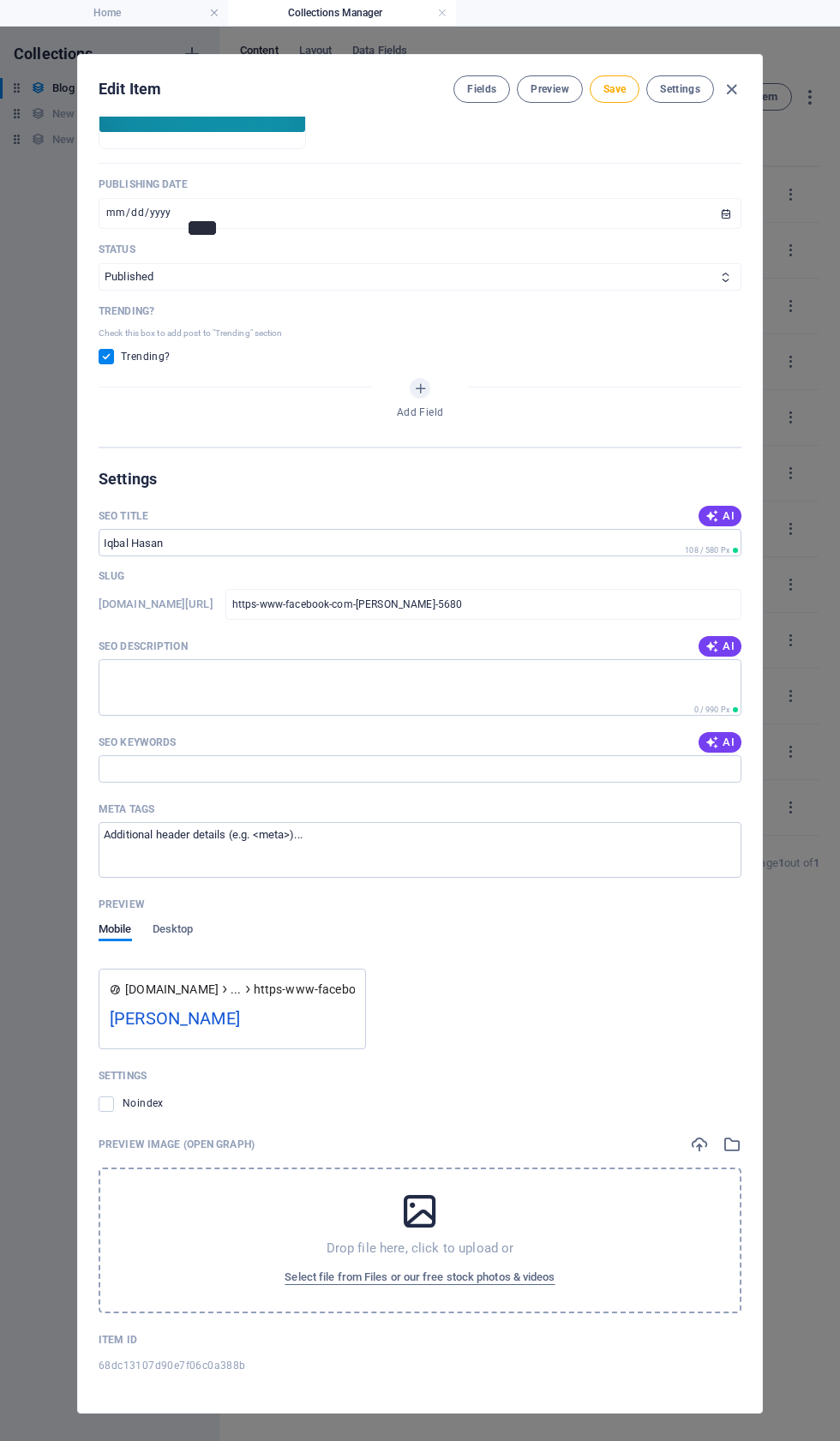
scroll to position [378, 0]
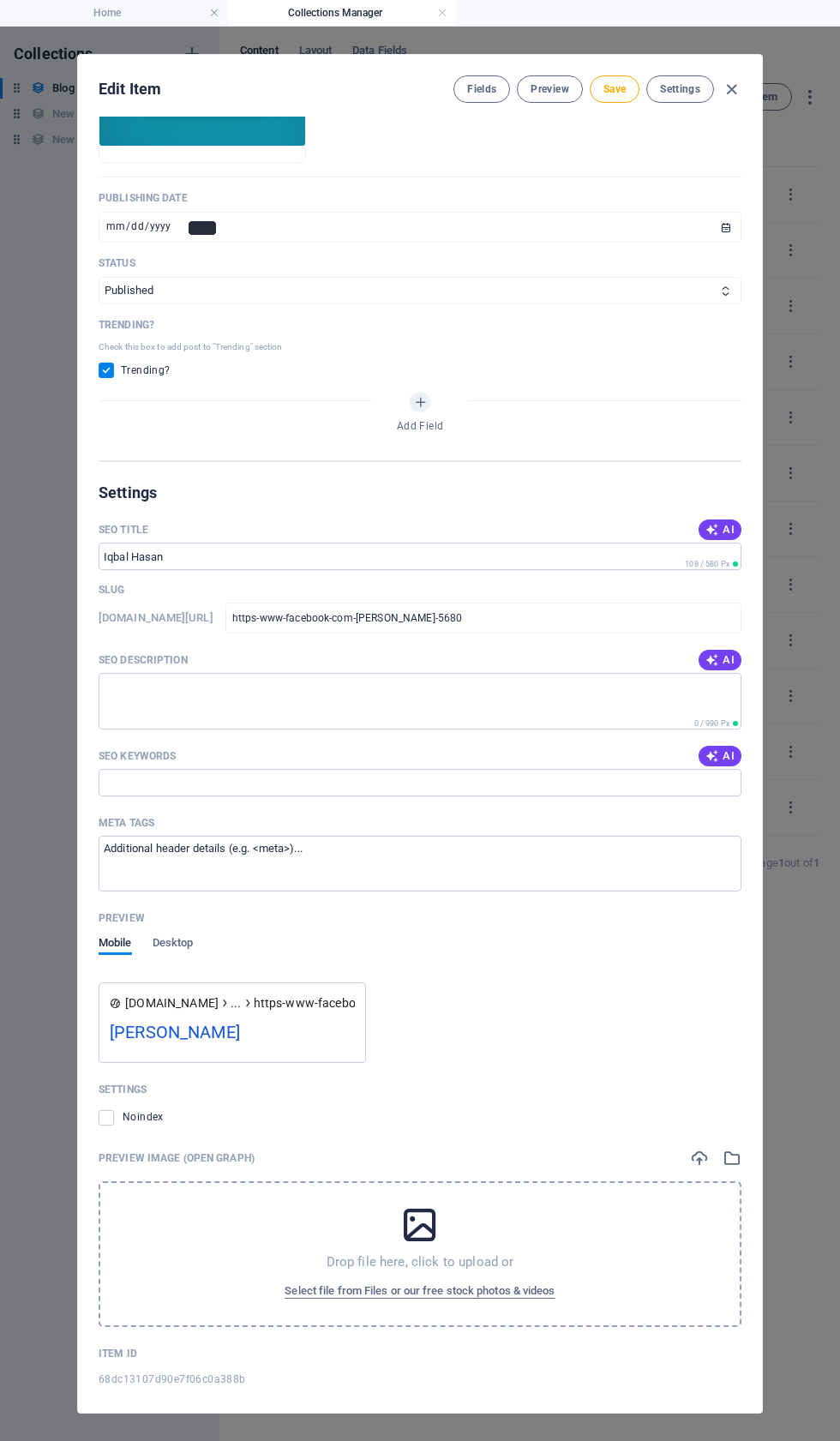
click at [738, 81] on icon "button" at bounding box center [732, 90] width 20 height 20
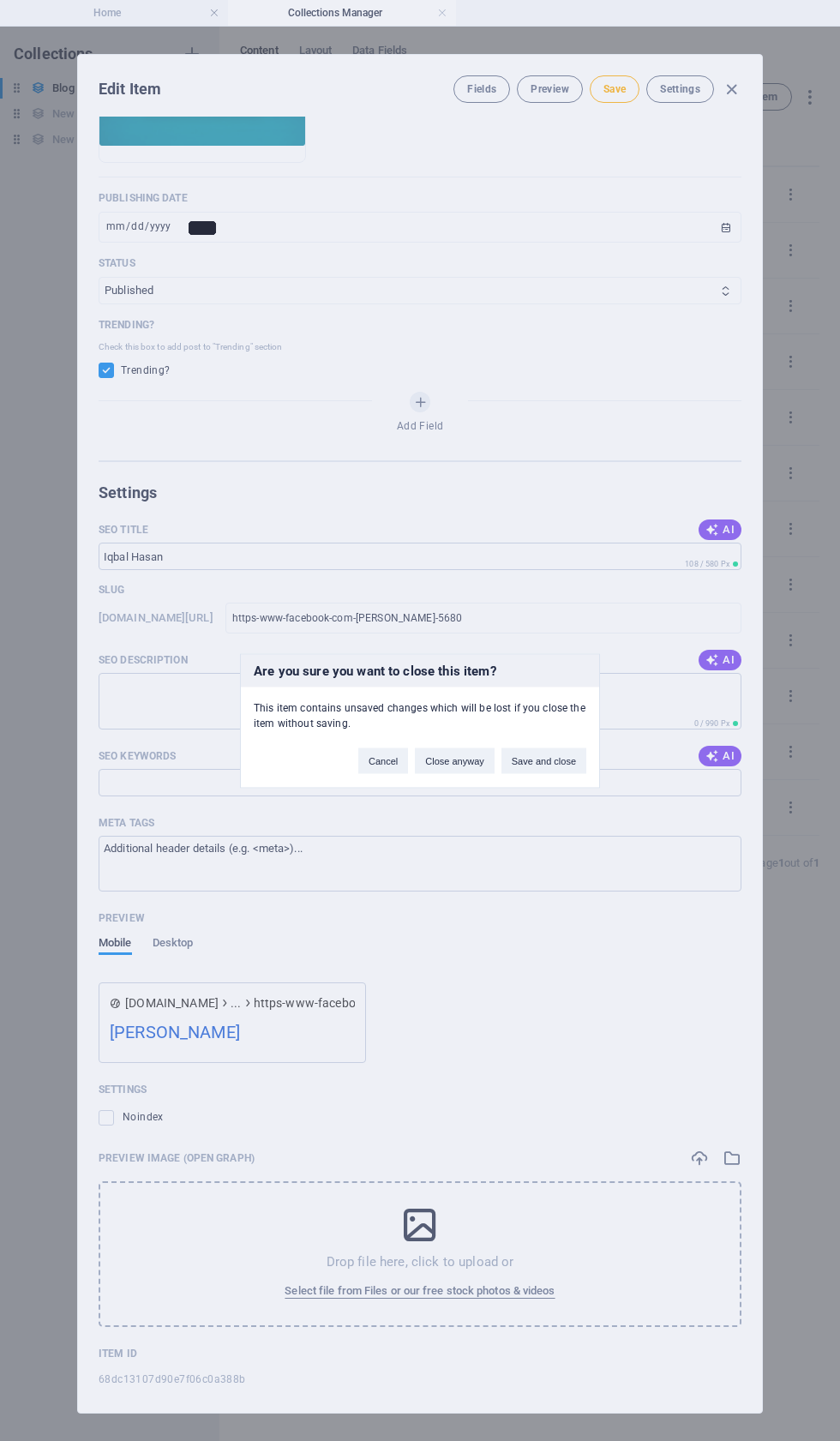
click at [756, 91] on div "Are you sure you want to close this item? This item contains unsaved changes wh…" at bounding box center [420, 720] width 840 height 1441
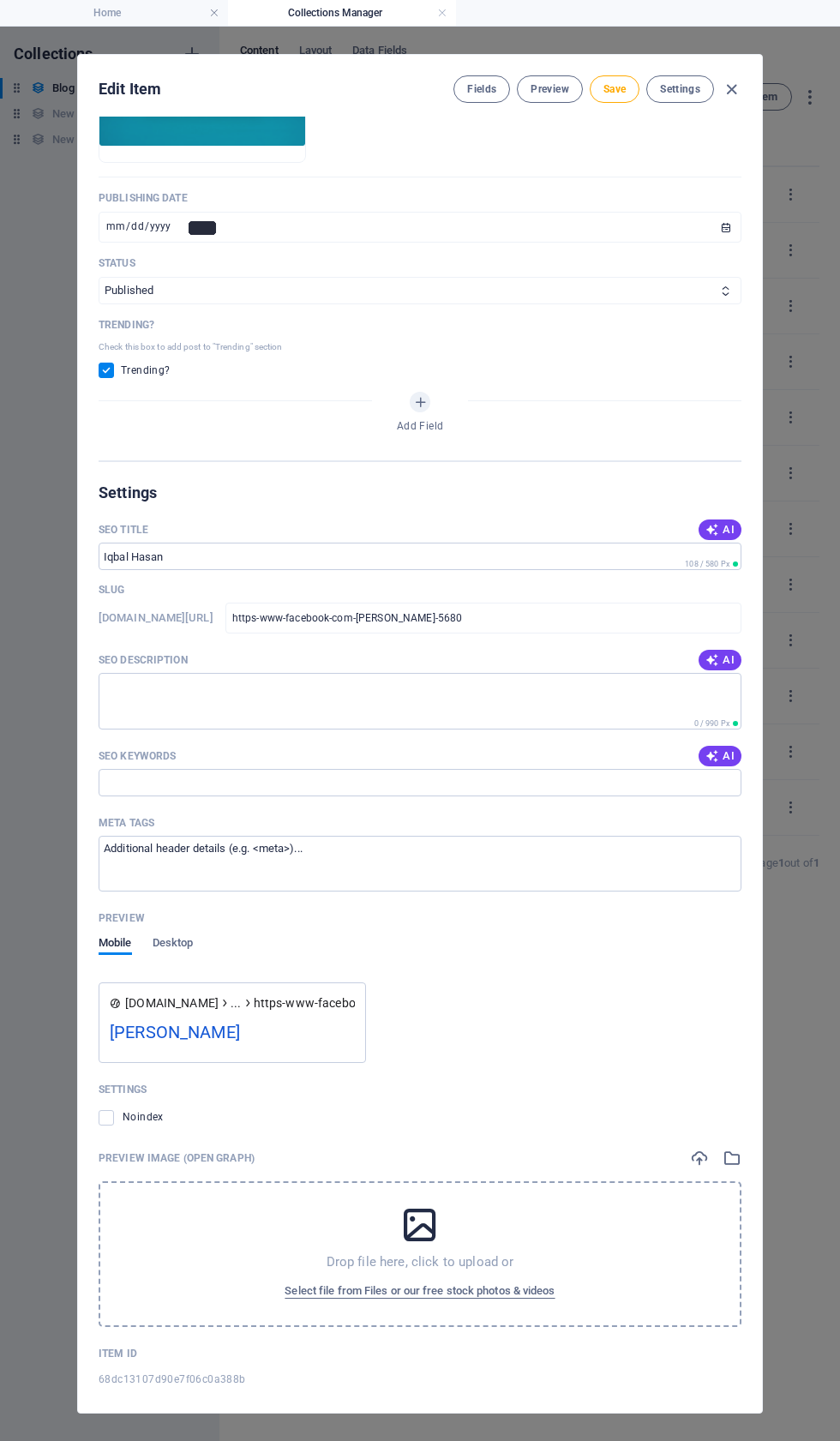
click at [749, 83] on div "Edit Item Fields Preview Save Settings" at bounding box center [420, 86] width 684 height 62
click at [732, 80] on icon "button" at bounding box center [732, 90] width 20 height 20
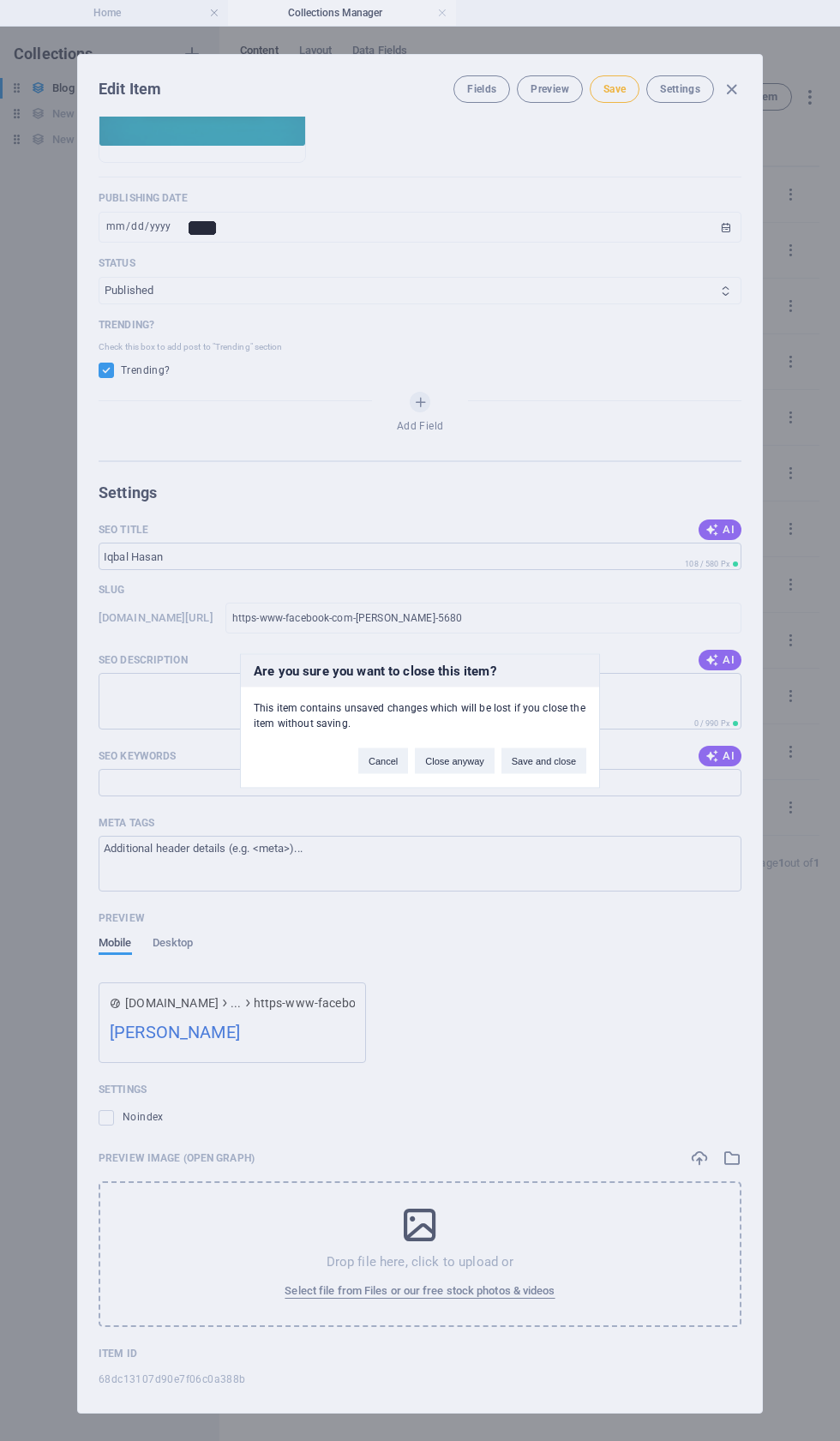
click at [444, 755] on button "Close anyway" at bounding box center [454, 760] width 79 height 26
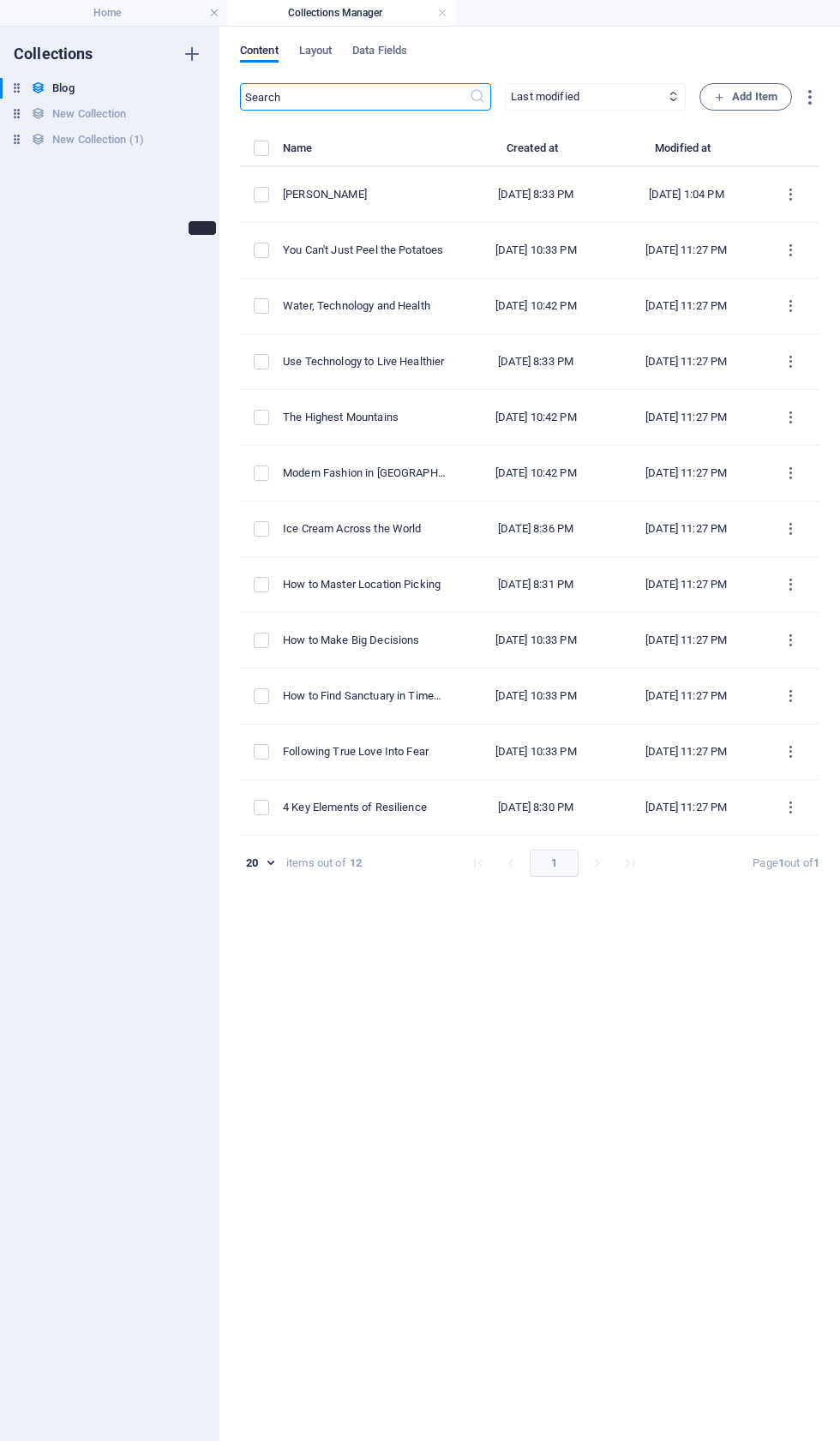
scroll to position [0, 0]
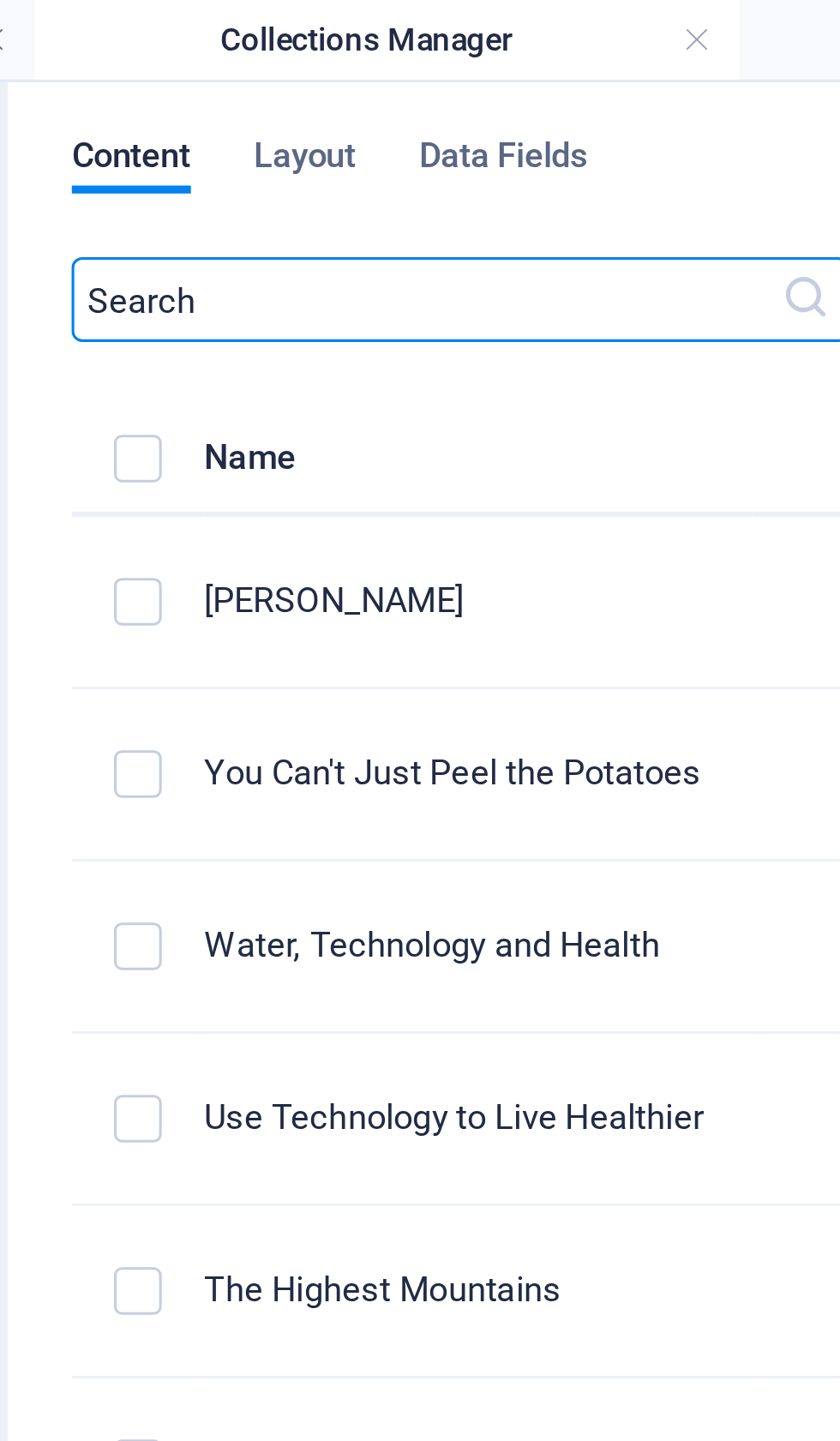
click at [437, 15] on link at bounding box center [442, 13] width 10 height 16
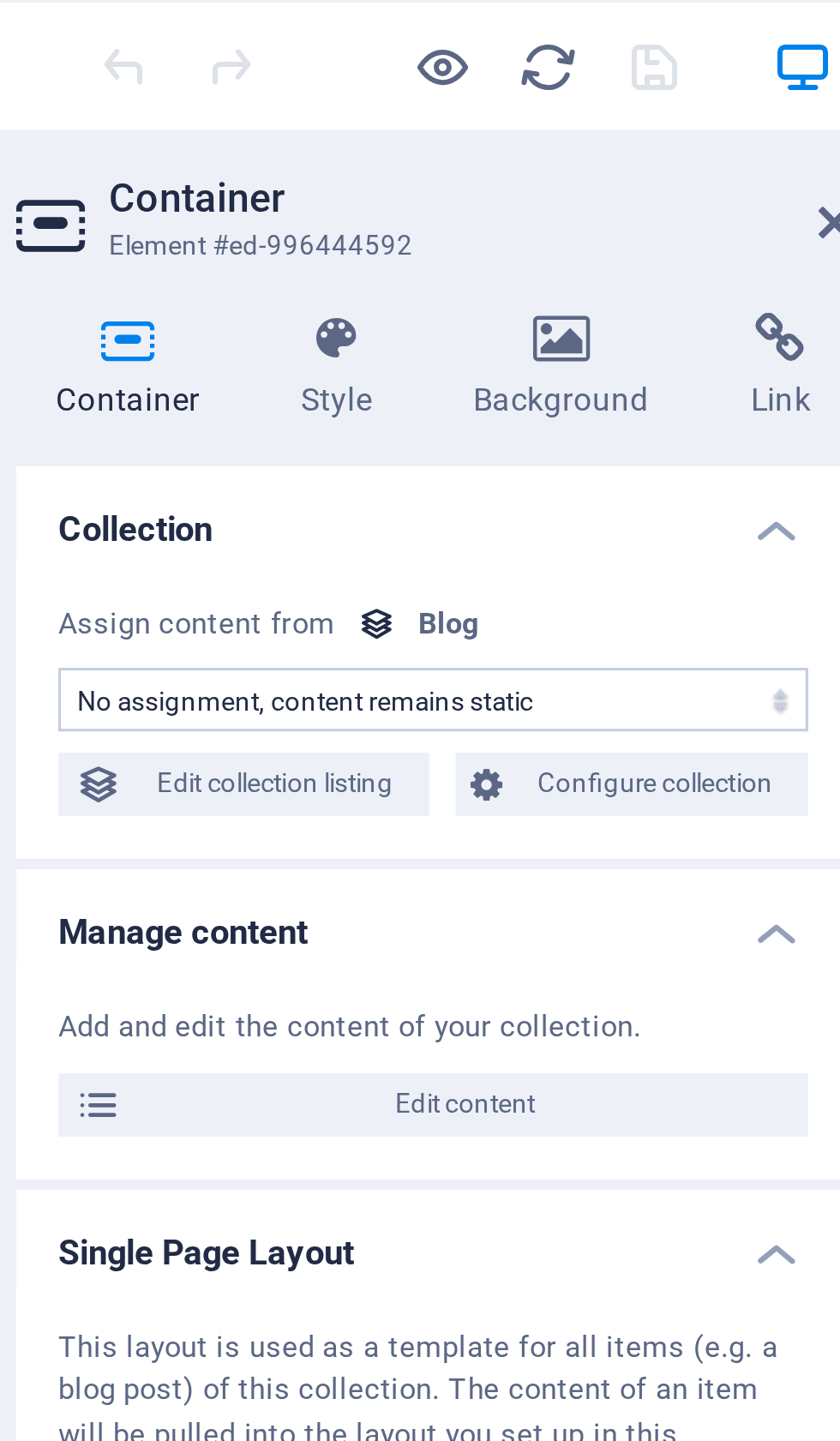
click at [247, 222] on select "No assignment, content remains static Created at (Date) Updated at (Date) Name …" at bounding box center [218, 226] width 243 height 21
select select "content"
click at [245, 252] on span "Configure collection" at bounding box center [290, 254] width 90 height 21
